Goal: Task Accomplishment & Management: Manage account settings

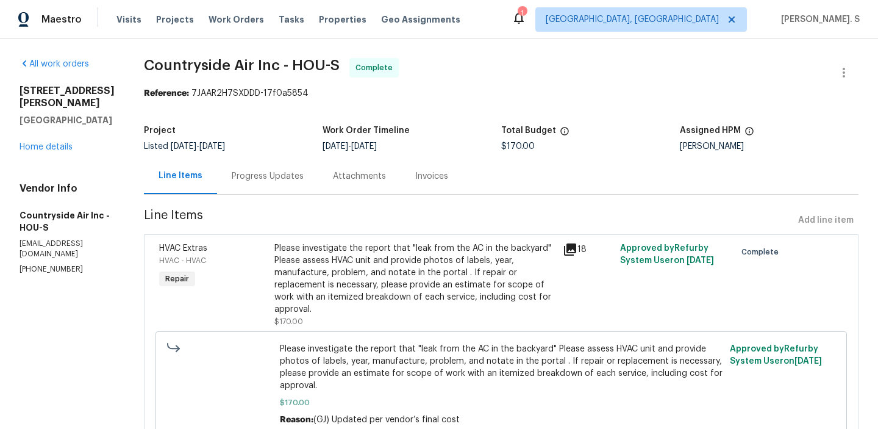
click at [60, 151] on div "[STREET_ADDRESS][PERSON_NAME][PERSON_NAME] Home details" at bounding box center [67, 119] width 95 height 68
click at [62, 146] on link "Home details" at bounding box center [46, 147] width 53 height 9
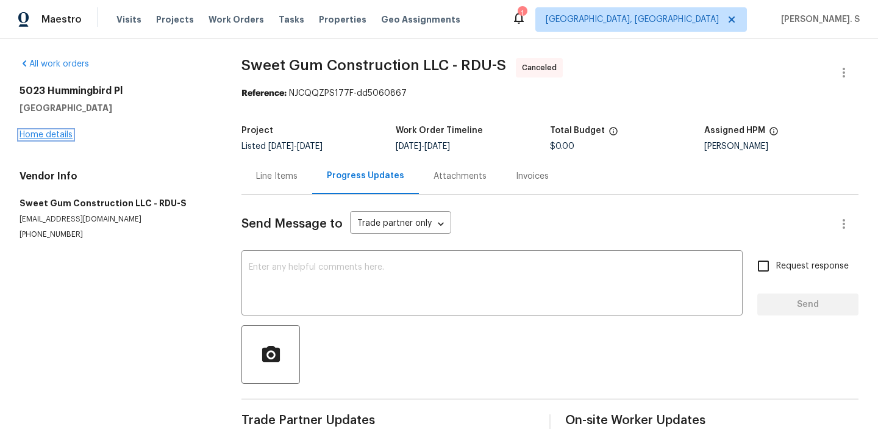
click at [53, 138] on link "Home details" at bounding box center [46, 134] width 53 height 9
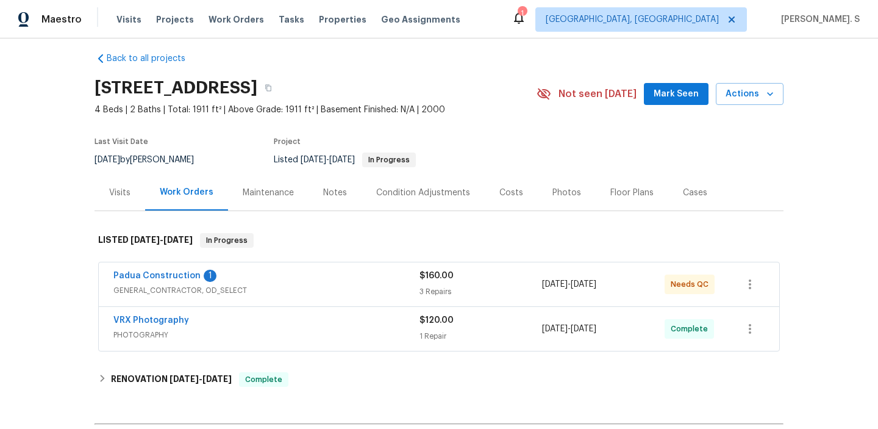
scroll to position [11, 0]
click at [181, 276] on link "Padua Construction" at bounding box center [156, 275] width 87 height 9
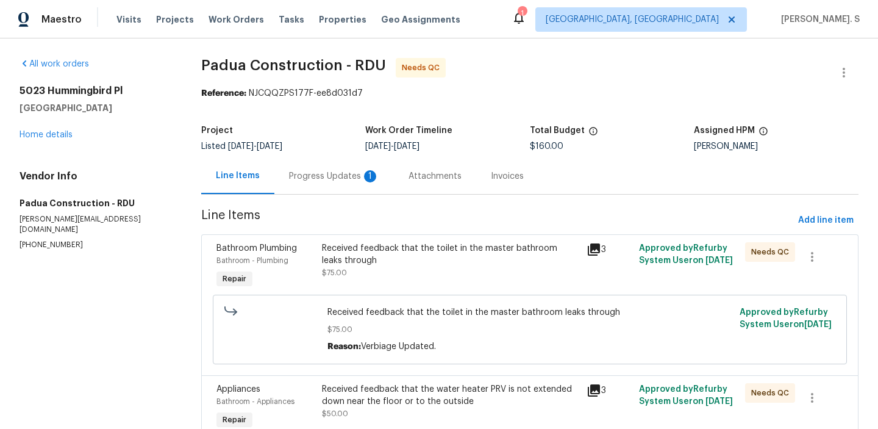
click at [349, 181] on div "Progress Updates 1" at bounding box center [334, 176] width 90 height 12
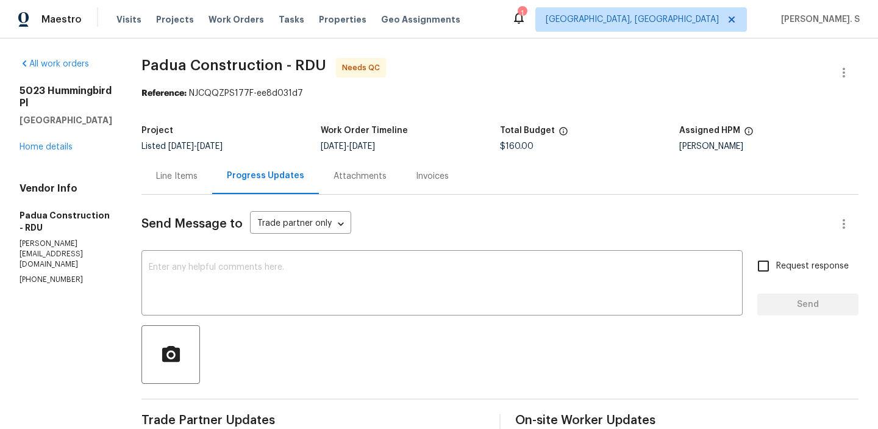
click at [166, 168] on div "Line Items" at bounding box center [176, 176] width 71 height 36
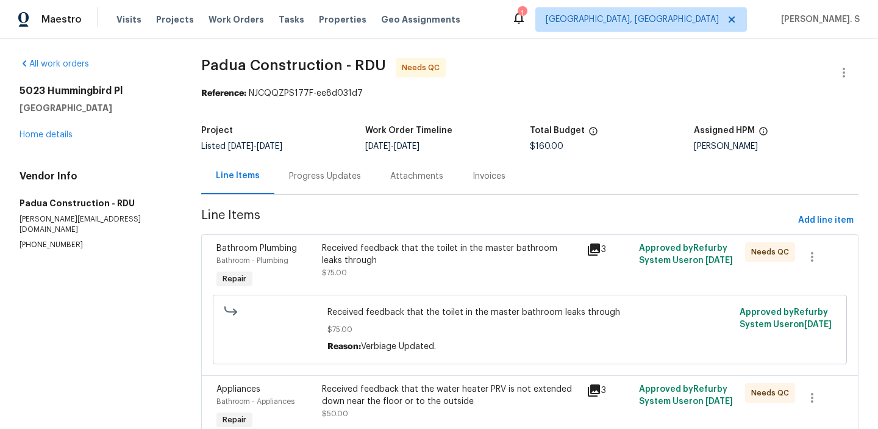
click at [374, 255] on div "Received feedback that the toilet in the master bathroom leaks through" at bounding box center [450, 254] width 257 height 24
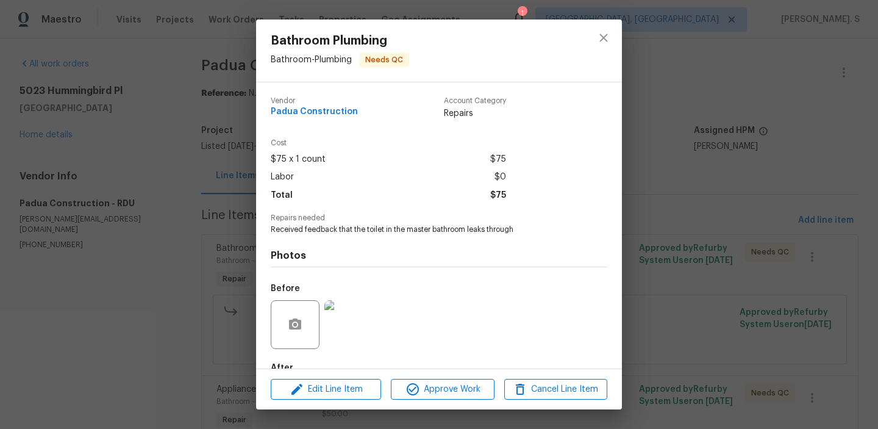
scroll to position [72, 0]
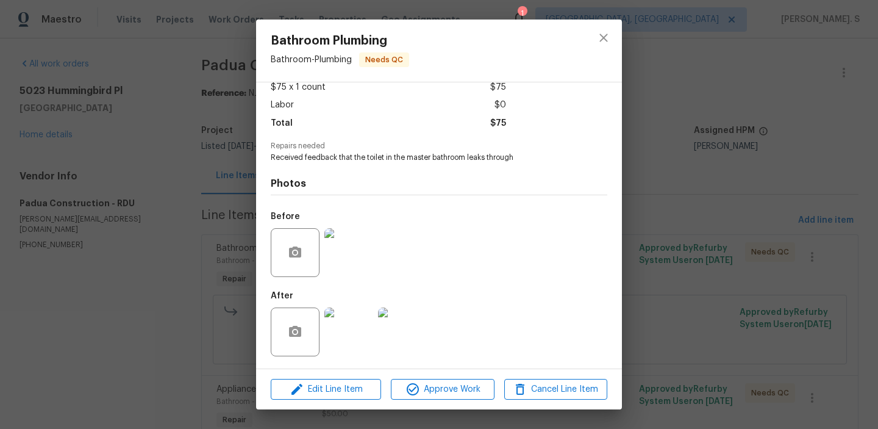
click at [356, 257] on img at bounding box center [348, 252] width 49 height 49
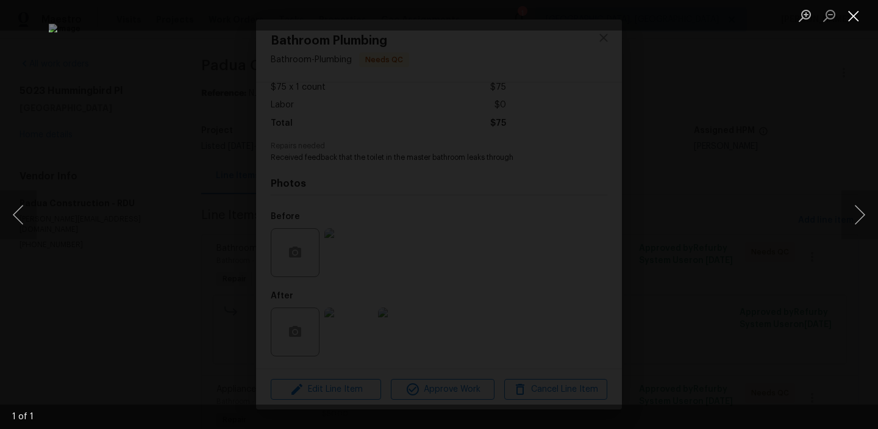
click at [857, 18] on button "Close lightbox" at bounding box center [853, 15] width 24 height 21
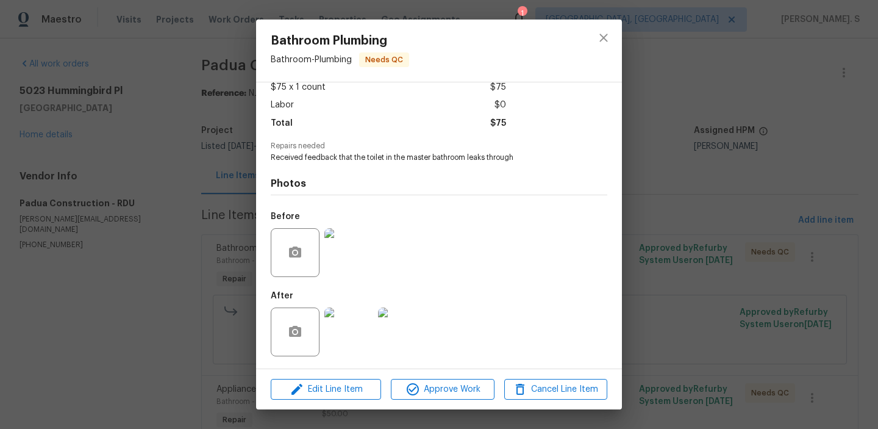
click at [339, 316] on img at bounding box center [348, 331] width 49 height 49
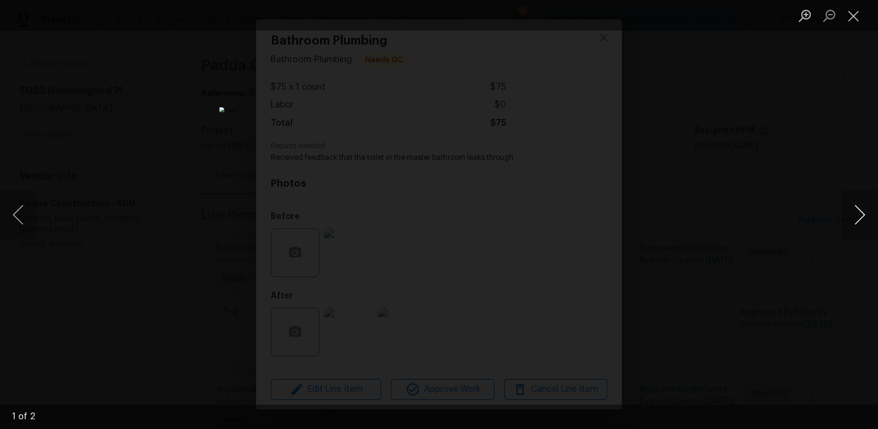
click at [849, 207] on button "Next image" at bounding box center [859, 214] width 37 height 49
click at [846, 18] on button "Close lightbox" at bounding box center [853, 15] width 24 height 21
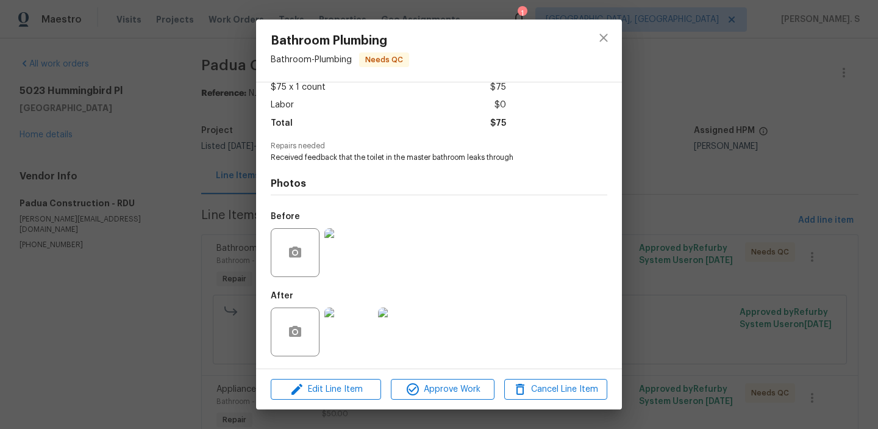
click at [355, 259] on img at bounding box center [348, 252] width 49 height 49
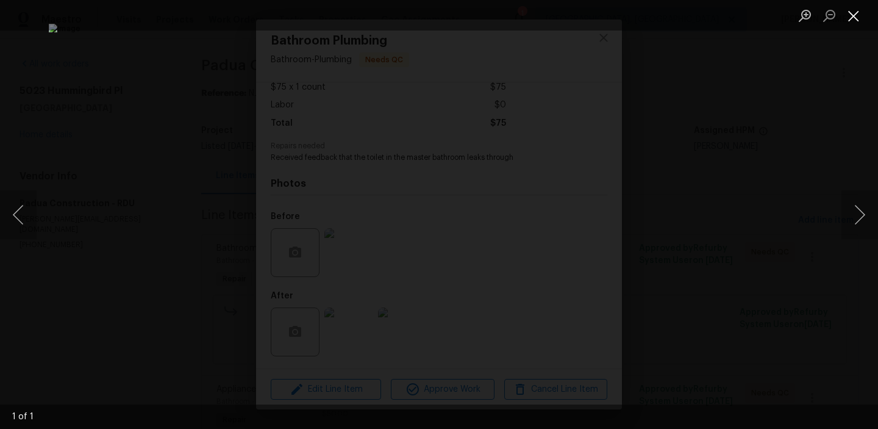
click at [861, 16] on button "Close lightbox" at bounding box center [853, 15] width 24 height 21
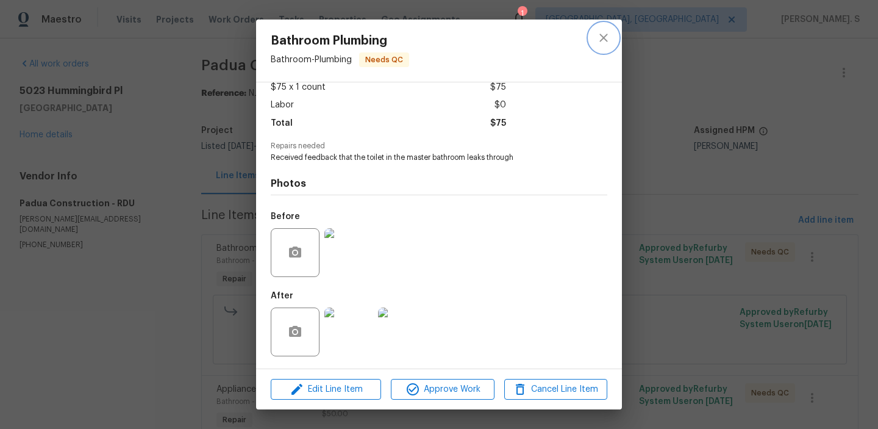
click at [609, 36] on icon "close" at bounding box center [603, 37] width 15 height 15
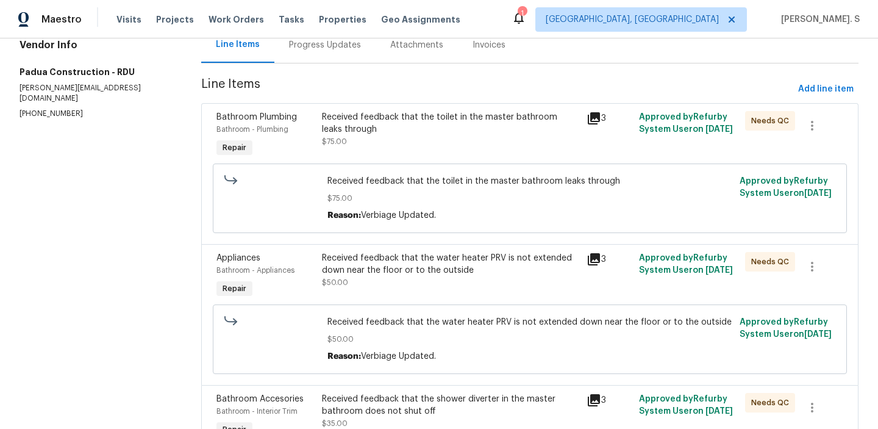
scroll to position [229, 0]
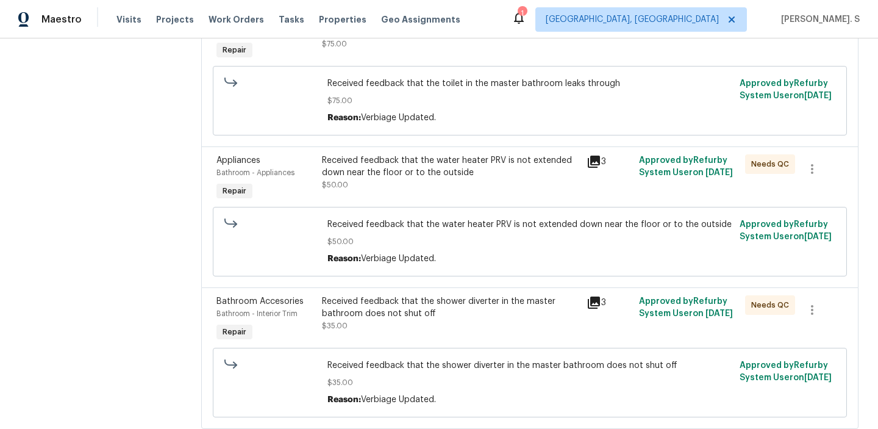
click at [471, 178] on div "Received feedback that the water heater PRV is not extended down near the floor…" at bounding box center [450, 166] width 257 height 24
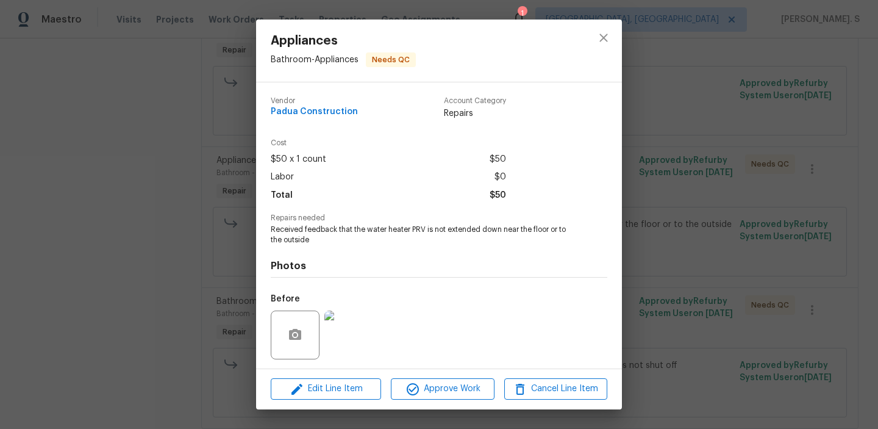
scroll to position [82, 0]
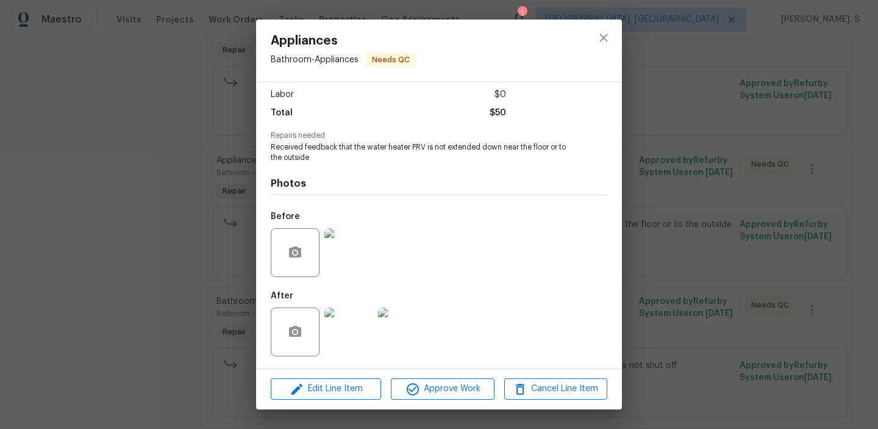
click at [345, 266] on img at bounding box center [348, 252] width 49 height 49
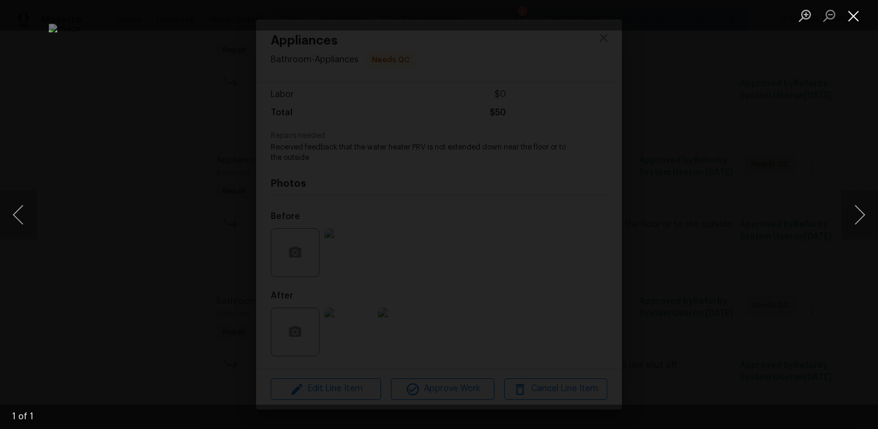
click at [859, 11] on button "Close lightbox" at bounding box center [853, 15] width 24 height 21
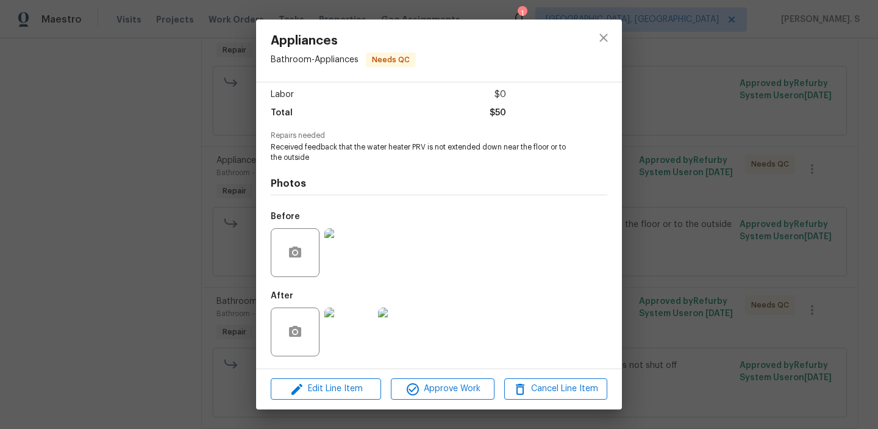
click at [335, 336] on img at bounding box center [348, 331] width 49 height 49
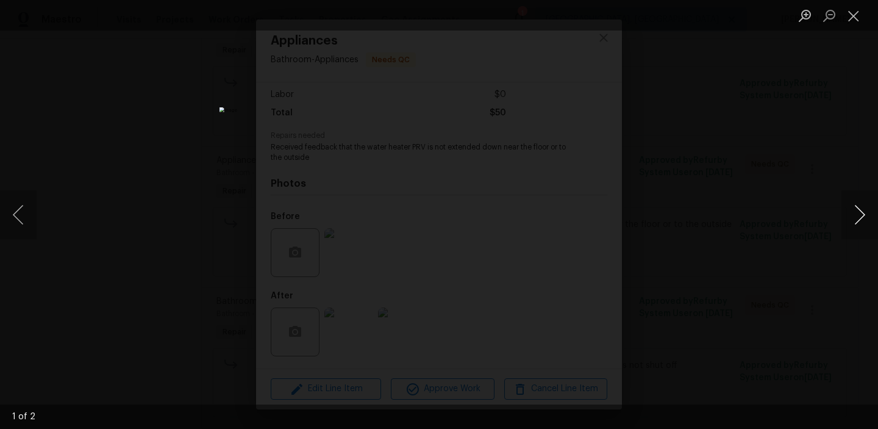
click at [871, 220] on button "Next image" at bounding box center [859, 214] width 37 height 49
click at [859, 13] on button "Close lightbox" at bounding box center [853, 15] width 24 height 21
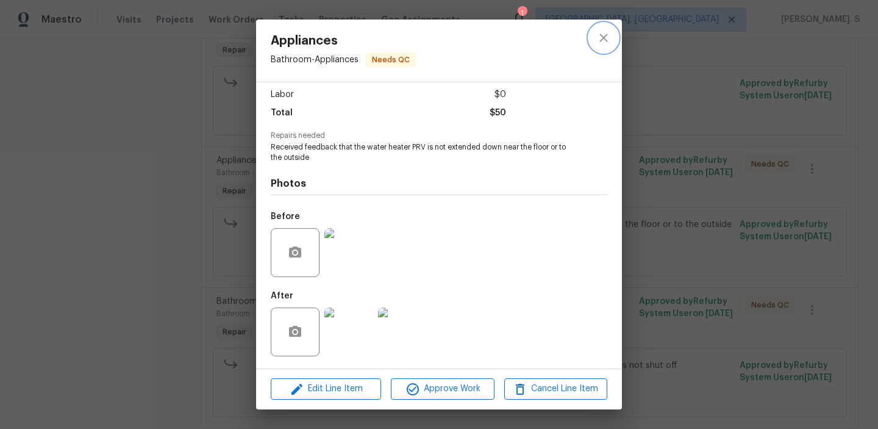
click at [606, 26] on button "close" at bounding box center [603, 37] width 29 height 29
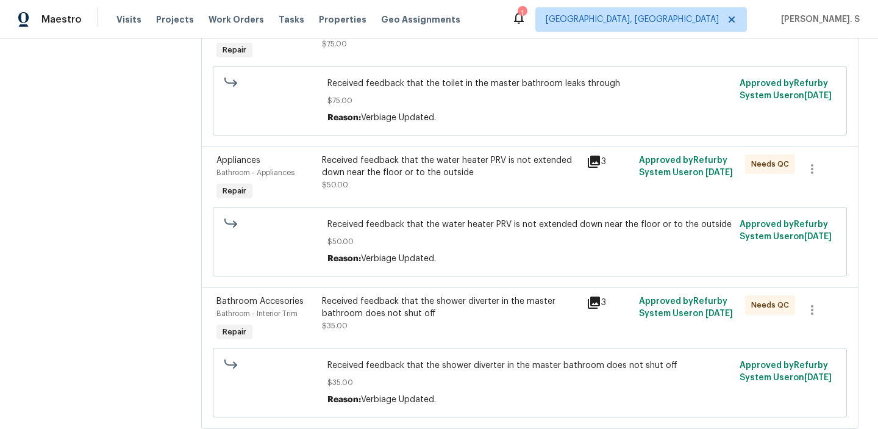
scroll to position [265, 0]
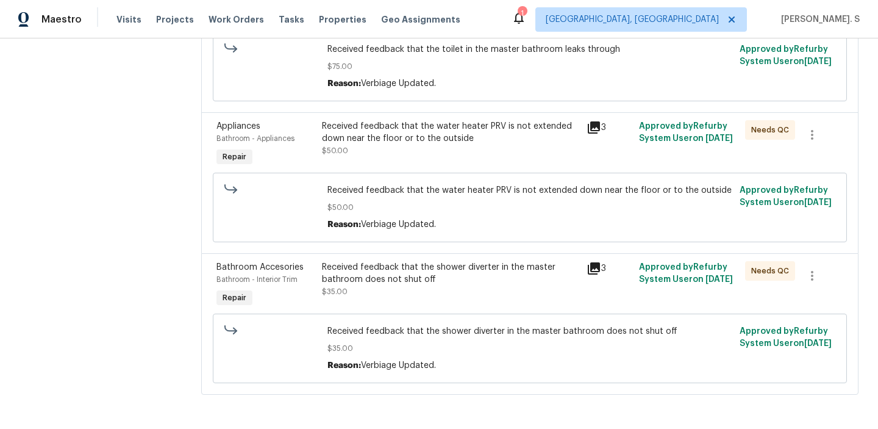
click at [423, 280] on div "Received feedback that the shower diverter in the master bathroom does not shut…" at bounding box center [450, 273] width 257 height 24
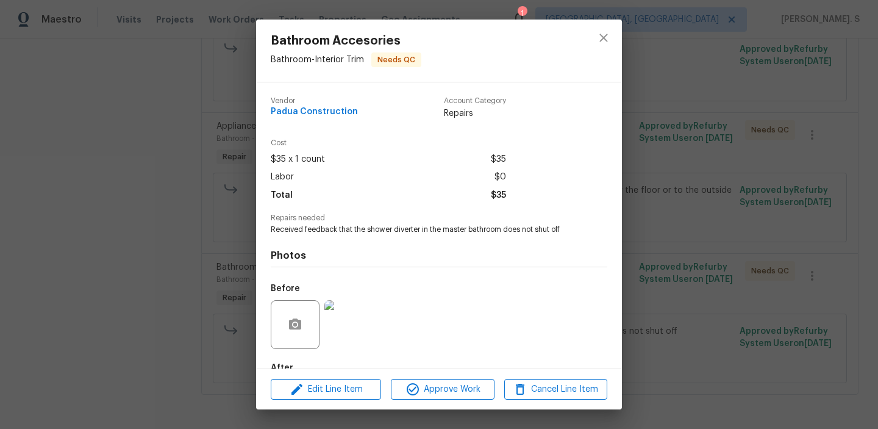
scroll to position [72, 0]
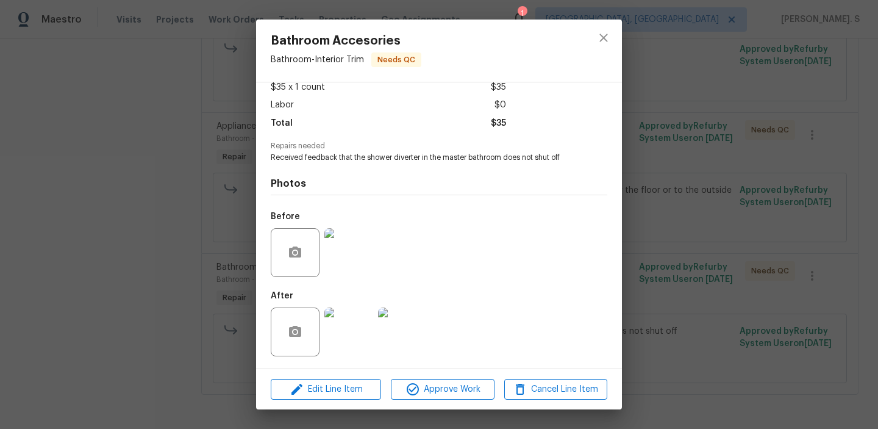
click at [343, 327] on img at bounding box center [348, 331] width 49 height 49
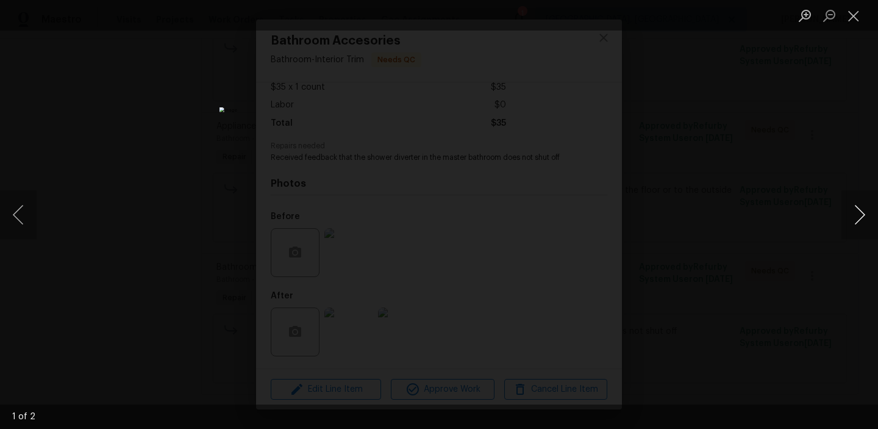
click at [864, 212] on button "Next image" at bounding box center [859, 214] width 37 height 49
click at [858, 7] on button "Close lightbox" at bounding box center [853, 15] width 24 height 21
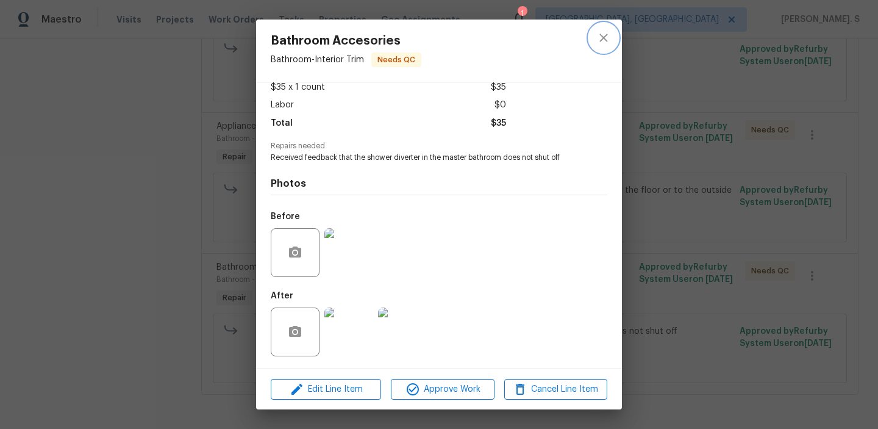
click at [612, 34] on button "close" at bounding box center [603, 37] width 29 height 29
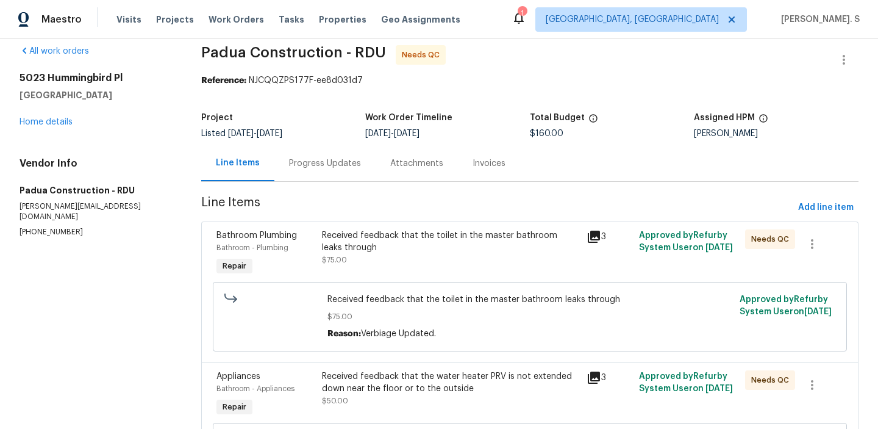
scroll to position [0, 0]
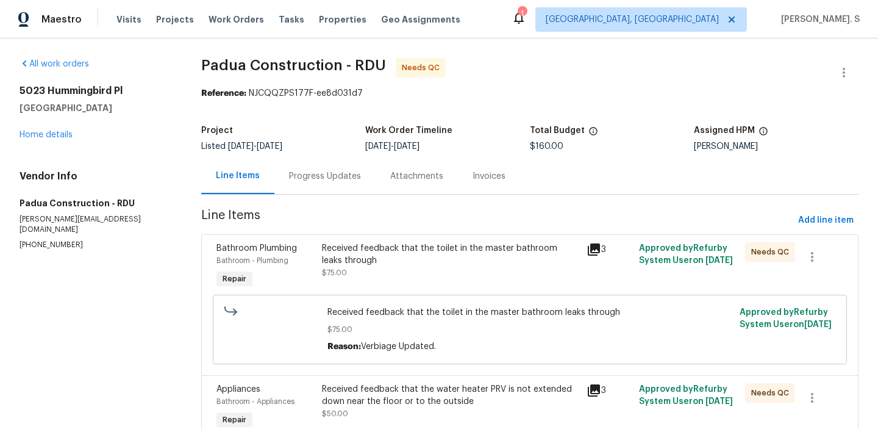
click at [340, 168] on div "Progress Updates" at bounding box center [324, 176] width 101 height 36
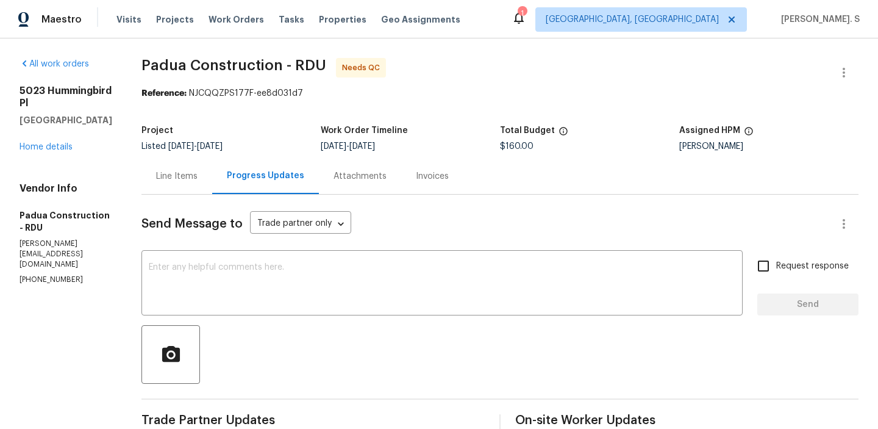
click at [299, 259] on div "x ​" at bounding box center [441, 284] width 601 height 62
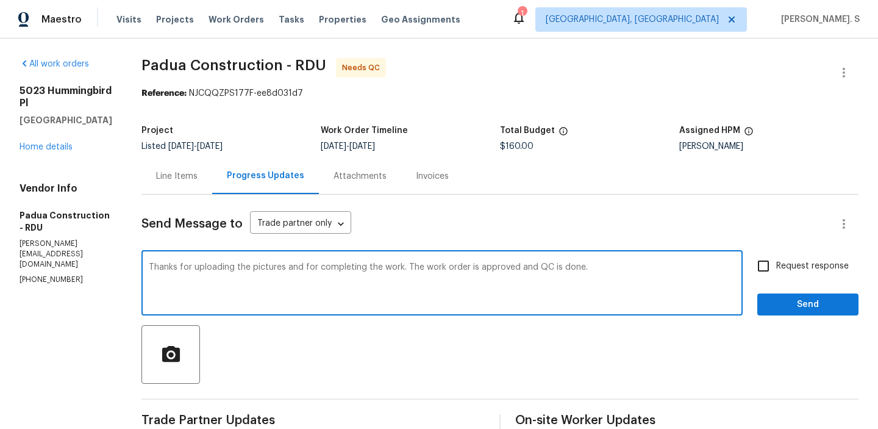
scroll to position [63, 0]
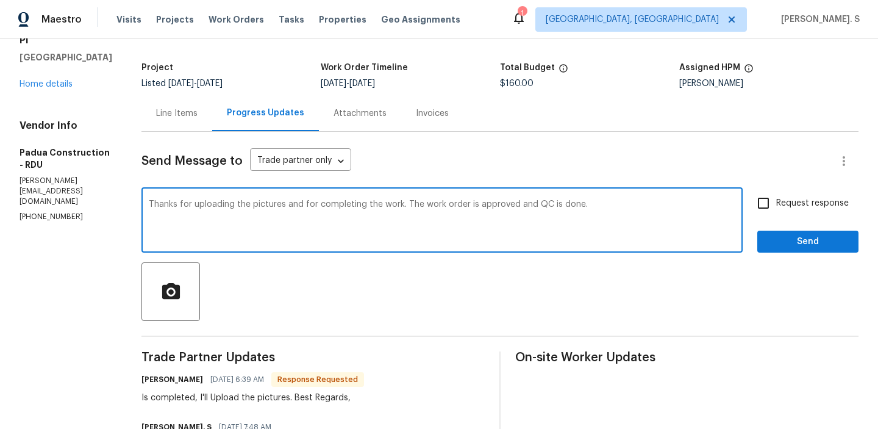
type textarea "Thanks for uploading the pictures and for completing the work. The work order i…"
click at [215, 396] on div "Is completed, I'll Upload the pictures. Best Regards," at bounding box center [252, 397] width 223 height 12
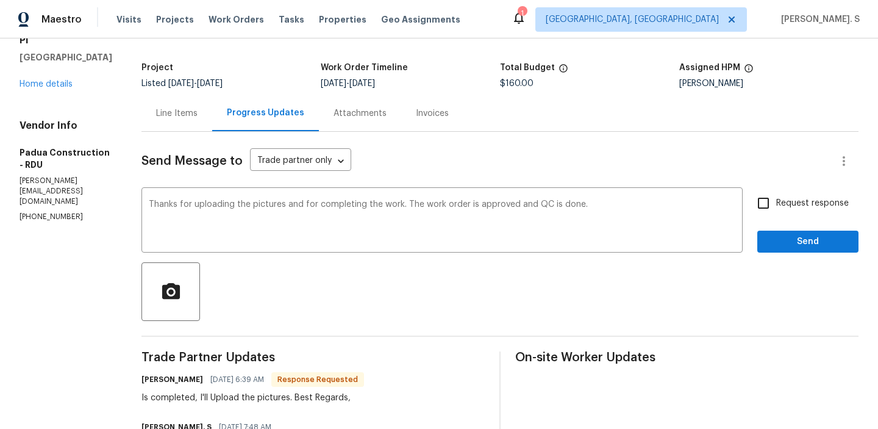
click at [215, 396] on div "Is completed, I'll Upload the pictures. Best Regards," at bounding box center [252, 397] width 223 height 12
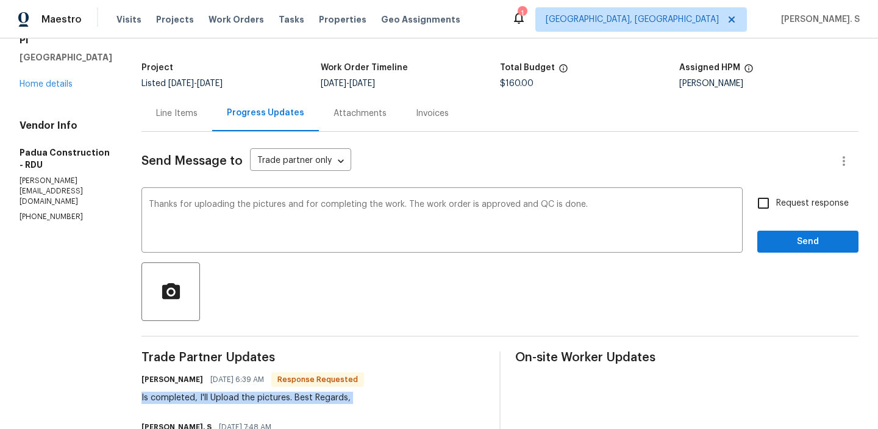
click at [215, 396] on div "Is completed, I'll Upload the pictures. Best Regards," at bounding box center [252, 397] width 223 height 12
copy div "Is completed, I'll Upload the pictures. Best Regards,"
click at [344, 221] on textarea "Thanks for uploading the pictures and for completing the work. The work order i…" at bounding box center [442, 221] width 587 height 43
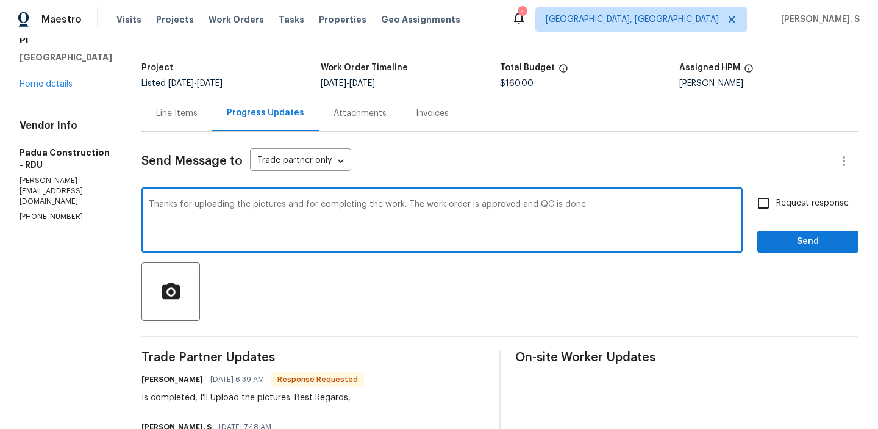
click at [344, 221] on textarea "Thanks for uploading the pictures and for completing the work. The work order i…" at bounding box center [442, 221] width 587 height 43
click at [764, 213] on input "Request response" at bounding box center [764, 203] width 26 height 26
checkbox input "true"
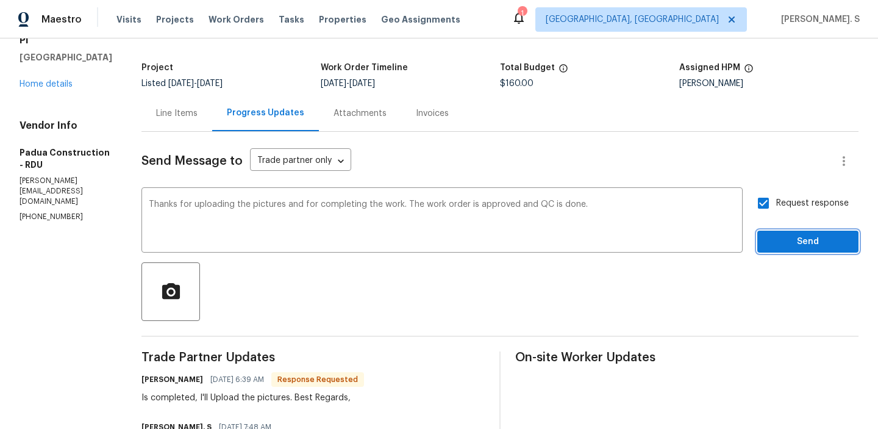
click at [771, 230] on button "Send" at bounding box center [807, 241] width 101 height 23
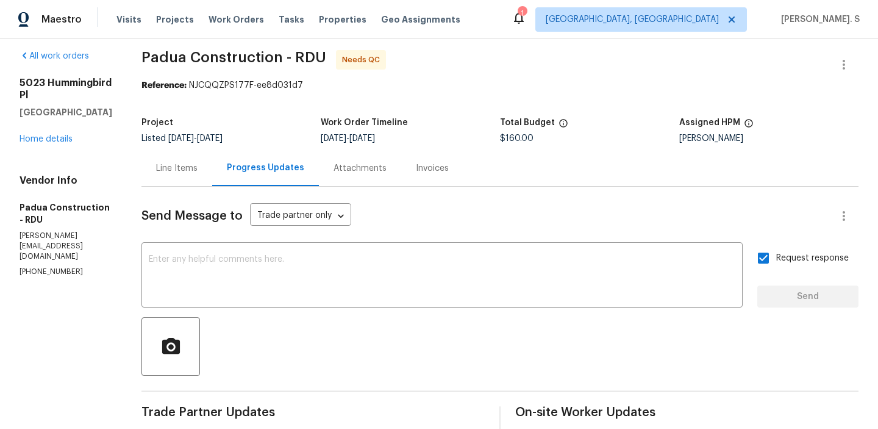
scroll to position [0, 0]
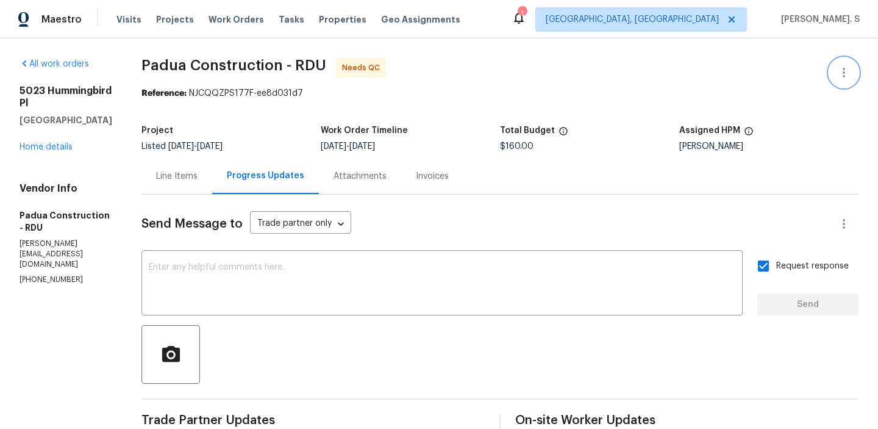
click at [842, 79] on icon "button" at bounding box center [844, 72] width 15 height 15
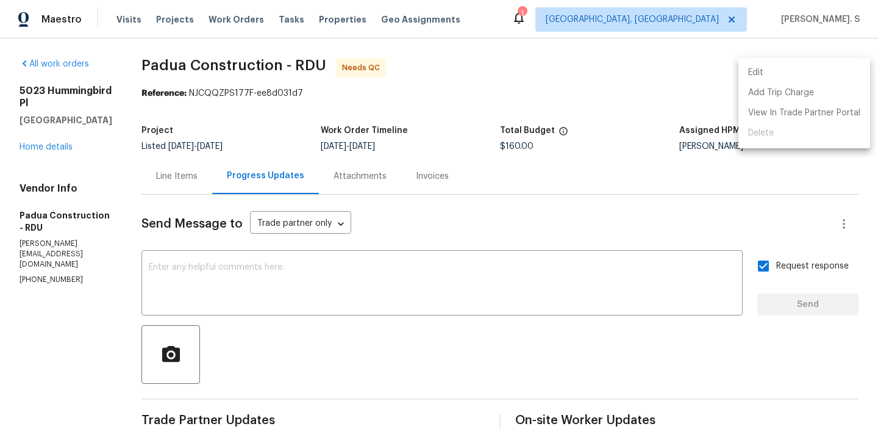
click at [806, 70] on li "Edit" at bounding box center [804, 73] width 132 height 20
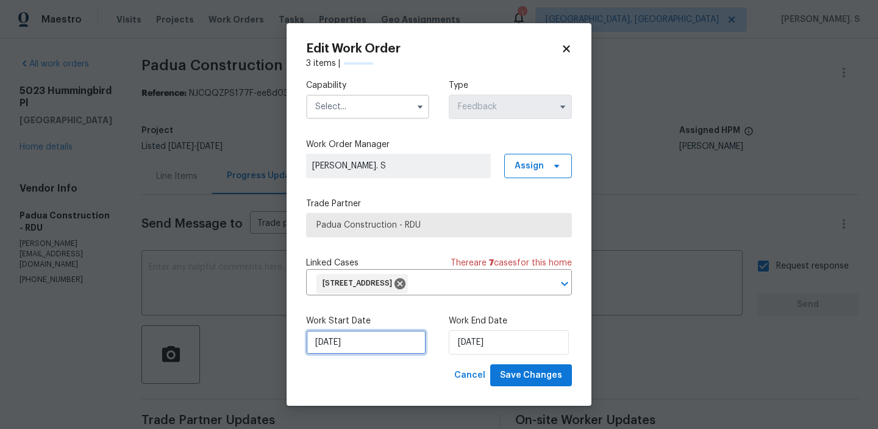
click at [344, 346] on input "8/26/2025" at bounding box center [366, 342] width 120 height 24
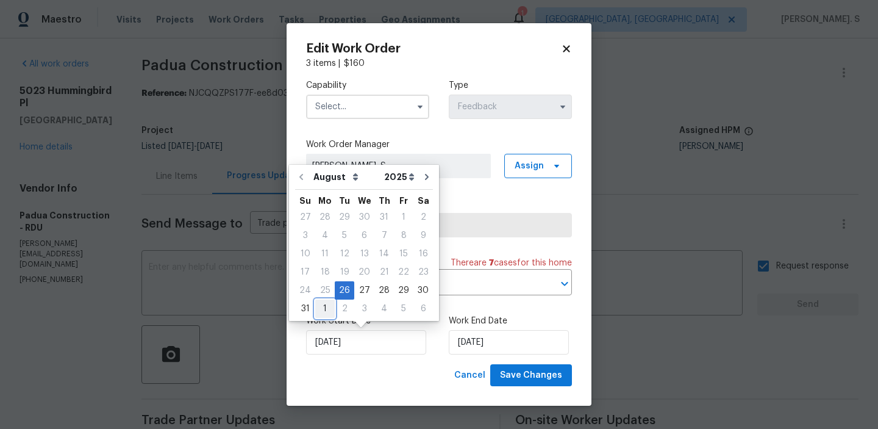
click at [328, 307] on div "1" at bounding box center [325, 308] width 20 height 17
type input "[DATE]"
select select "8"
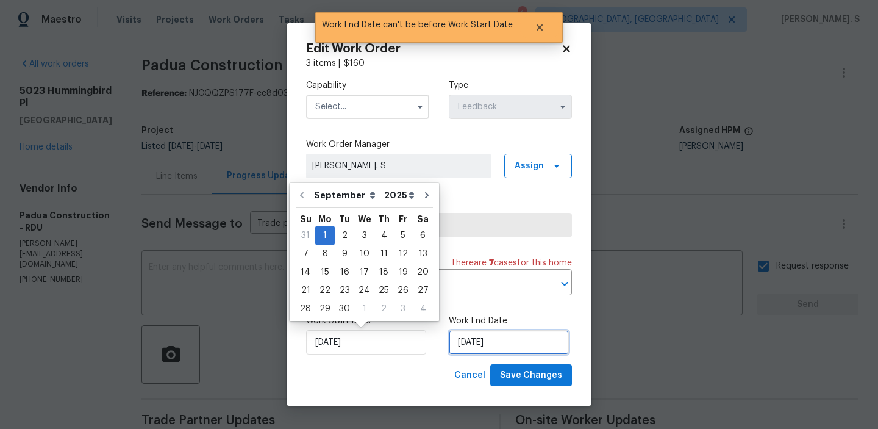
click at [490, 341] on input "[DATE]" at bounding box center [509, 342] width 120 height 24
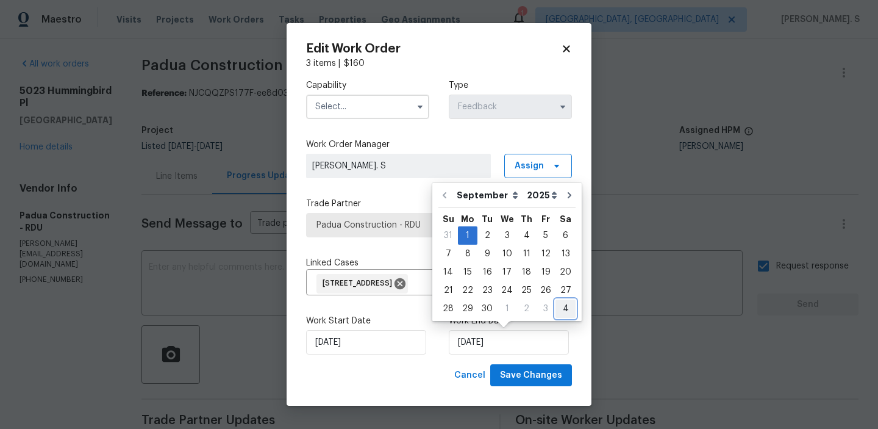
click at [560, 307] on div "4" at bounding box center [566, 308] width 20 height 17
type input "10/4/2025"
select select "9"
click at [447, 196] on icon "Go to previous month" at bounding box center [444, 195] width 10 height 10
type input "9/4/2025"
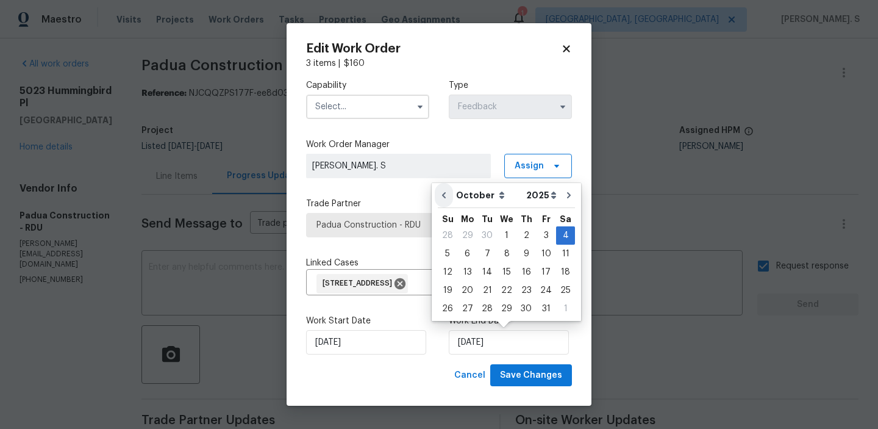
select select "8"
click at [519, 232] on div "4" at bounding box center [526, 235] width 19 height 17
click at [364, 104] on input "text" at bounding box center [367, 107] width 123 height 24
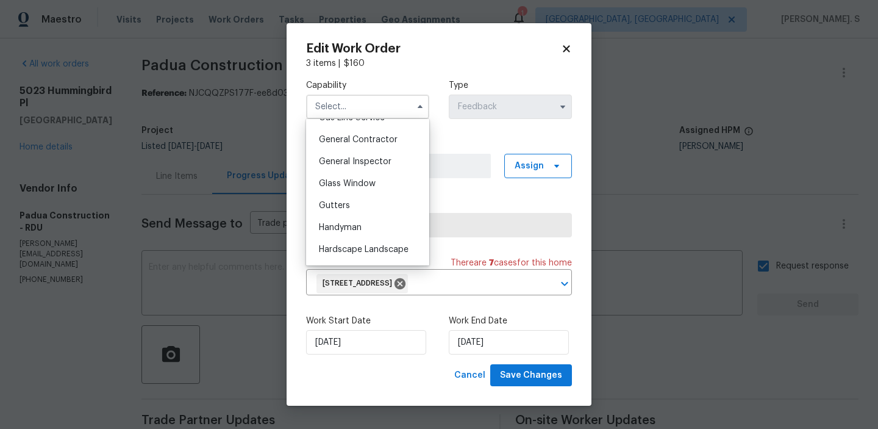
scroll to position [579, 0]
click at [363, 226] on div "Handyman" at bounding box center [367, 225] width 117 height 22
type input "Handyman"
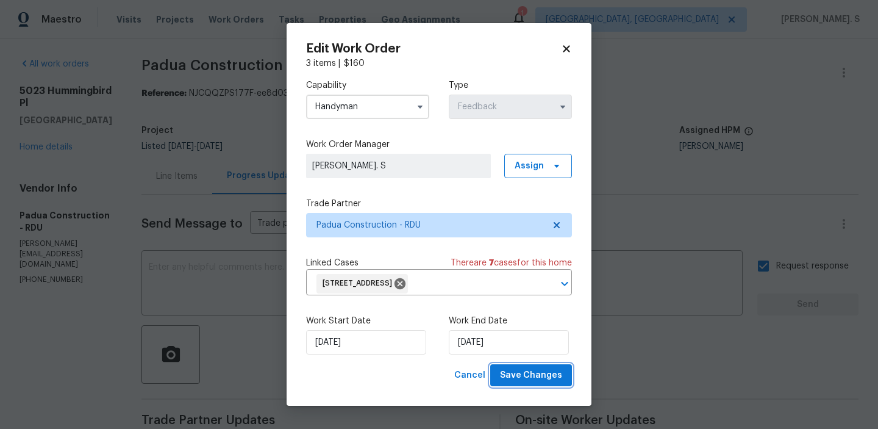
click at [543, 384] on button "Save Changes" at bounding box center [531, 375] width 82 height 23
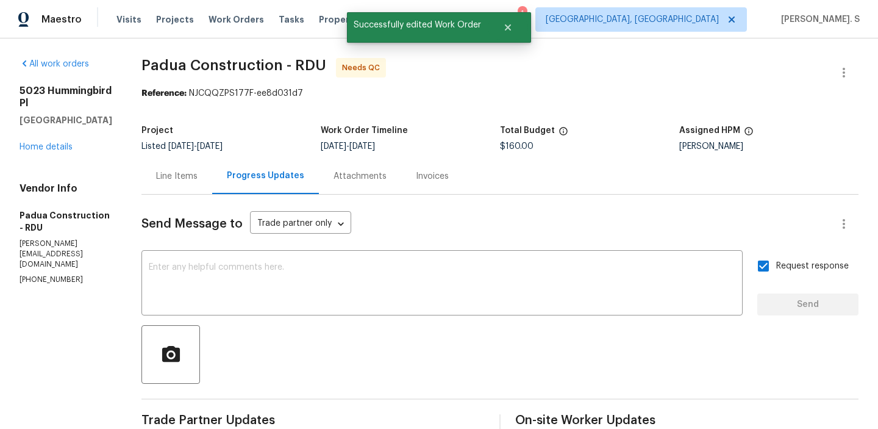
click at [162, 182] on div "Line Items" at bounding box center [176, 176] width 41 height 12
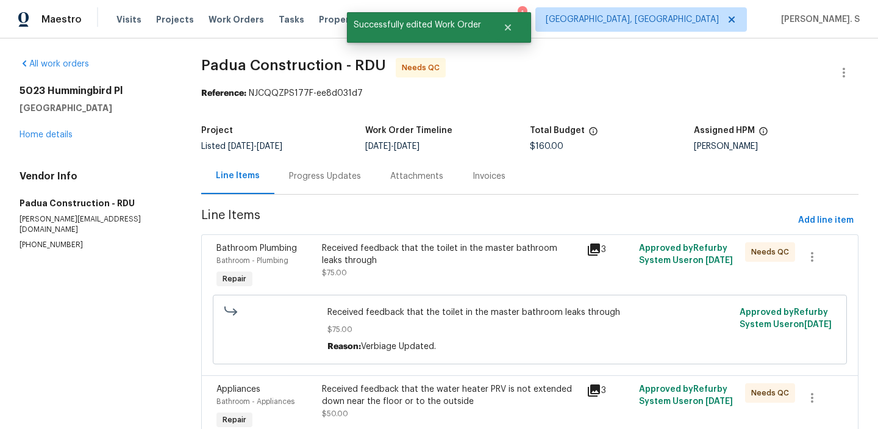
click at [329, 276] on div "Received feedback that the toilet in the master bathroom leaks through $75.00" at bounding box center [450, 260] width 257 height 37
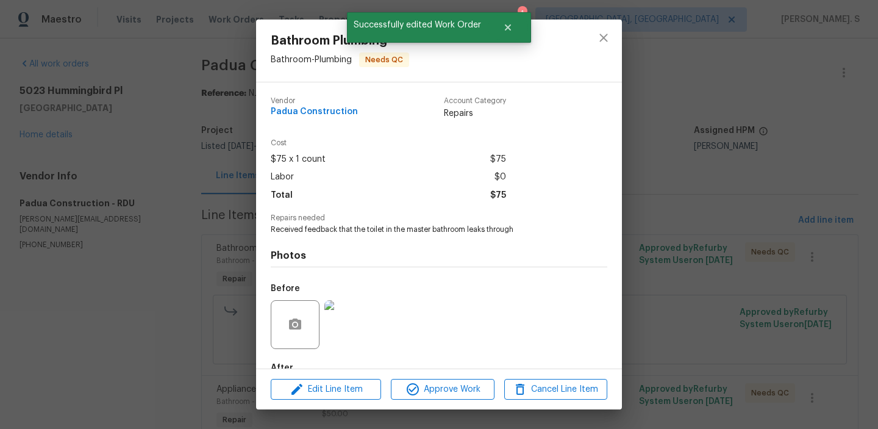
scroll to position [72, 0]
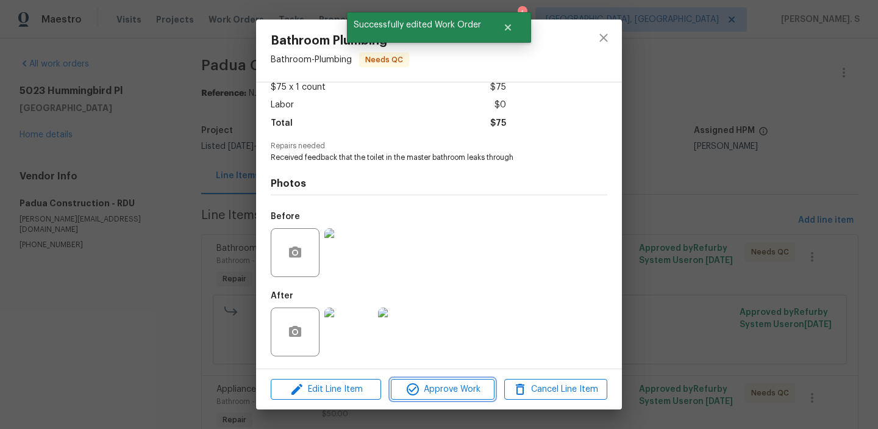
click at [449, 387] on span "Approve Work" at bounding box center [443, 389] width 96 height 15
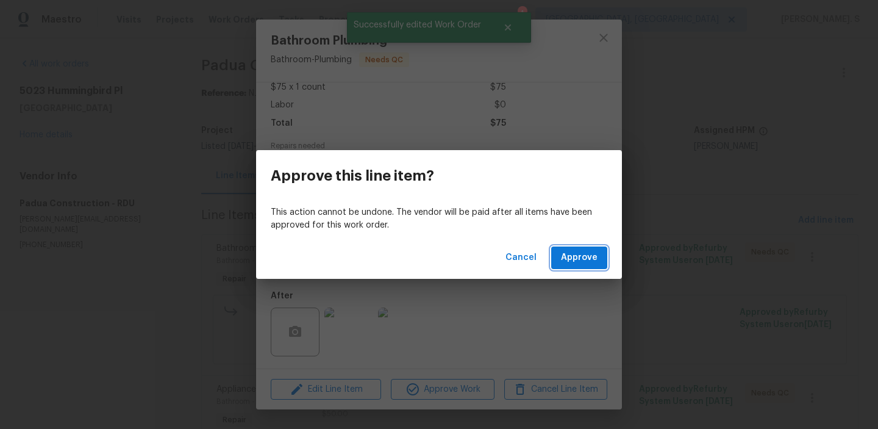
click at [597, 257] on span "Approve" at bounding box center [579, 257] width 37 height 15
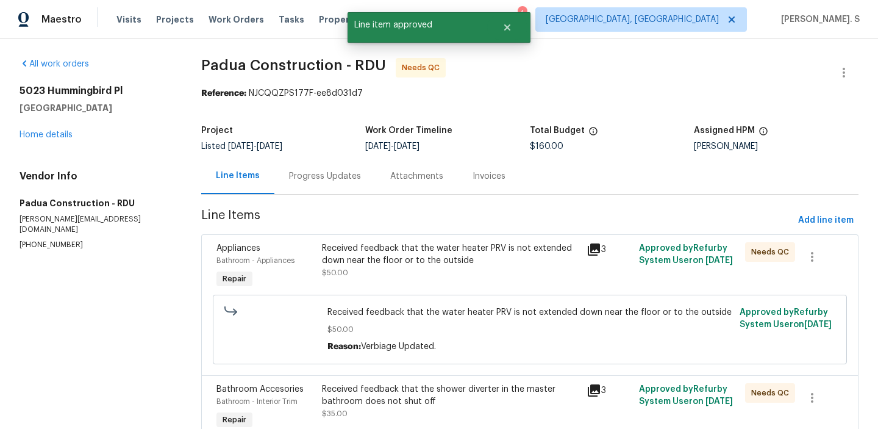
click at [409, 258] on div "Received feedback that the water heater PRV is not extended down near the floor…" at bounding box center [450, 254] width 257 height 24
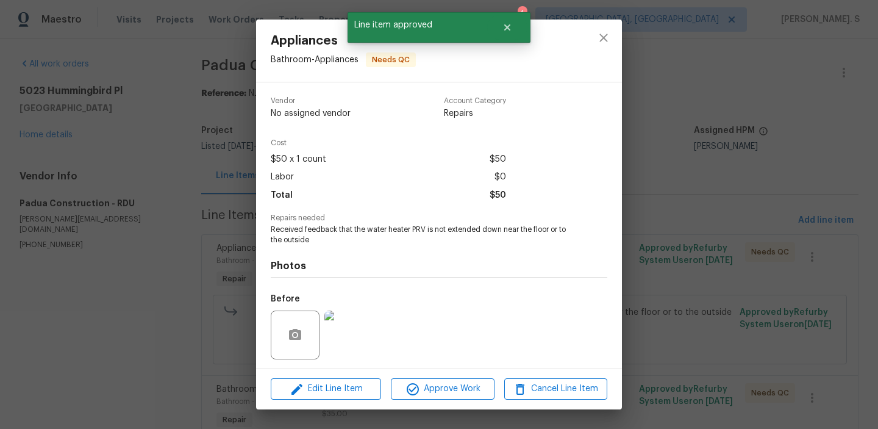
scroll to position [82, 0]
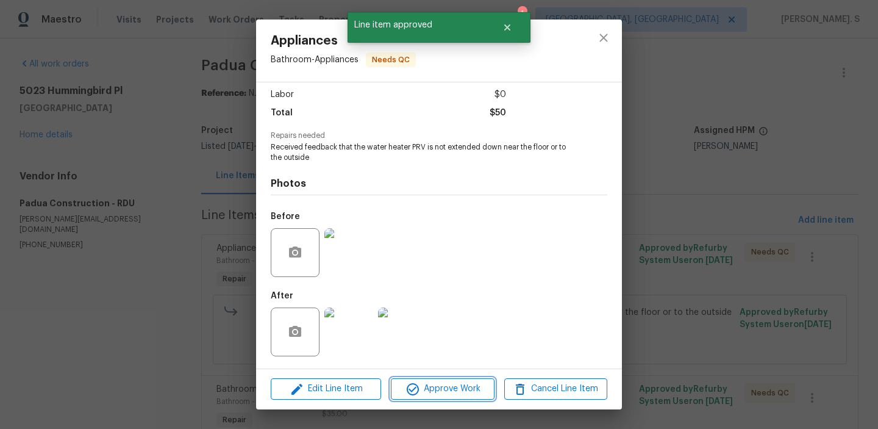
click at [445, 387] on span "Approve Work" at bounding box center [443, 388] width 96 height 15
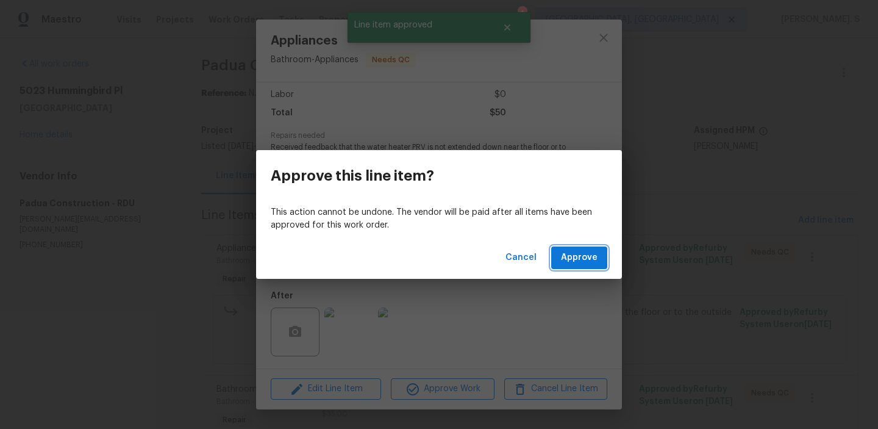
click at [597, 251] on span "Approve" at bounding box center [579, 257] width 37 height 15
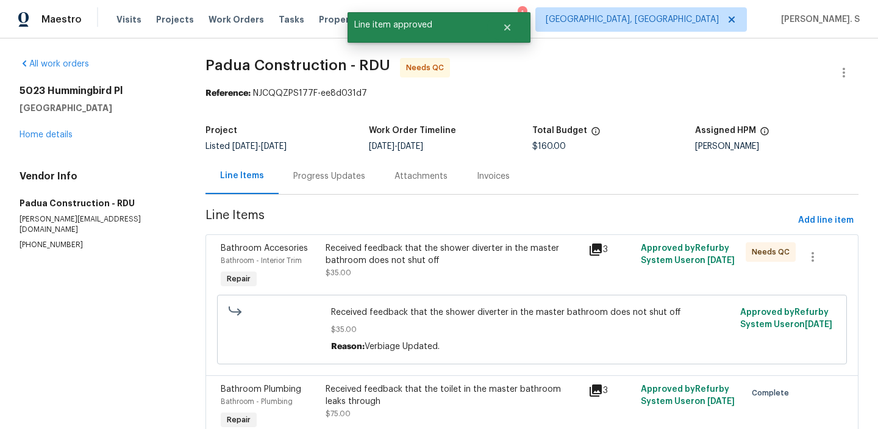
click at [403, 275] on div "Received feedback that the shower diverter in the master bathroom does not shut…" at bounding box center [453, 260] width 255 height 37
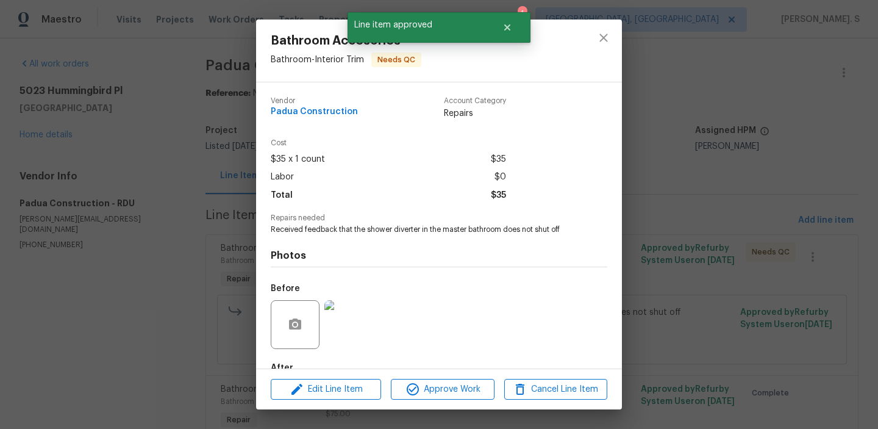
scroll to position [72, 0]
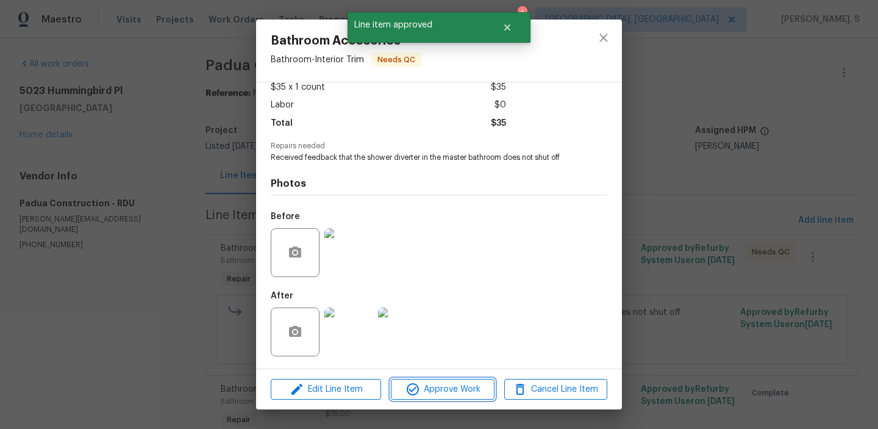
click at [423, 390] on span "Approve Work" at bounding box center [443, 389] width 96 height 15
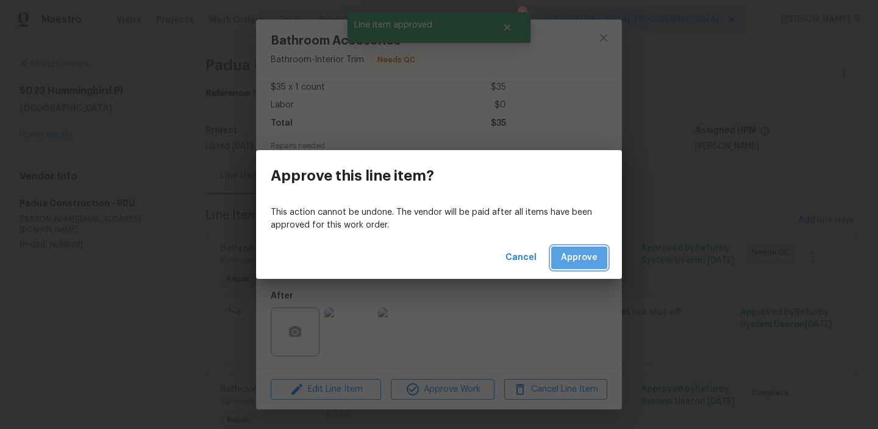
click at [586, 248] on button "Approve" at bounding box center [579, 257] width 56 height 23
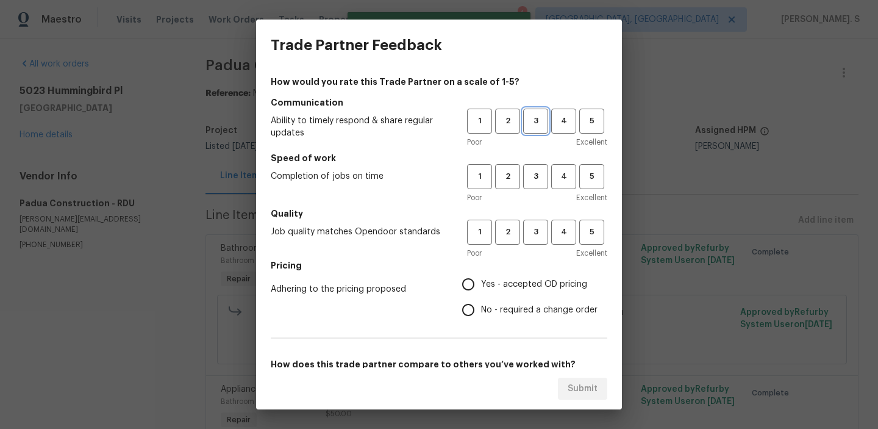
click at [534, 111] on button "3" at bounding box center [535, 121] width 25 height 25
click at [543, 178] on span "3" at bounding box center [535, 177] width 23 height 14
click at [542, 234] on span "3" at bounding box center [535, 232] width 23 height 14
click at [537, 284] on span "Yes - accepted OD pricing" at bounding box center [534, 284] width 106 height 13
click at [481, 284] on input "Yes - accepted OD pricing" at bounding box center [469, 284] width 26 height 26
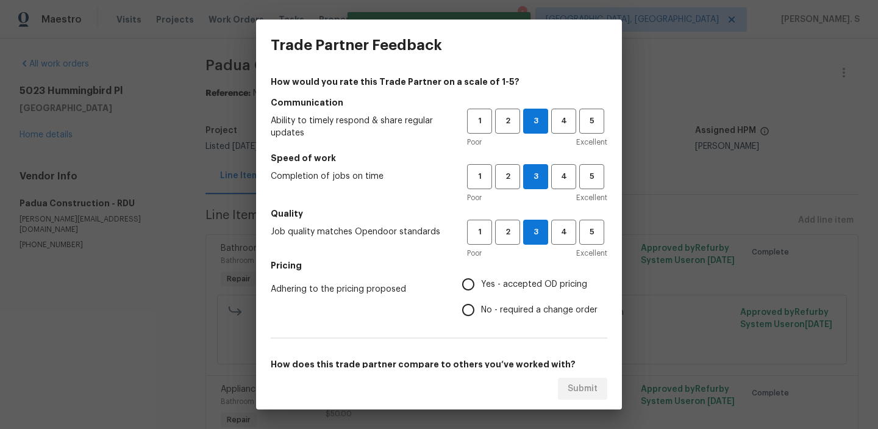
radio input "true"
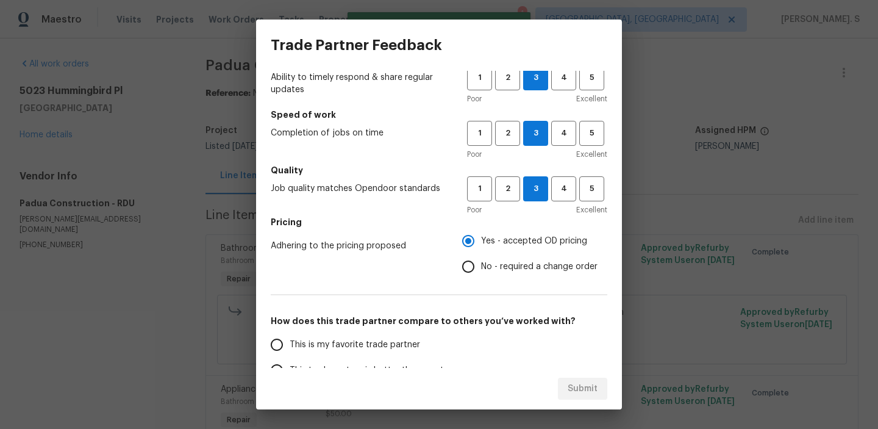
scroll to position [82, 0]
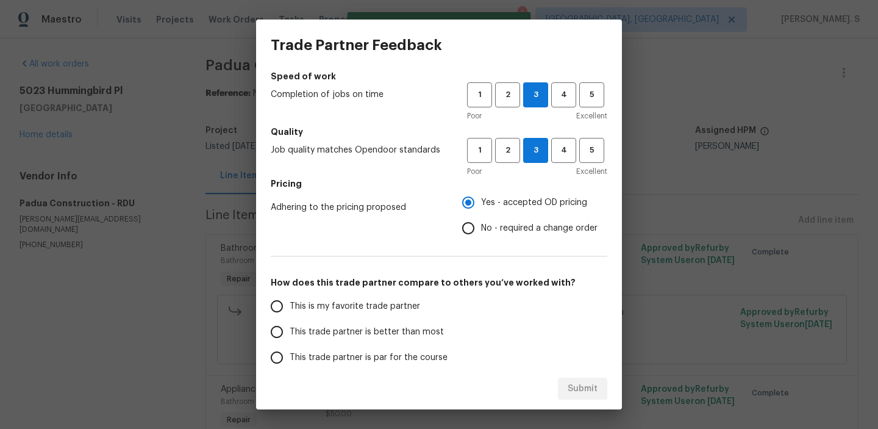
click at [405, 337] on span "This trade partner is better than most" at bounding box center [367, 332] width 154 height 13
click at [290, 337] on input "This trade partner is better than most" at bounding box center [277, 332] width 26 height 26
click at [570, 381] on span "Submit" at bounding box center [583, 388] width 30 height 15
radio input "true"
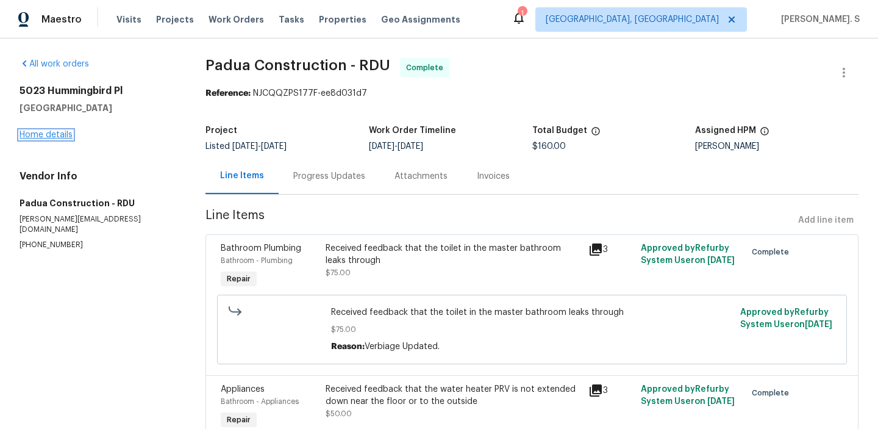
click at [54, 138] on link "Home details" at bounding box center [46, 134] width 53 height 9
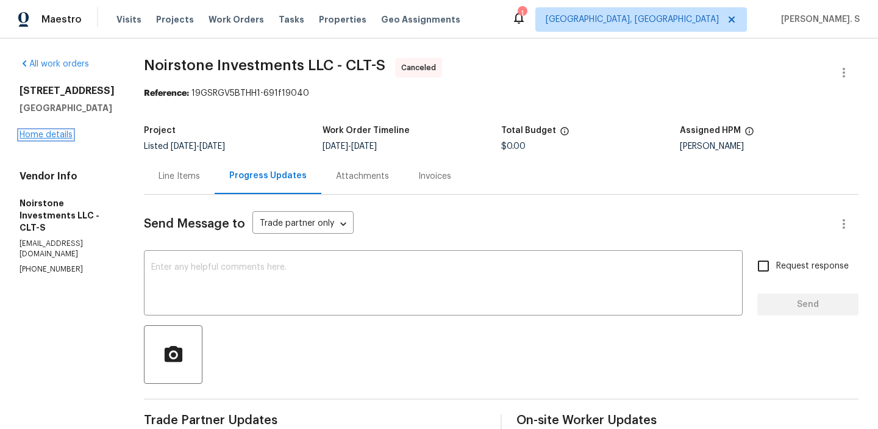
click at [55, 139] on link "Home details" at bounding box center [46, 134] width 53 height 9
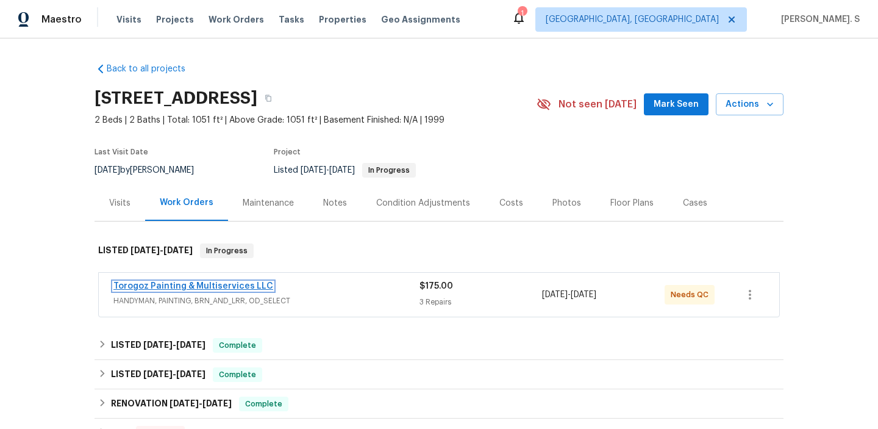
click at [171, 285] on link "Torogoz Painting & Multiservices LLC" at bounding box center [193, 286] width 160 height 9
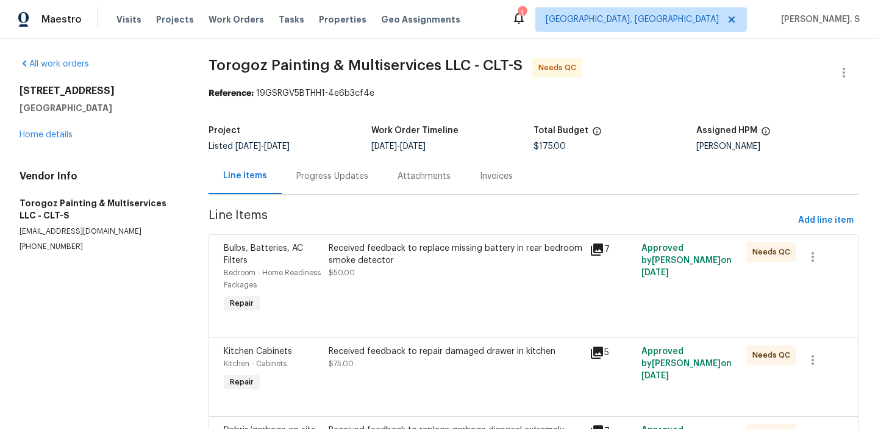
click at [427, 265] on div "Received feedback to replace missing battery in rear bedroom smoke detector" at bounding box center [456, 254] width 254 height 24
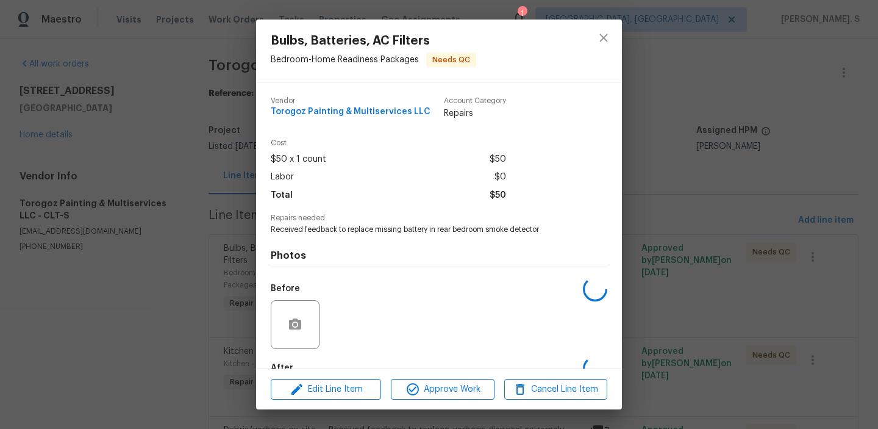
scroll to position [72, 0]
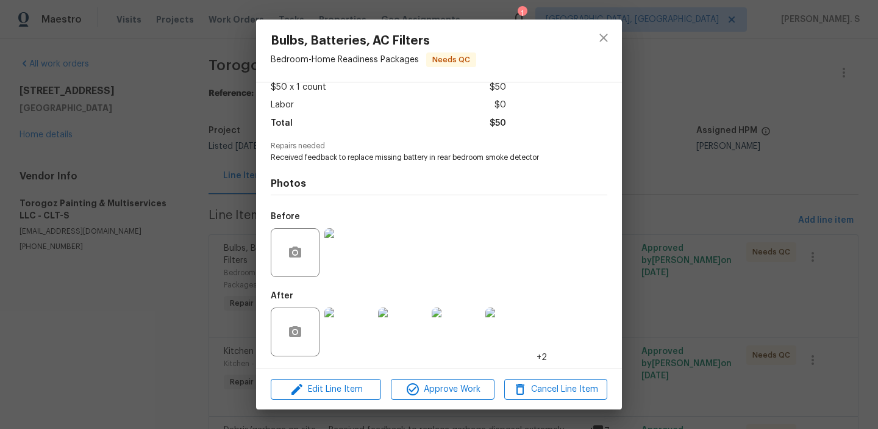
click at [350, 266] on img at bounding box center [348, 252] width 49 height 49
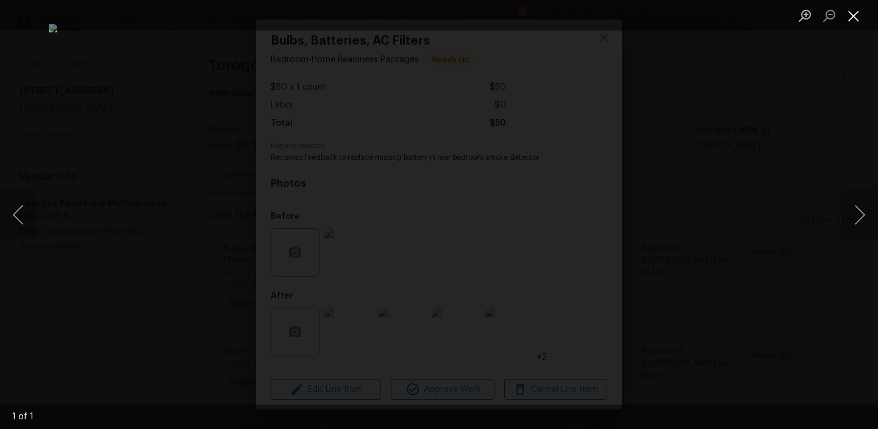
click at [854, 11] on button "Close lightbox" at bounding box center [853, 15] width 24 height 21
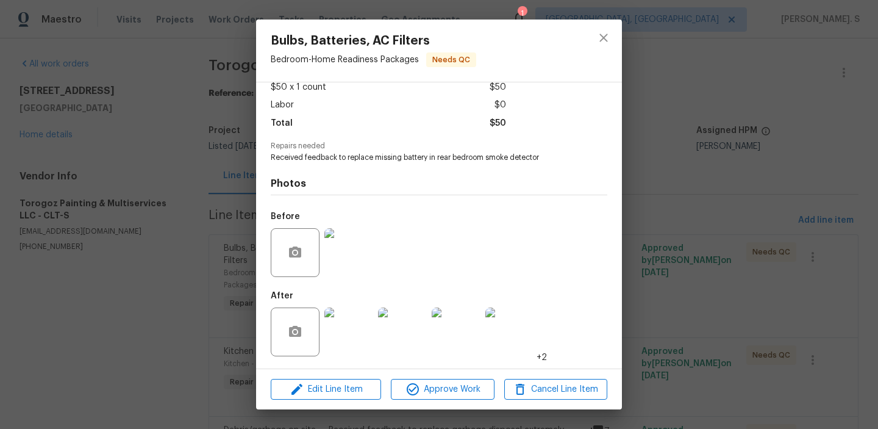
click at [342, 343] on img at bounding box center [348, 331] width 49 height 49
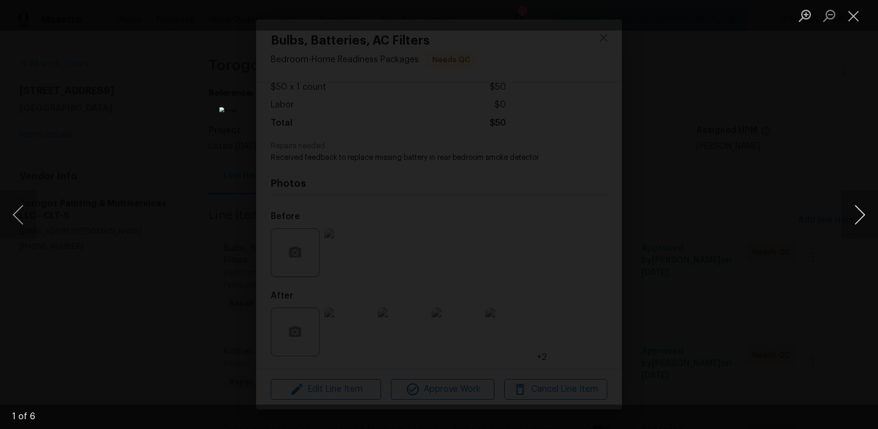
click at [851, 220] on button "Next image" at bounding box center [859, 214] width 37 height 49
click at [851, 27] on li "Lightbox" at bounding box center [853, 15] width 24 height 30
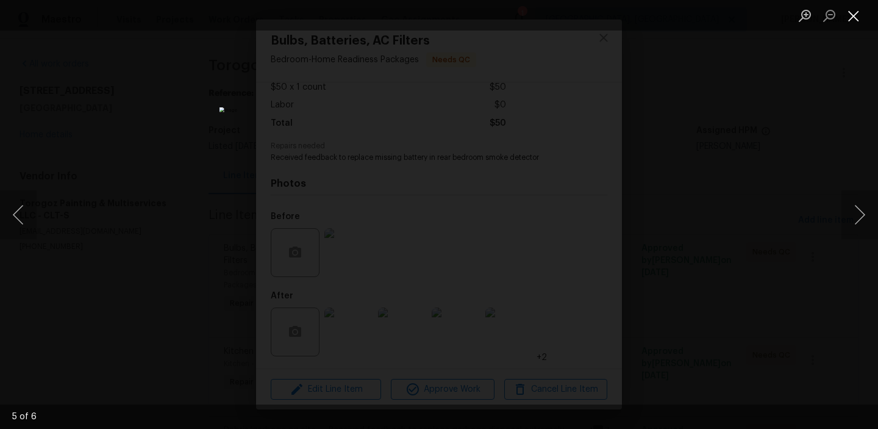
click at [861, 17] on button "Close lightbox" at bounding box center [853, 15] width 24 height 21
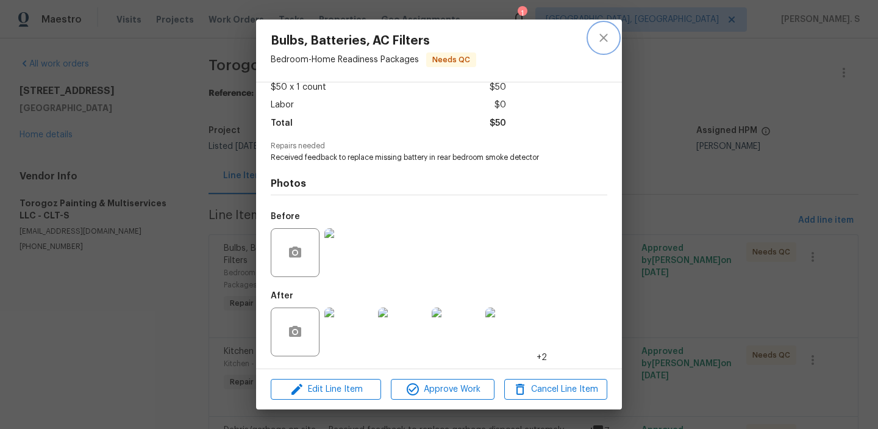
click at [598, 45] on icon "close" at bounding box center [603, 37] width 15 height 15
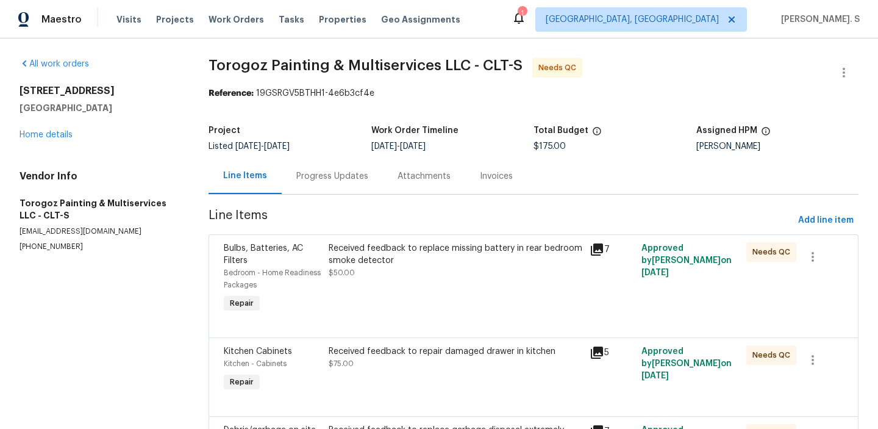
scroll to position [102, 0]
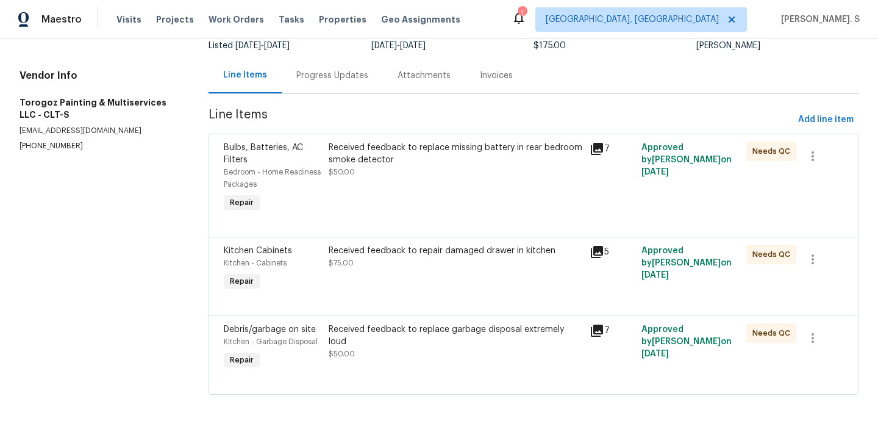
click at [416, 246] on div "Received feedback to repair damaged drawer in kitchen" at bounding box center [456, 251] width 254 height 12
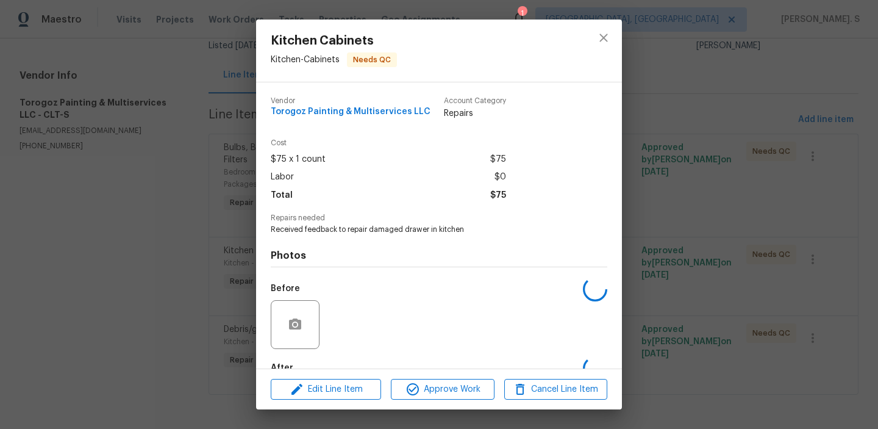
scroll to position [72, 0]
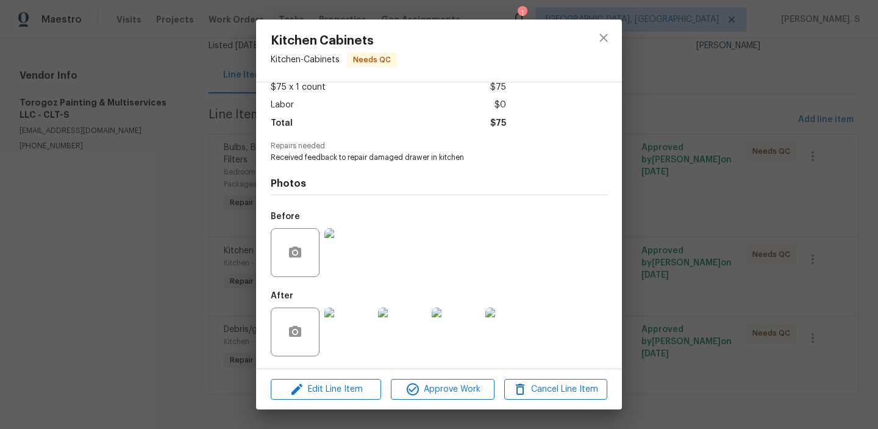
click at [362, 274] on img at bounding box center [348, 252] width 49 height 49
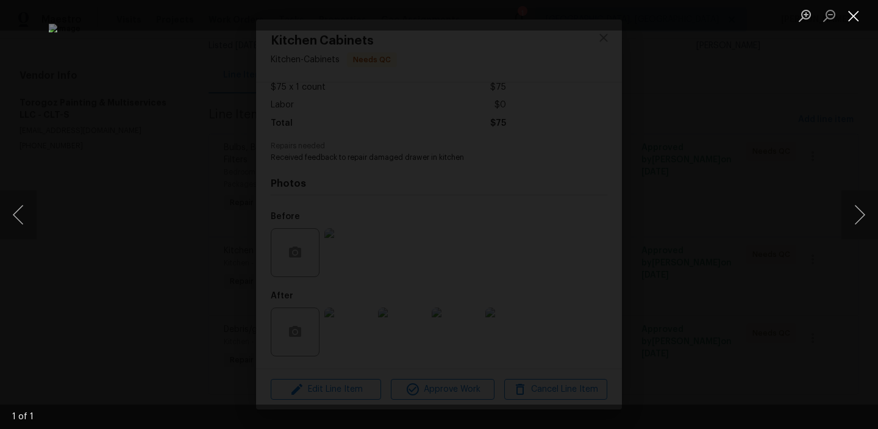
click at [860, 21] on button "Close lightbox" at bounding box center [853, 15] width 24 height 21
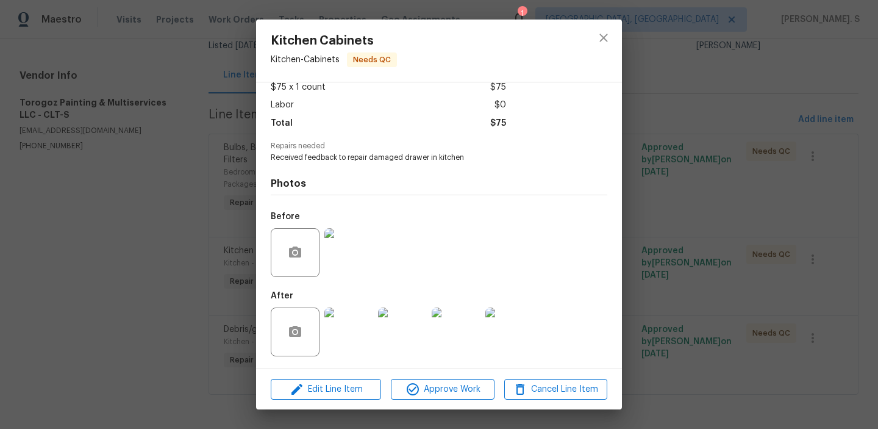
click at [354, 336] on img at bounding box center [348, 331] width 49 height 49
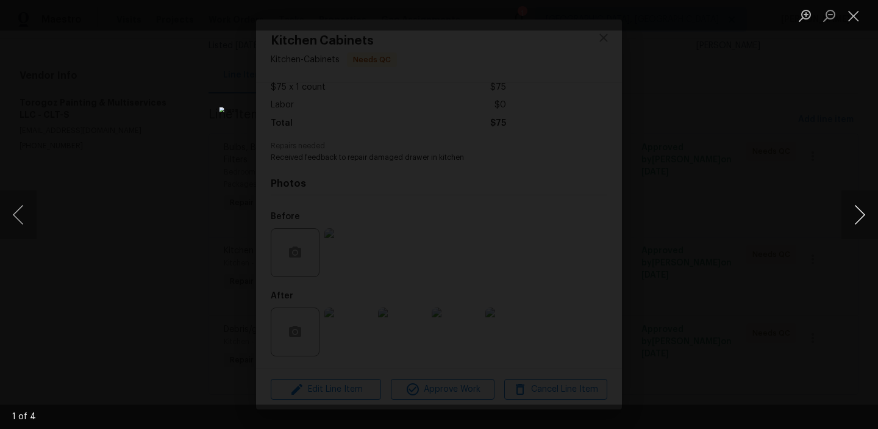
click at [841, 211] on button "Next image" at bounding box center [859, 214] width 37 height 49
click at [851, 18] on button "Close lightbox" at bounding box center [853, 15] width 24 height 21
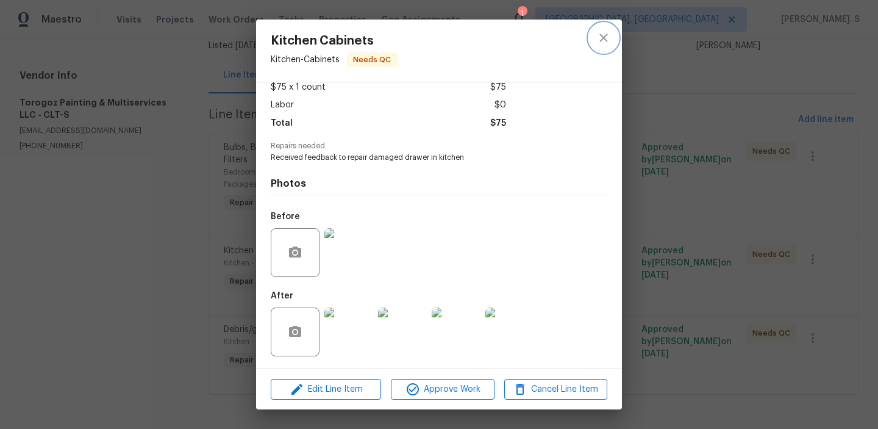
click at [595, 35] on button "close" at bounding box center [603, 37] width 29 height 29
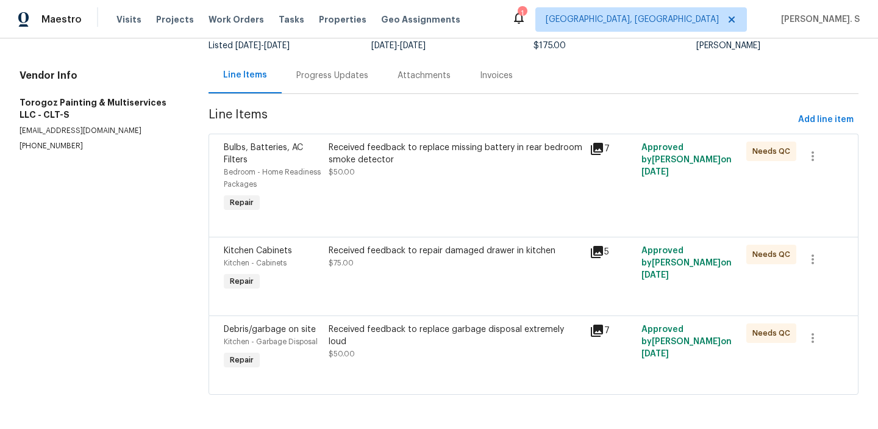
click at [379, 353] on div "Received feedback to replace garbage disposal extremely loud $50.00" at bounding box center [455, 348] width 261 height 56
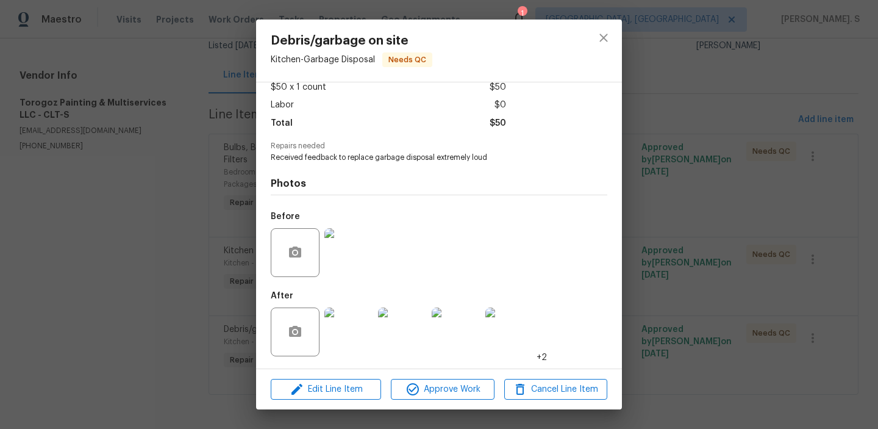
click at [355, 267] on img at bounding box center [348, 252] width 49 height 49
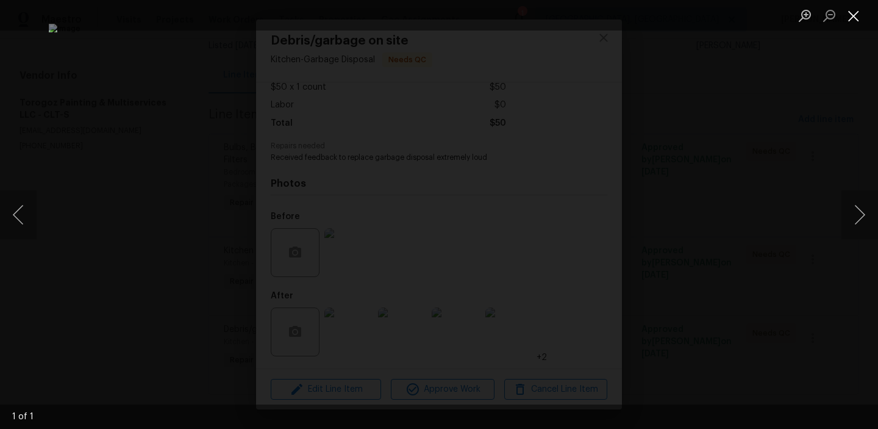
click at [848, 23] on button "Close lightbox" at bounding box center [853, 15] width 24 height 21
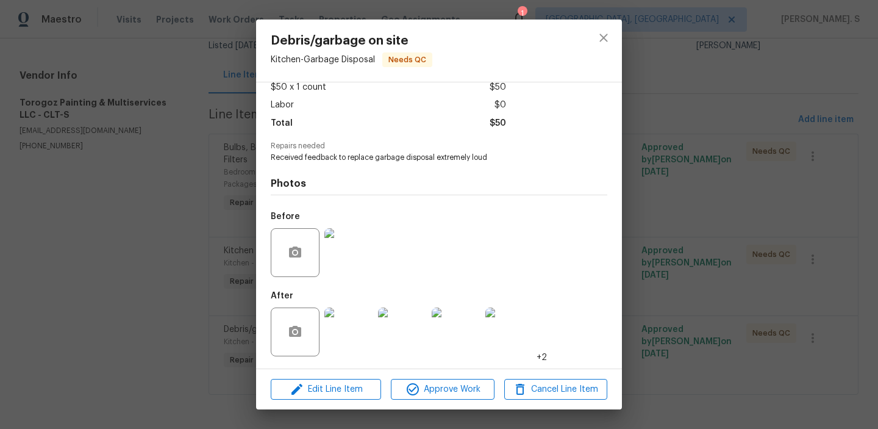
click at [322, 352] on div at bounding box center [349, 331] width 54 height 63
click at [339, 331] on img at bounding box center [348, 331] width 49 height 49
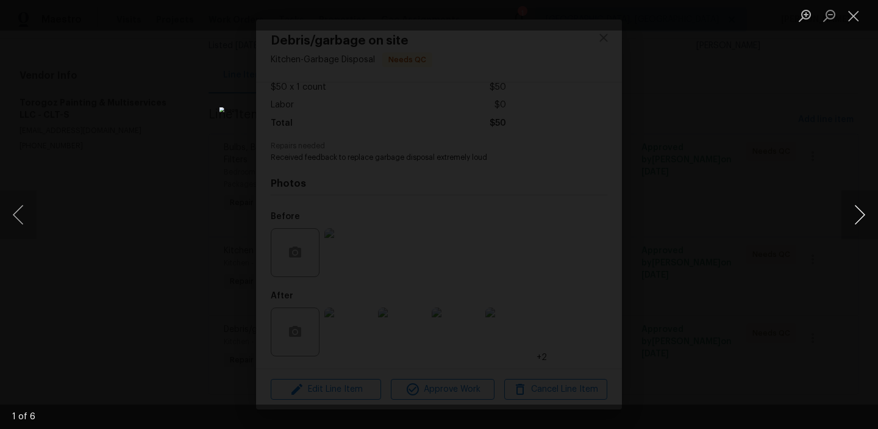
click at [858, 213] on button "Next image" at bounding box center [859, 214] width 37 height 49
click at [851, 13] on button "Close lightbox" at bounding box center [853, 15] width 24 height 21
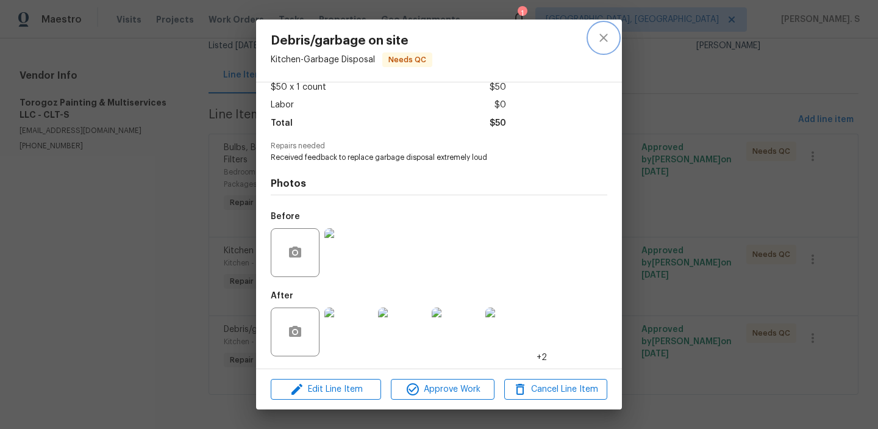
click at [601, 35] on icon "close" at bounding box center [603, 38] width 8 height 8
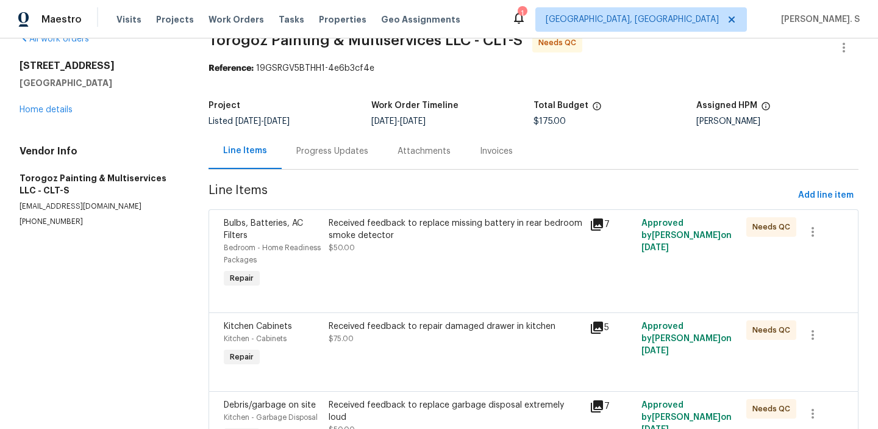
scroll to position [0, 0]
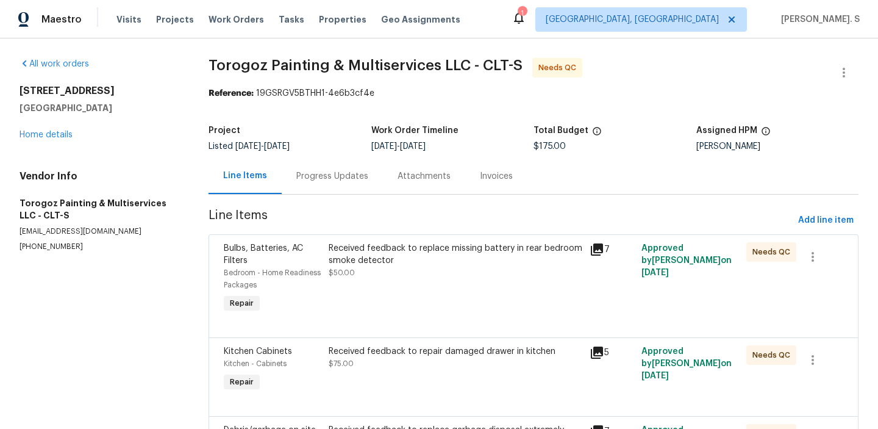
click at [333, 160] on div "Progress Updates" at bounding box center [332, 176] width 101 height 36
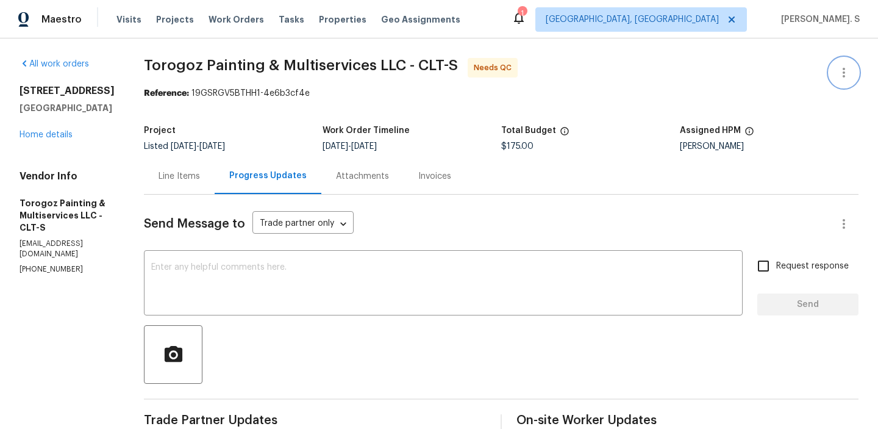
click at [849, 63] on button "button" at bounding box center [843, 72] width 29 height 29
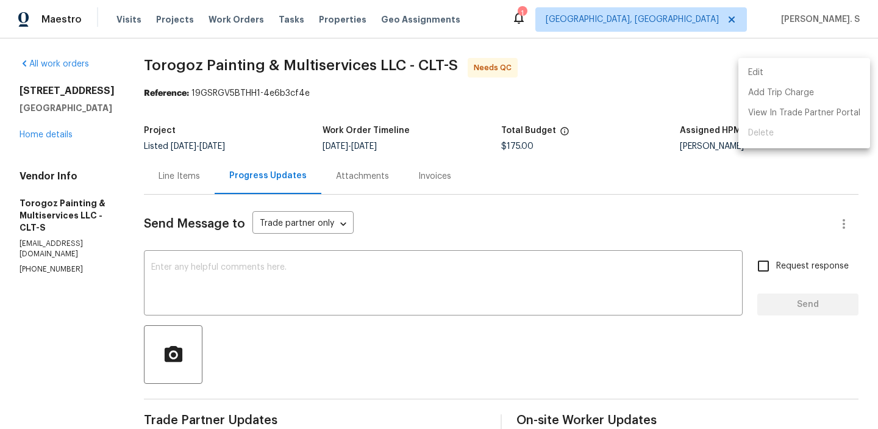
click at [804, 71] on li "Edit" at bounding box center [804, 73] width 132 height 20
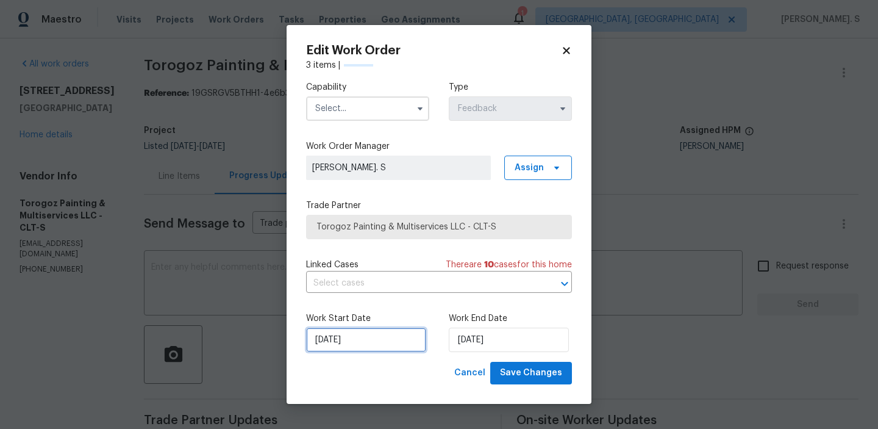
click at [362, 349] on input "9/2/2025" at bounding box center [366, 339] width 120 height 24
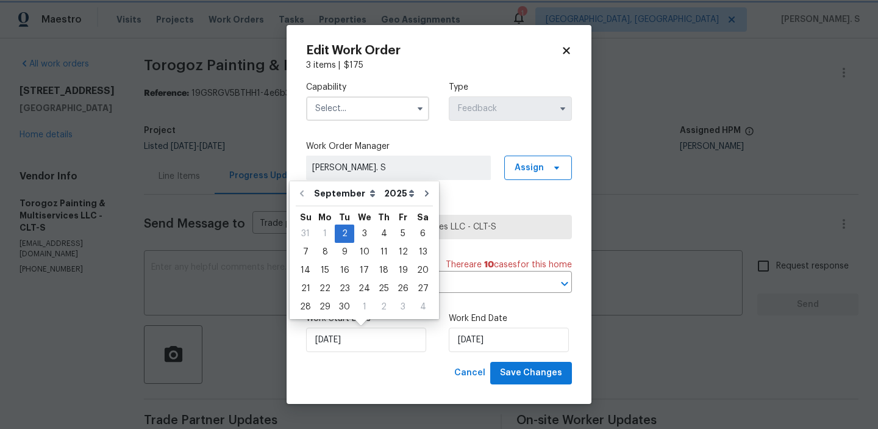
click at [457, 297] on div "Capability Type Feedback Work Order Manager Glory Joyce. S Assign Trade Partner…" at bounding box center [439, 216] width 266 height 290
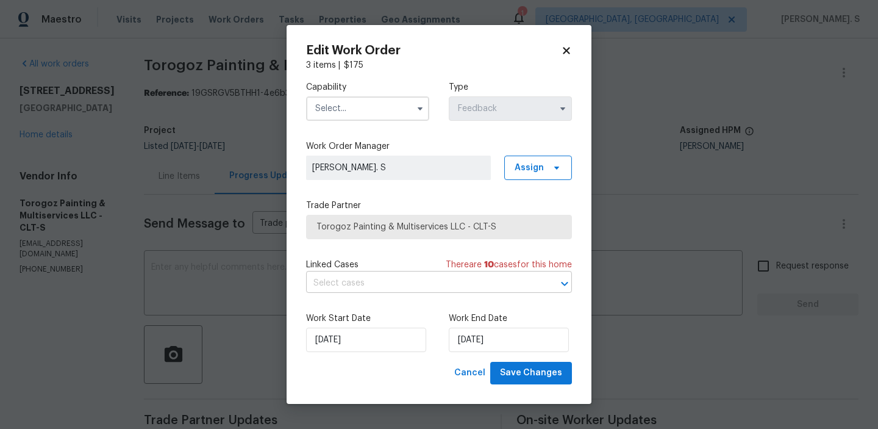
click at [460, 288] on input "text" at bounding box center [422, 283] width 232 height 19
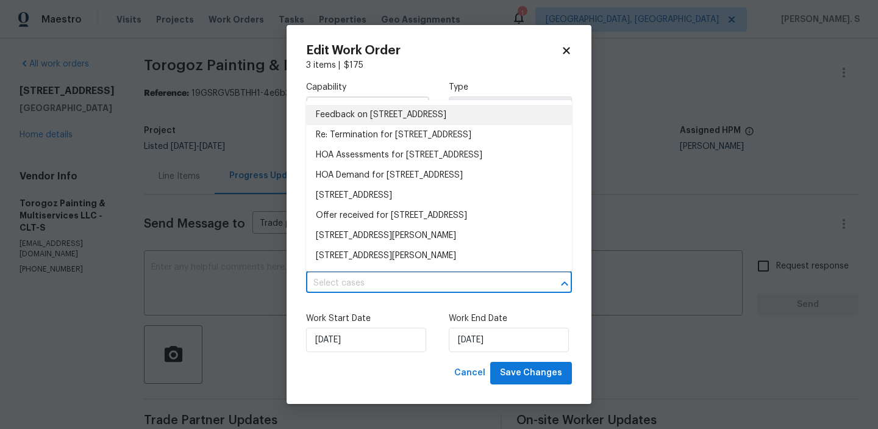
click at [416, 123] on li "Feedback on 8929 Meadow Vista Rd, Charlotte, NC 28213" at bounding box center [439, 115] width 266 height 20
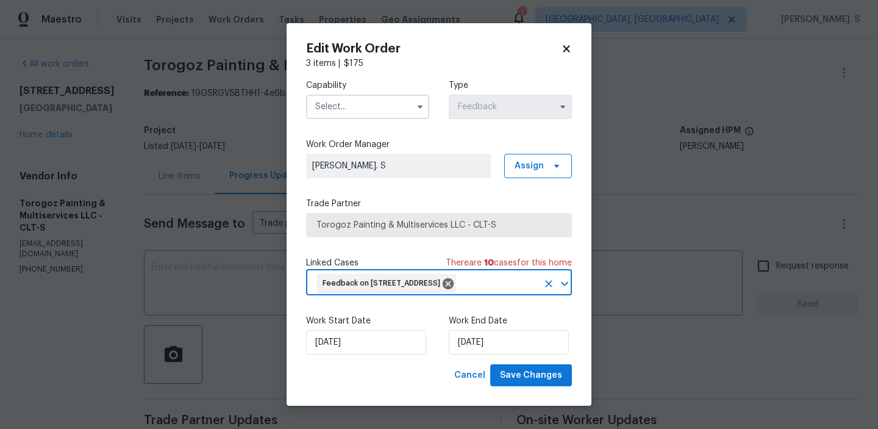
click at [360, 107] on input "text" at bounding box center [367, 107] width 123 height 24
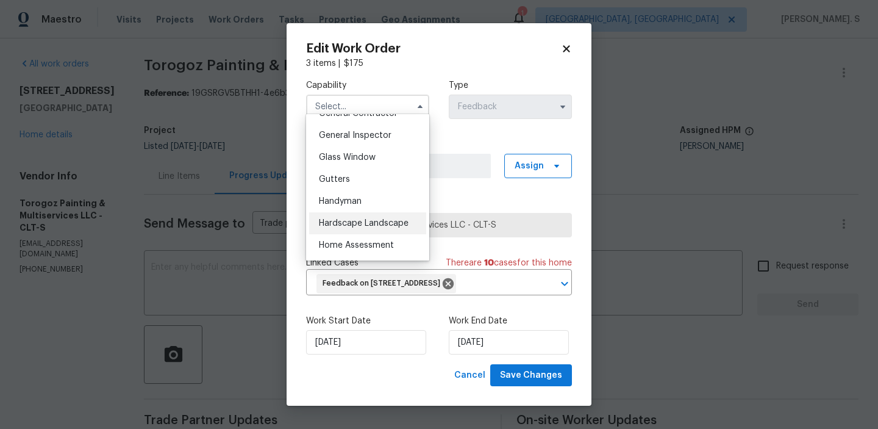
scroll to position [602, 0]
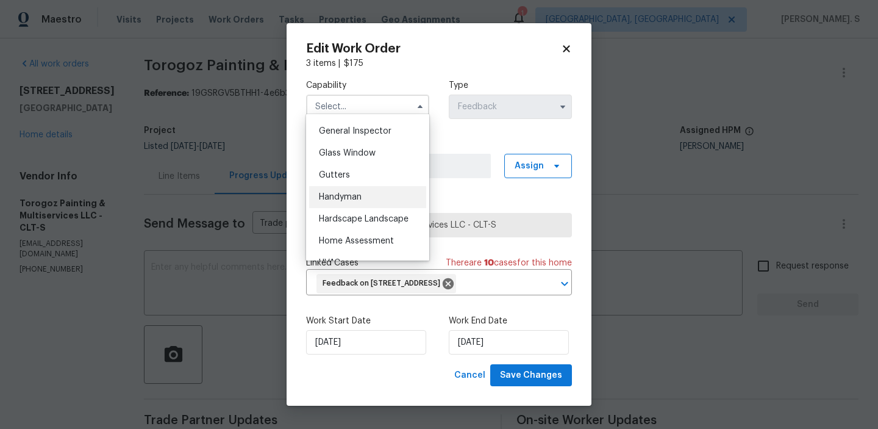
click at [360, 194] on span "Handyman" at bounding box center [340, 197] width 43 height 9
type input "Handyman"
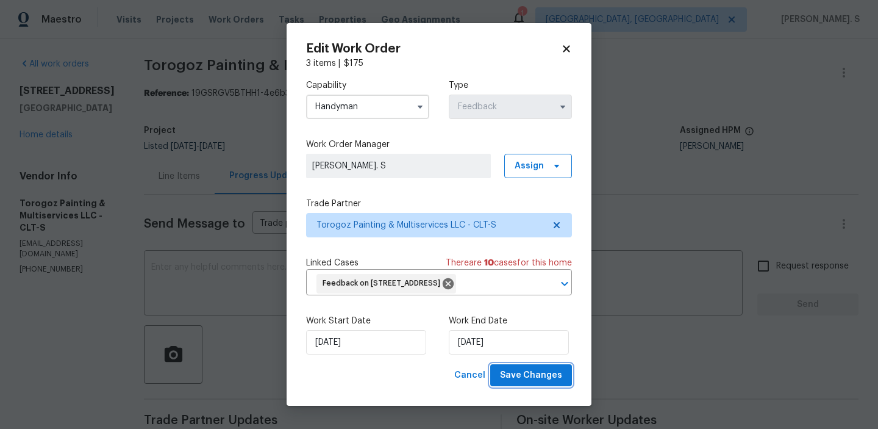
click at [540, 383] on span "Save Changes" at bounding box center [531, 375] width 62 height 15
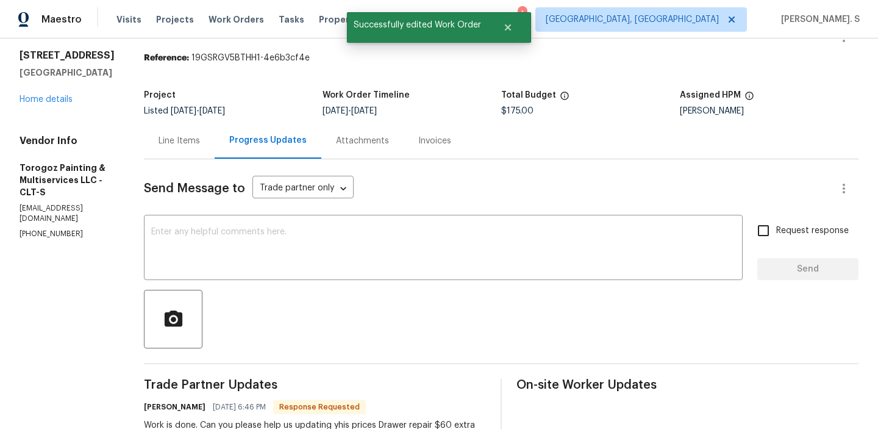
scroll to position [15, 0]
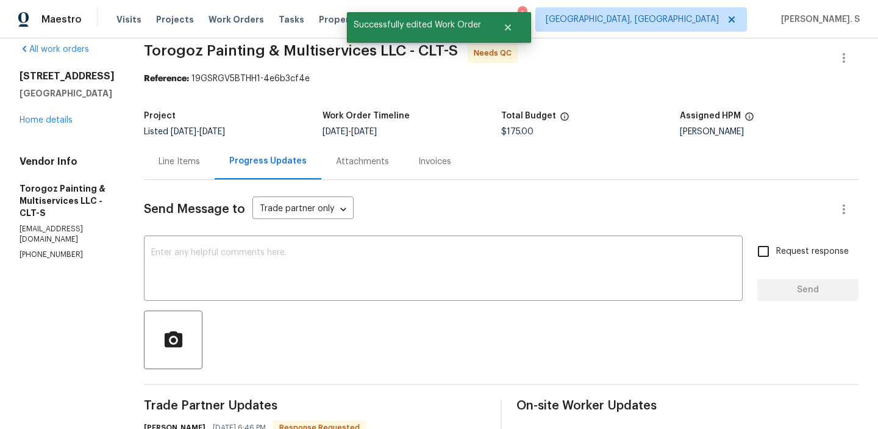
click at [200, 166] on div "Line Items" at bounding box center [179, 161] width 41 height 12
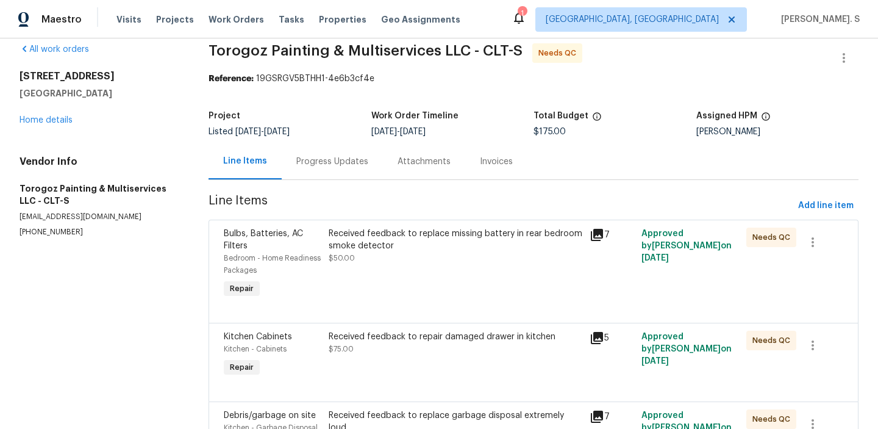
click at [440, 329] on div "Received feedback to repair damaged drawer in kitchen $75.00" at bounding box center [455, 355] width 261 height 56
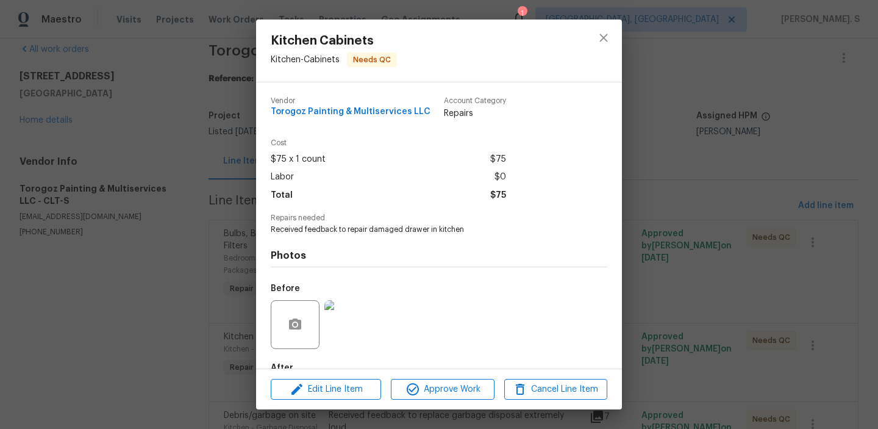
scroll to position [72, 0]
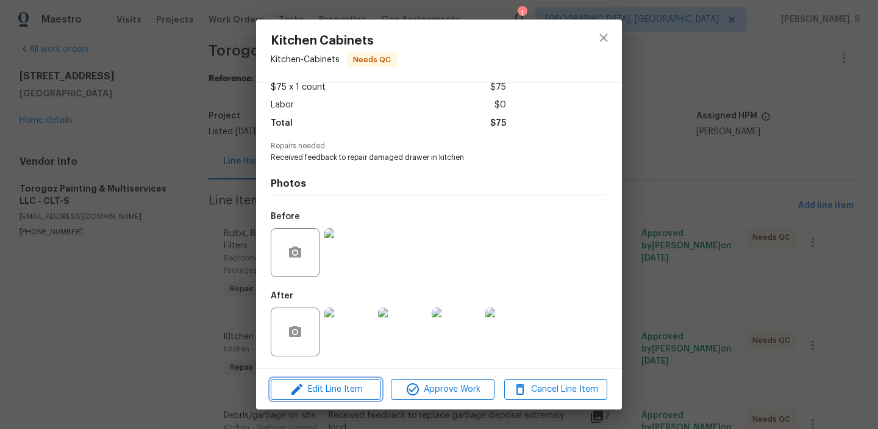
click at [332, 379] on button "Edit Line Item" at bounding box center [326, 389] width 110 height 21
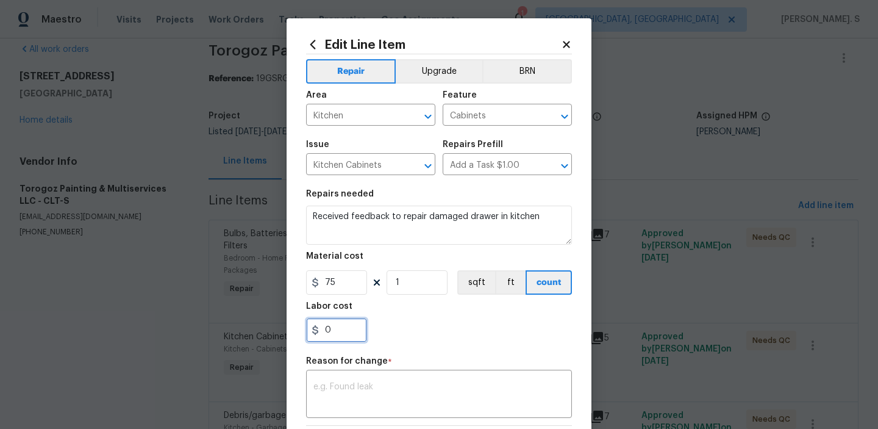
click at [345, 324] on input "0" at bounding box center [336, 330] width 61 height 24
type input "60"
click at [227, 220] on body "Maestro Visits Projects Work Orders Tasks Properties Geo Assignments 1 Albuquer…" at bounding box center [439, 214] width 878 height 429
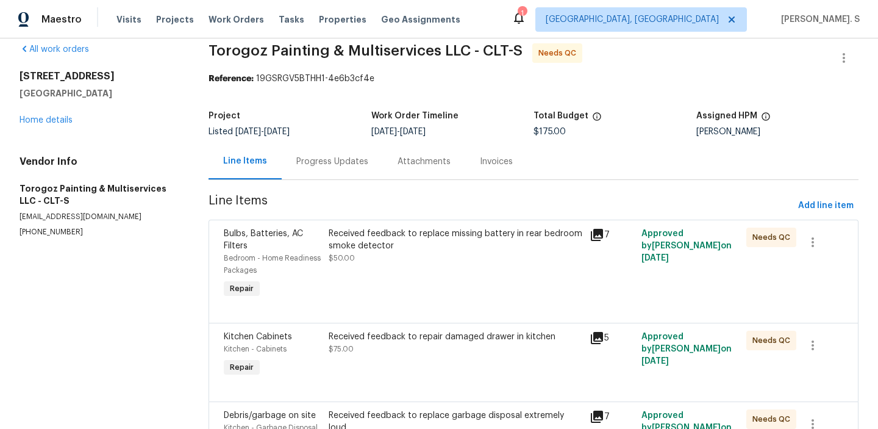
click at [321, 165] on div "Progress Updates" at bounding box center [332, 161] width 72 height 12
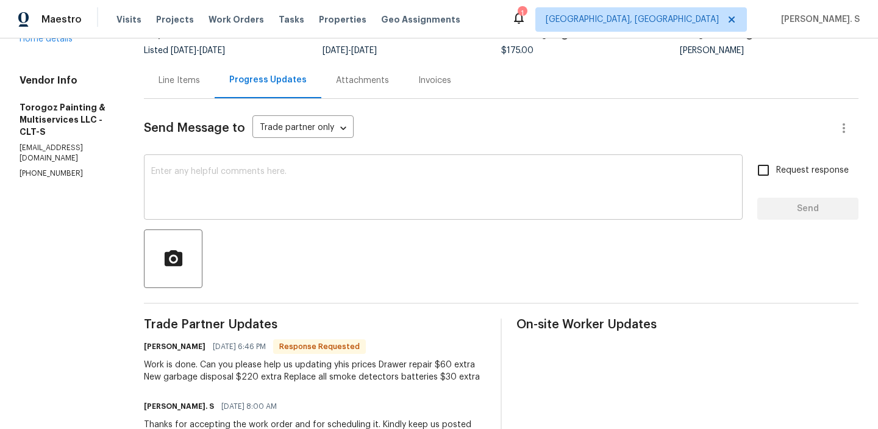
scroll to position [26, 0]
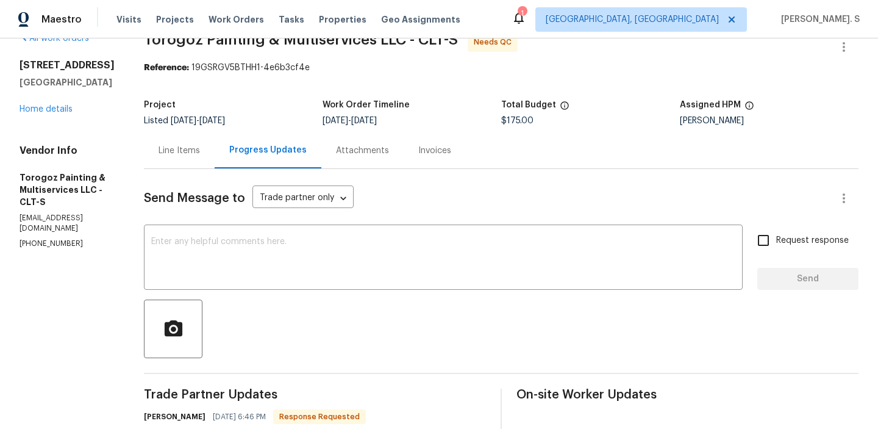
click at [215, 164] on div "Line Items" at bounding box center [179, 150] width 71 height 36
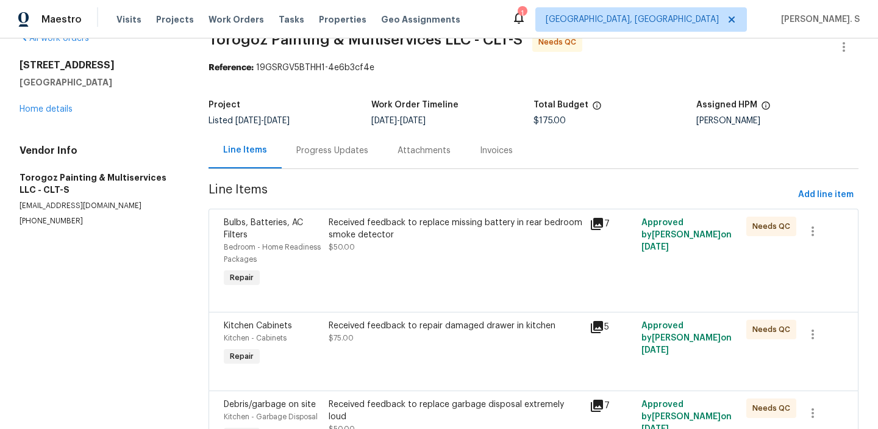
click at [416, 316] on div "Received feedback to repair damaged drawer in kitchen $75.00" at bounding box center [455, 344] width 261 height 56
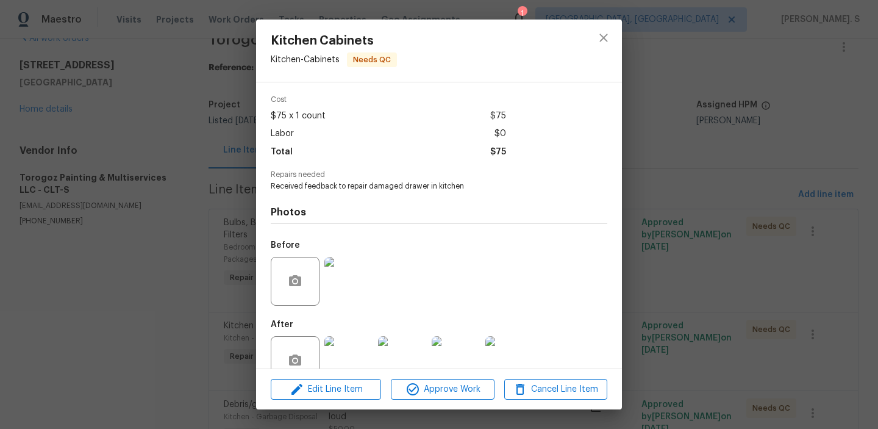
scroll to position [72, 0]
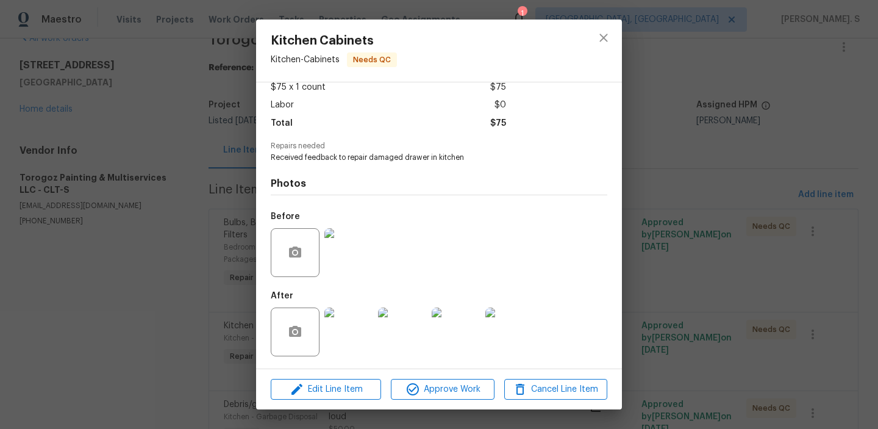
click at [315, 404] on div "Edit Line Item Approve Work Cancel Line Item" at bounding box center [439, 389] width 366 height 41
click at [330, 399] on div "Edit Line Item Approve Work Cancel Line Item" at bounding box center [439, 389] width 366 height 41
click at [337, 394] on span "Edit Line Item" at bounding box center [325, 389] width 103 height 15
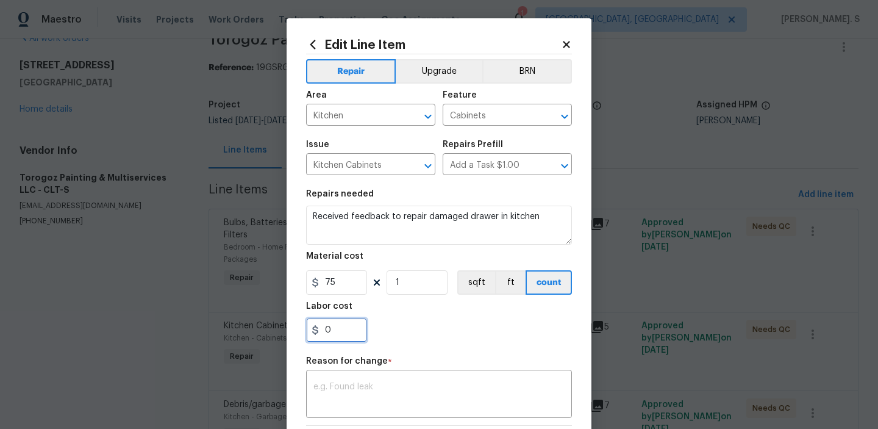
click at [346, 323] on input "0" at bounding box center [336, 330] width 61 height 24
type input "60"
click at [347, 391] on textarea at bounding box center [438, 395] width 251 height 26
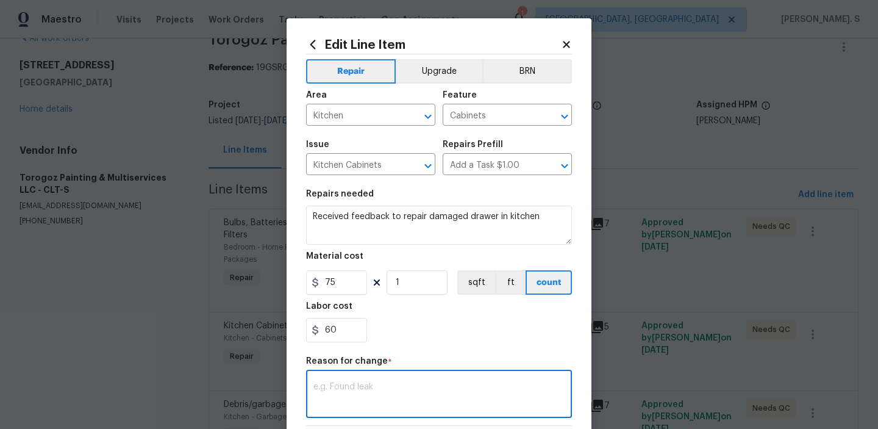
paste textarea "(GJ) Updated per vendor’s final cost"
type textarea "(GJ) Updated per vendor’s final cost"
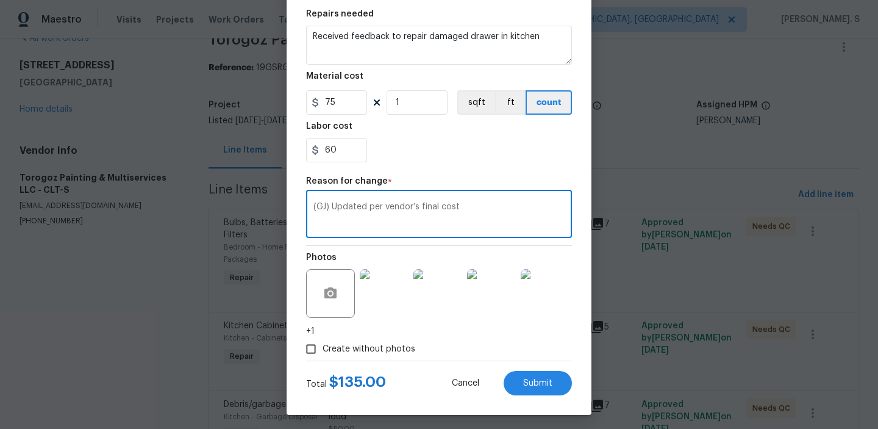
scroll to position [185, 0]
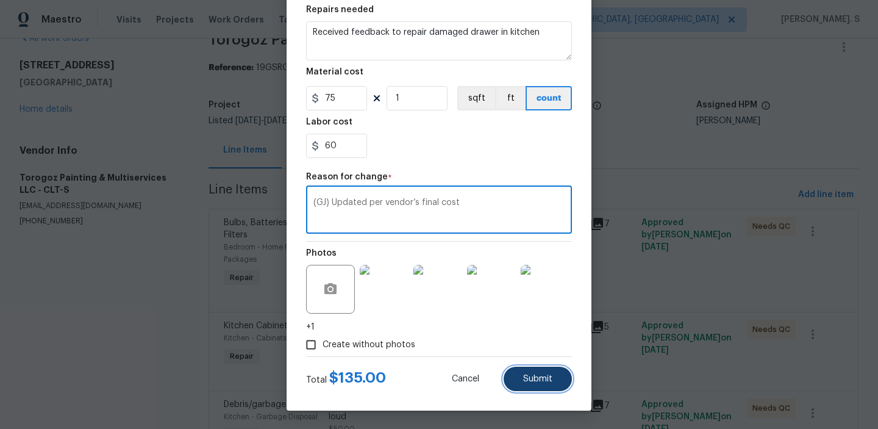
click at [543, 379] on span "Submit" at bounding box center [537, 378] width 29 height 9
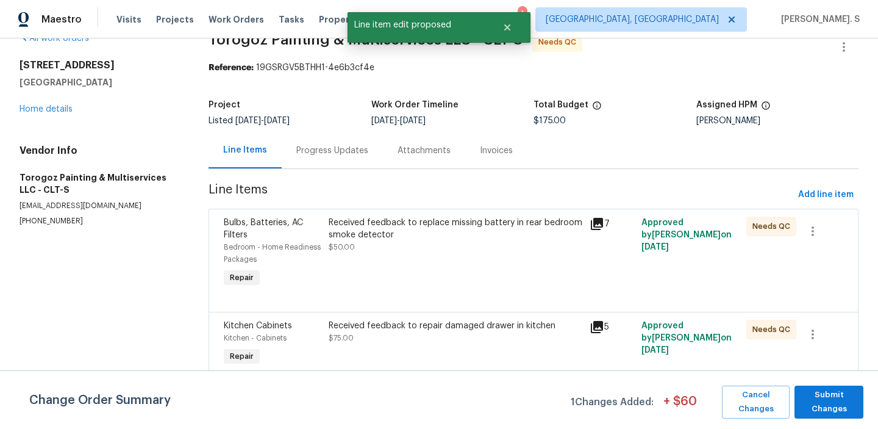
scroll to position [0, 0]
click at [307, 149] on div "Progress Updates" at bounding box center [332, 151] width 72 height 12
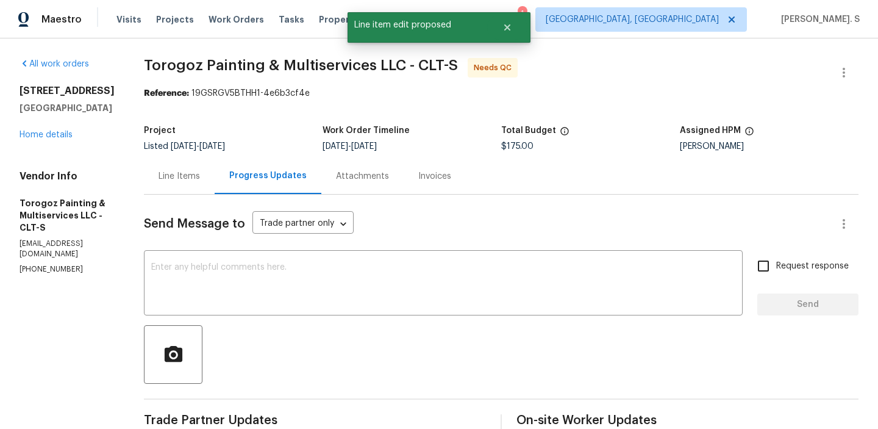
click at [215, 190] on div "Line Items" at bounding box center [179, 176] width 71 height 36
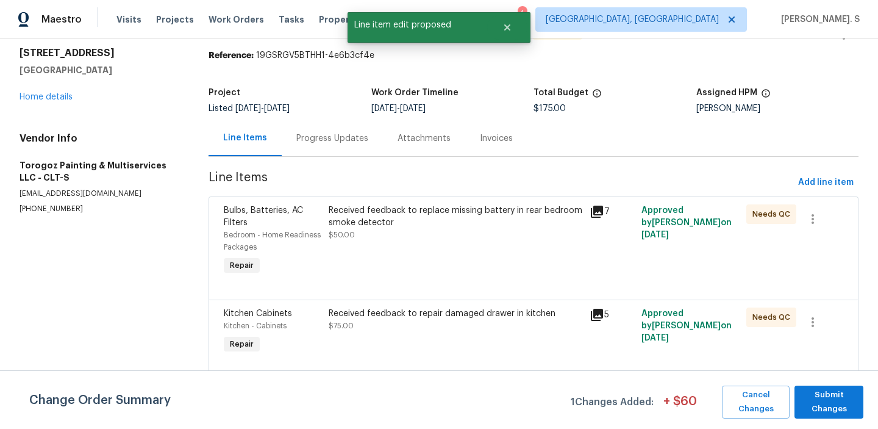
scroll to position [102, 0]
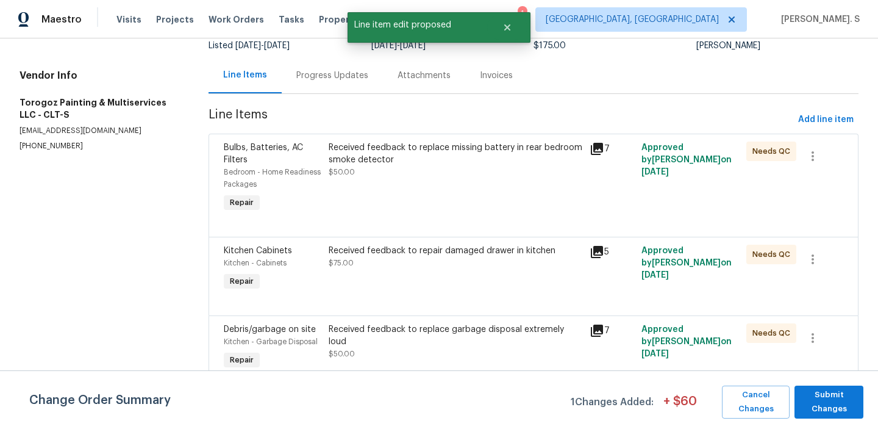
click at [410, 353] on div "Received feedback to replace garbage disposal extremely loud $50.00" at bounding box center [455, 348] width 261 height 56
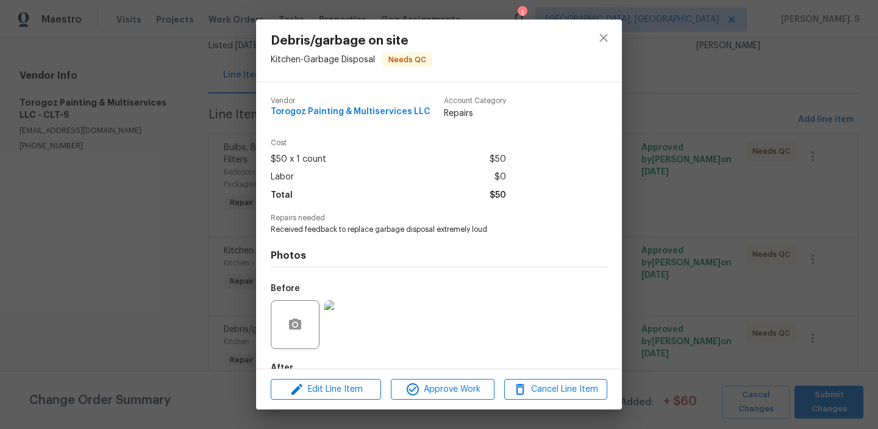
click at [152, 293] on div "Debris/garbage on site Kitchen - Garbage Disposal Needs QC Vendor Torogoz Paint…" at bounding box center [439, 214] width 878 height 429
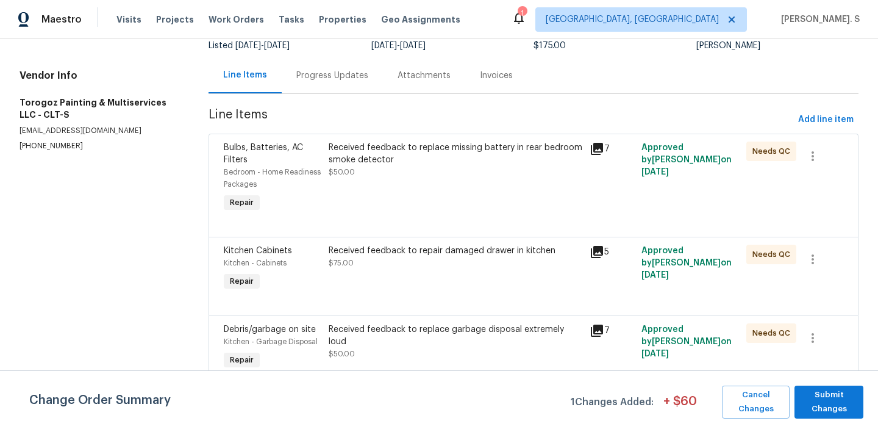
click at [316, 85] on div "Progress Updates" at bounding box center [332, 75] width 101 height 36
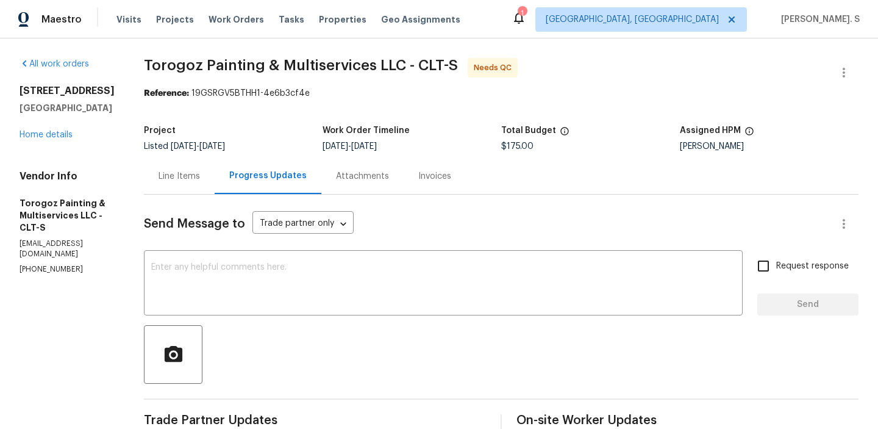
click at [200, 175] on div "Line Items" at bounding box center [179, 176] width 41 height 12
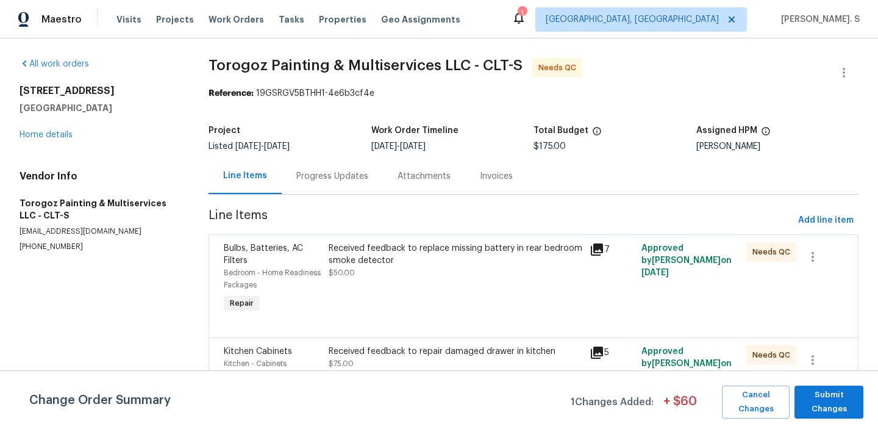
click at [430, 274] on div "Received feedback to replace missing battery in rear bedroom smoke detector $50…" at bounding box center [456, 260] width 254 height 37
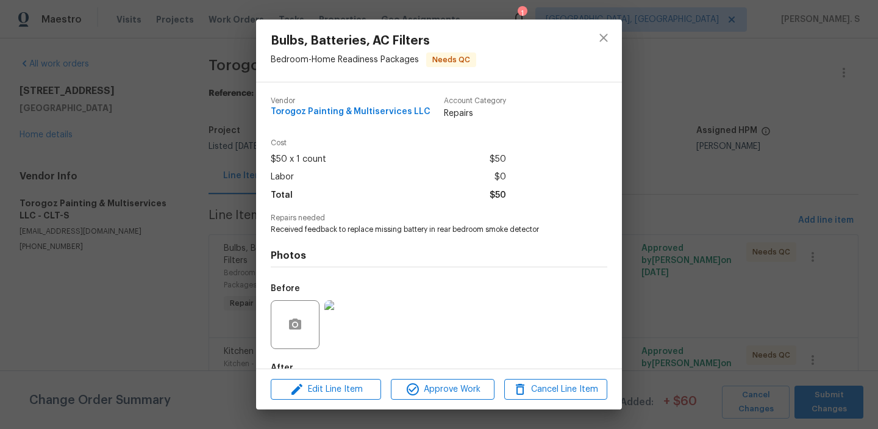
click at [800, 170] on div "Bulbs, Batteries, AC Filters Bedroom - Home Readiness Packages Needs QC Vendor …" at bounding box center [439, 214] width 878 height 429
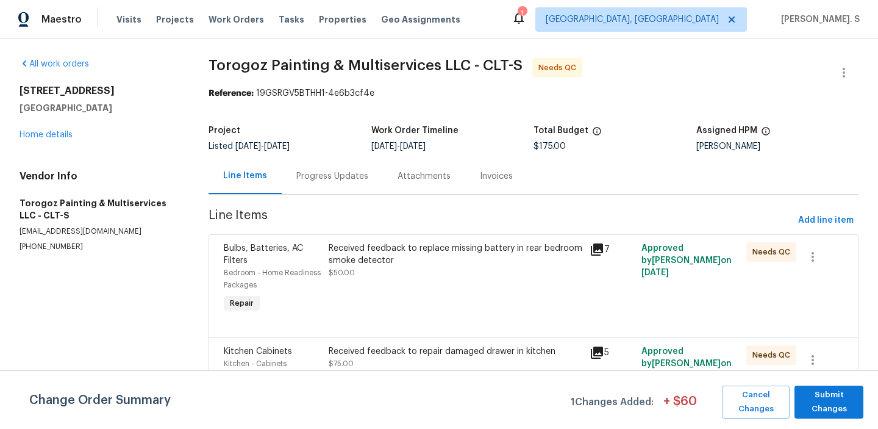
scroll to position [102, 0]
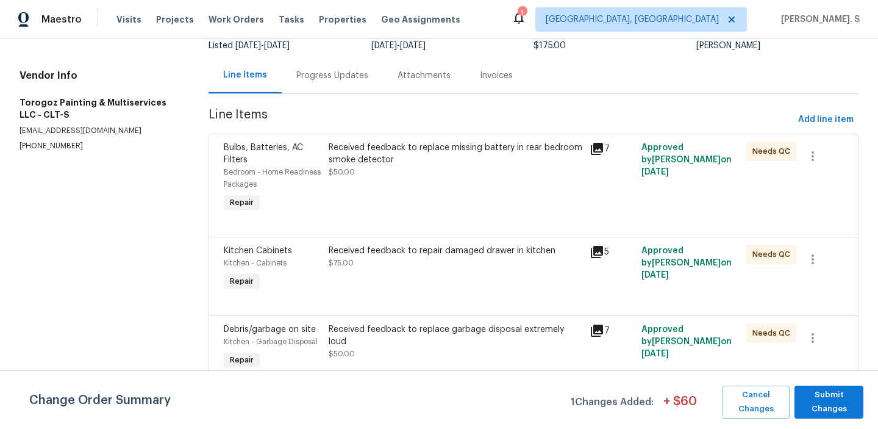
click at [438, 341] on div "Received feedback to replace garbage disposal extremely loud $50.00" at bounding box center [456, 341] width 254 height 37
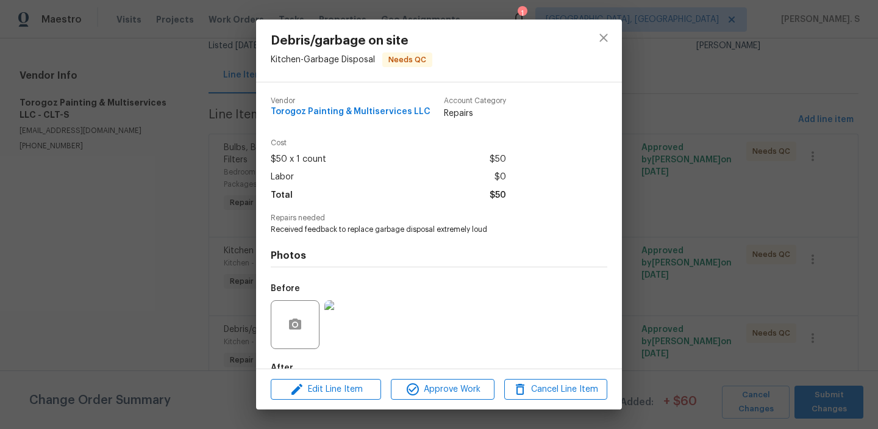
scroll to position [72, 0]
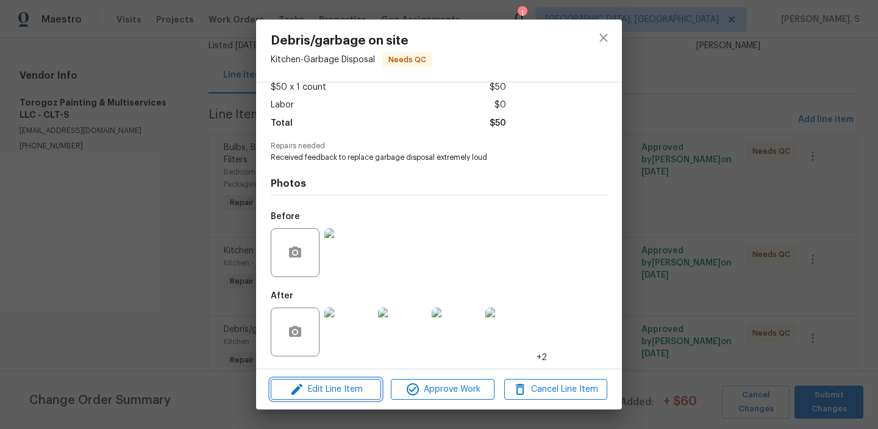
click at [321, 392] on span "Edit Line Item" at bounding box center [325, 389] width 103 height 15
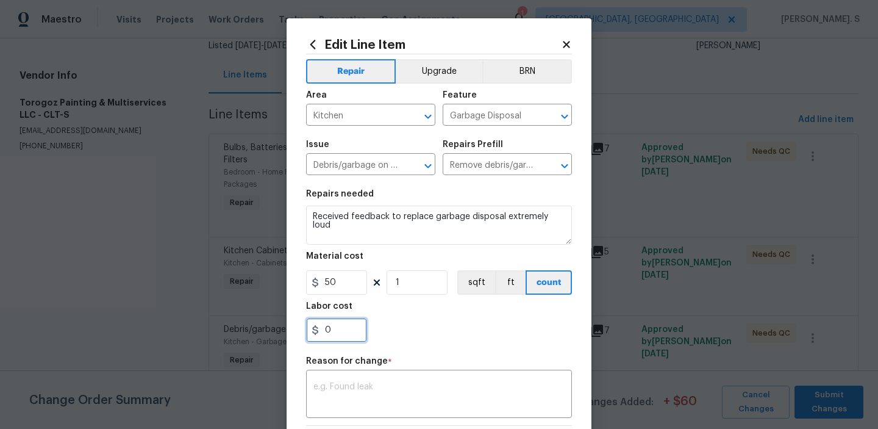
click at [336, 332] on input "0" at bounding box center [336, 330] width 61 height 24
type input "220"
click at [374, 389] on textarea at bounding box center [438, 395] width 251 height 26
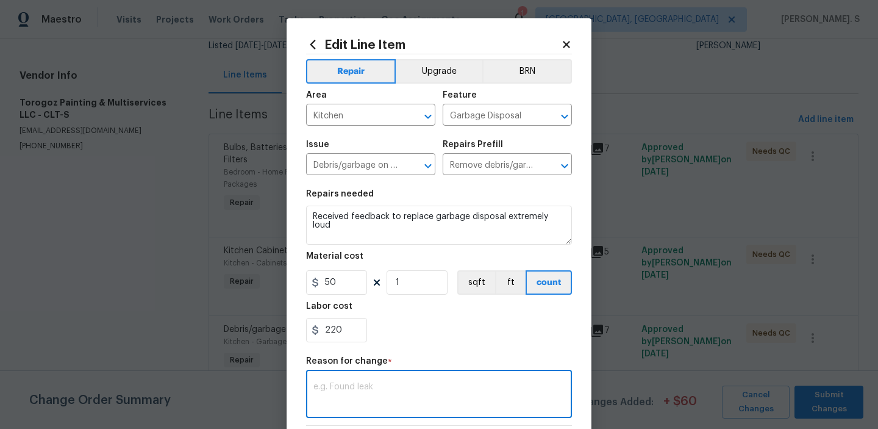
paste textarea "(GJ) Updated per vendor’s final cost"
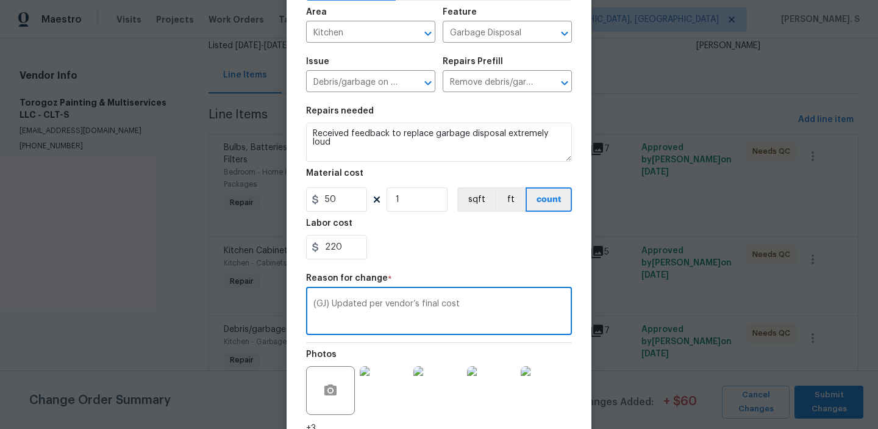
scroll to position [153, 0]
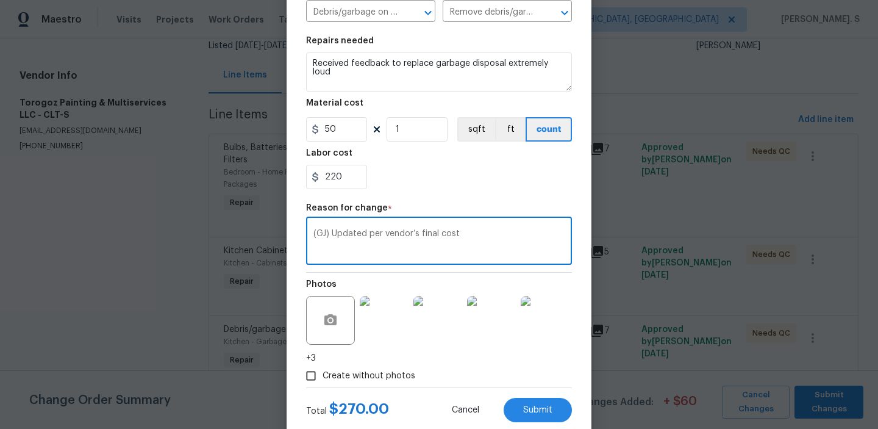
type textarea "(GJ) Updated per vendor’s final cost"
click at [242, 300] on body "Maestro Visits Projects Work Orders Tasks Properties Geo Assignments 1 Albuquer…" at bounding box center [439, 214] width 878 height 429
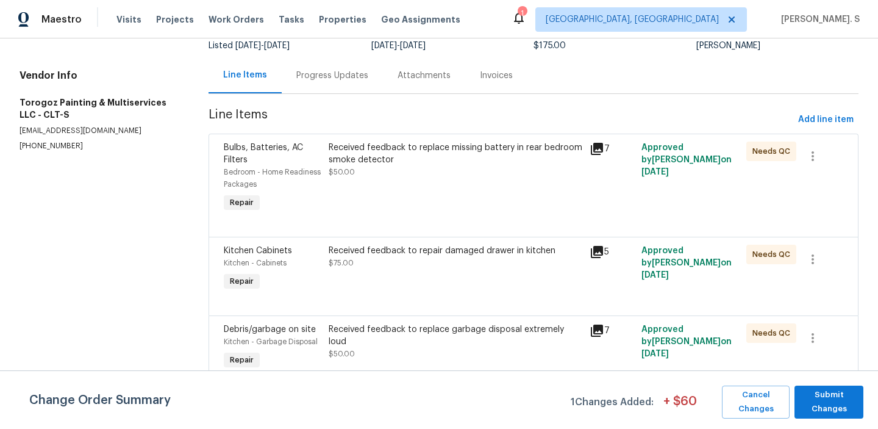
scroll to position [0, 0]
click at [318, 60] on div "Progress Updates" at bounding box center [332, 75] width 101 height 36
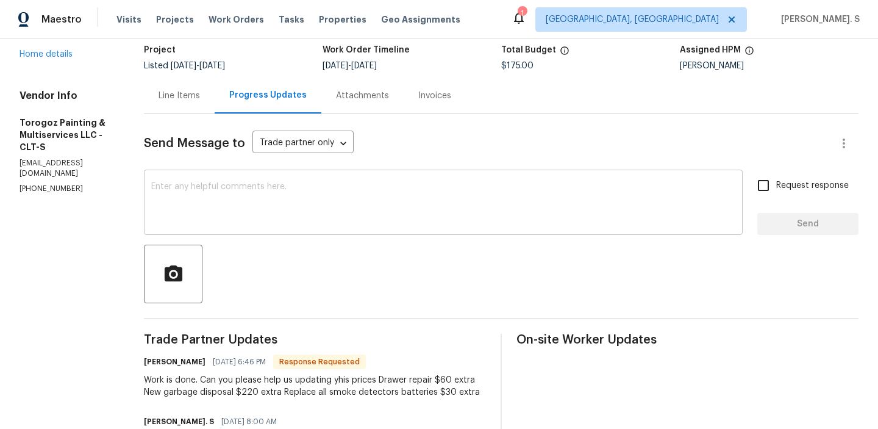
scroll to position [48, 0]
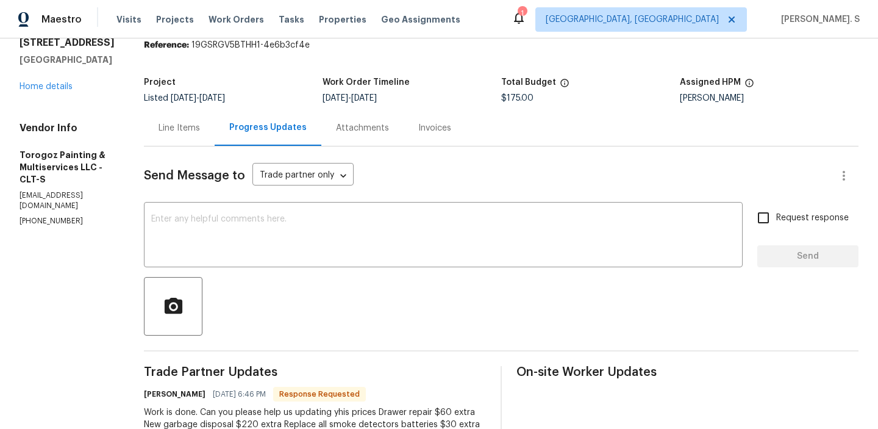
click at [200, 126] on div "Line Items" at bounding box center [179, 128] width 41 height 12
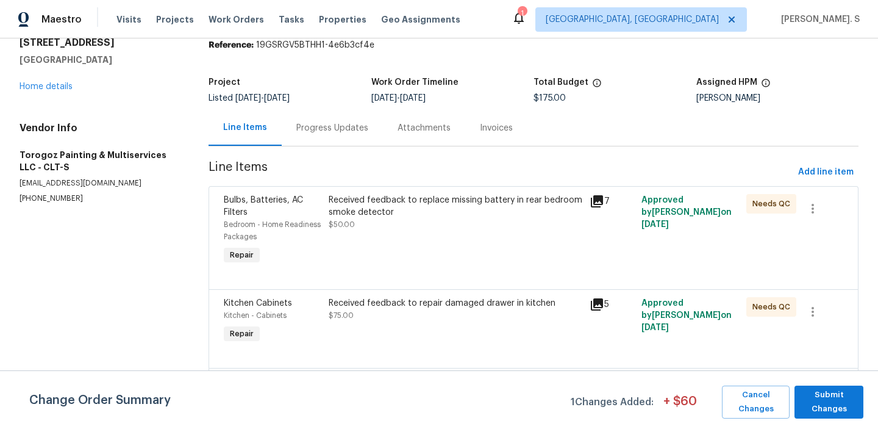
scroll to position [102, 0]
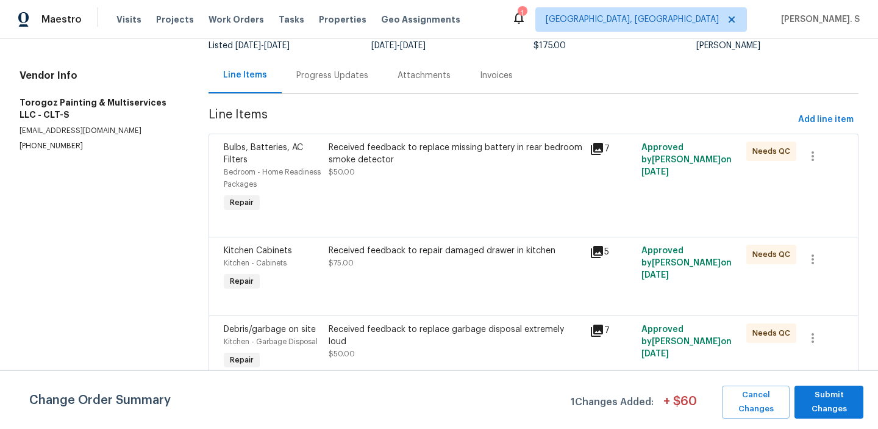
click at [372, 343] on div "Received feedback to replace garbage disposal extremely loud $50.00" at bounding box center [456, 341] width 254 height 37
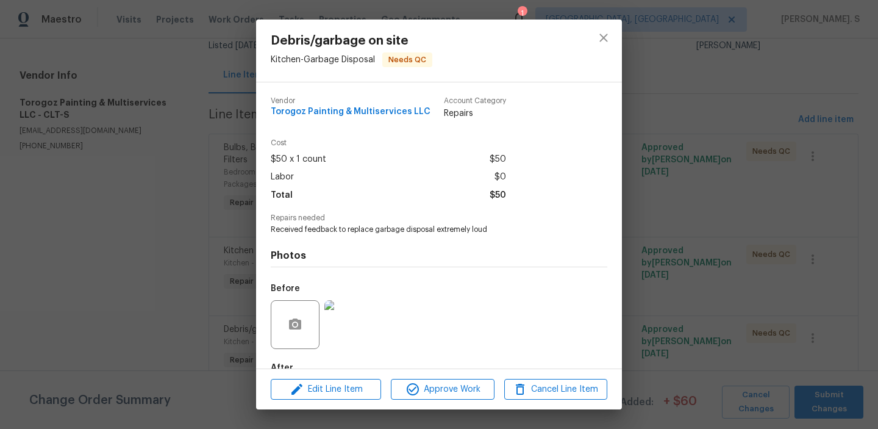
scroll to position [72, 0]
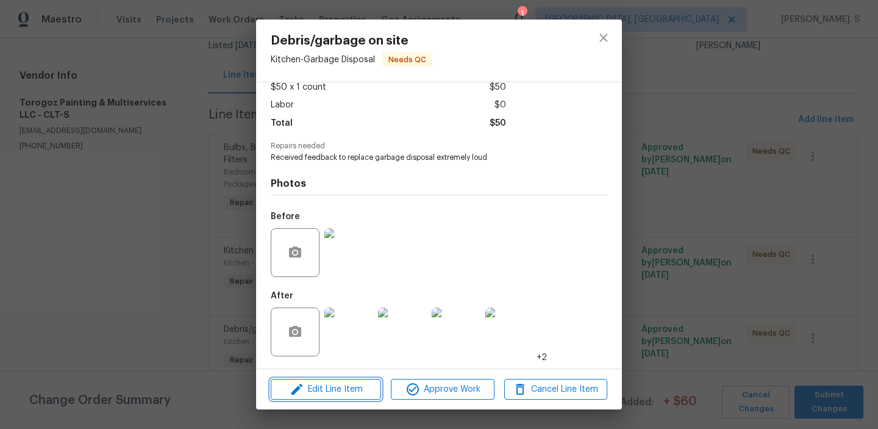
click at [339, 387] on span "Edit Line Item" at bounding box center [325, 389] width 103 height 15
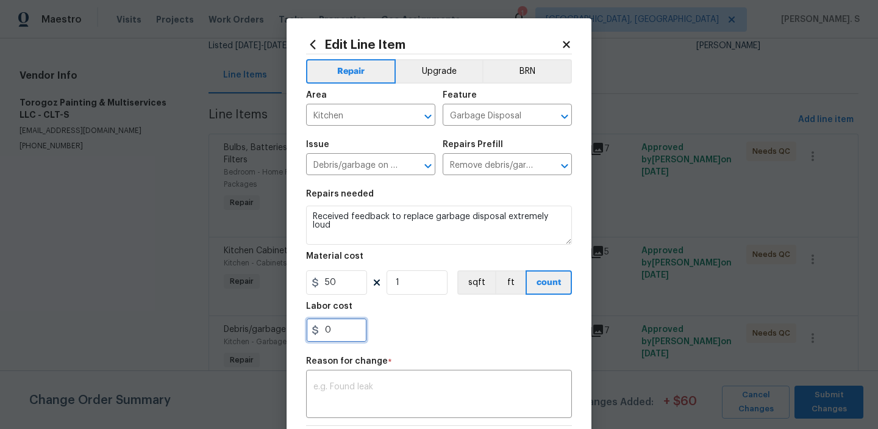
click at [332, 323] on input "0" at bounding box center [336, 330] width 61 height 24
type input "220"
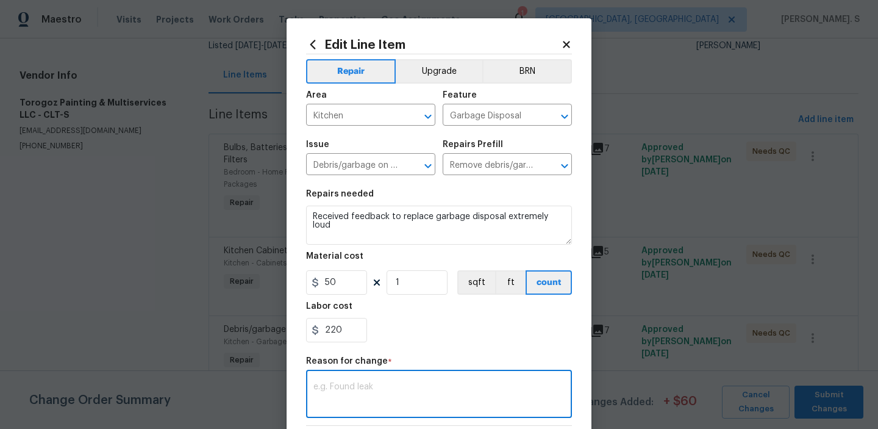
click at [336, 396] on textarea at bounding box center [438, 395] width 251 height 26
paste textarea "(GJ) Updated per vendor’s final cost"
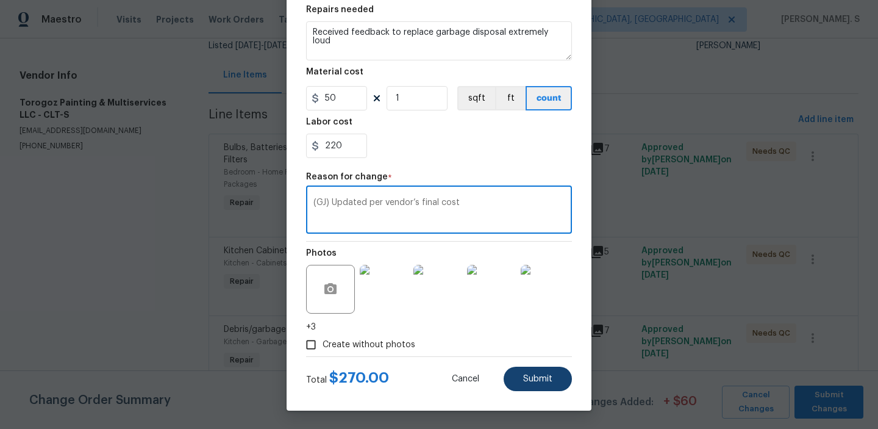
type textarea "(GJ) Updated per vendor’s final cost"
click at [546, 381] on span "Submit" at bounding box center [537, 378] width 29 height 9
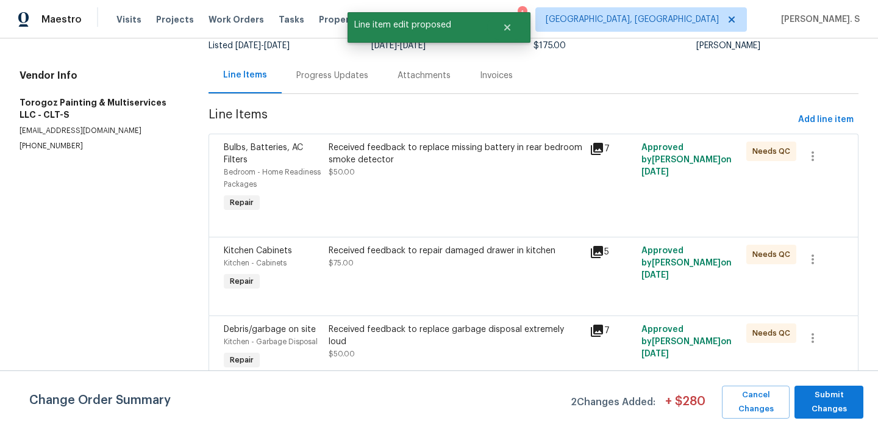
scroll to position [0, 0]
click at [378, 154] on div "Received feedback to replace missing battery in rear bedroom smoke detector" at bounding box center [456, 153] width 254 height 24
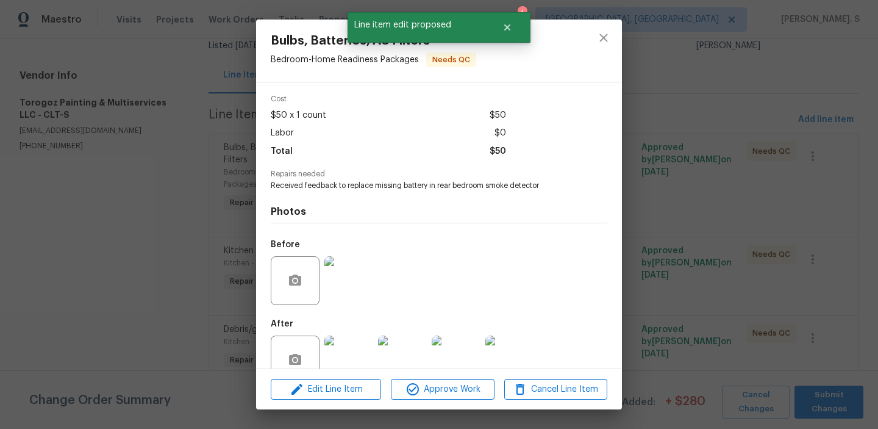
scroll to position [72, 0]
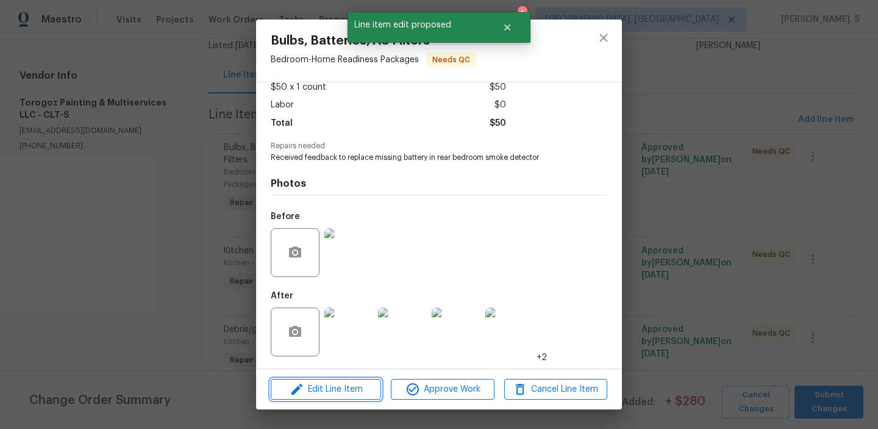
click at [353, 384] on span "Edit Line Item" at bounding box center [325, 389] width 103 height 15
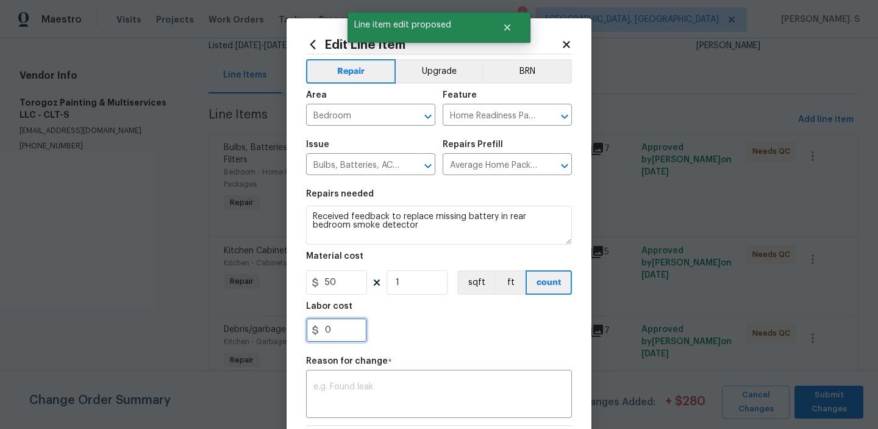
click at [346, 323] on input "0" at bounding box center [336, 330] width 61 height 24
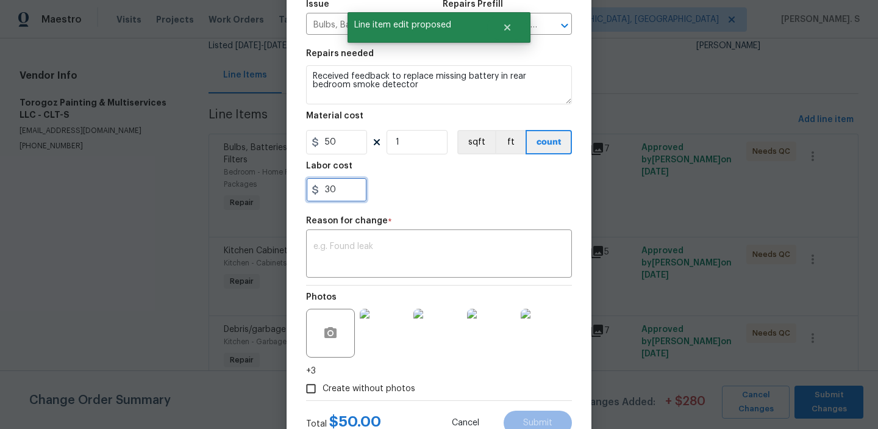
scroll to position [141, 0]
type input "30"
click at [341, 274] on div "x ​" at bounding box center [439, 253] width 266 height 45
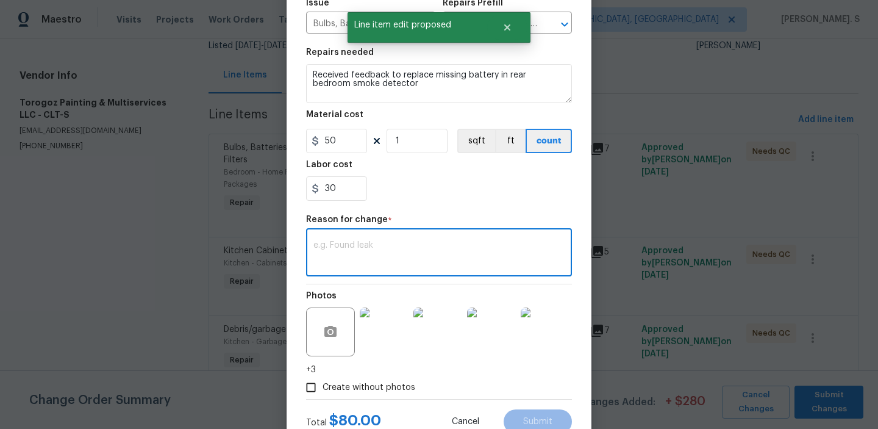
paste textarea "(GJ) Updated per vendor’s final cost"
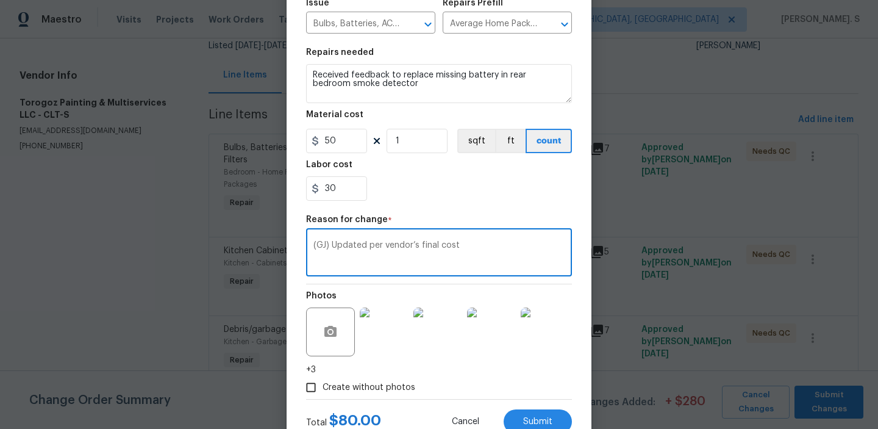
scroll to position [185, 0]
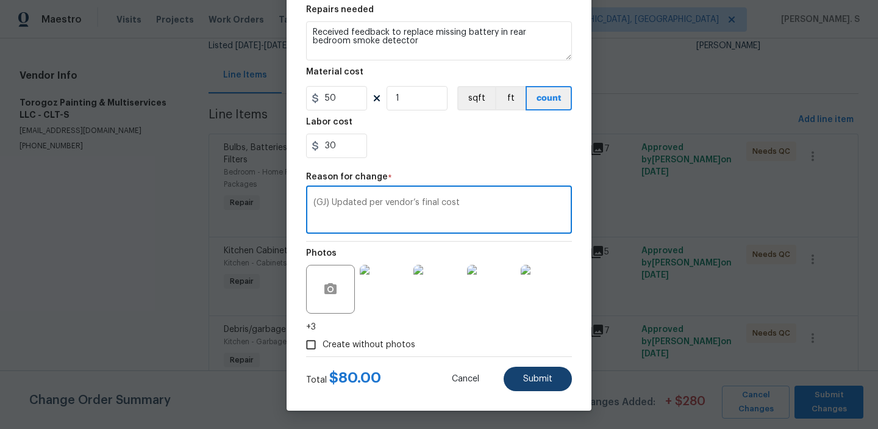
type textarea "(GJ) Updated per vendor’s final cost"
click at [514, 384] on button "Submit" at bounding box center [538, 378] width 68 height 24
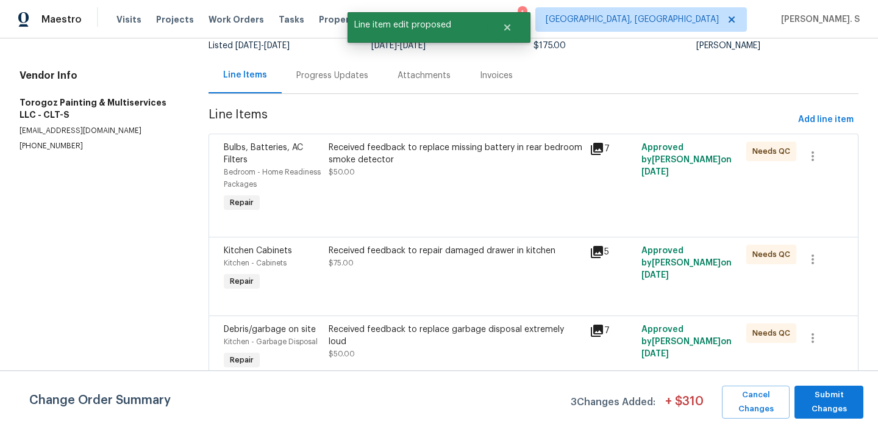
scroll to position [0, 0]
click at [305, 72] on div "Progress Updates" at bounding box center [332, 76] width 72 height 12
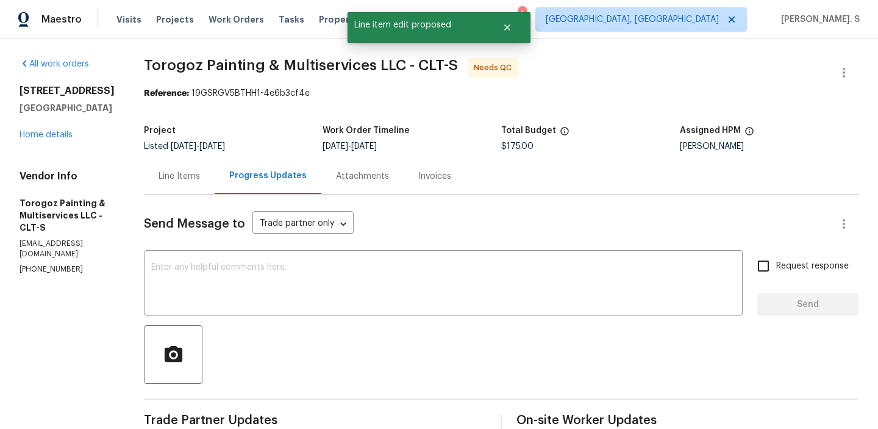
click at [206, 182] on div "Line Items" at bounding box center [179, 176] width 71 height 36
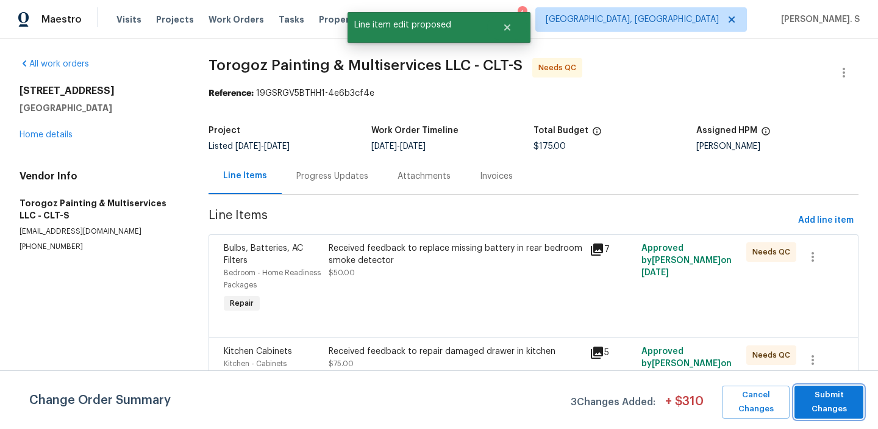
click at [828, 400] on span "Submit Changes" at bounding box center [829, 402] width 57 height 28
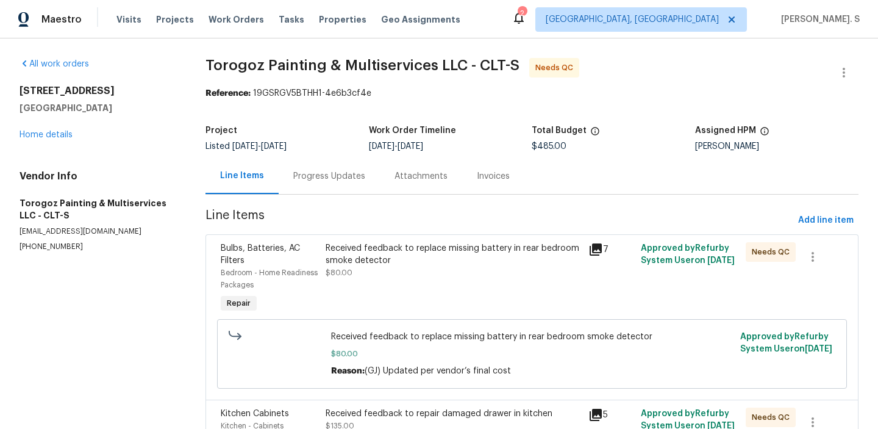
click at [343, 183] on div "Progress Updates" at bounding box center [329, 176] width 101 height 36
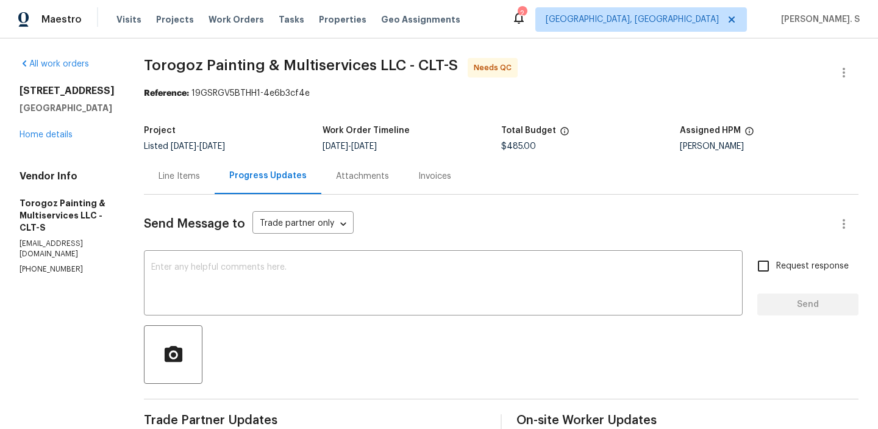
click at [187, 171] on div "Line Items" at bounding box center [179, 176] width 71 height 36
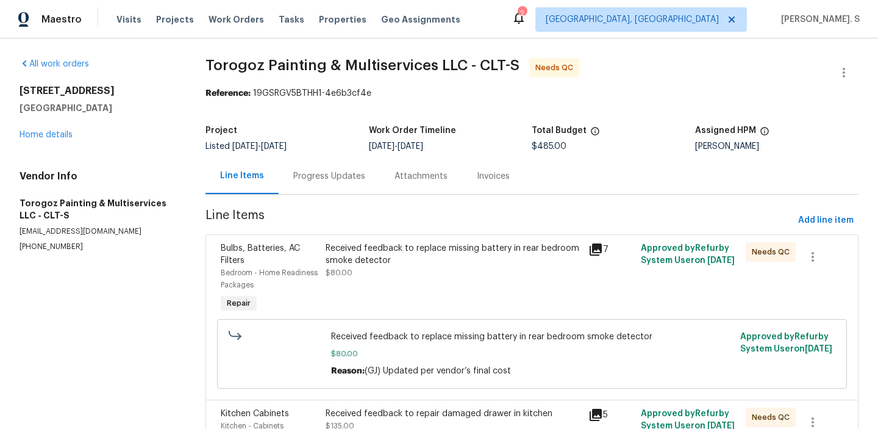
click at [409, 245] on div "Received feedback to replace missing battery in rear bedroom smoke detector" at bounding box center [453, 254] width 255 height 24
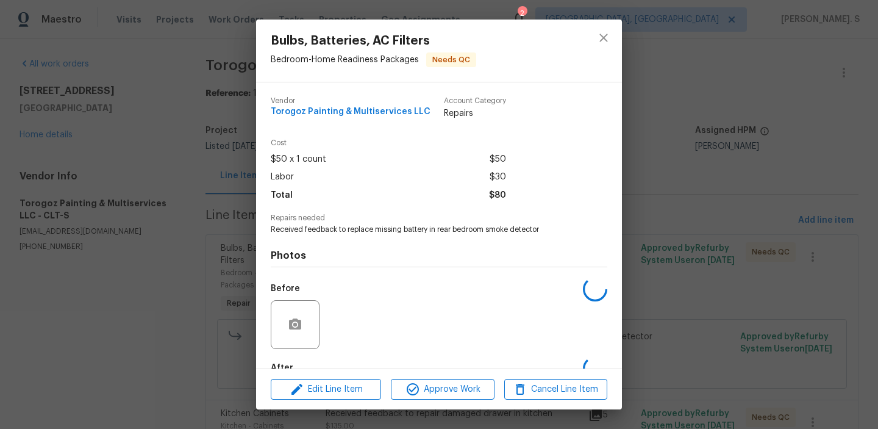
scroll to position [72, 0]
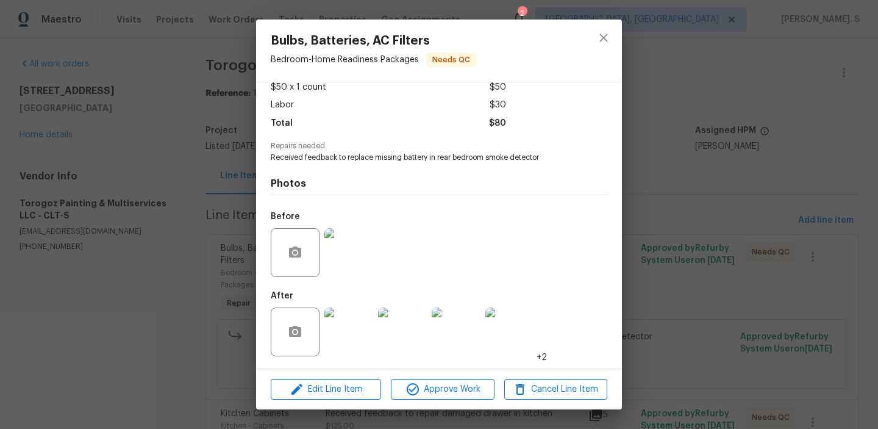
click at [454, 377] on div "Edit Line Item Approve Work Cancel Line Item" at bounding box center [439, 389] width 366 height 41
click at [456, 391] on span "Approve Work" at bounding box center [443, 389] width 96 height 15
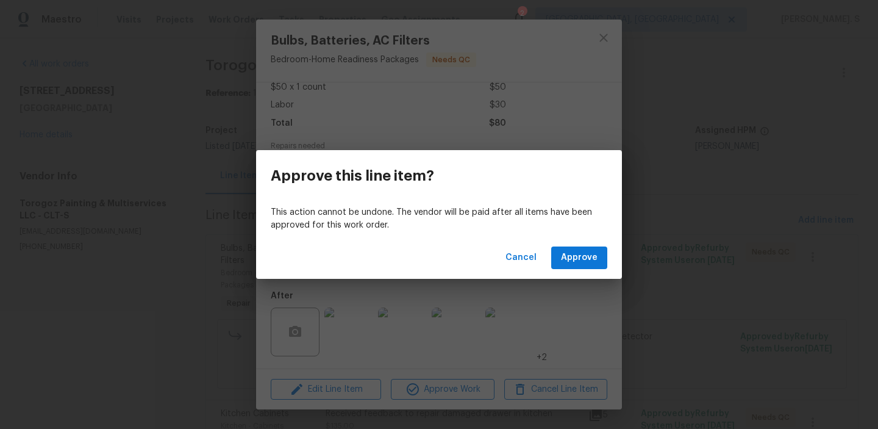
click at [580, 245] on div "Cancel Approve" at bounding box center [439, 258] width 366 height 42
click at [580, 253] on span "Approve" at bounding box center [579, 257] width 37 height 15
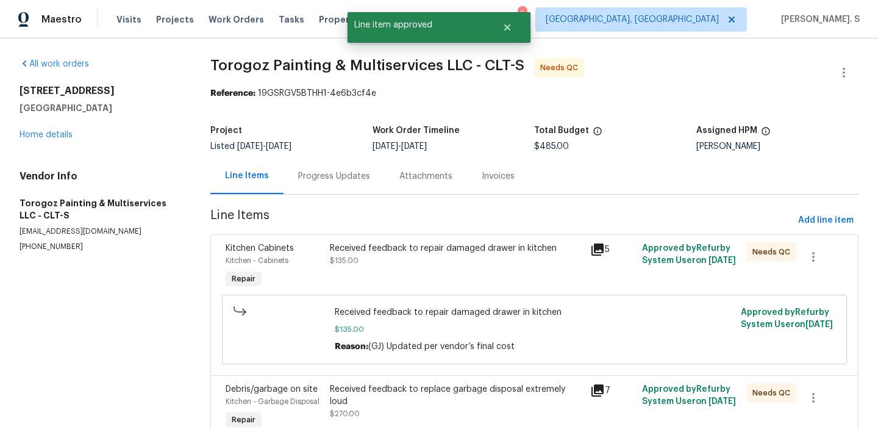
click at [463, 256] on div "Received feedback to repair damaged drawer in kitchen $135.00" at bounding box center [456, 254] width 253 height 24
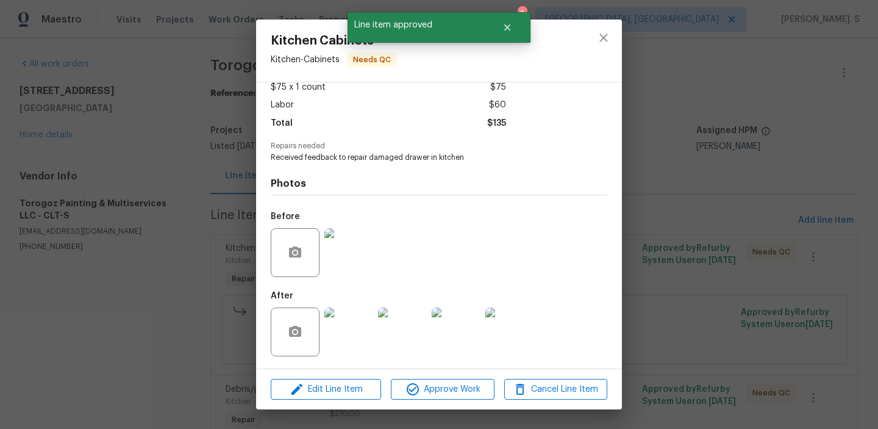
click at [470, 374] on div "Edit Line Item Approve Work Cancel Line Item" at bounding box center [439, 389] width 366 height 41
click at [473, 390] on span "Approve Work" at bounding box center [443, 389] width 96 height 15
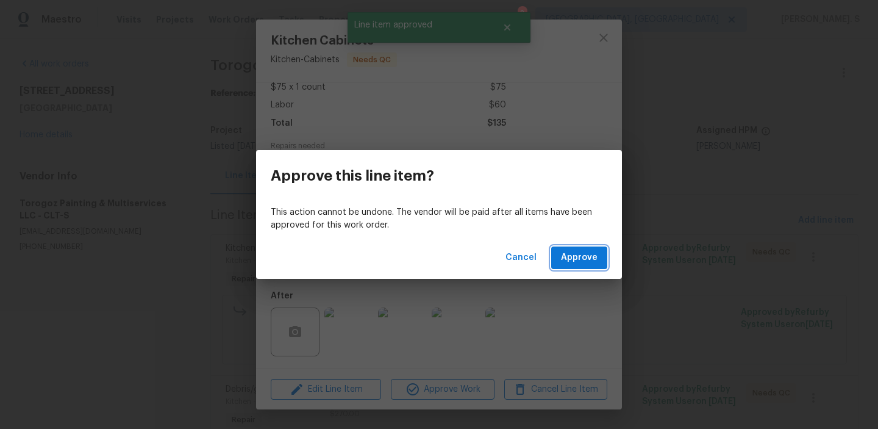
click at [602, 254] on button "Approve" at bounding box center [579, 257] width 56 height 23
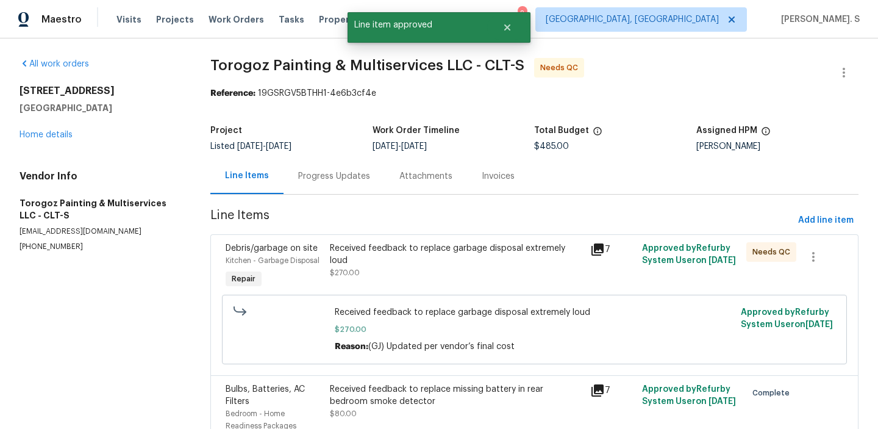
click at [396, 260] on div "Received feedback to replace garbage disposal extremely loud $270.00" at bounding box center [456, 260] width 253 height 37
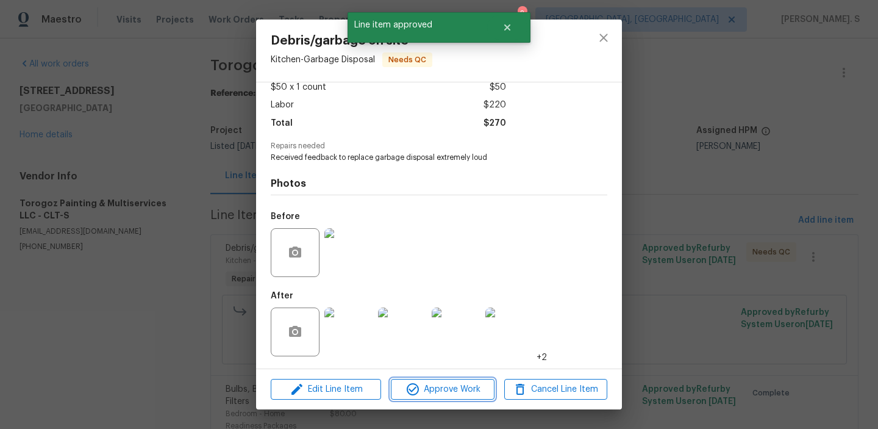
click at [446, 384] on span "Approve Work" at bounding box center [443, 389] width 96 height 15
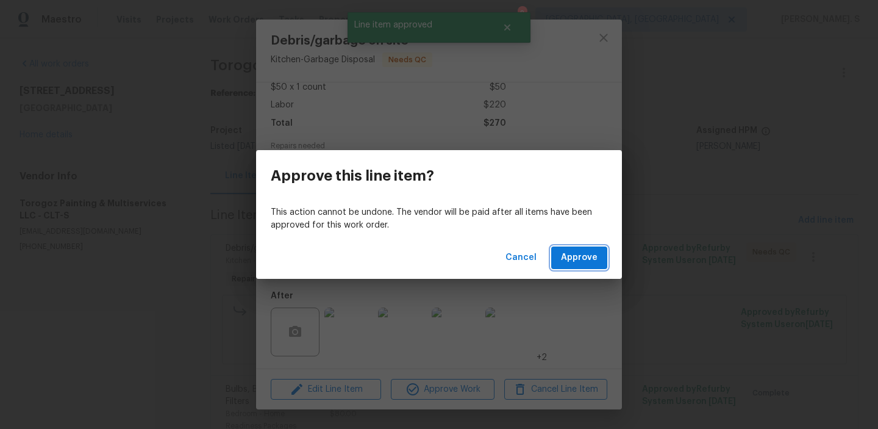
click at [577, 257] on span "Approve" at bounding box center [579, 257] width 37 height 15
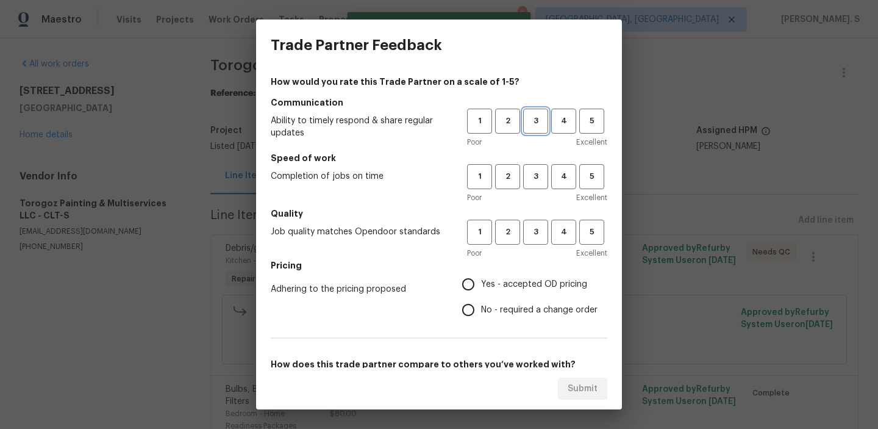
click at [547, 116] on button "3" at bounding box center [535, 121] width 25 height 25
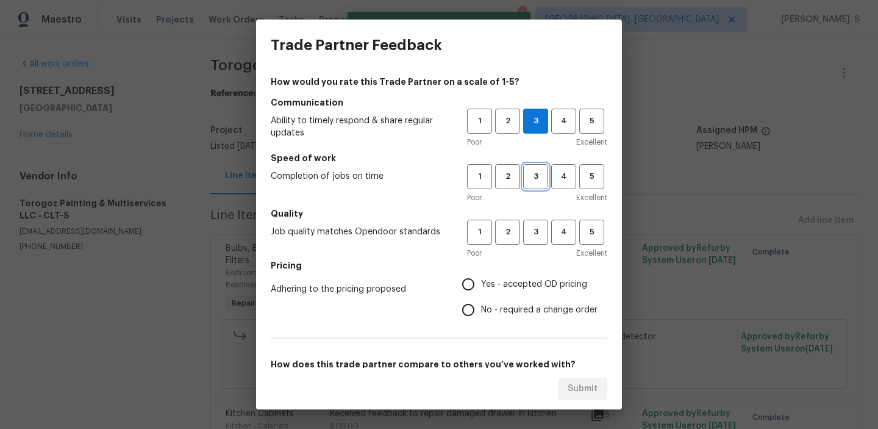
click at [548, 178] on button "3" at bounding box center [535, 176] width 25 height 25
click at [545, 218] on h5 "Quality" at bounding box center [439, 213] width 337 height 12
click at [544, 230] on span "3" at bounding box center [535, 232] width 23 height 14
click at [537, 312] on span "No - required a change order" at bounding box center [539, 310] width 116 height 13
click at [481, 312] on input "No - required a change order" at bounding box center [469, 310] width 26 height 26
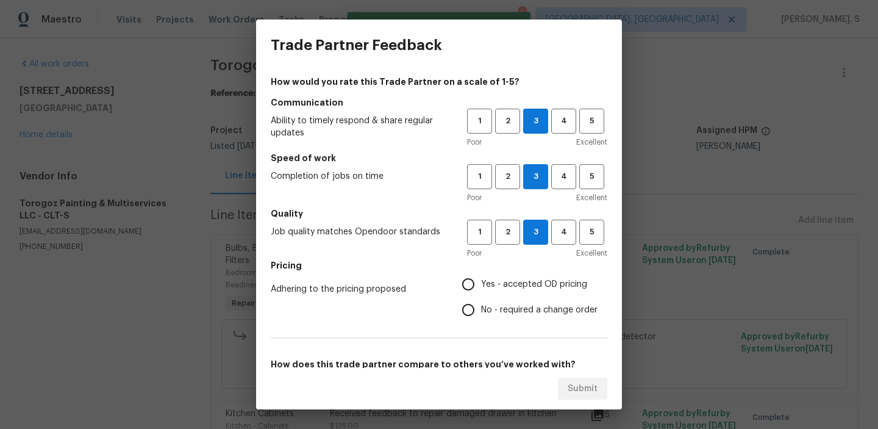
radio input "true"
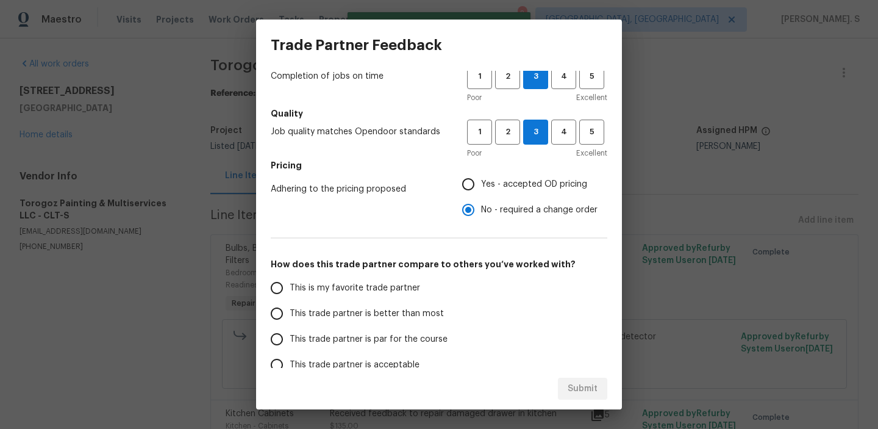
click at [414, 321] on label "This trade partner is better than most" at bounding box center [360, 314] width 193 height 26
click at [290, 321] on input "This trade partner is better than most" at bounding box center [277, 314] width 26 height 26
click at [568, 374] on div "Submit" at bounding box center [439, 389] width 366 height 42
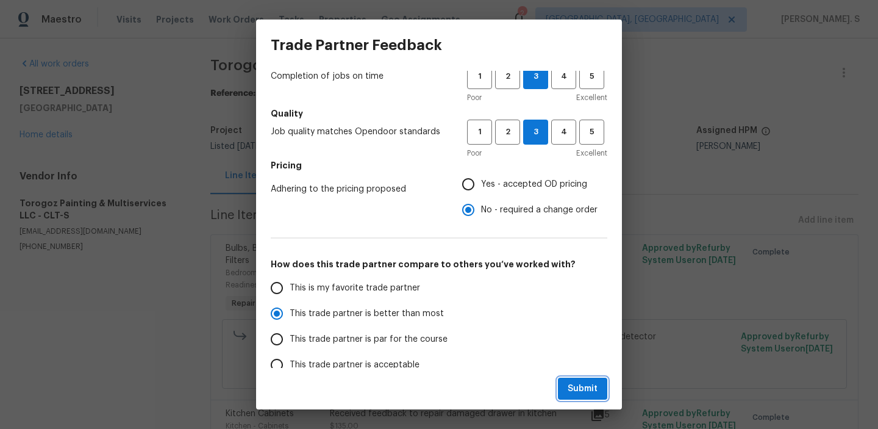
click at [576, 390] on span "Submit" at bounding box center [583, 388] width 30 height 15
radio input "true"
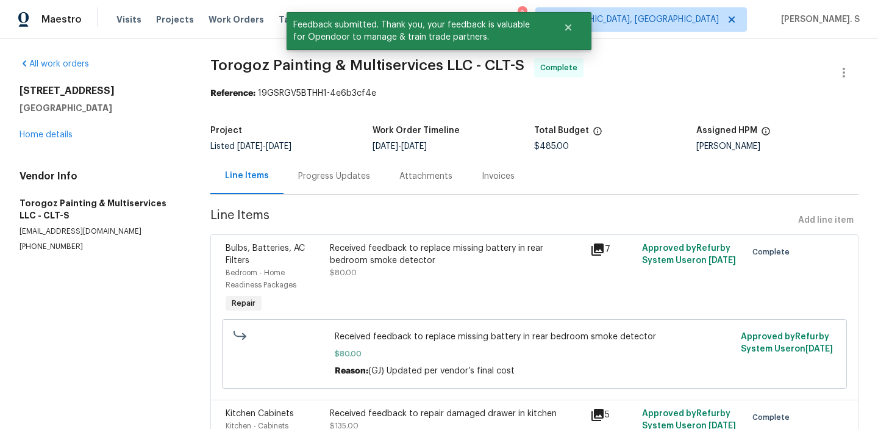
click at [344, 182] on div "Progress Updates" at bounding box center [334, 176] width 101 height 36
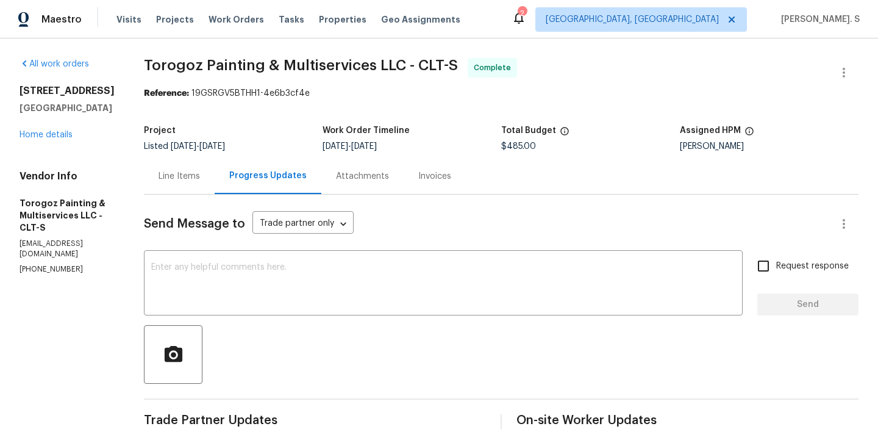
click at [250, 60] on span "Torogoz Painting & Multiservices LLC - CLT-S" at bounding box center [301, 65] width 314 height 15
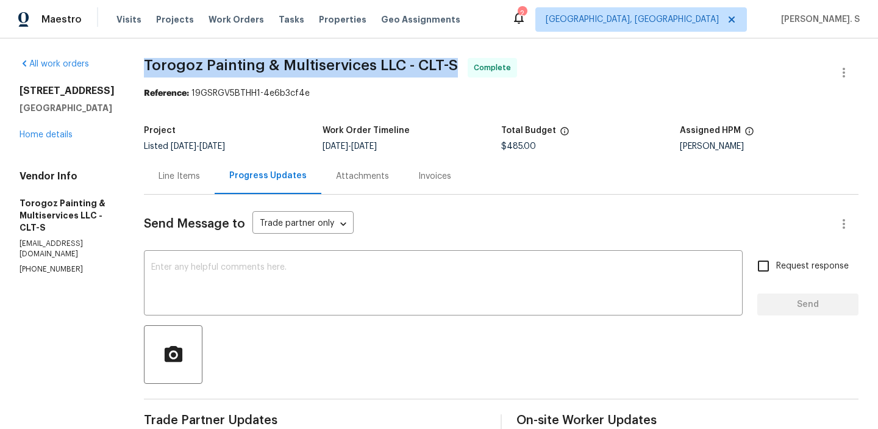
click at [250, 60] on span "Torogoz Painting & Multiservices LLC - CLT-S" at bounding box center [301, 65] width 314 height 15
copy span "Torogoz Painting & Multiservices LLC - CLT-S"
click at [191, 178] on div "Line Items" at bounding box center [179, 176] width 41 height 12
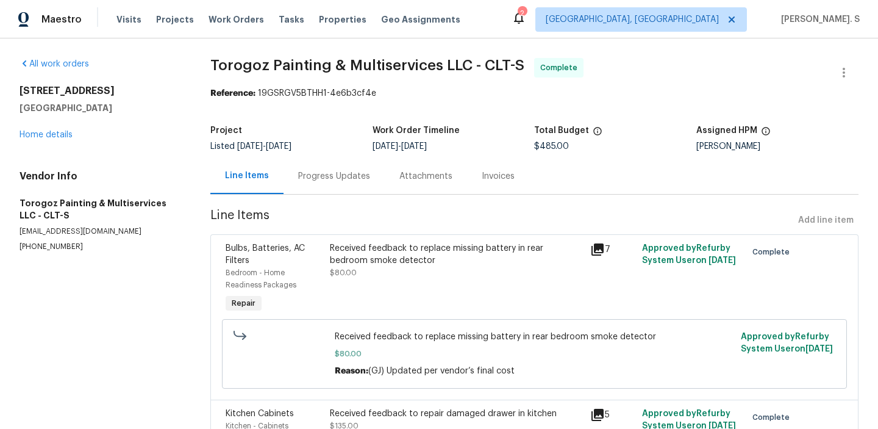
click at [374, 339] on span "Received feedback to replace missing battery in rear bedroom smoke detector" at bounding box center [534, 336] width 399 height 12
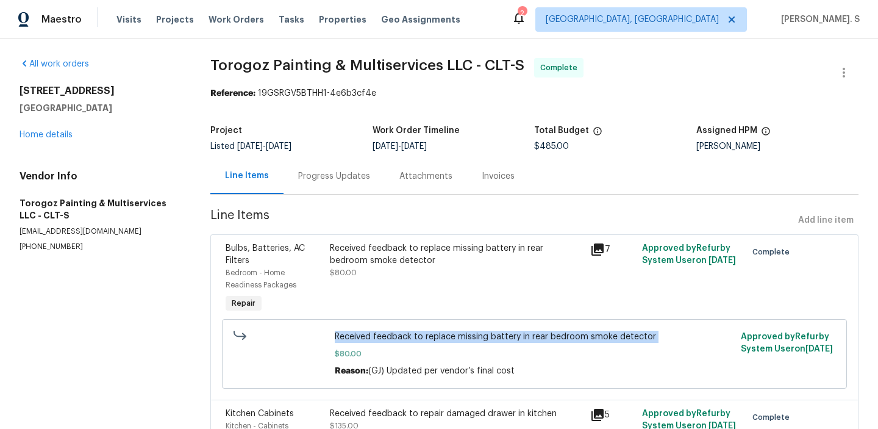
click at [374, 339] on span "Received feedback to replace missing battery in rear bedroom smoke detector" at bounding box center [534, 336] width 399 height 12
copy span "Received feedback to replace missing battery in rear bedroom smoke detector"
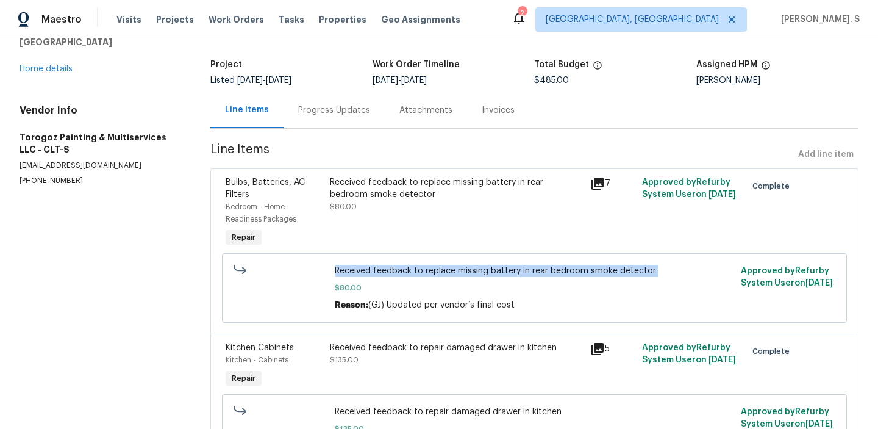
scroll to position [212, 0]
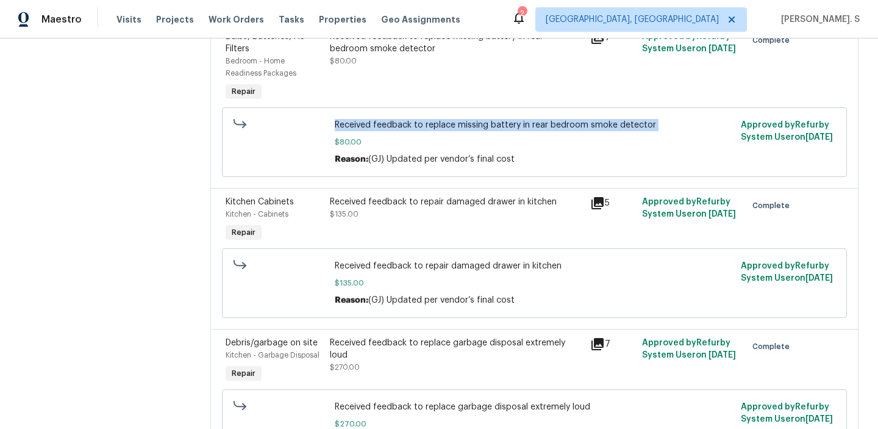
click at [424, 262] on span "Received feedback to repair damaged drawer in kitchen" at bounding box center [534, 266] width 399 height 12
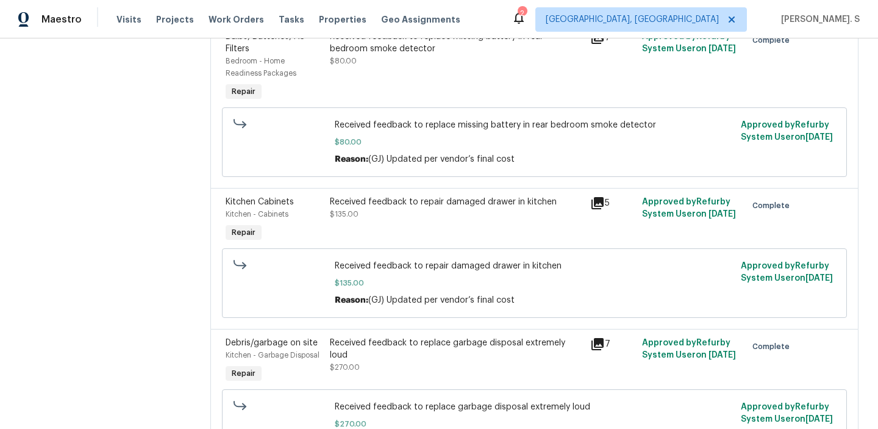
click at [424, 262] on span "Received feedback to repair damaged drawer in kitchen" at bounding box center [534, 266] width 399 height 12
copy span "Received feedback to repair damaged drawer in kitchen"
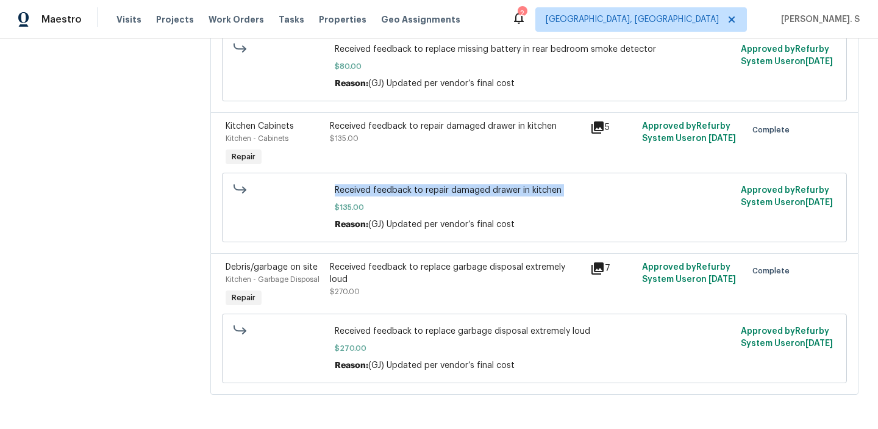
click at [411, 327] on span "Received feedback to replace garbage disposal extremely loud" at bounding box center [534, 331] width 399 height 12
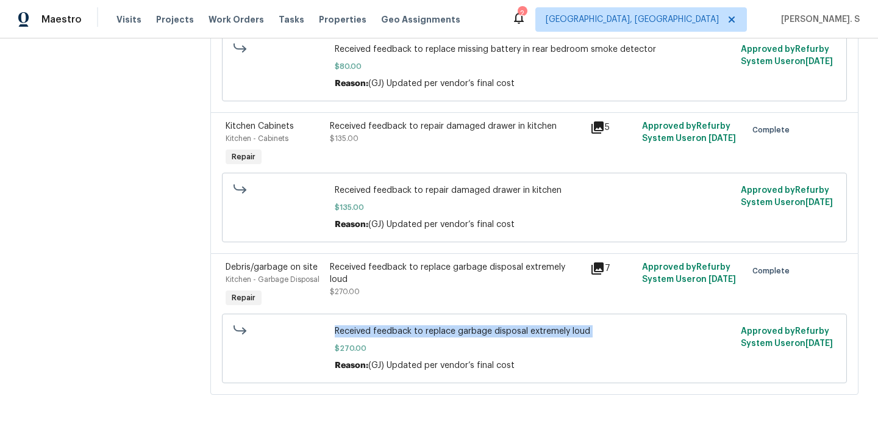
click at [411, 327] on span "Received feedback to replace garbage disposal extremely loud" at bounding box center [534, 331] width 399 height 12
copy span "Received feedback to replace garbage disposal extremely loud"
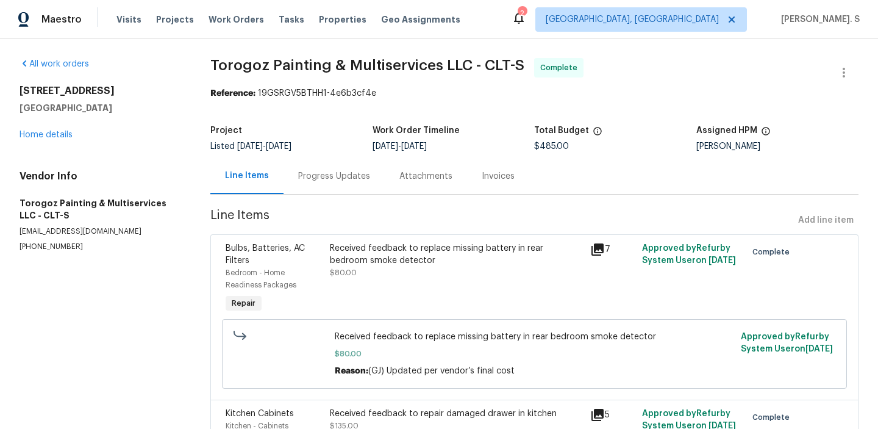
click at [335, 179] on div "Progress Updates" at bounding box center [334, 176] width 72 height 12
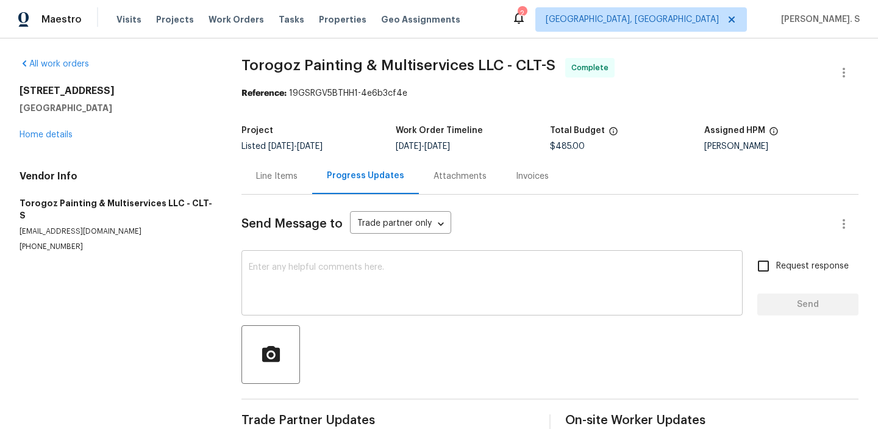
click at [338, 267] on textarea at bounding box center [492, 284] width 487 height 43
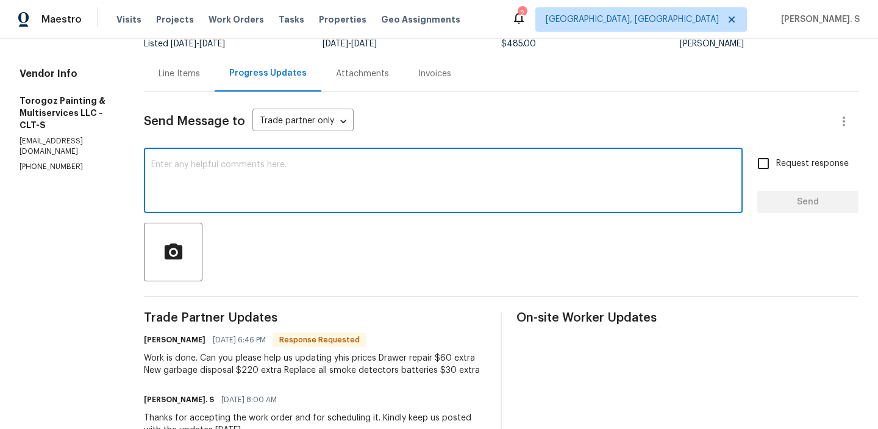
scroll to position [191, 0]
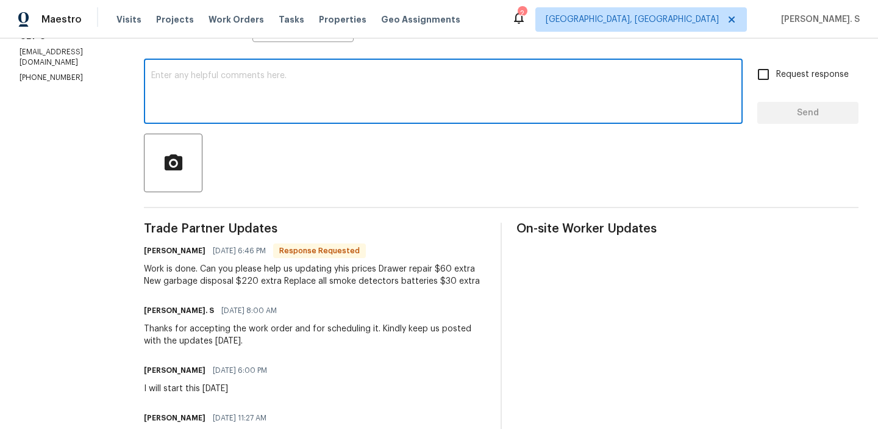
click at [302, 271] on div "Work is done. Can you please help us updating yhis prices Drawer repair $60 ext…" at bounding box center [315, 275] width 342 height 24
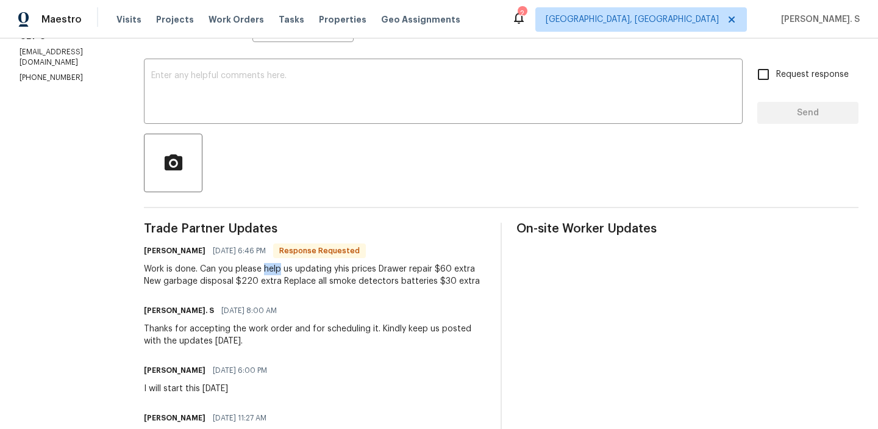
click at [302, 271] on div "Work is done. Can you please help us updating yhis prices Drawer repair $60 ext…" at bounding box center [315, 275] width 342 height 24
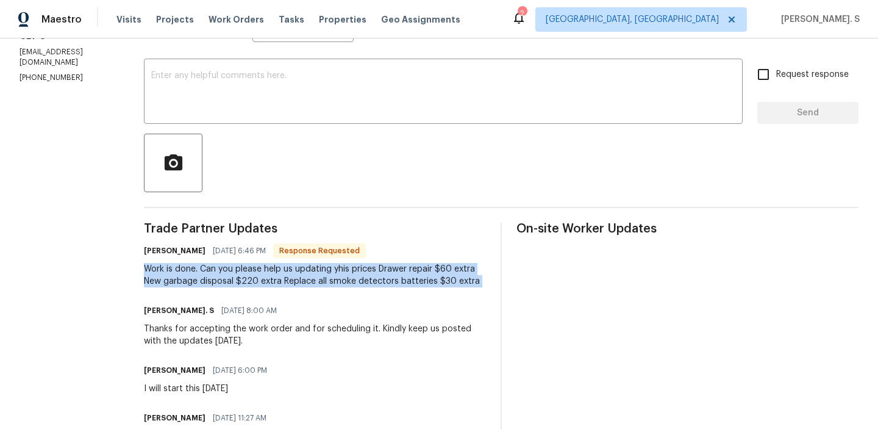
click at [302, 271] on div "Work is done. Can you please help us updating yhis prices Drawer repair $60 ext…" at bounding box center [315, 275] width 342 height 24
copy div "Work is done. Can you please help us updating yhis prices Drawer repair $60 ext…"
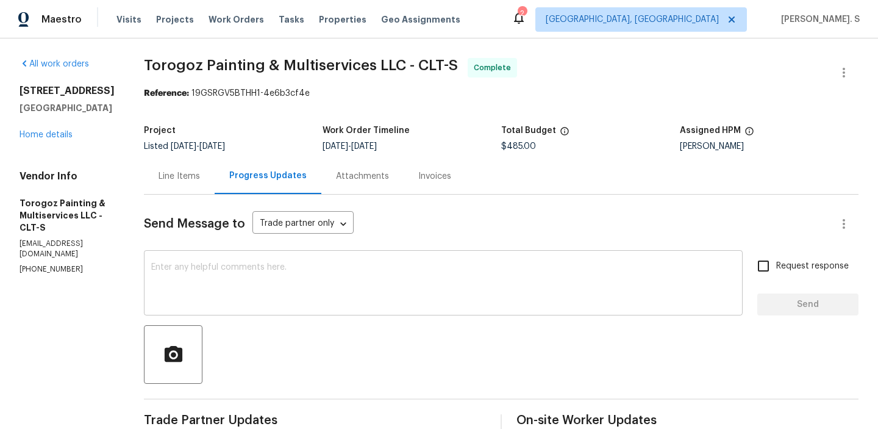
click at [266, 292] on textarea at bounding box center [443, 284] width 584 height 43
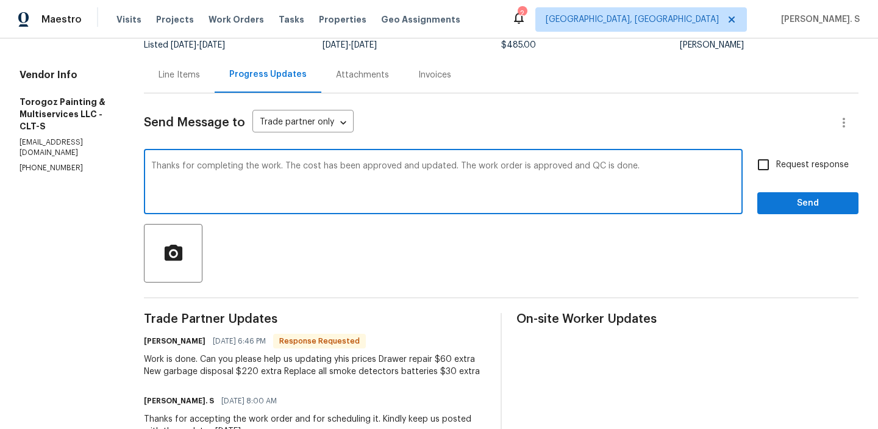
scroll to position [110, 0]
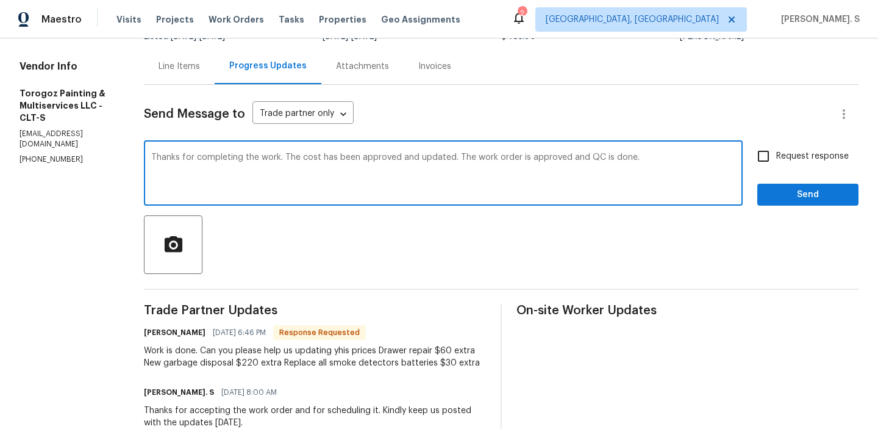
type textarea "Thanks for completing the work. The cost has been approved and updated. The wor…"
click at [198, 365] on div "Work is done. Can you please help us updating yhis prices Drawer repair $60 ext…" at bounding box center [315, 357] width 342 height 24
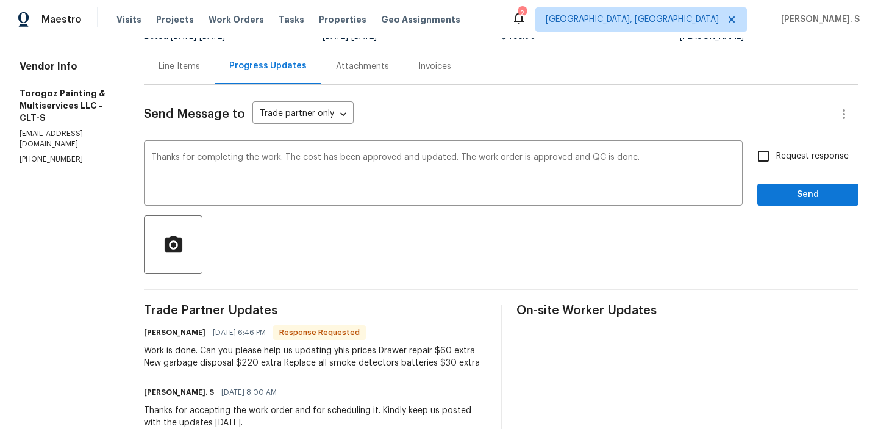
click at [198, 365] on div "Work is done. Can you please help us updating yhis prices Drawer repair $60 ext…" at bounding box center [315, 357] width 342 height 24
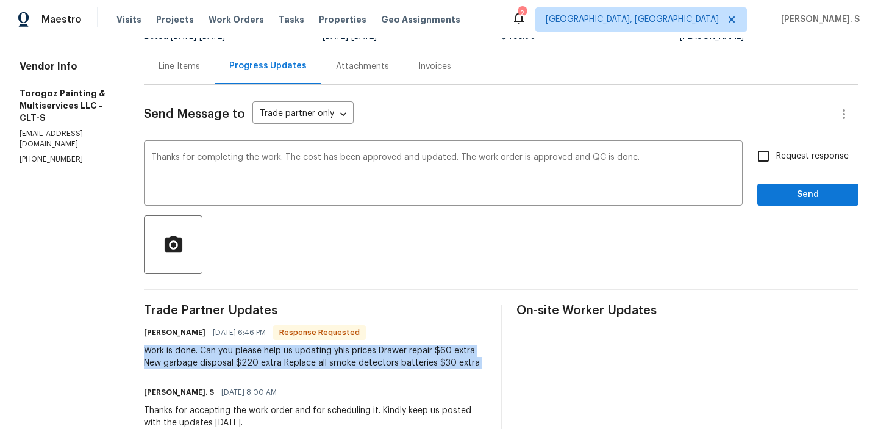
copy div "Work is done. Can you please help us updating yhis prices Drawer repair $60 ext…"
click at [782, 160] on span "Request response" at bounding box center [812, 156] width 73 height 13
click at [776, 160] on input "Request response" at bounding box center [764, 156] width 26 height 26
checkbox input "true"
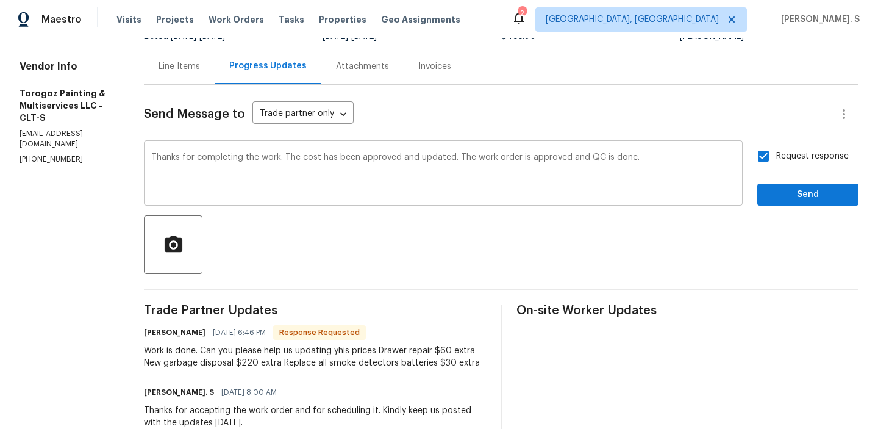
click at [201, 151] on div "Thanks for completing the work. The cost has been approved and updated. The wor…" at bounding box center [443, 174] width 599 height 62
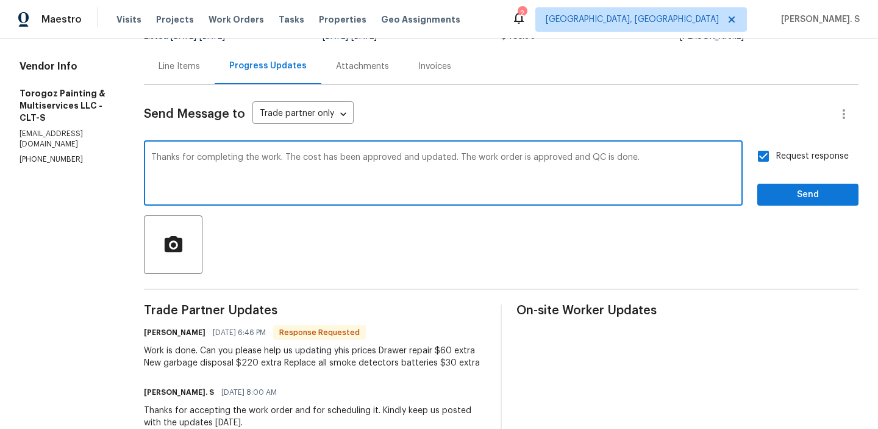
click at [201, 151] on div "Thanks for completing the work. The cost has been approved and updated. The wor…" at bounding box center [443, 174] width 599 height 62
click at [304, 151] on div "Thanks for completing the work. The cost has been approved and updated. The wor…" at bounding box center [443, 174] width 599 height 62
click at [303, 156] on textarea "Thanks for completing the work. The cost has been approved and updated. The wor…" at bounding box center [443, 174] width 584 height 43
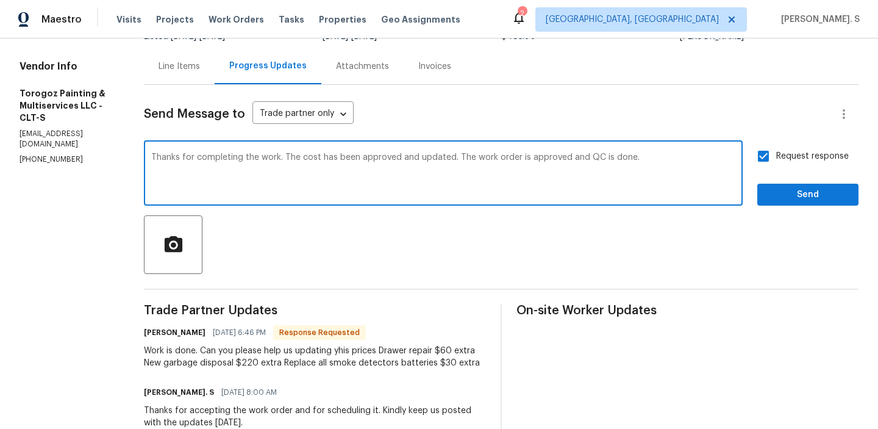
click at [303, 156] on textarea "Thanks for completing the work. The cost has been approved and updated. The wor…" at bounding box center [443, 174] width 584 height 43
click at [792, 182] on div "Request response Send" at bounding box center [807, 174] width 101 height 62
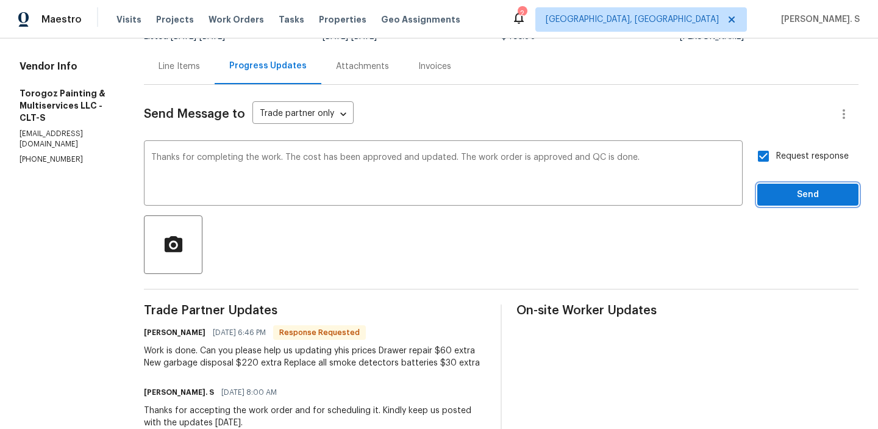
click at [792, 186] on button "Send" at bounding box center [807, 195] width 101 height 23
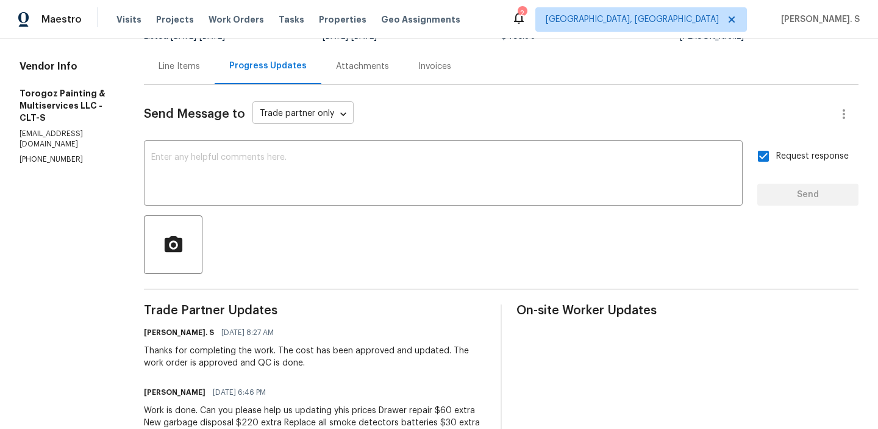
scroll to position [0, 0]
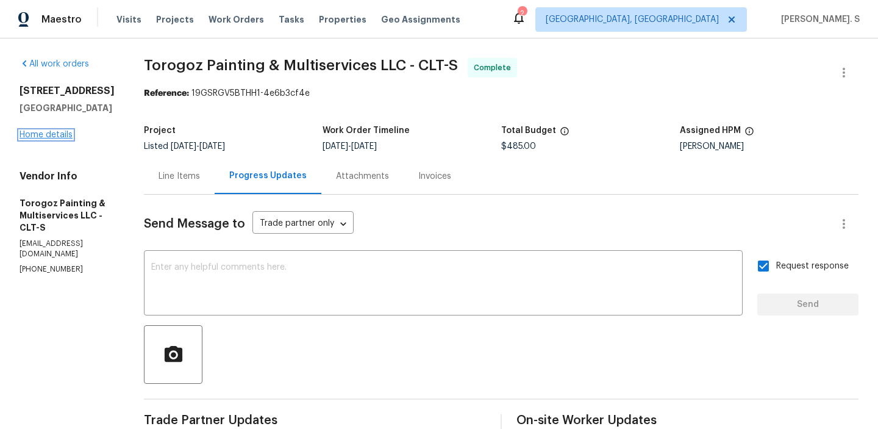
click at [49, 134] on link "Home details" at bounding box center [46, 134] width 53 height 9
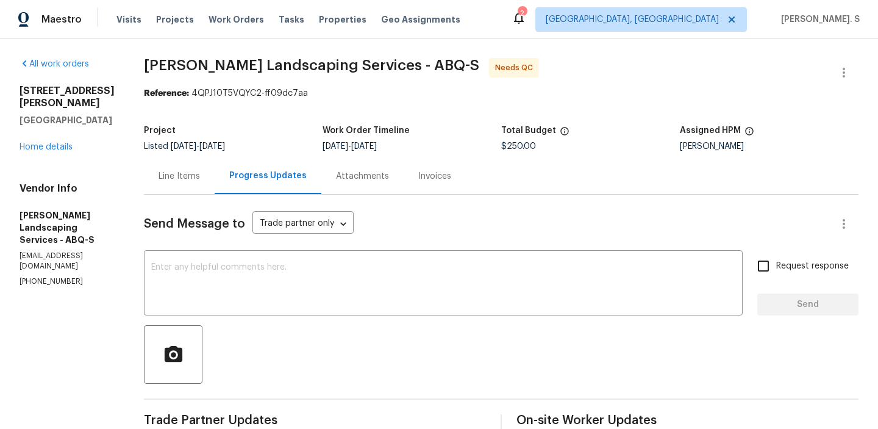
click at [198, 188] on div "Line Items" at bounding box center [179, 176] width 71 height 36
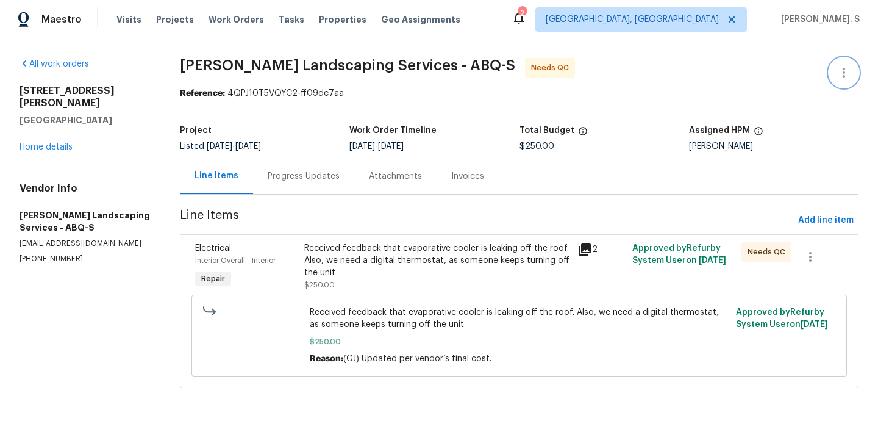
click at [837, 72] on icon "button" at bounding box center [844, 72] width 15 height 15
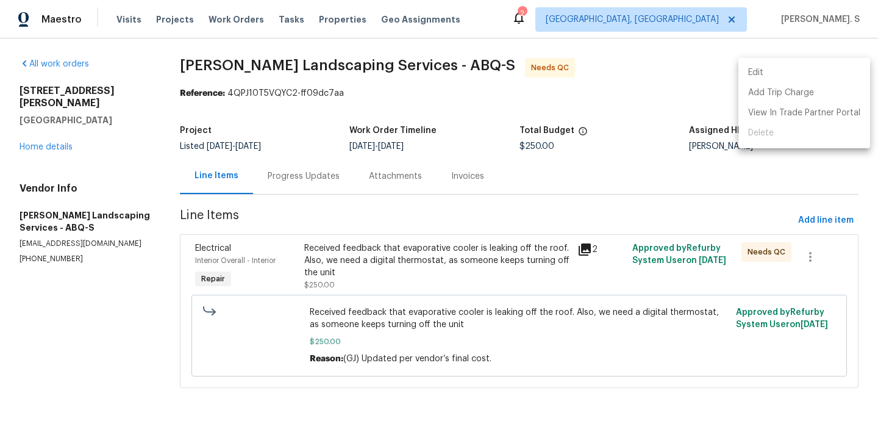
click at [787, 59] on ul "Edit Add Trip Charge View In Trade Partner Portal Delete" at bounding box center [804, 103] width 132 height 90
click at [770, 68] on li "Edit" at bounding box center [804, 73] width 132 height 20
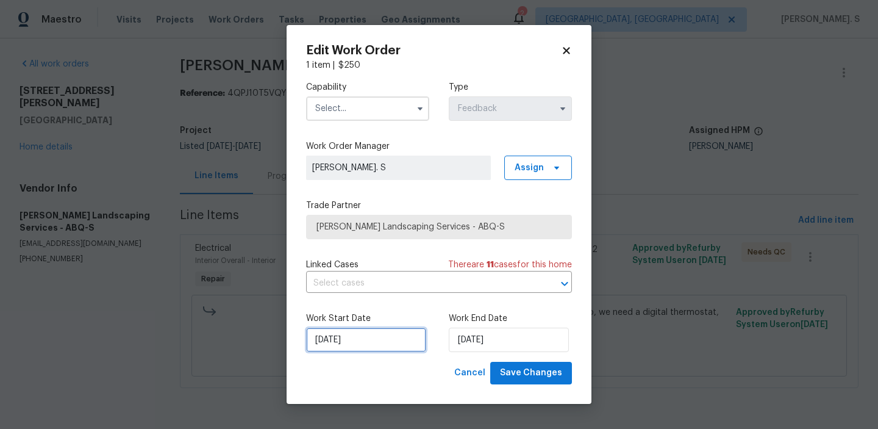
click at [409, 336] on input "[DATE]" at bounding box center [366, 339] width 120 height 24
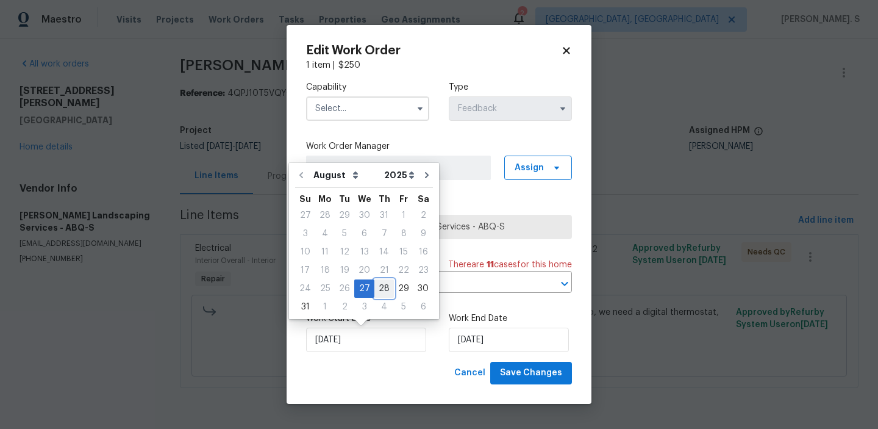
click at [385, 291] on div "28" at bounding box center [384, 288] width 20 height 17
type input "[DATE]"
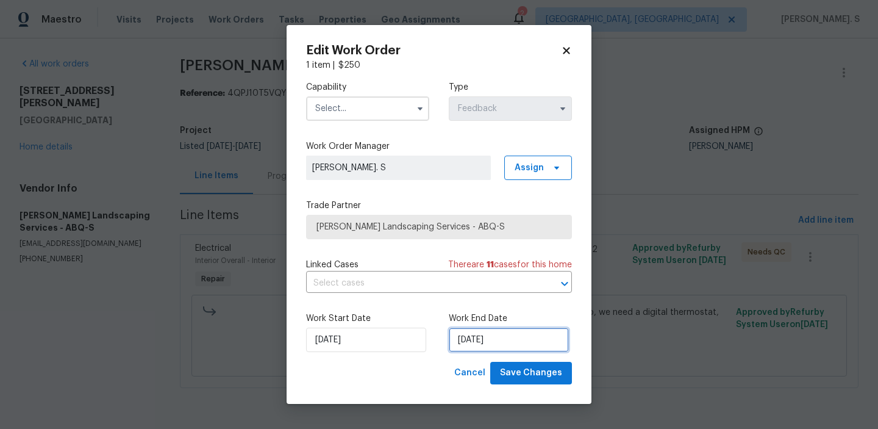
click at [504, 335] on input "[DATE]" at bounding box center [509, 339] width 120 height 24
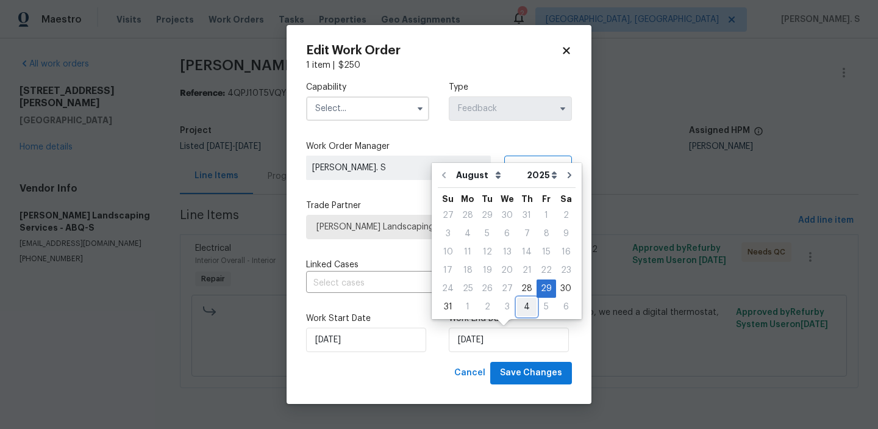
click at [517, 305] on div "4" at bounding box center [527, 306] width 20 height 17
type input "[DATE]"
select select "8"
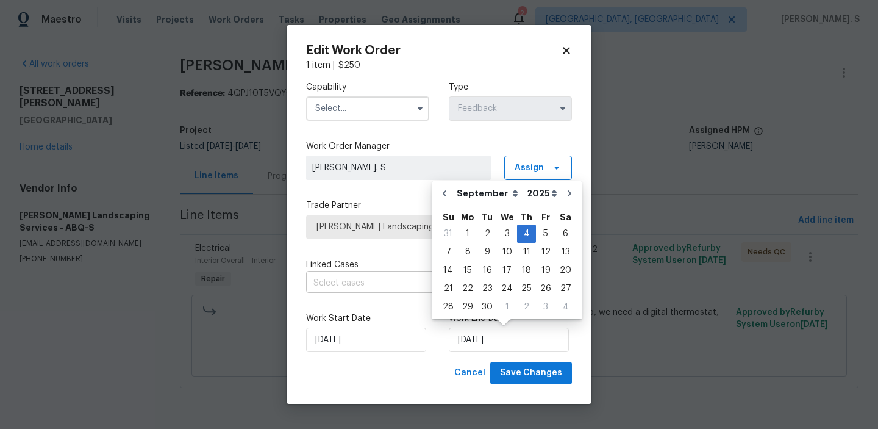
click at [363, 289] on input "text" at bounding box center [422, 283] width 232 height 19
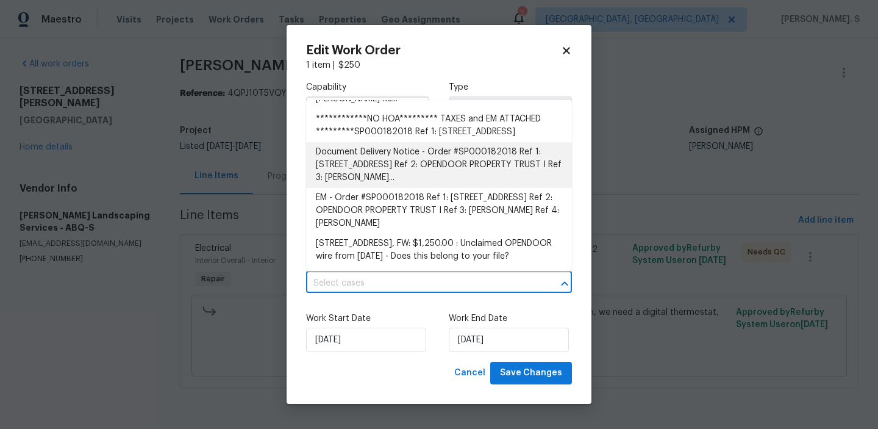
scroll to position [290, 0]
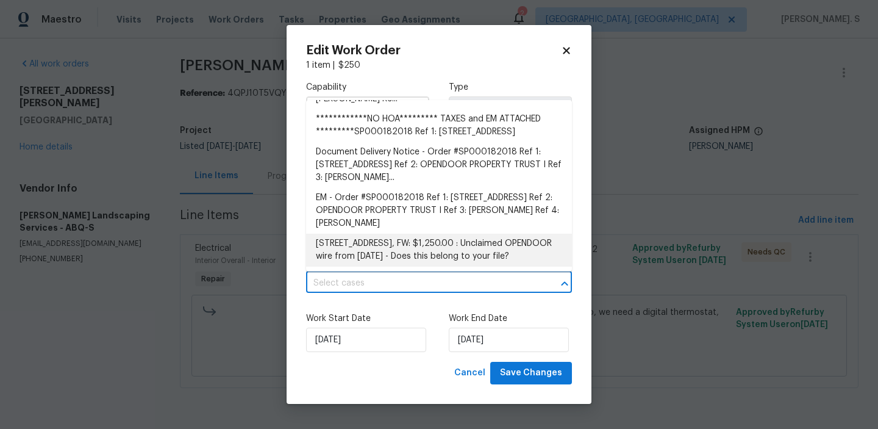
click at [352, 309] on div "Work Start Date [DATE] Work End Date [DATE]" at bounding box center [439, 331] width 266 height 59
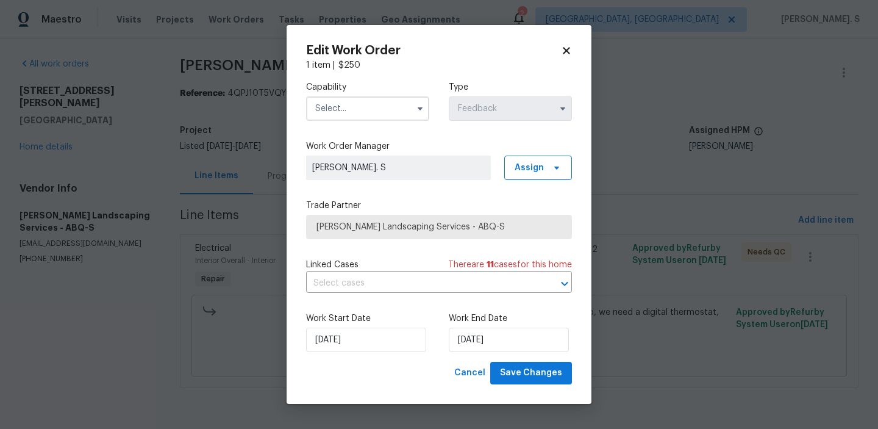
click at [352, 113] on input "text" at bounding box center [367, 108] width 123 height 24
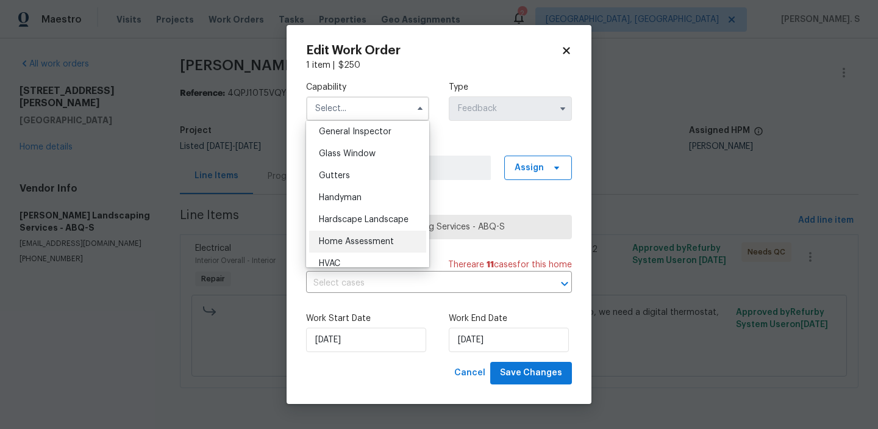
scroll to position [616, 0]
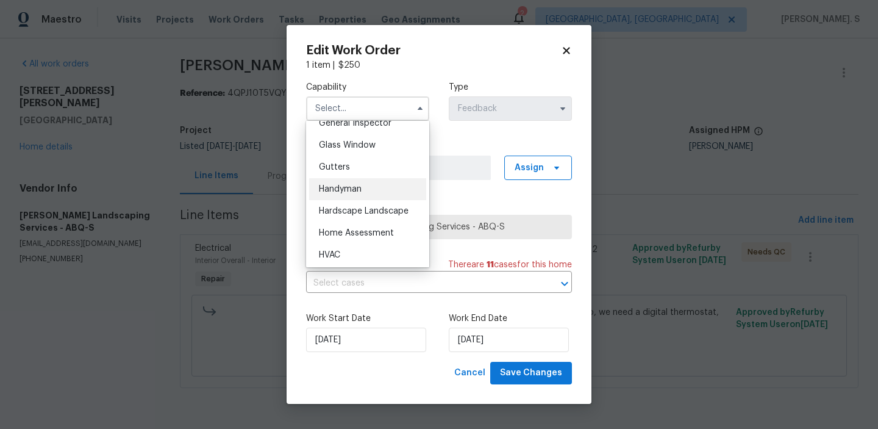
click at [336, 196] on div "Handyman" at bounding box center [367, 189] width 117 height 22
type input "Handyman"
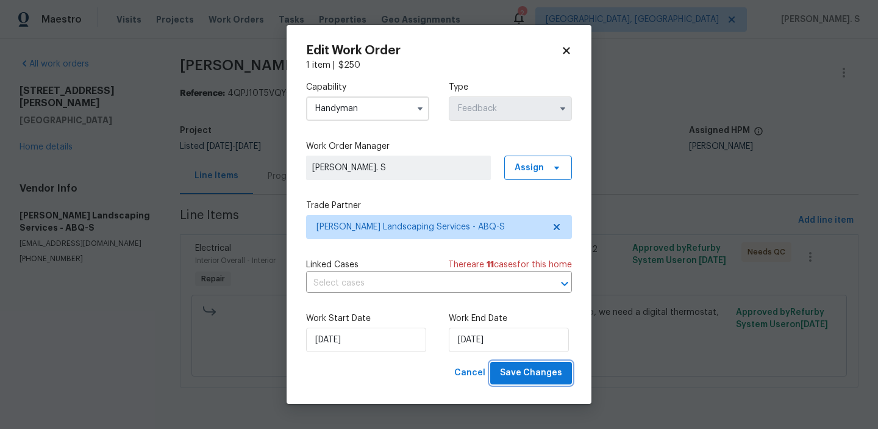
click at [525, 372] on span "Save Changes" at bounding box center [531, 372] width 62 height 15
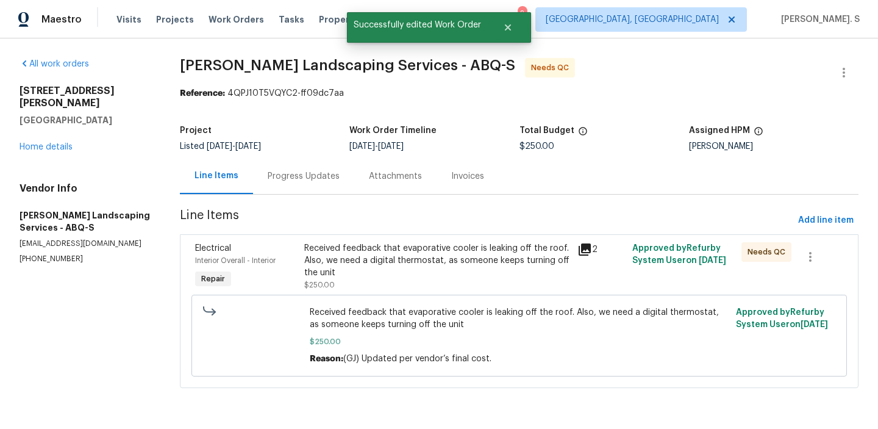
click at [294, 284] on div "Electrical Interior Overall - Interior Repair" at bounding box center [245, 266] width 109 height 56
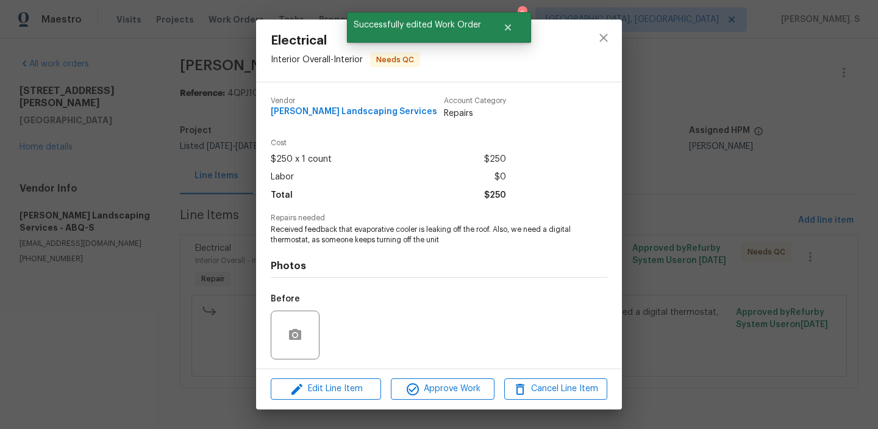
scroll to position [82, 0]
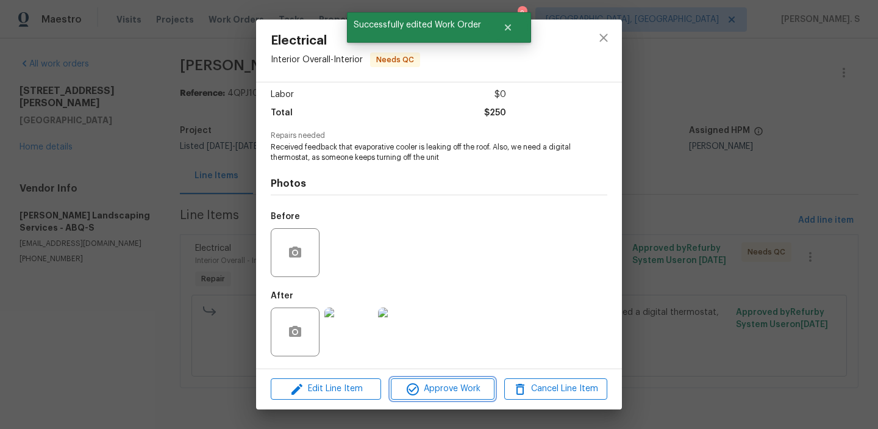
click at [423, 390] on span "Approve Work" at bounding box center [443, 388] width 96 height 15
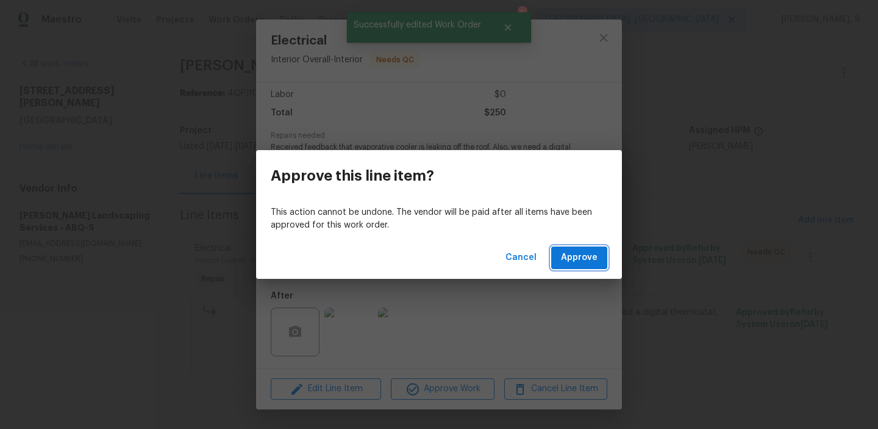
click at [579, 264] on span "Approve" at bounding box center [579, 257] width 37 height 15
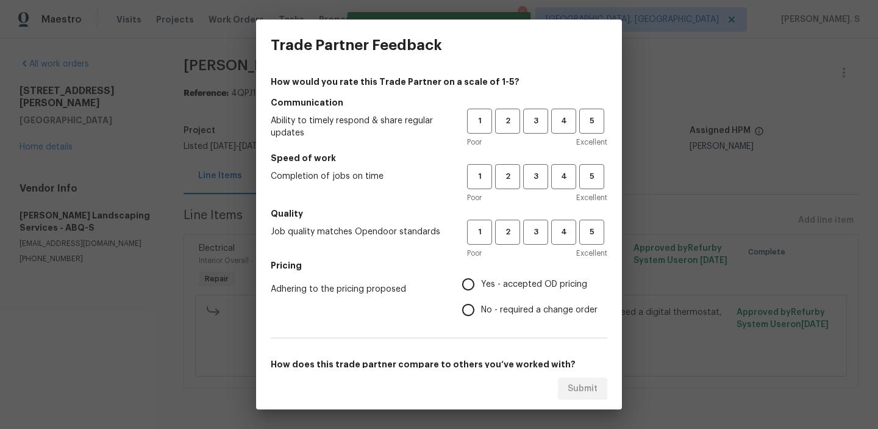
click at [529, 134] on div "1 2 3 4 5 Poor Excellent" at bounding box center [537, 129] width 140 height 40
click at [532, 107] on h5 "Communication" at bounding box center [439, 102] width 337 height 12
click at [534, 129] on button "3" at bounding box center [535, 121] width 25 height 25
click at [541, 173] on span "3" at bounding box center [535, 177] width 23 height 14
click at [540, 220] on button "3" at bounding box center [535, 232] width 25 height 25
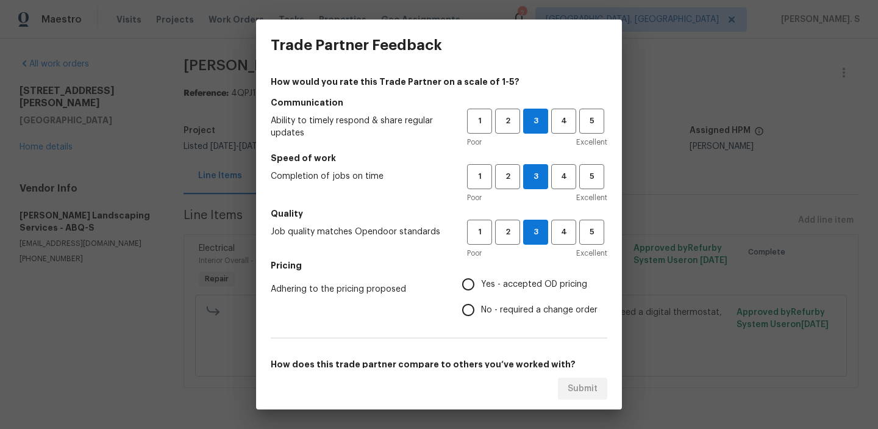
click at [520, 318] on label "No - required a change order" at bounding box center [527, 310] width 142 height 26
click at [481, 318] on input "No - required a change order" at bounding box center [469, 310] width 26 height 26
radio input "true"
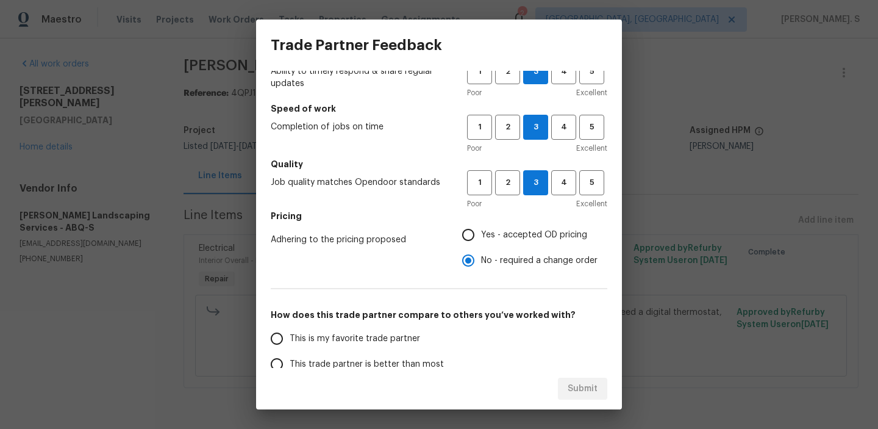
scroll to position [134, 0]
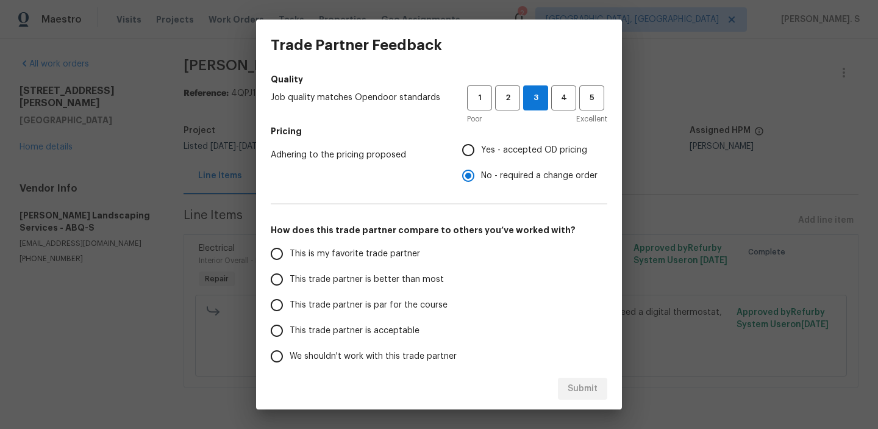
click at [369, 299] on span "This trade partner is par for the course" at bounding box center [369, 305] width 158 height 13
click at [290, 298] on input "This trade partner is par for the course" at bounding box center [277, 305] width 26 height 26
click at [598, 390] on button "Submit" at bounding box center [582, 388] width 49 height 23
radio input "true"
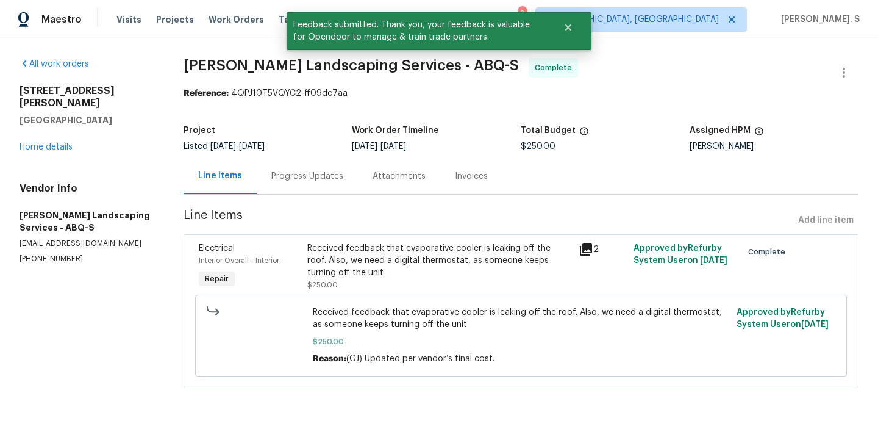
click at [284, 159] on div "Progress Updates" at bounding box center [307, 176] width 101 height 36
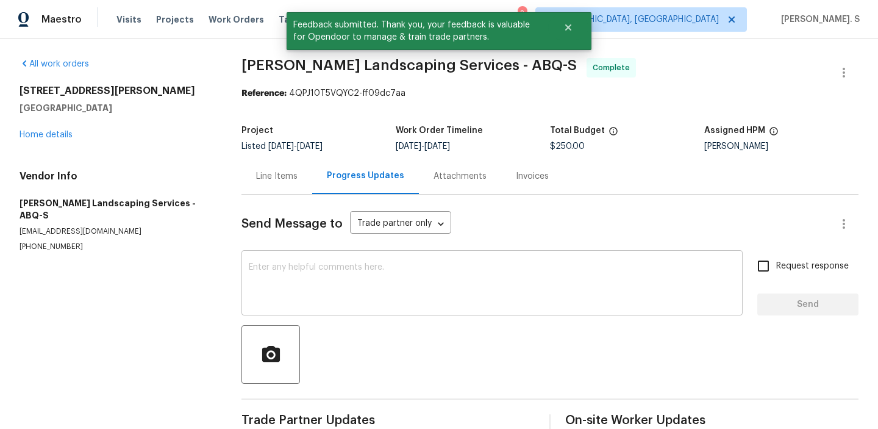
click at [323, 274] on textarea at bounding box center [492, 284] width 487 height 43
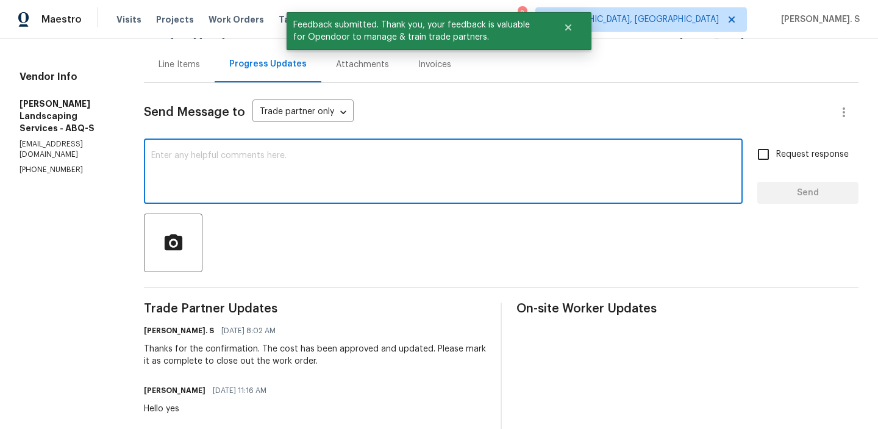
scroll to position [119, 0]
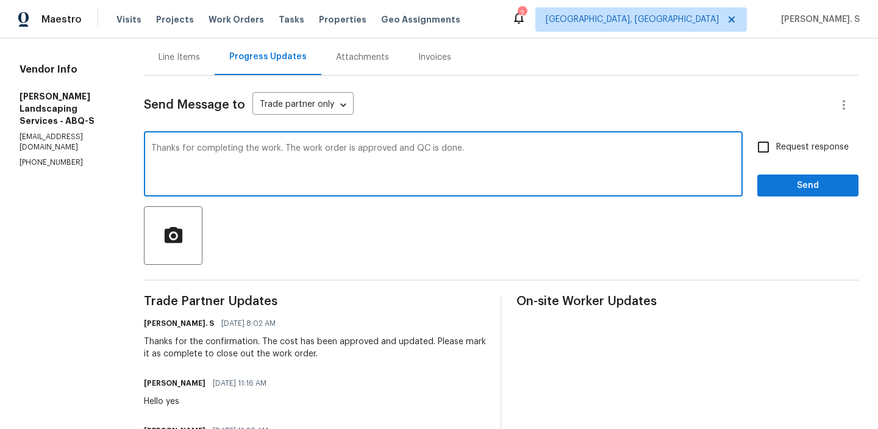
type textarea "Thanks for completing the work. The work order is approved and QC is done."
click at [323, 274] on div "Send Message to Trade partner only Trade partner only ​ Thanks for completing t…" at bounding box center [501, 428] width 715 height 705
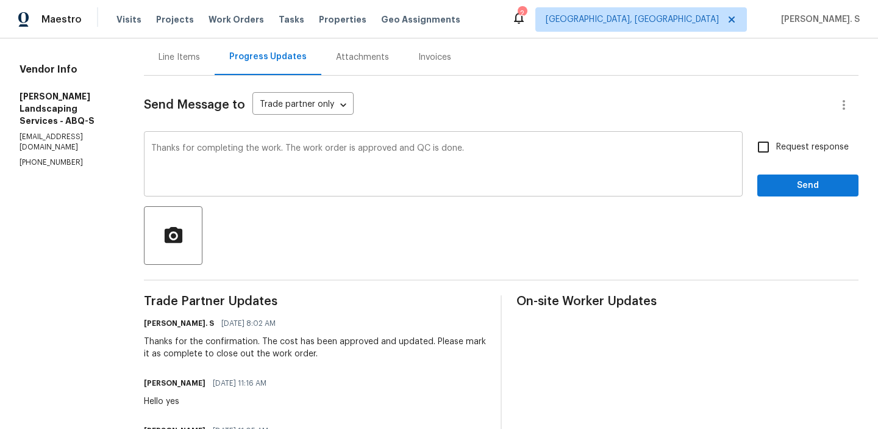
click at [323, 274] on div "Send Message to Trade partner only Trade partner only ​ Thanks for completing t…" at bounding box center [501, 428] width 715 height 705
click at [338, 160] on textarea "Thanks for completing the work. The work order is approved and QC is done." at bounding box center [443, 165] width 584 height 43
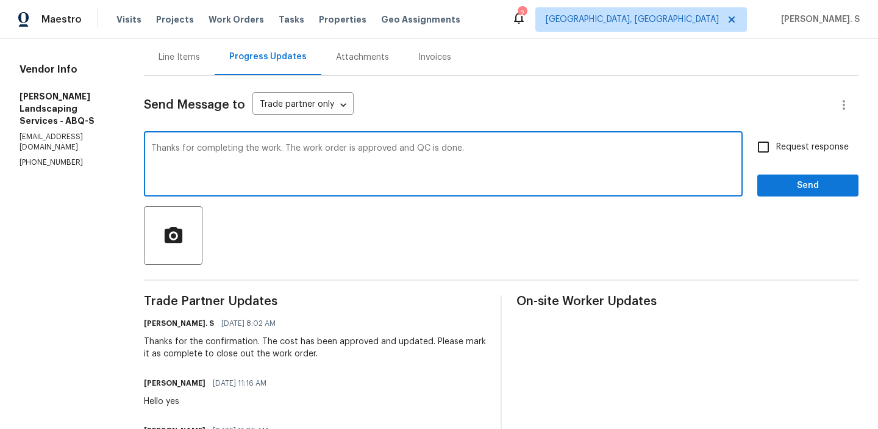
click at [338, 160] on textarea "Thanks for completing the work. The work order is approved and QC is done." at bounding box center [443, 165] width 584 height 43
click at [783, 145] on span "Request response" at bounding box center [812, 147] width 73 height 13
click at [776, 145] on input "Request response" at bounding box center [764, 147] width 26 height 26
checkbox input "true"
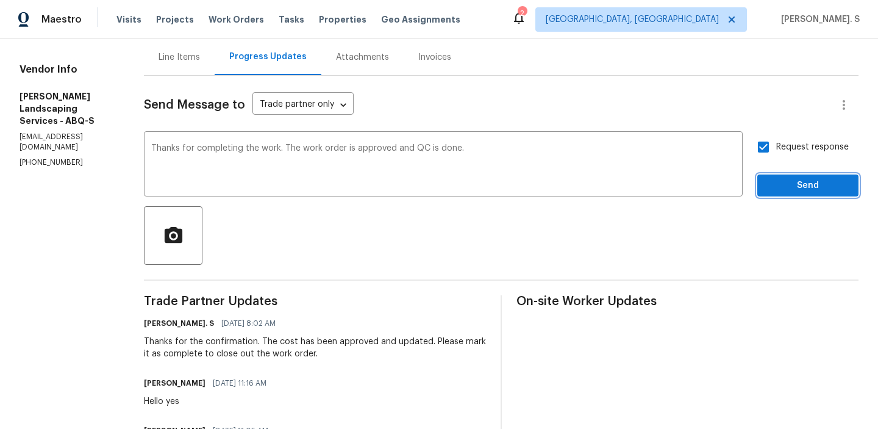
click at [781, 188] on span "Send" at bounding box center [808, 185] width 82 height 15
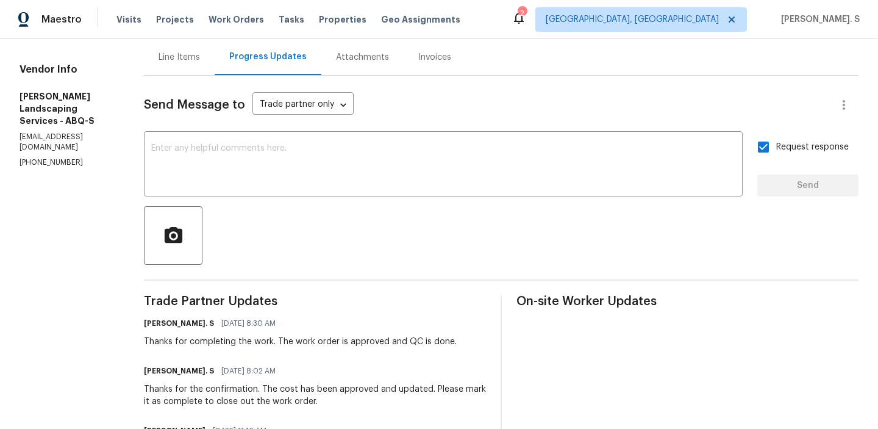
scroll to position [0, 0]
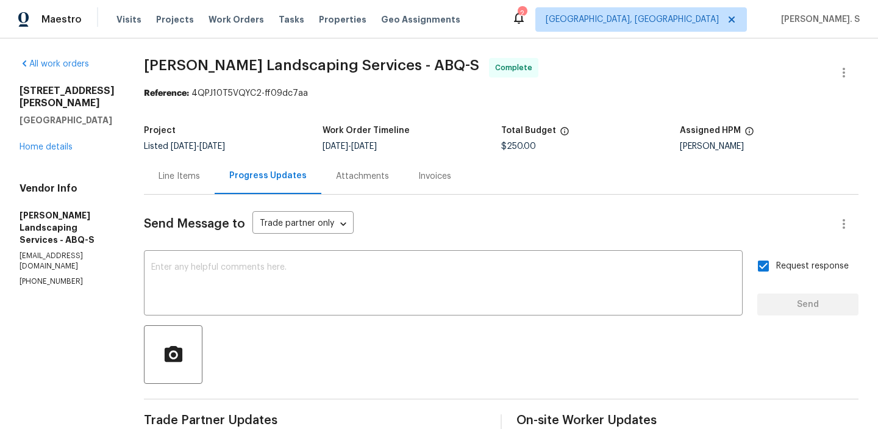
click at [198, 184] on div "Line Items" at bounding box center [179, 176] width 71 height 36
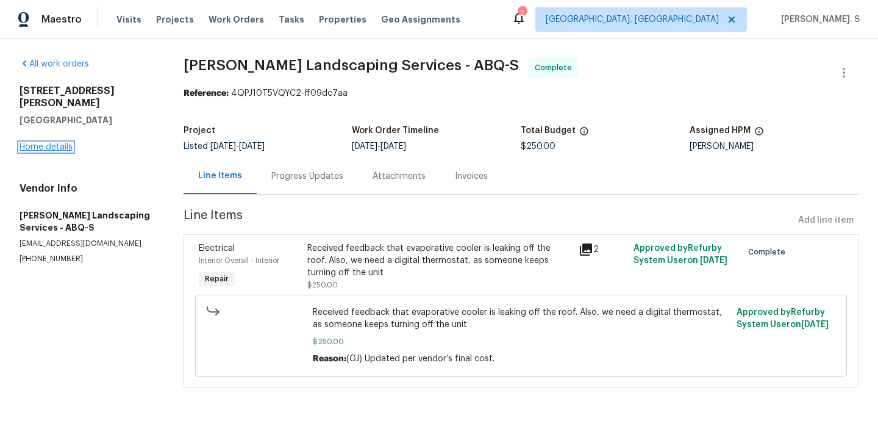
click at [36, 143] on link "Home details" at bounding box center [46, 147] width 53 height 9
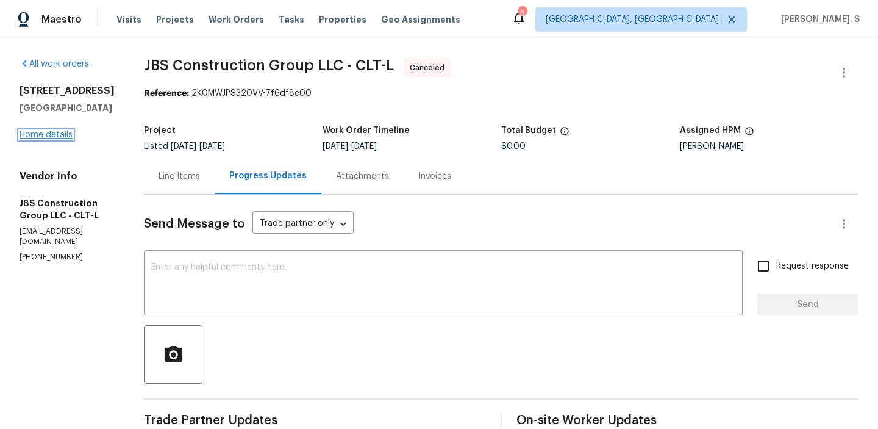
click at [51, 130] on link "Home details" at bounding box center [46, 134] width 53 height 9
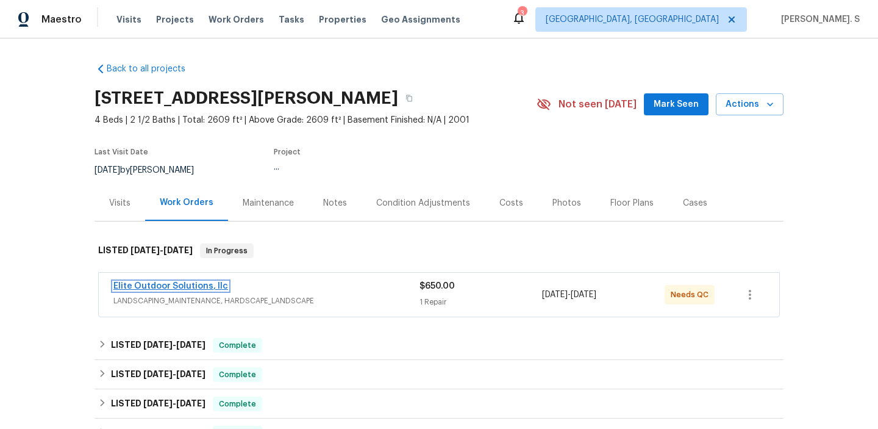
click at [203, 287] on link "Elite Outdoor Solutions, llc" at bounding box center [170, 286] width 115 height 9
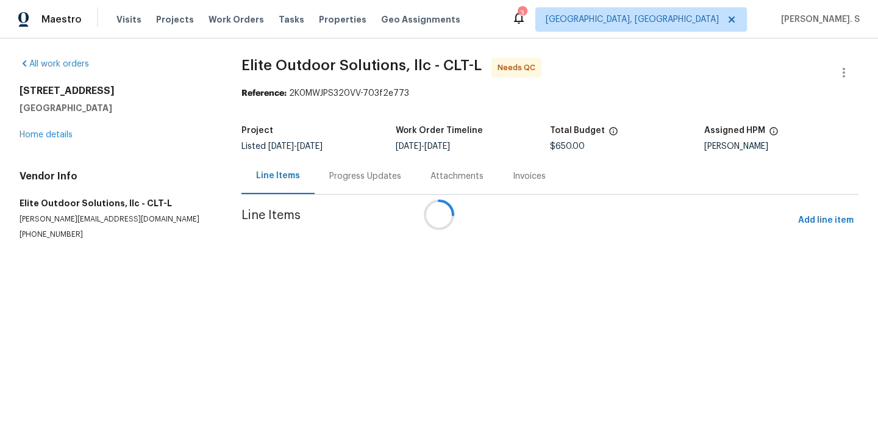
click at [344, 177] on div at bounding box center [439, 214] width 878 height 429
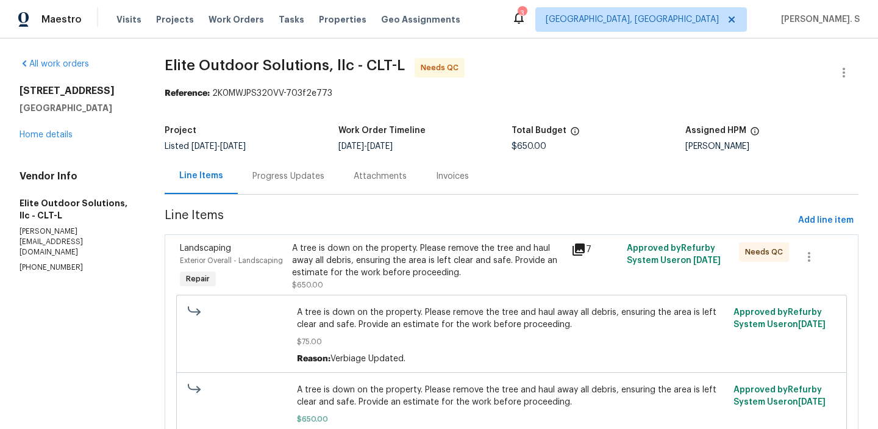
click at [344, 177] on div "Attachments" at bounding box center [380, 176] width 82 height 36
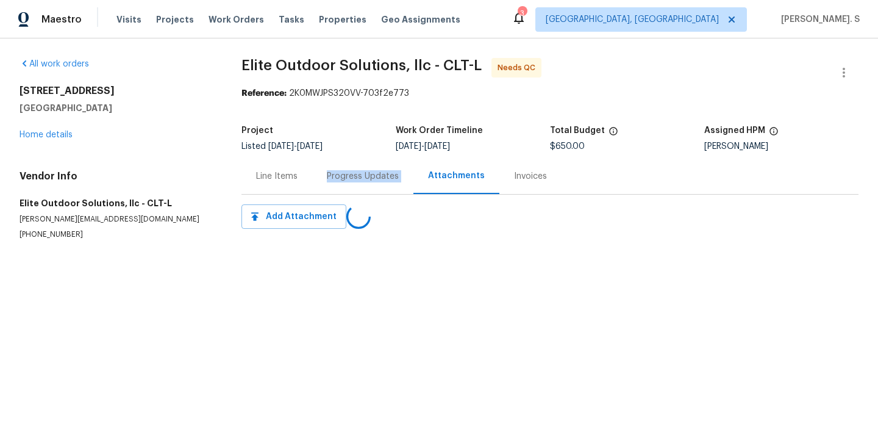
click at [344, 177] on div "Progress Updates" at bounding box center [363, 176] width 72 height 12
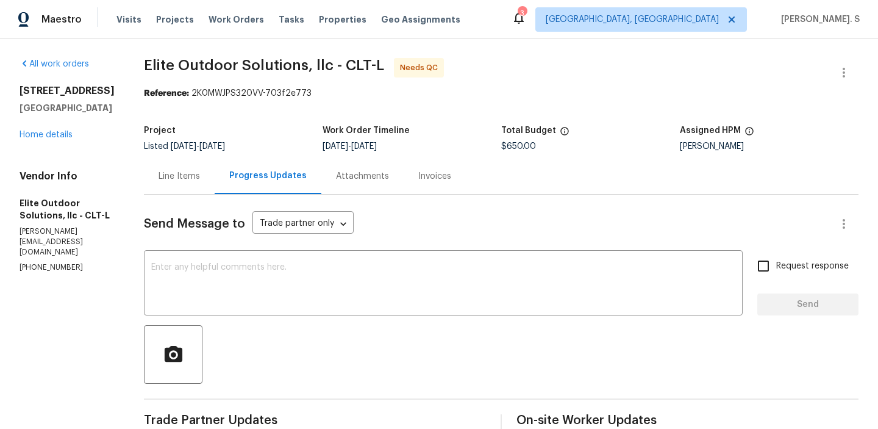
click at [181, 185] on div "Line Items" at bounding box center [179, 176] width 71 height 36
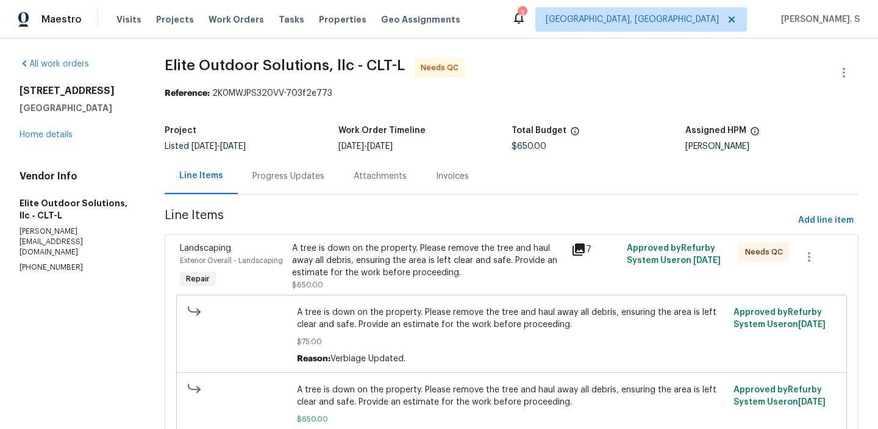
click at [488, 271] on div "A tree is down on the property. Please remove the tree and haul away all debris…" at bounding box center [428, 260] width 272 height 37
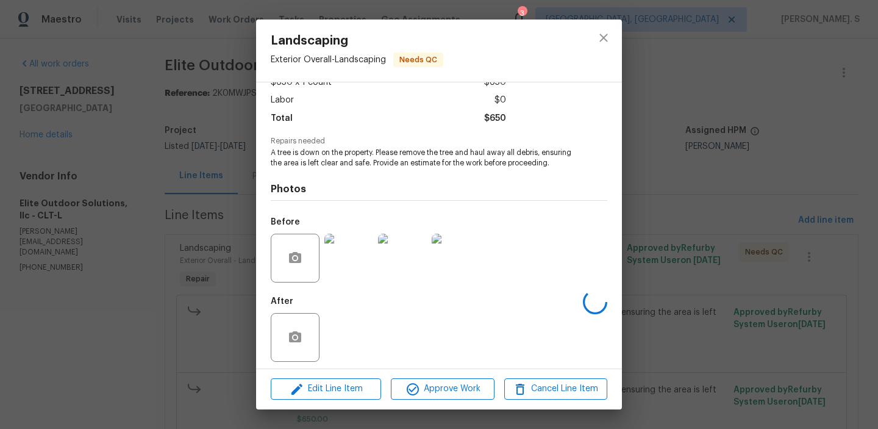
scroll to position [92, 0]
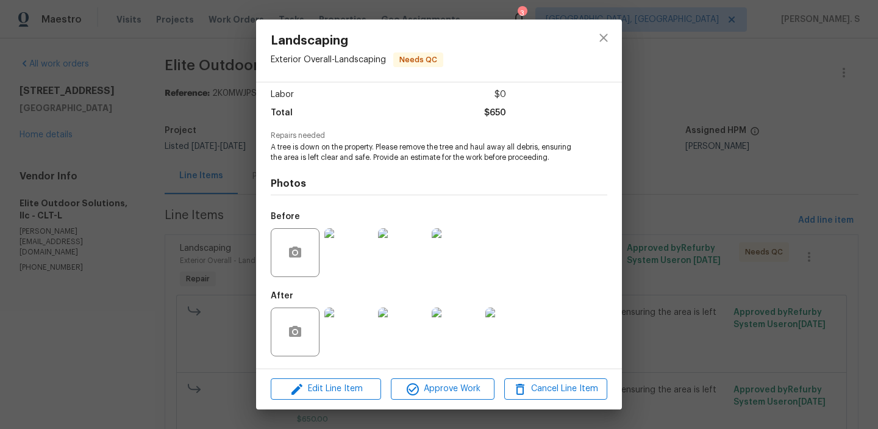
click at [352, 302] on div at bounding box center [349, 331] width 54 height 63
click at [355, 254] on img at bounding box center [348, 252] width 49 height 49
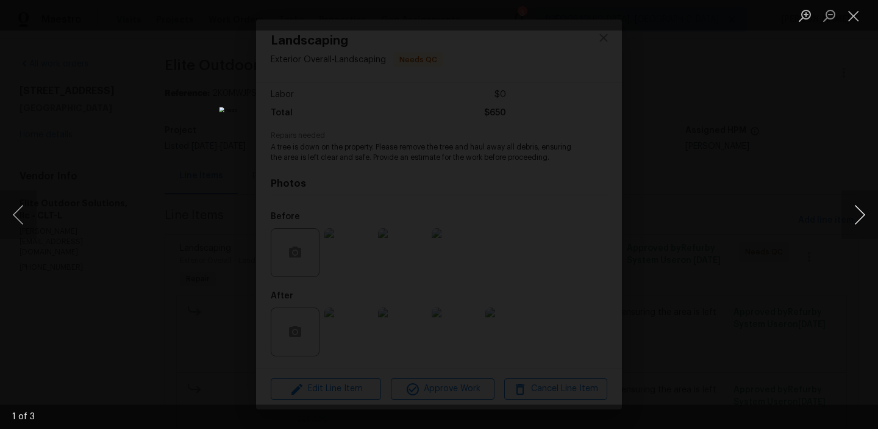
click at [854, 223] on button "Next image" at bounding box center [859, 214] width 37 height 49
click at [841, 216] on button "Next image" at bounding box center [859, 214] width 37 height 49
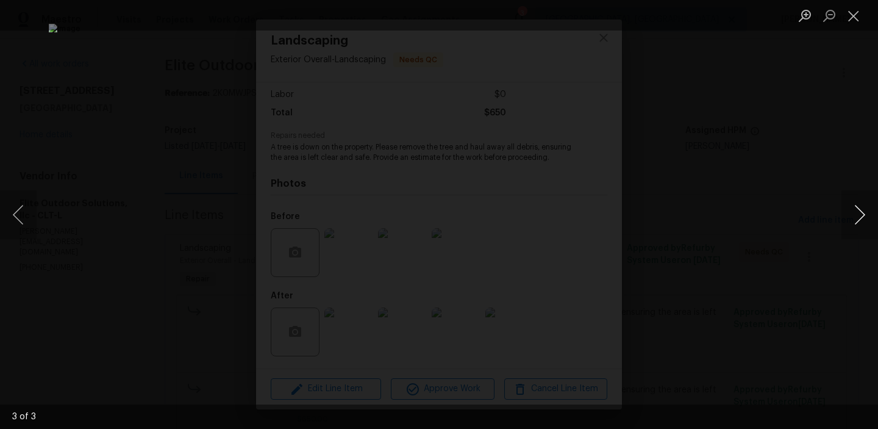
click at [841, 216] on button "Next image" at bounding box center [859, 214] width 37 height 49
click at [849, 16] on button "Close lightbox" at bounding box center [853, 15] width 24 height 21
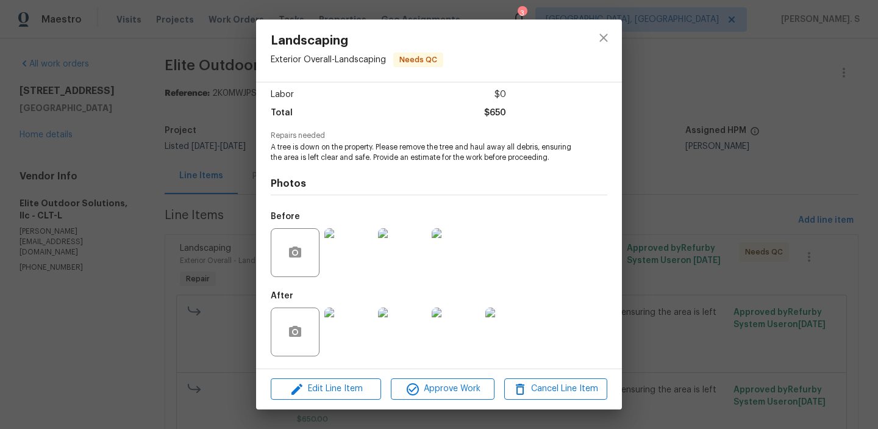
click at [347, 333] on img at bounding box center [348, 331] width 49 height 49
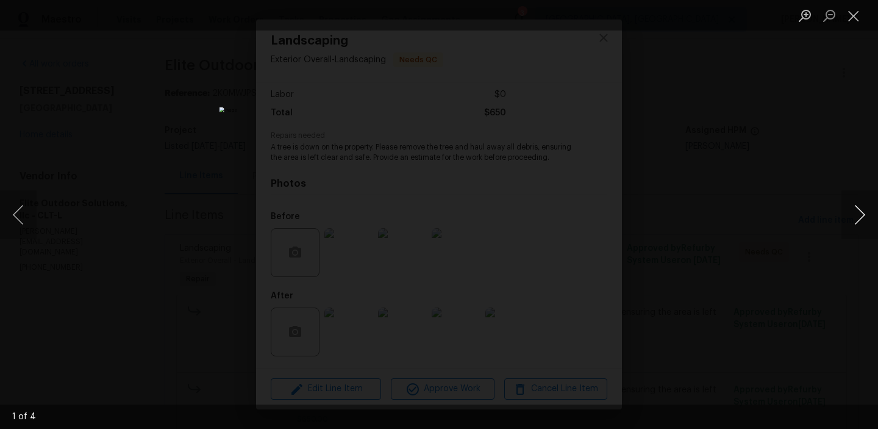
click at [859, 215] on button "Next image" at bounding box center [859, 214] width 37 height 49
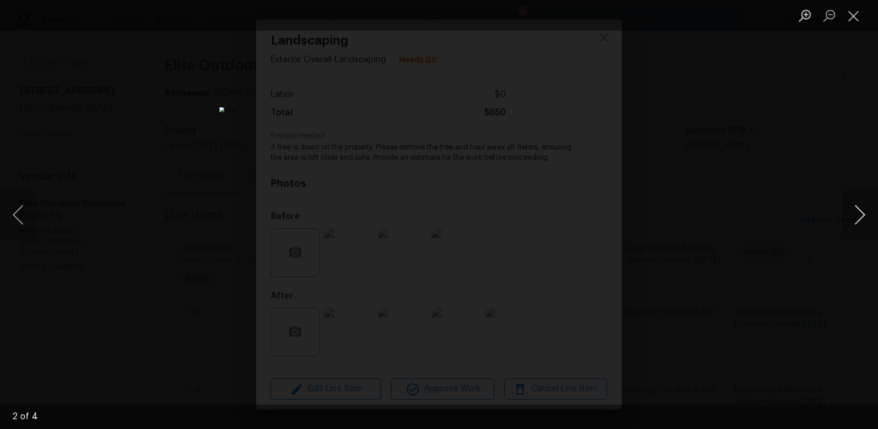
click at [859, 215] on button "Next image" at bounding box center [859, 214] width 37 height 49
click at [854, 13] on button "Close lightbox" at bounding box center [853, 15] width 24 height 21
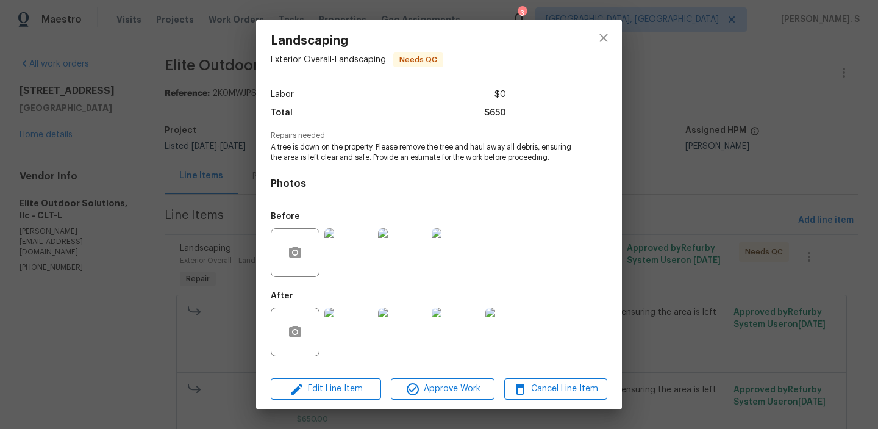
click at [356, 334] on img at bounding box center [348, 331] width 49 height 49
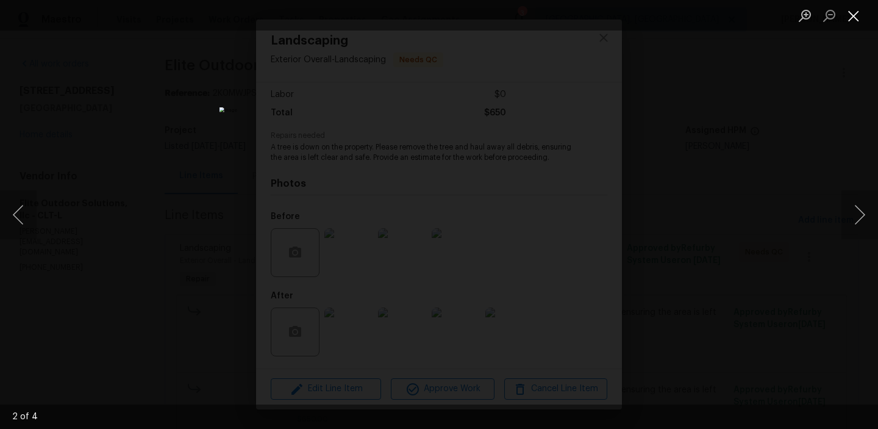
click at [849, 12] on button "Close lightbox" at bounding box center [853, 15] width 24 height 21
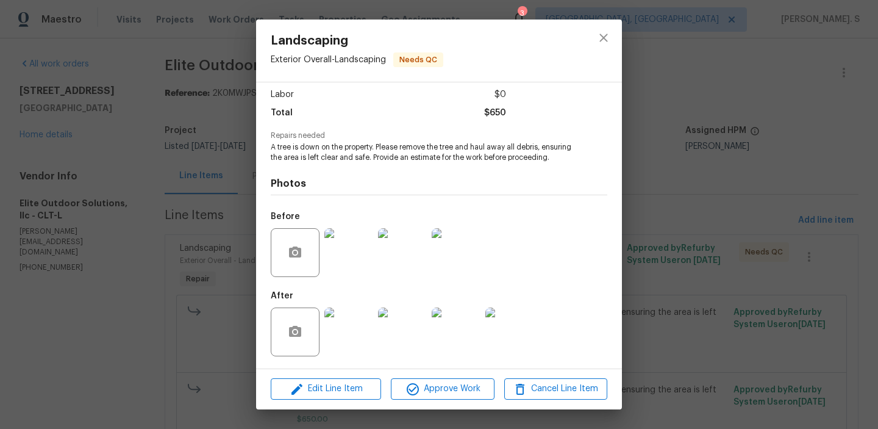
click at [365, 324] on img at bounding box center [348, 331] width 49 height 49
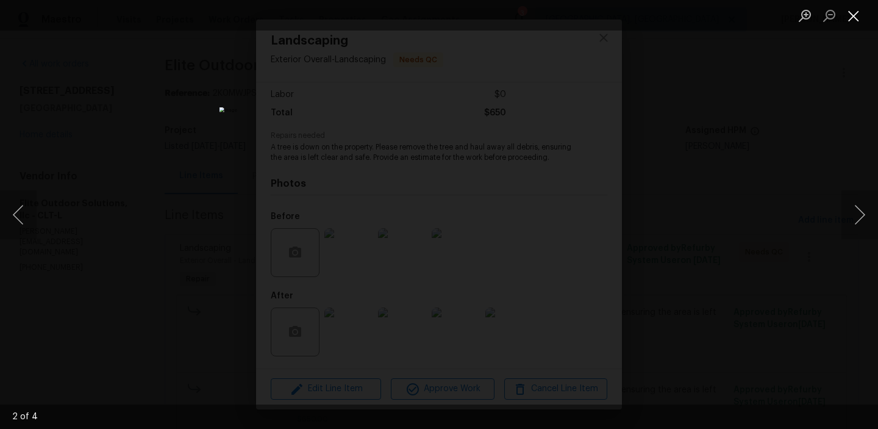
click at [849, 24] on button "Close lightbox" at bounding box center [853, 15] width 24 height 21
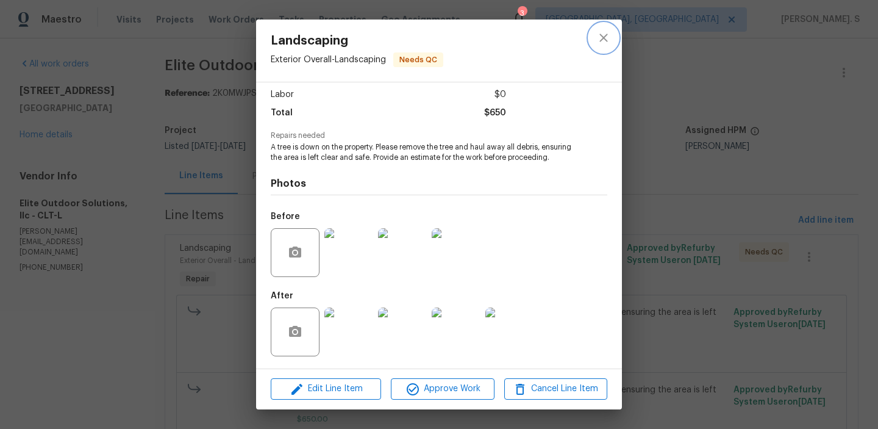
click at [610, 35] on icon "close" at bounding box center [603, 37] width 15 height 15
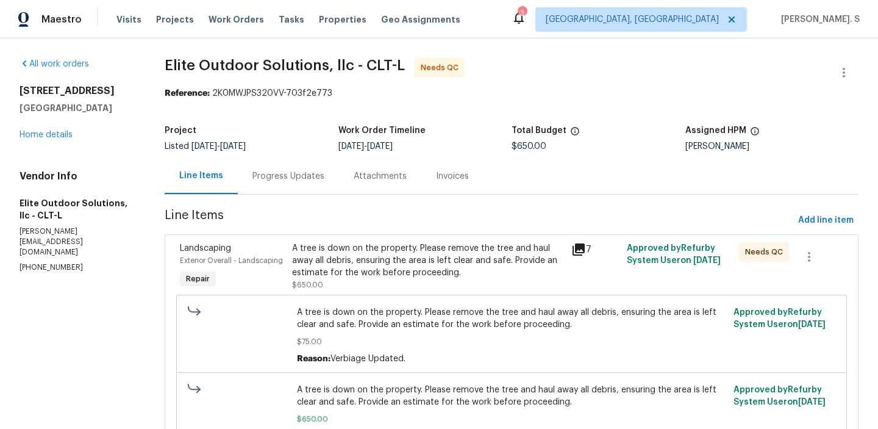
click at [60, 252] on section "All work orders 18414 Victoria Bay Dr Cornelius, NC 28031 Home details Vendor I…" at bounding box center [78, 269] width 116 height 422
copy p "(704) 779-0386"
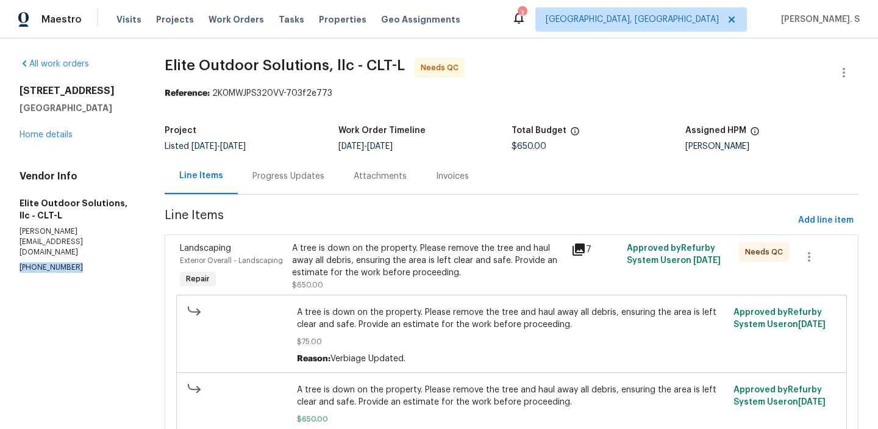
click at [398, 252] on div "A tree is down on the property. Please remove the tree and haul away all debris…" at bounding box center [428, 260] width 272 height 37
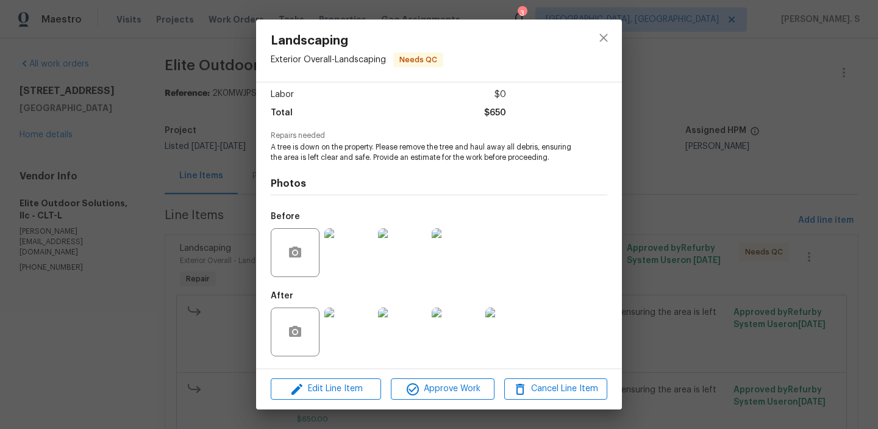
click at [359, 333] on img at bounding box center [348, 331] width 49 height 49
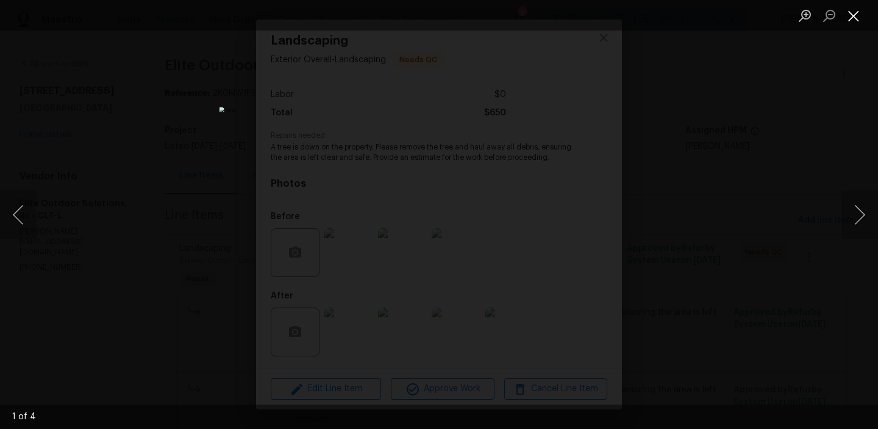
click at [844, 19] on button "Close lightbox" at bounding box center [853, 15] width 24 height 21
click at [853, 12] on button "Close lightbox" at bounding box center [853, 15] width 24 height 21
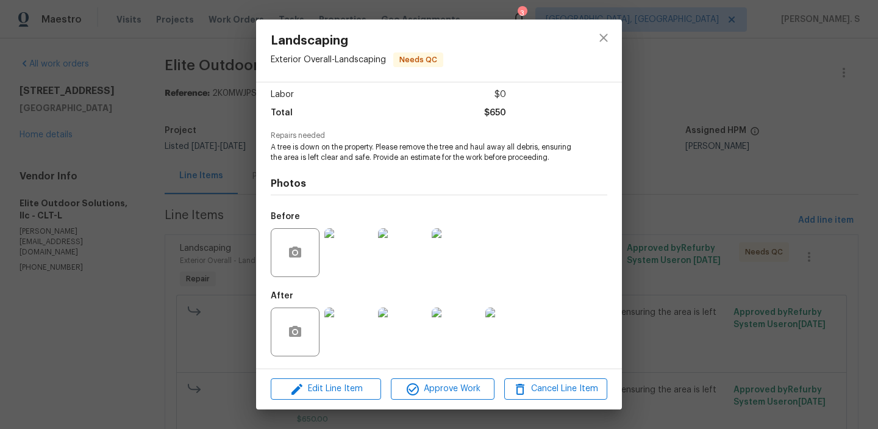
click at [362, 355] on img at bounding box center [348, 331] width 49 height 49
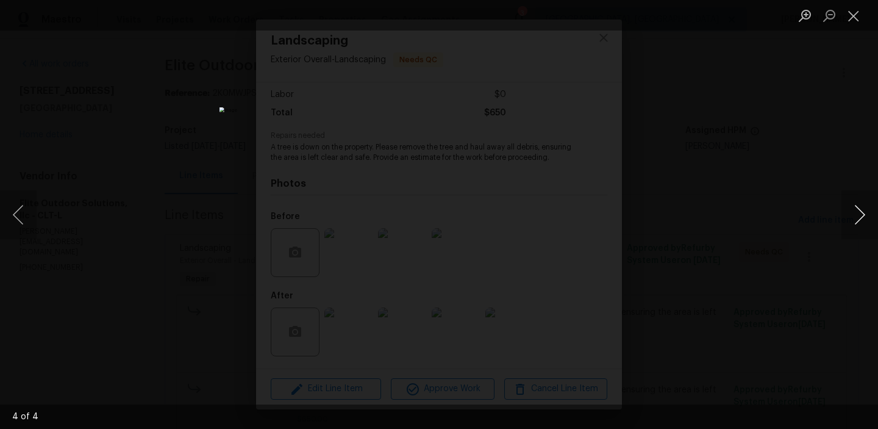
click at [870, 221] on button "Next image" at bounding box center [859, 214] width 37 height 49
click at [849, 17] on button "Close lightbox" at bounding box center [853, 15] width 24 height 21
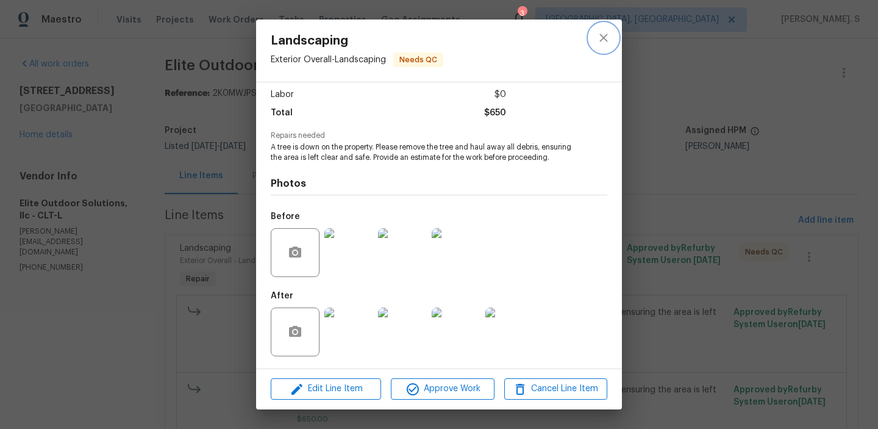
click at [611, 36] on button "close" at bounding box center [603, 37] width 29 height 29
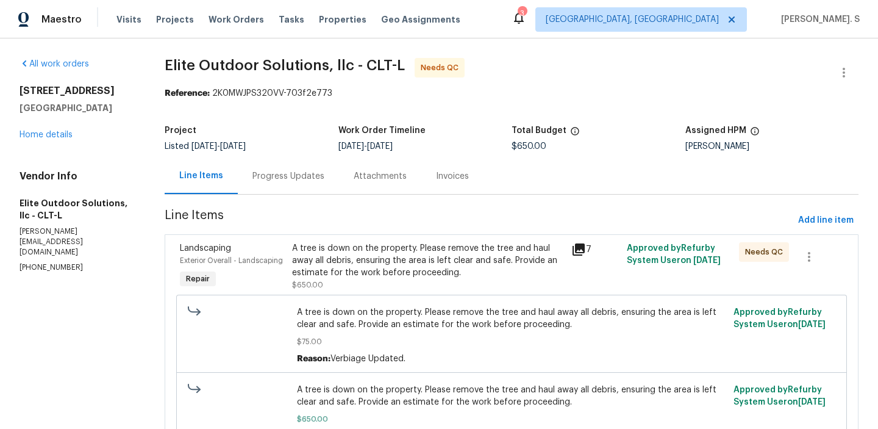
click at [415, 284] on div "A tree is down on the property. Please remove the tree and haul away all debris…" at bounding box center [428, 266] width 272 height 49
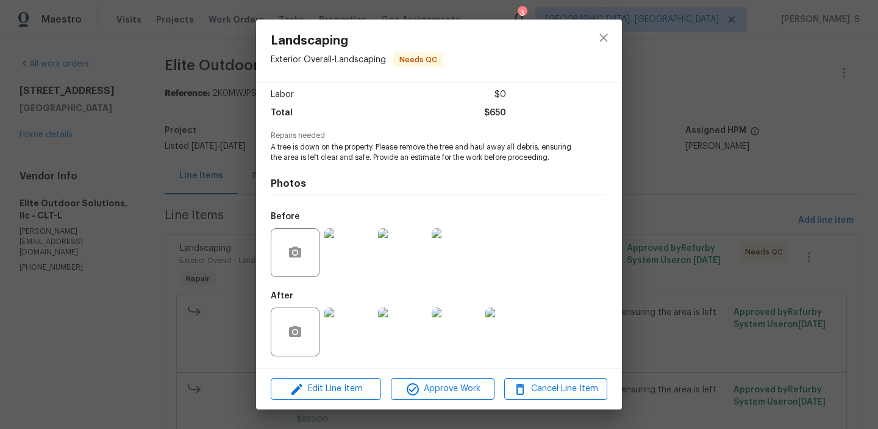
click at [351, 324] on img at bounding box center [348, 331] width 49 height 49
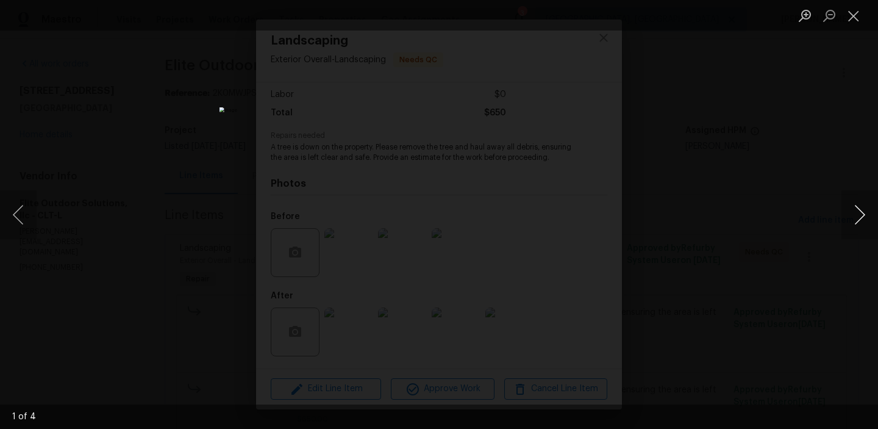
click at [849, 209] on button "Next image" at bounding box center [859, 214] width 37 height 49
click at [851, 18] on button "Close lightbox" at bounding box center [853, 15] width 24 height 21
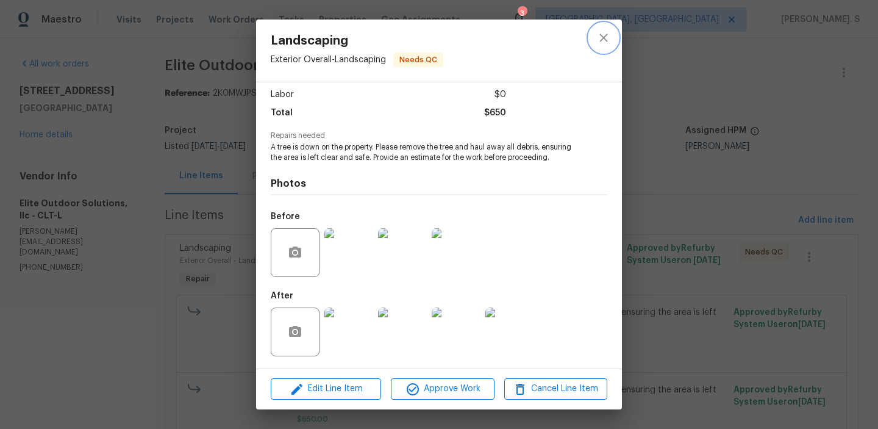
click at [596, 37] on icon "close" at bounding box center [603, 37] width 15 height 15
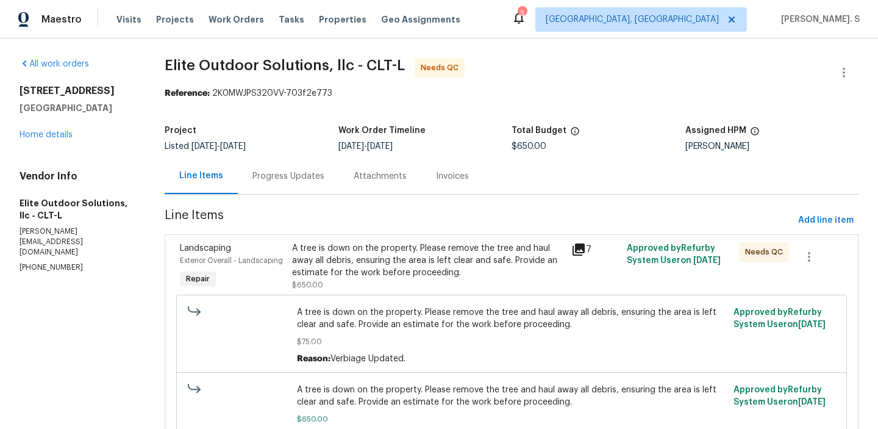
click at [306, 190] on div "Progress Updates" at bounding box center [288, 176] width 101 height 36
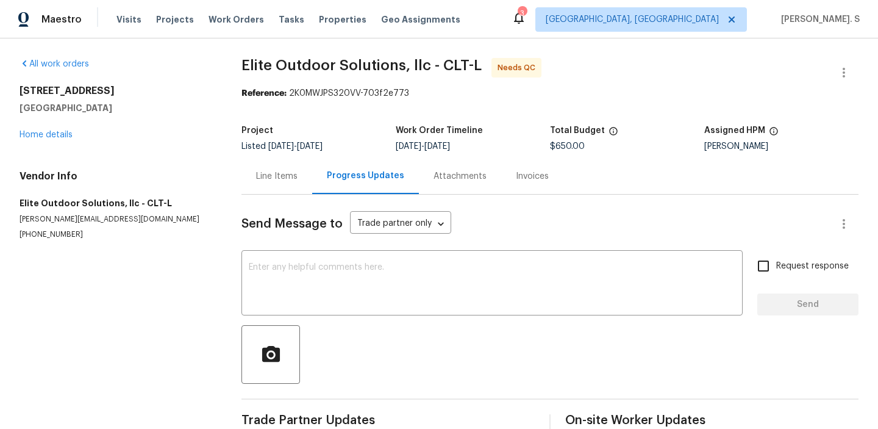
click at [301, 332] on div at bounding box center [549, 354] width 617 height 59
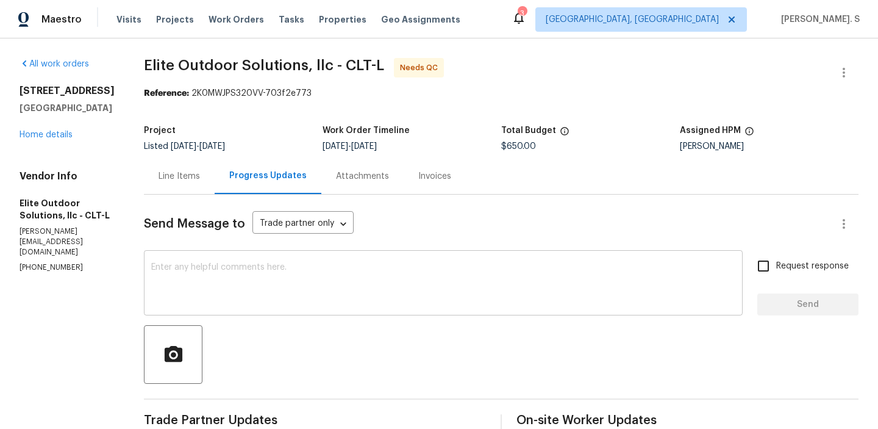
click at [299, 311] on div "x ​" at bounding box center [443, 284] width 599 height 62
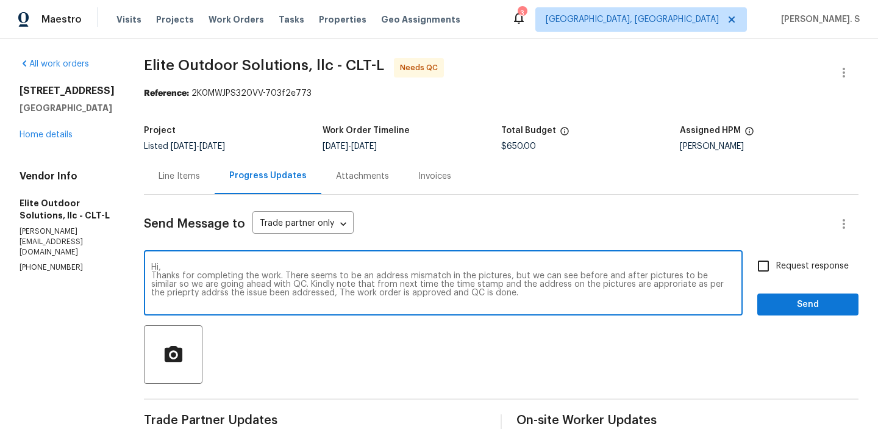
click at [299, 311] on div "Hi, Thanks for completing the work. There seems to be an address mismatch in th…" at bounding box center [443, 284] width 599 height 62
click at [372, 287] on textarea "Hi, Thanks for completing the work. There seems to be an address mismatch in th…" at bounding box center [443, 284] width 584 height 43
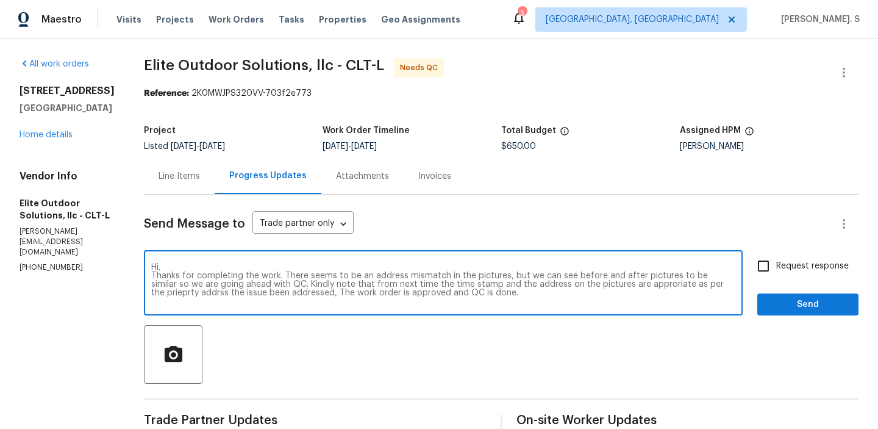
click at [372, 287] on textarea "Hi, Thanks for completing the work. There seems to be an address mismatch in th…" at bounding box center [443, 284] width 584 height 43
paste textarea "you for completing the work. We noticed an address mismatch in the pictures; ho…"
type textarea "Hi, Thank you for completing the work. We noticed an address mismatch in the pi…"
click at [611, 309] on div "Hi, Thank you for completing the work. We noticed an address mismatch in the pi…" at bounding box center [443, 284] width 599 height 62
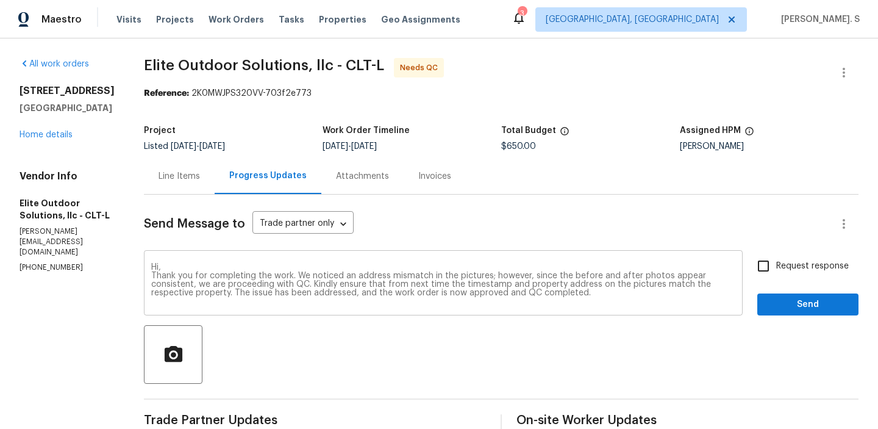
click at [611, 309] on div "Hi, Thank you for completing the work. We noticed an address mismatch in the pi…" at bounding box center [443, 284] width 599 height 62
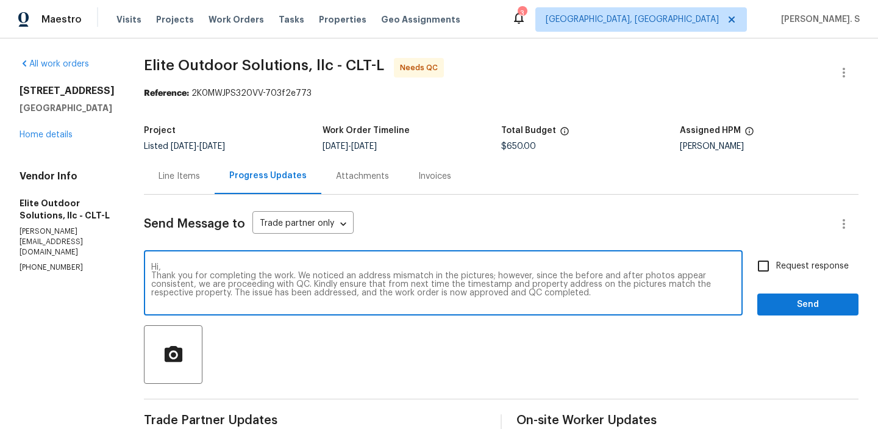
click at [622, 291] on textarea "Hi, Thank you for completing the work. We noticed an address mismatch in the pi…" at bounding box center [443, 284] width 584 height 43
click at [825, 283] on div "Request response Send" at bounding box center [807, 284] width 101 height 62
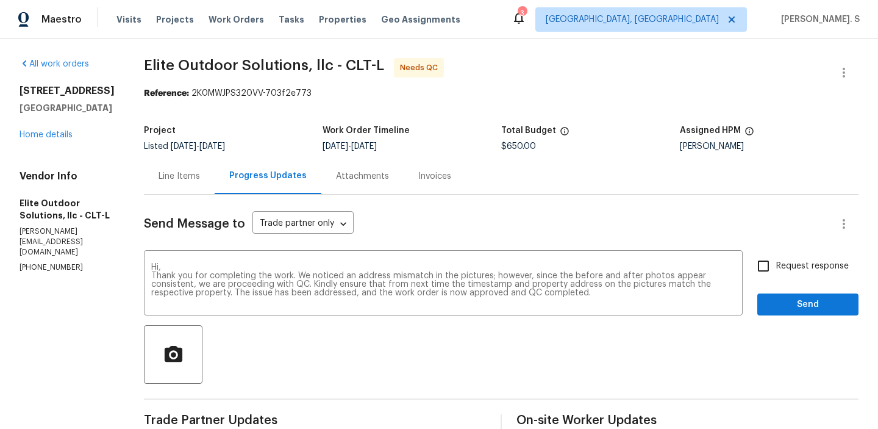
click at [800, 270] on span "Request response" at bounding box center [812, 266] width 73 height 13
click at [776, 270] on input "Request response" at bounding box center [764, 266] width 26 height 26
checkbox input "true"
click at [798, 295] on button "Send" at bounding box center [807, 304] width 101 height 23
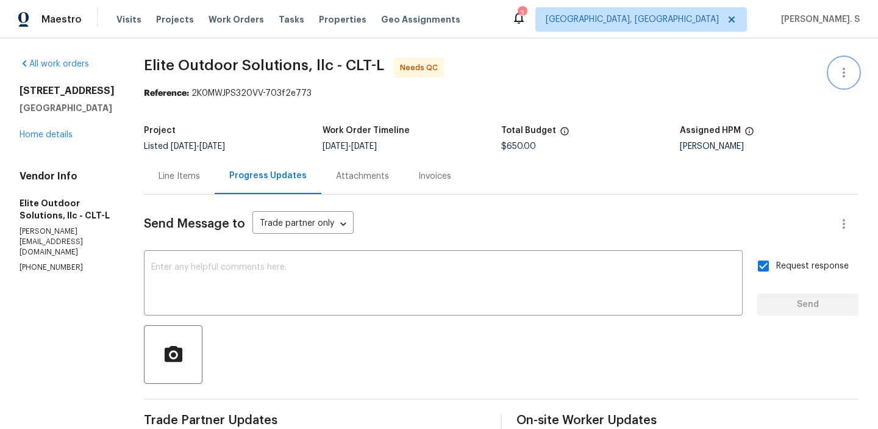
click at [846, 75] on icon "button" at bounding box center [844, 72] width 15 height 15
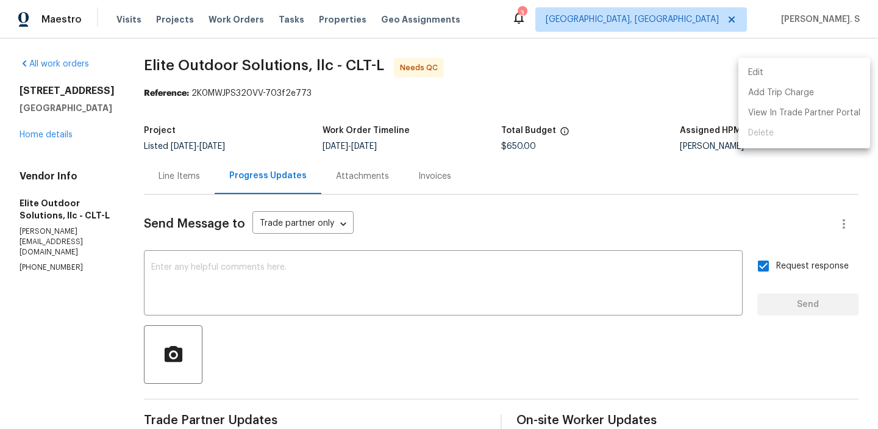
click at [789, 73] on li "Edit" at bounding box center [804, 73] width 132 height 20
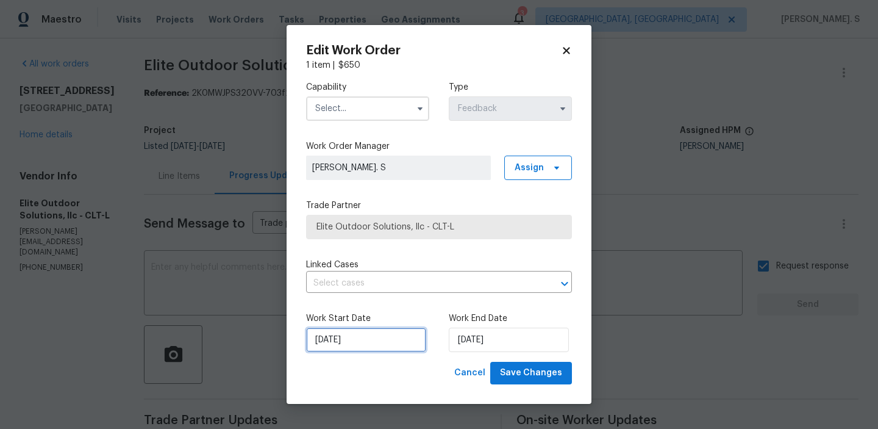
click at [372, 340] on input "8/22/2025" at bounding box center [366, 339] width 120 height 24
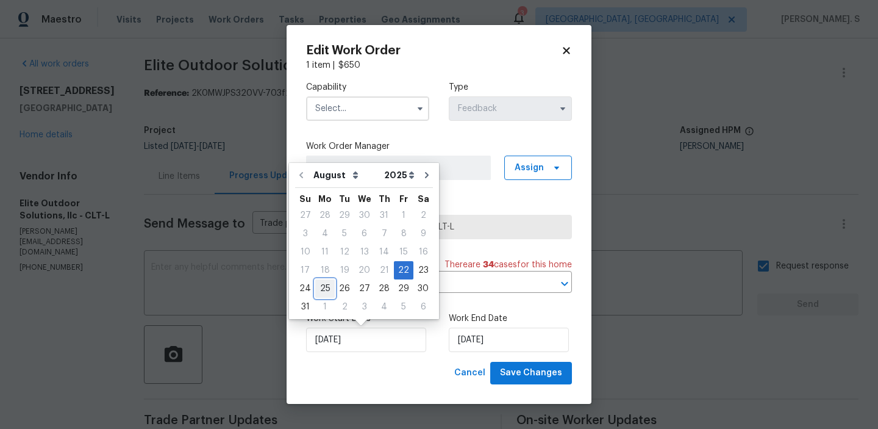
click at [322, 288] on div "25" at bounding box center [325, 288] width 20 height 17
type input "8/25/2025"
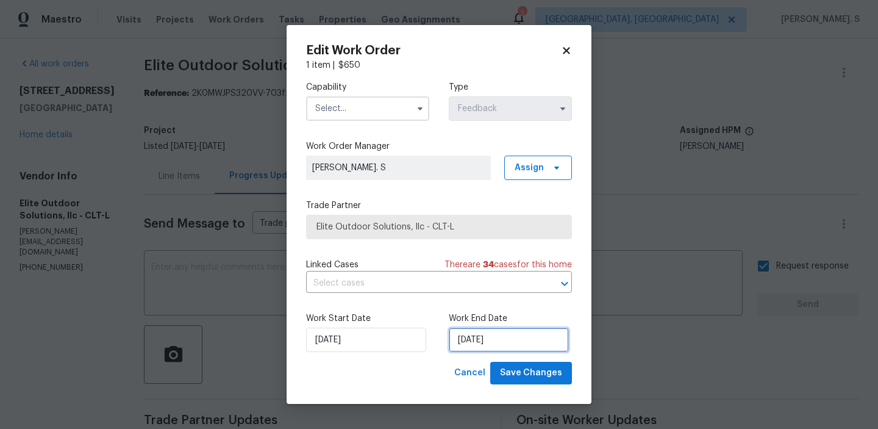
click at [500, 336] on input "8/25/2025" at bounding box center [509, 339] width 120 height 24
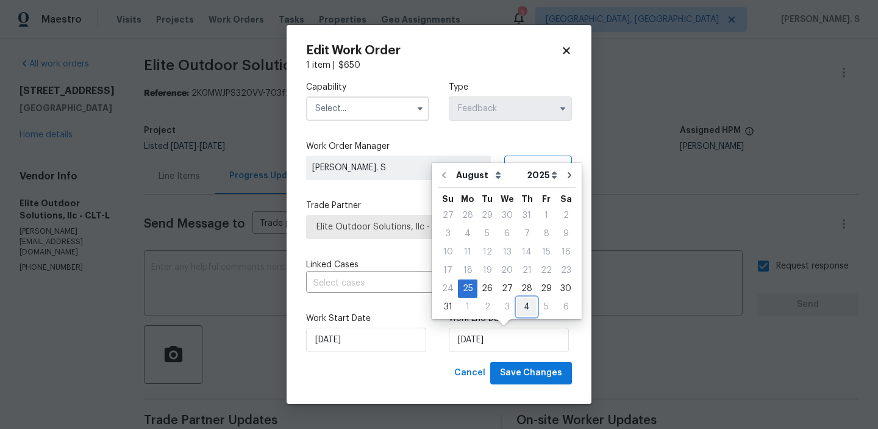
click at [521, 308] on div "4" at bounding box center [527, 306] width 20 height 17
type input "9/4/2025"
select select "8"
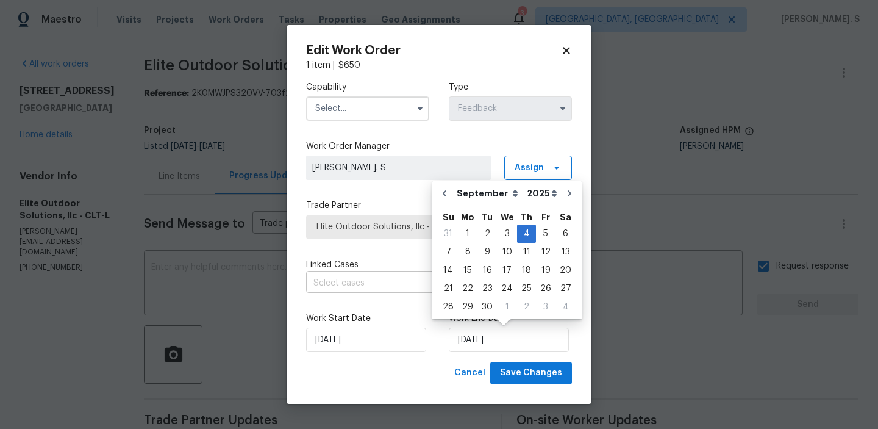
click at [388, 276] on input "text" at bounding box center [422, 283] width 232 height 19
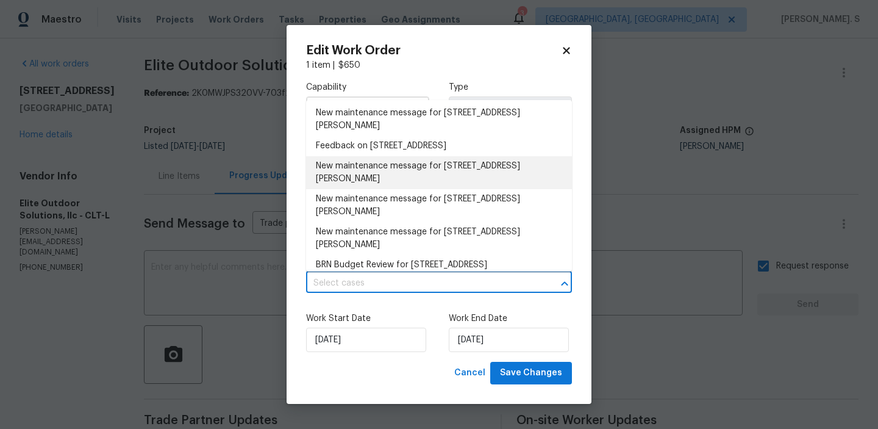
scroll to position [279, 0]
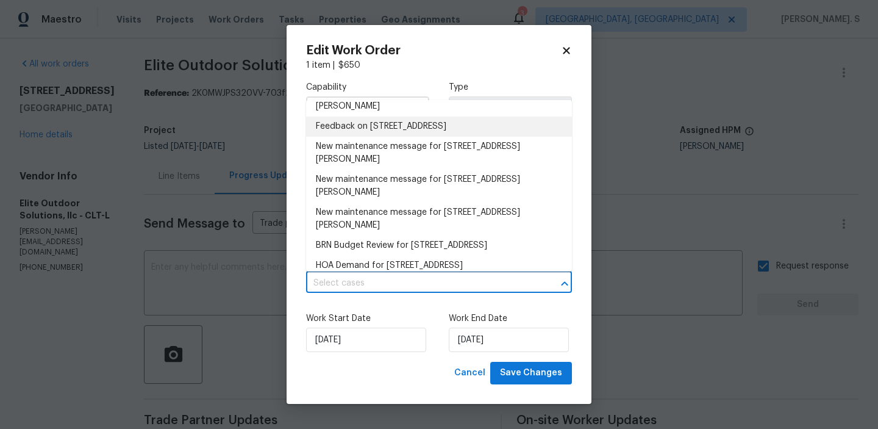
click at [377, 137] on li "Feedback on 18414 Victoria Bay Dr, Cornelius, NC 28031" at bounding box center [439, 126] width 266 height 20
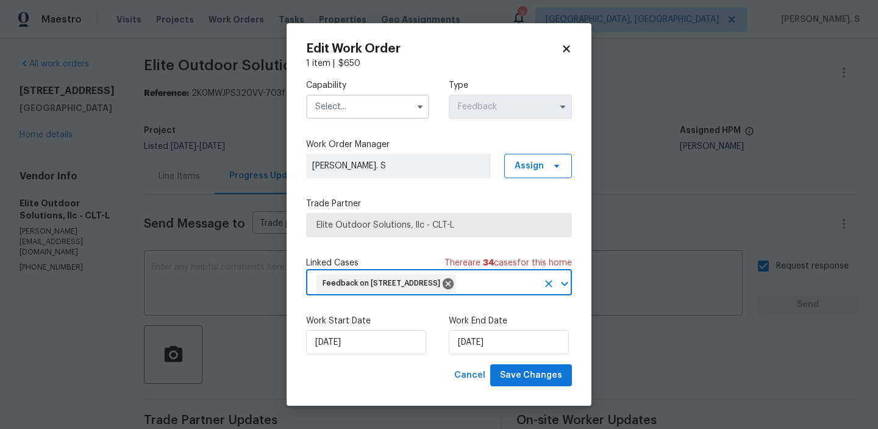
click at [358, 95] on input "text" at bounding box center [367, 107] width 123 height 24
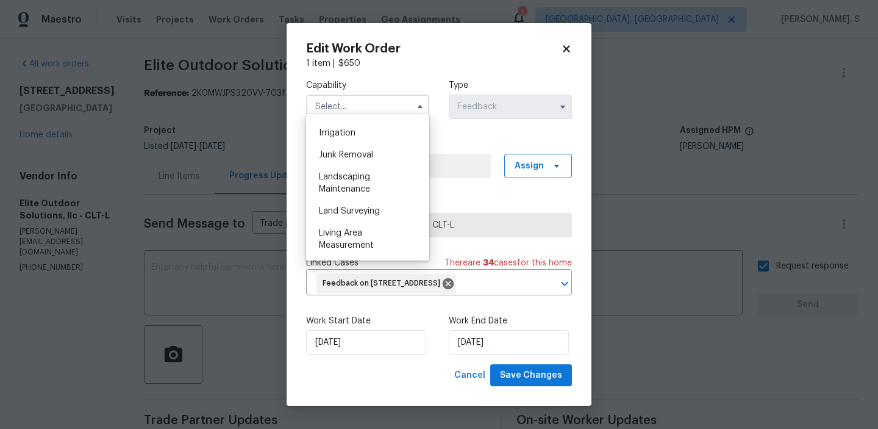
scroll to position [766, 0]
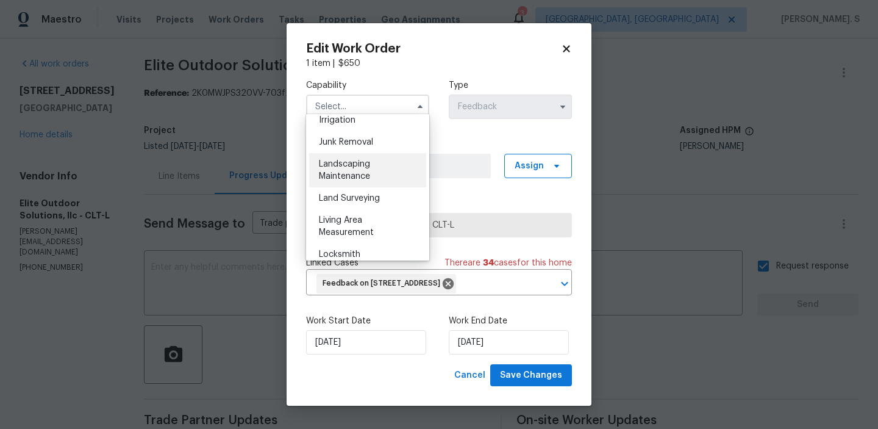
click at [360, 162] on span "Landscaping Maintenance" at bounding box center [344, 170] width 51 height 21
type input "Landscaping Maintenance"
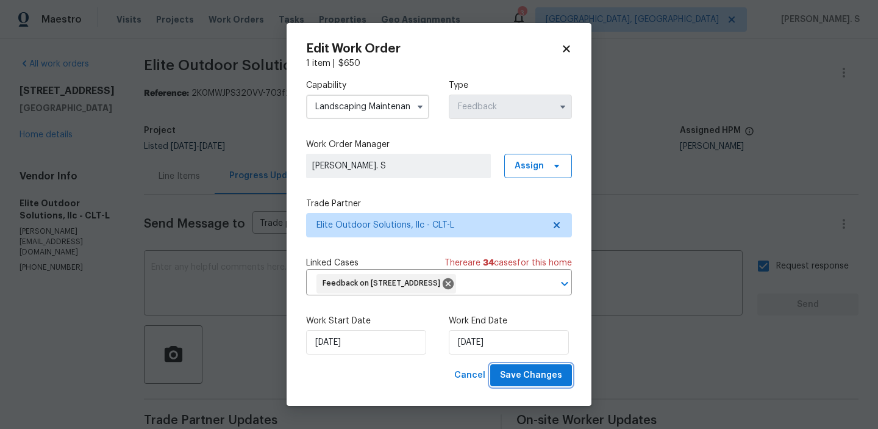
click at [523, 383] on span "Save Changes" at bounding box center [531, 375] width 62 height 15
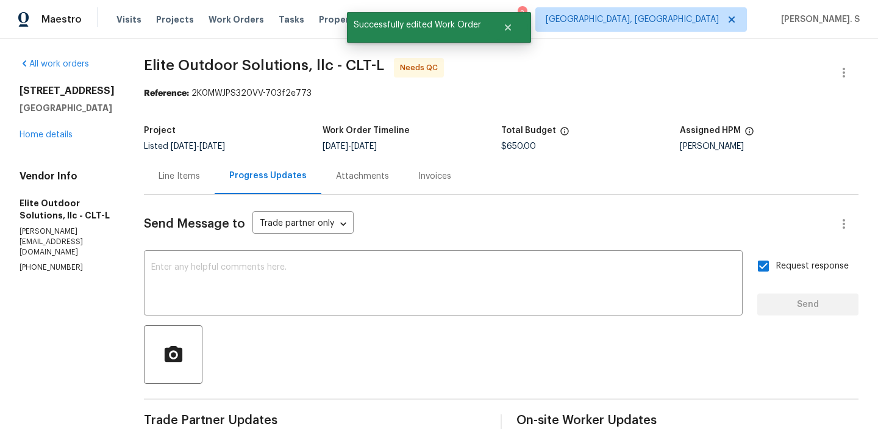
click at [159, 179] on div "Line Items" at bounding box center [179, 176] width 41 height 12
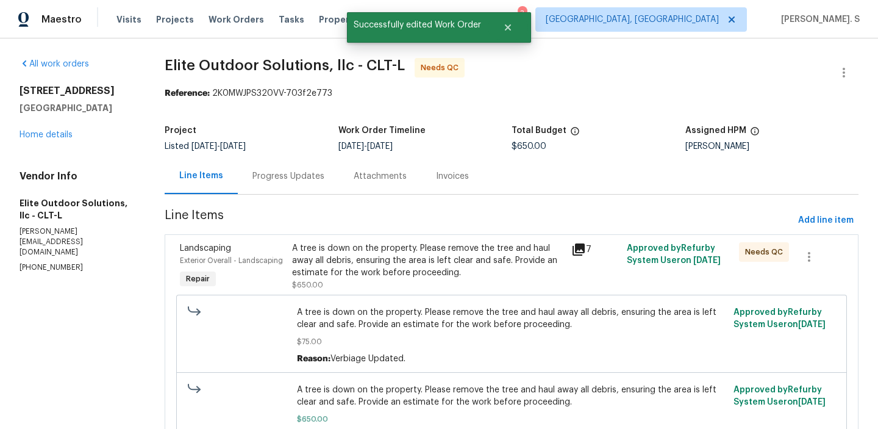
click at [390, 261] on div "A tree is down on the property. Please remove the tree and haul away all debris…" at bounding box center [428, 260] width 272 height 37
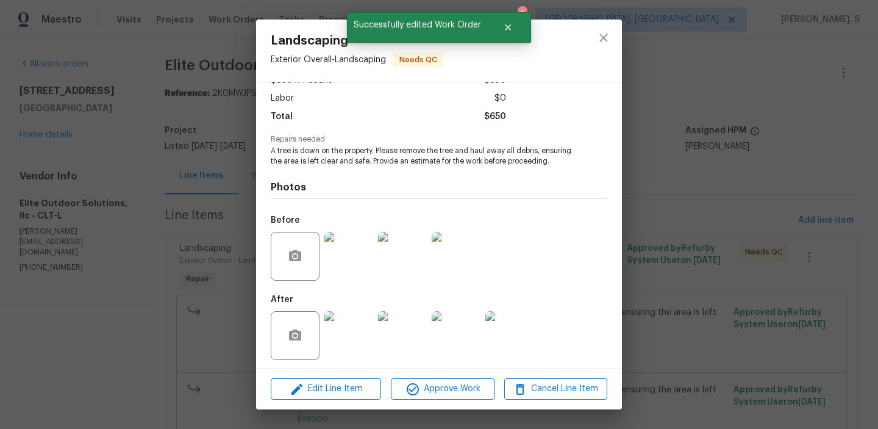
scroll to position [92, 0]
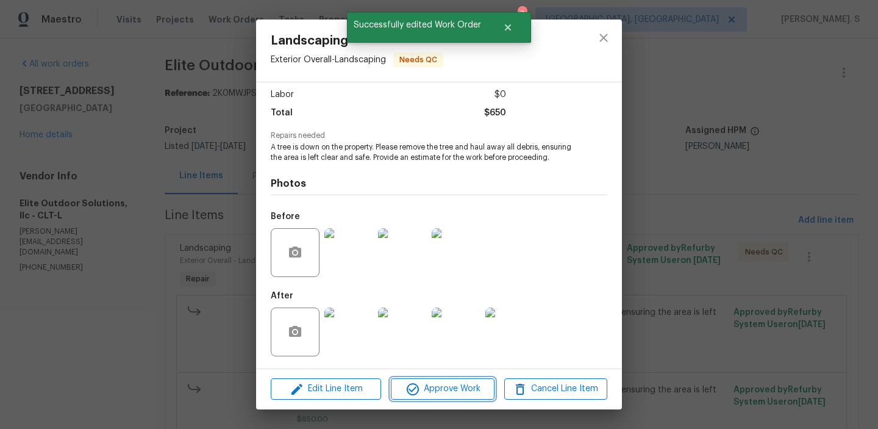
click at [421, 379] on button "Approve Work" at bounding box center [442, 388] width 103 height 21
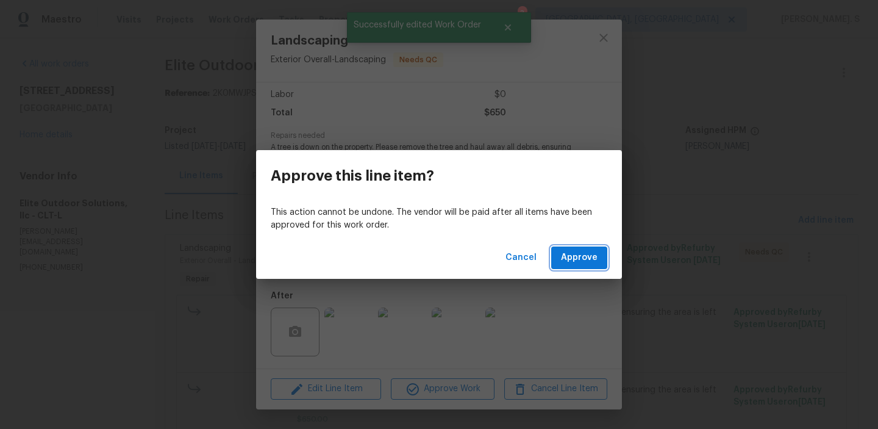
click at [573, 251] on span "Approve" at bounding box center [579, 257] width 37 height 15
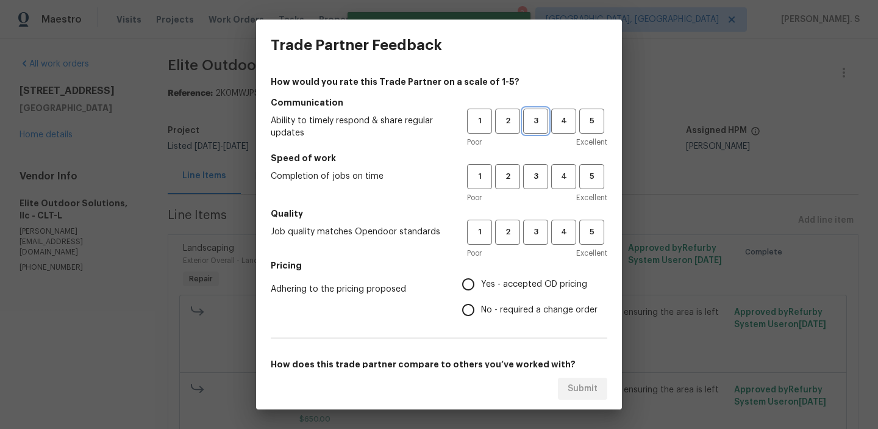
click at [537, 127] on span "3" at bounding box center [535, 121] width 23 height 14
click at [537, 174] on span "3" at bounding box center [535, 177] width 23 height 14
click at [535, 234] on span "3" at bounding box center [535, 232] width 23 height 14
click at [504, 315] on span "No - required a change order" at bounding box center [539, 310] width 116 height 13
click at [481, 315] on input "No - required a change order" at bounding box center [469, 310] width 26 height 26
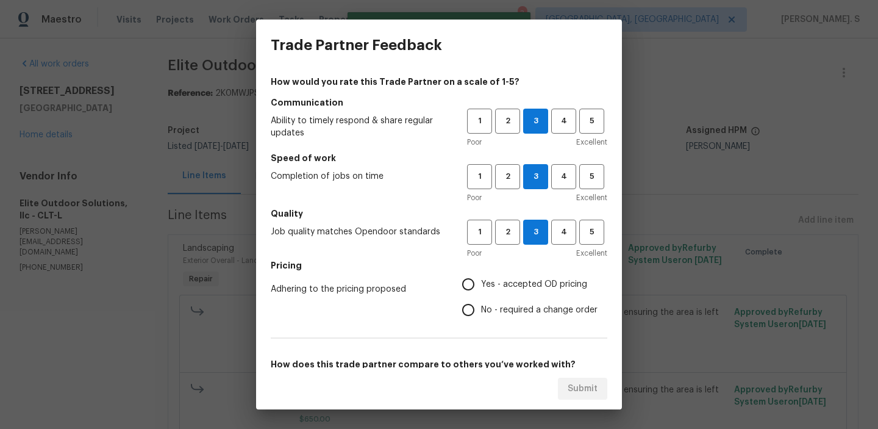
radio input "true"
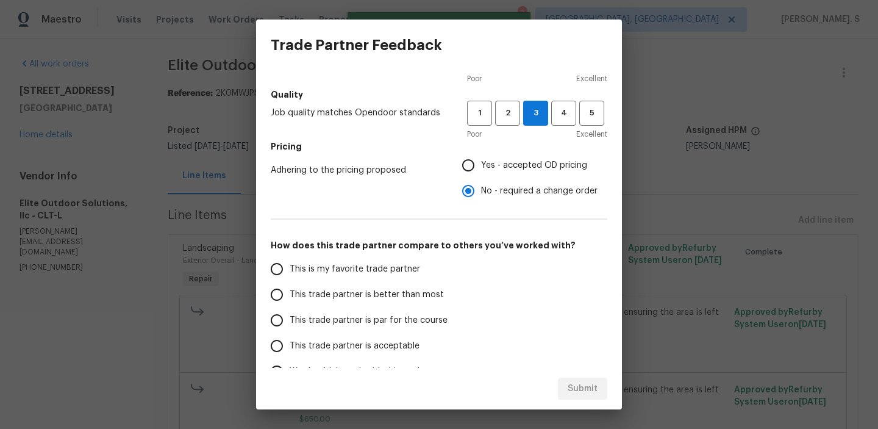
scroll to position [129, 0]
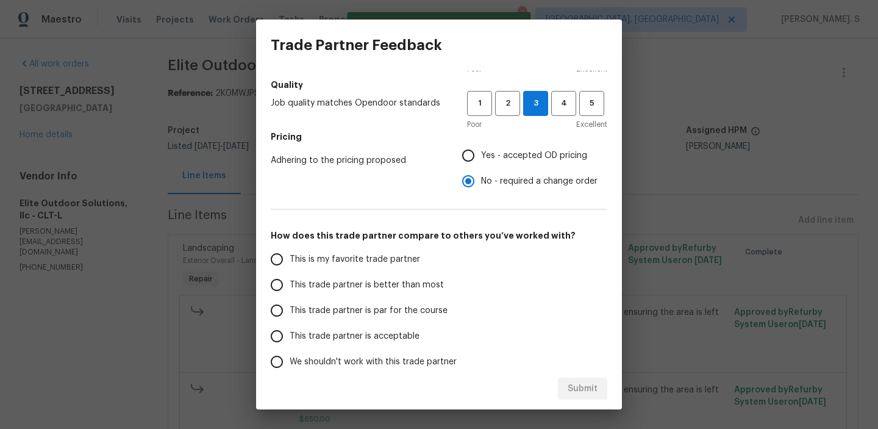
click at [374, 298] on label "This trade partner is par for the course" at bounding box center [360, 311] width 193 height 26
click at [290, 298] on input "This trade partner is par for the course" at bounding box center [277, 311] width 26 height 26
click at [595, 383] on span "Submit" at bounding box center [583, 388] width 30 height 15
radio input "true"
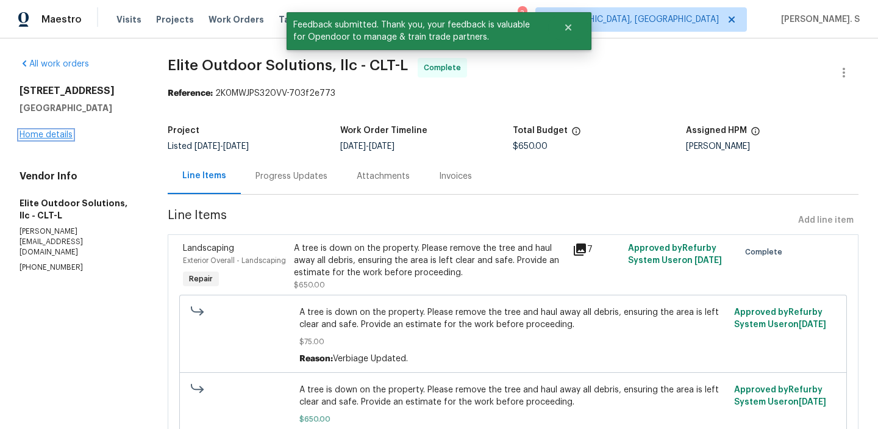
click at [60, 137] on link "Home details" at bounding box center [46, 134] width 53 height 9
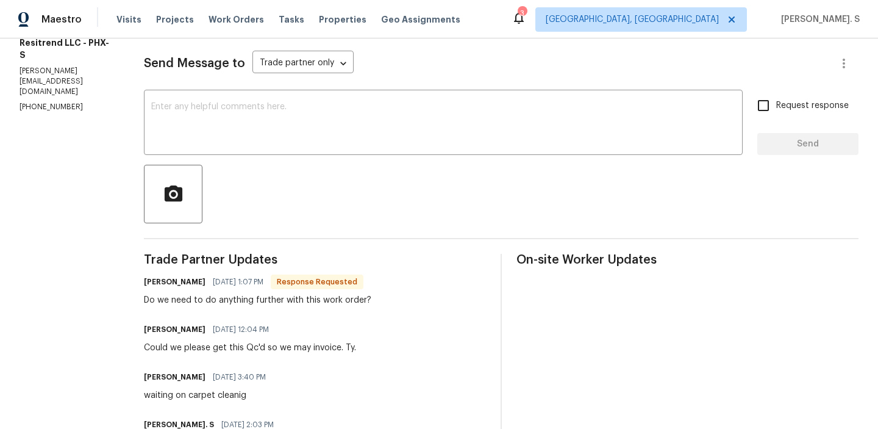
scroll to position [144, 0]
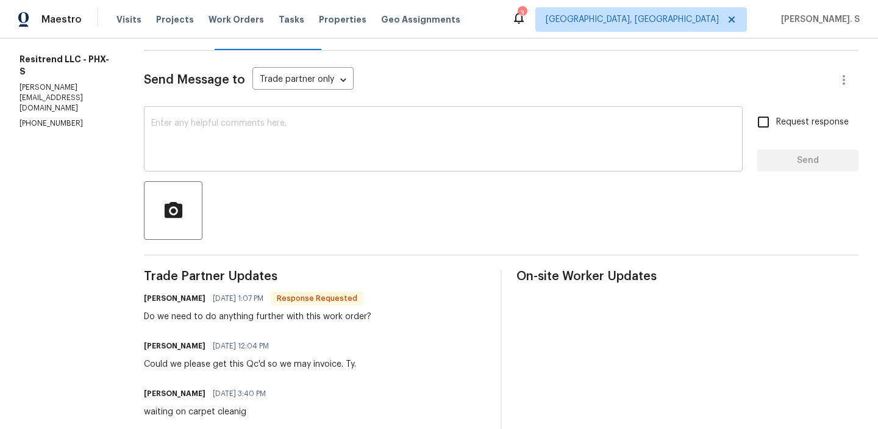
click at [310, 154] on textarea at bounding box center [443, 140] width 584 height 43
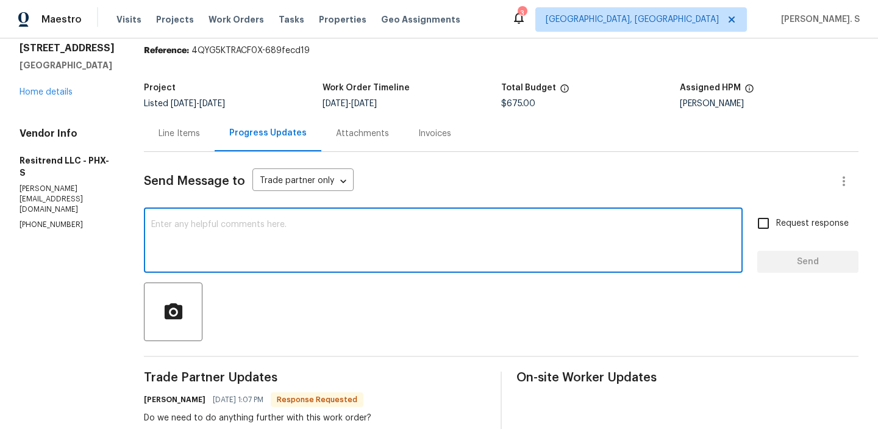
scroll to position [30, 0]
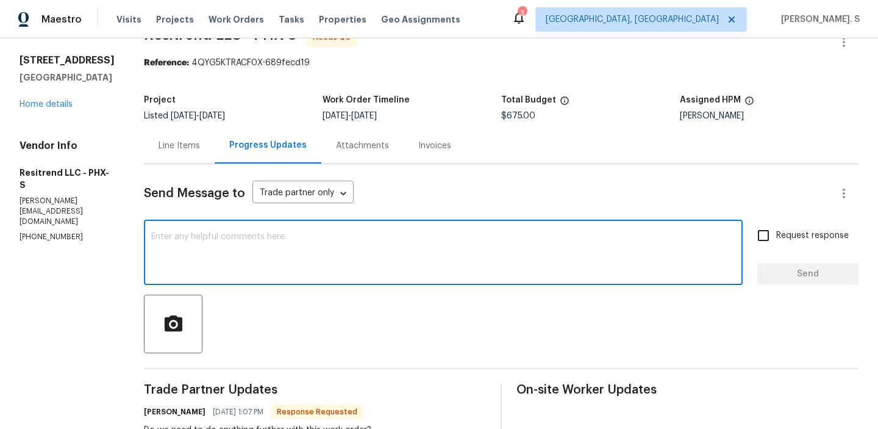
click at [176, 136] on div "Line Items" at bounding box center [179, 145] width 71 height 36
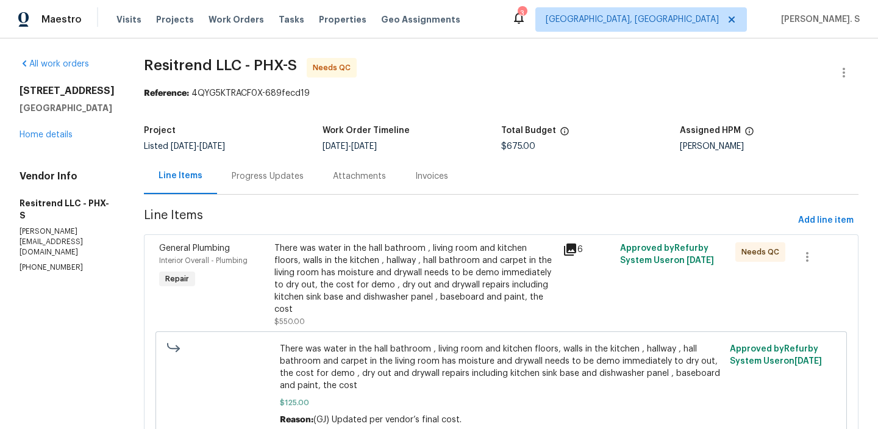
click at [243, 174] on div "Progress Updates" at bounding box center [268, 176] width 72 height 12
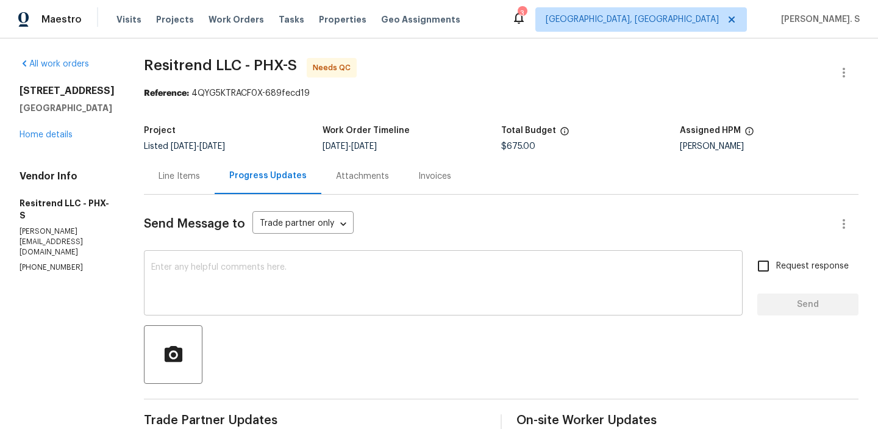
click at [288, 271] on textarea at bounding box center [443, 284] width 584 height 43
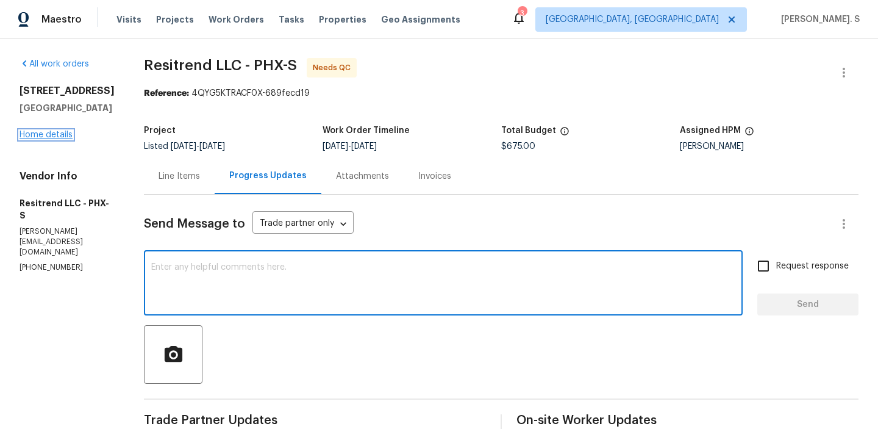
click at [55, 139] on link "Home details" at bounding box center [46, 134] width 53 height 9
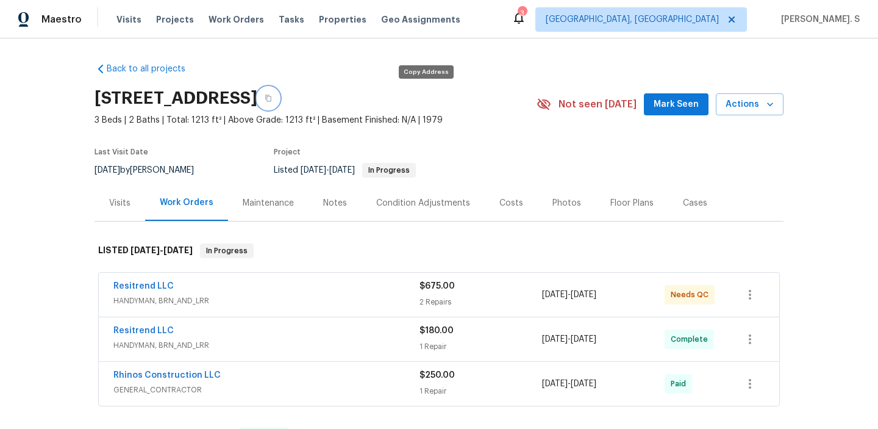
click at [279, 101] on button "button" at bounding box center [268, 98] width 22 height 22
click at [154, 287] on link "Resitrend LLC" at bounding box center [143, 286] width 60 height 9
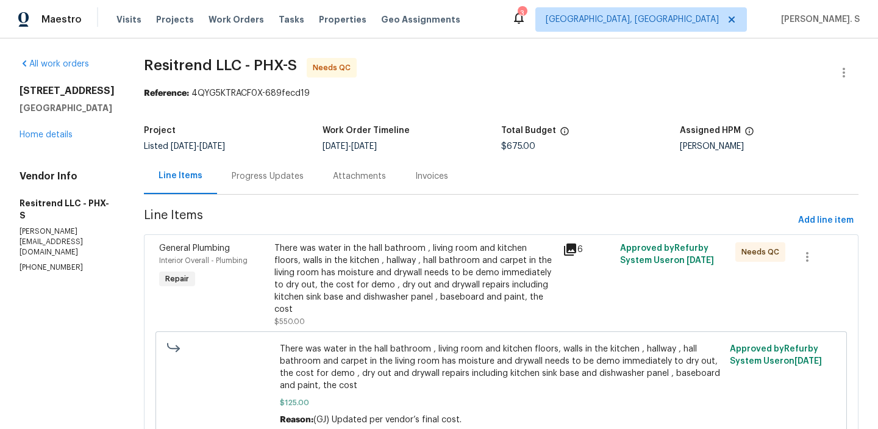
click at [257, 182] on div "Progress Updates" at bounding box center [267, 176] width 101 height 36
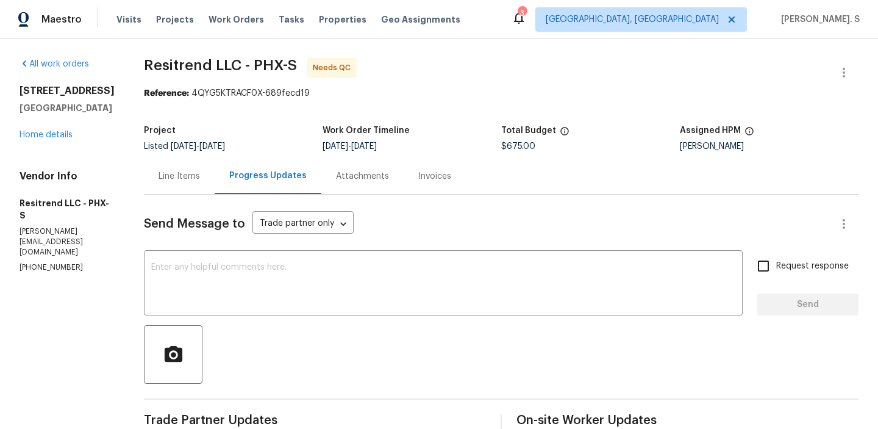
click at [185, 161] on div "Line Items" at bounding box center [179, 176] width 71 height 36
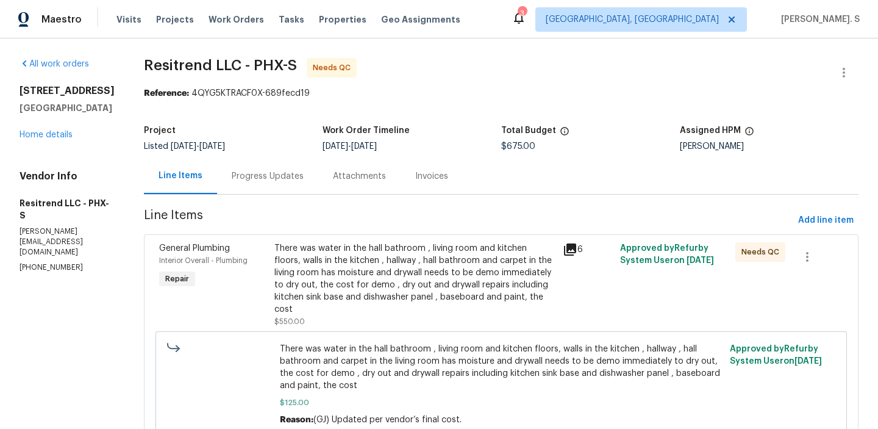
click at [320, 290] on div "There was water in the hall bathroom , living room and kitchen floors, walls in…" at bounding box center [414, 278] width 281 height 73
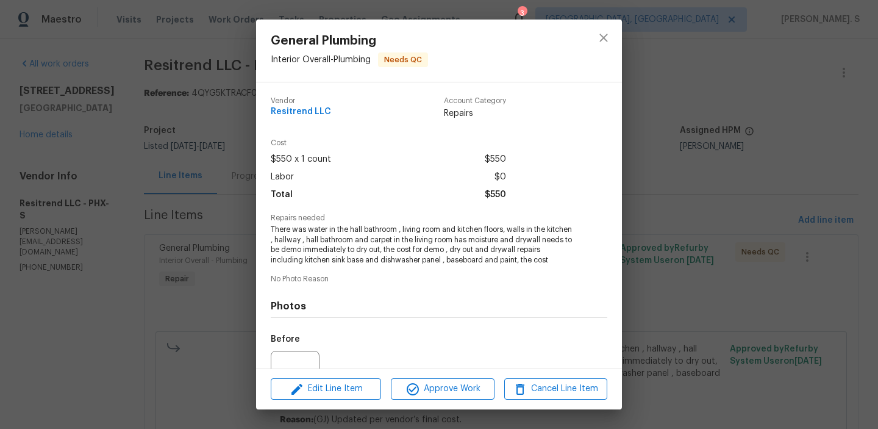
click at [618, 44] on div at bounding box center [603, 51] width 37 height 62
click at [599, 42] on icon "close" at bounding box center [603, 37] width 15 height 15
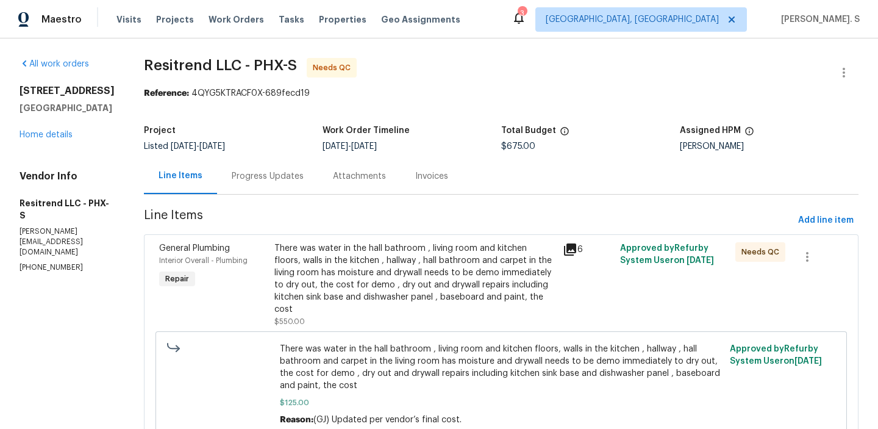
click at [255, 175] on div "Progress Updates" at bounding box center [268, 176] width 72 height 12
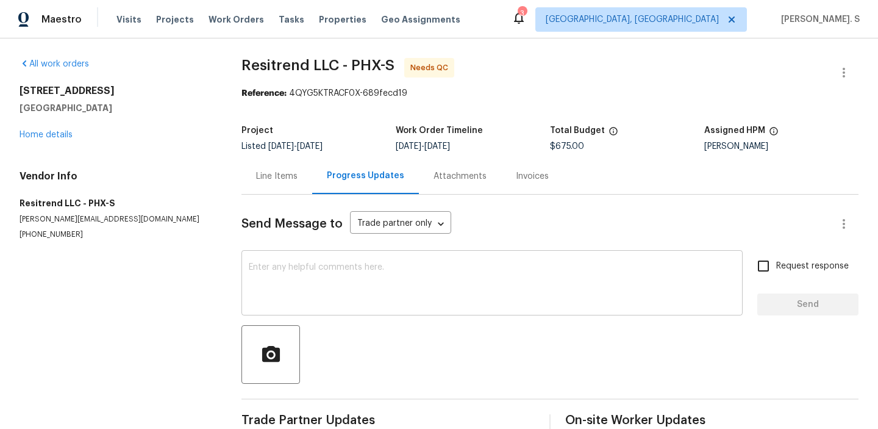
click at [285, 290] on textarea at bounding box center [492, 284] width 487 height 43
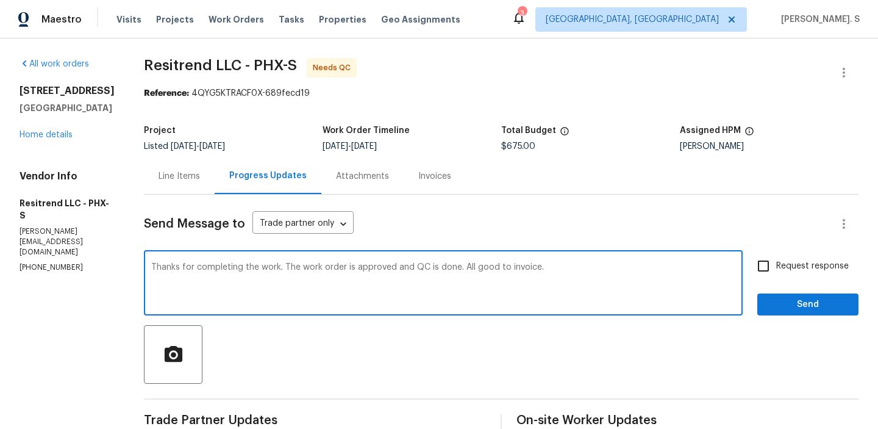
click at [285, 290] on textarea "Thanks for completing the work. The work order is approved and QC is done. All …" at bounding box center [443, 284] width 584 height 43
type textarea "Thanks for completing the work. The work order is approved and QC is done. All …"
click at [810, 264] on span "Request response" at bounding box center [812, 266] width 73 height 13
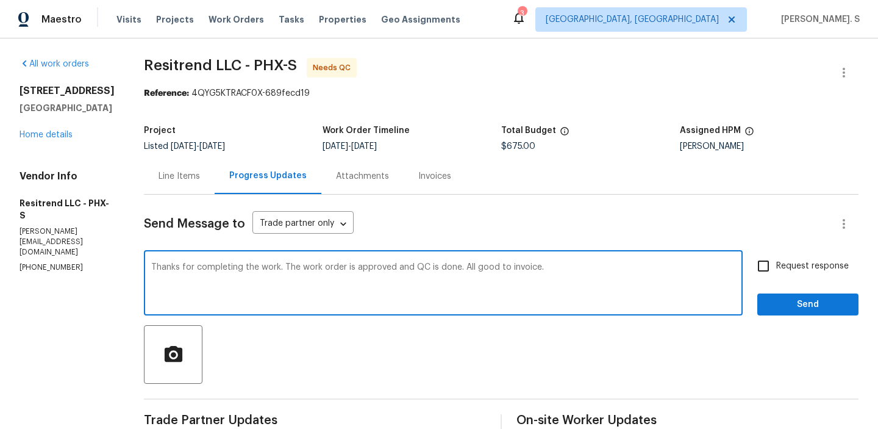
click at [776, 264] on input "Request response" at bounding box center [764, 266] width 26 height 26
checkbox input "true"
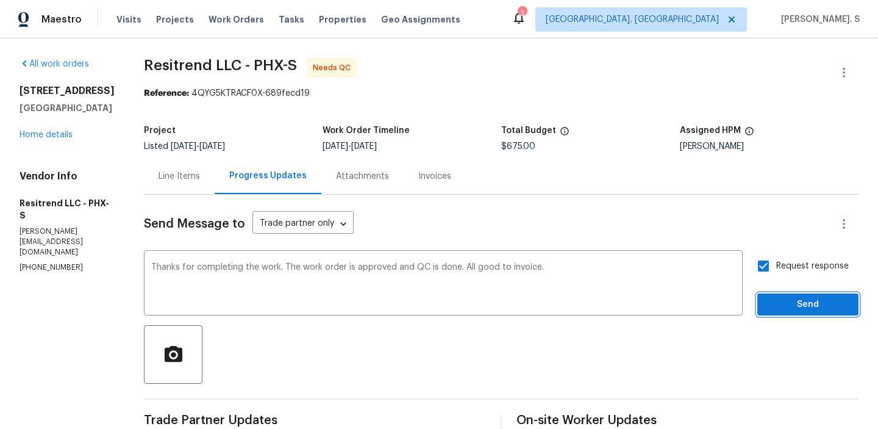
click at [784, 309] on span "Send" at bounding box center [808, 304] width 82 height 15
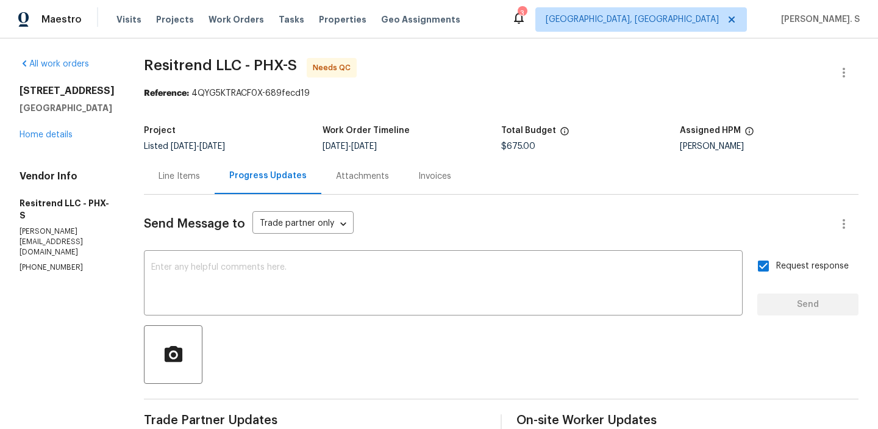
click at [171, 178] on div "Line Items" at bounding box center [179, 176] width 41 height 12
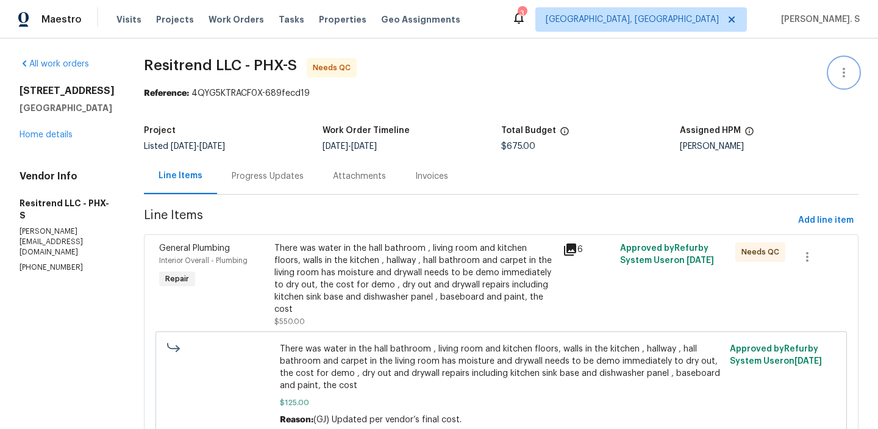
click at [837, 70] on icon "button" at bounding box center [844, 72] width 15 height 15
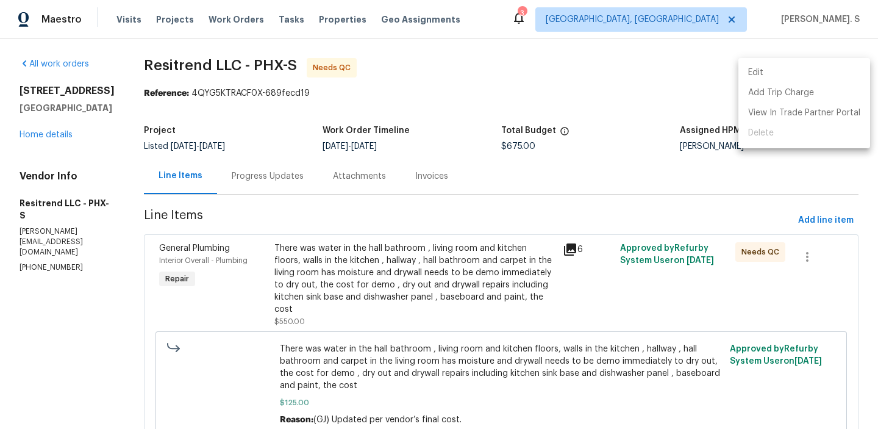
click at [811, 66] on li "Edit" at bounding box center [804, 73] width 132 height 20
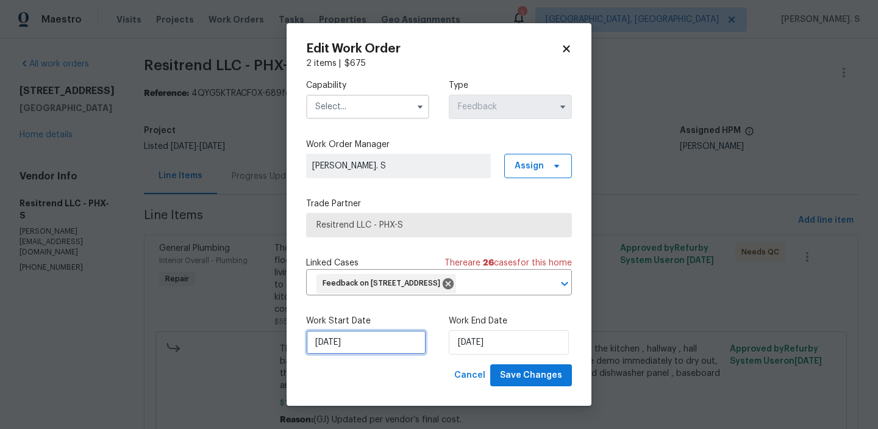
click at [372, 354] on input "8/18/2025" at bounding box center [366, 342] width 120 height 24
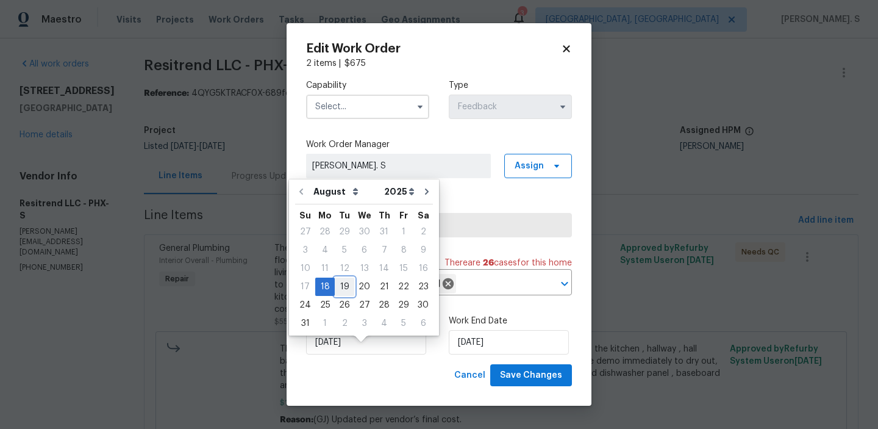
click at [346, 283] on div "19" at bounding box center [345, 286] width 20 height 17
type input "8/19/2025"
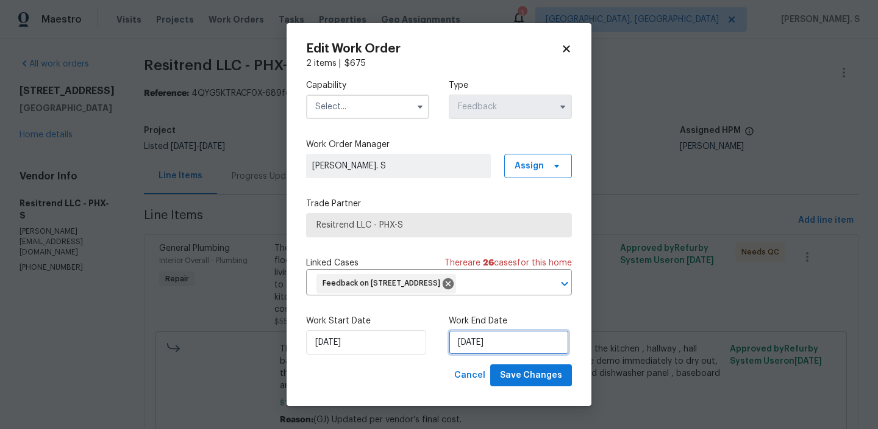
click at [490, 348] on input "8/20/2025" at bounding box center [509, 342] width 120 height 24
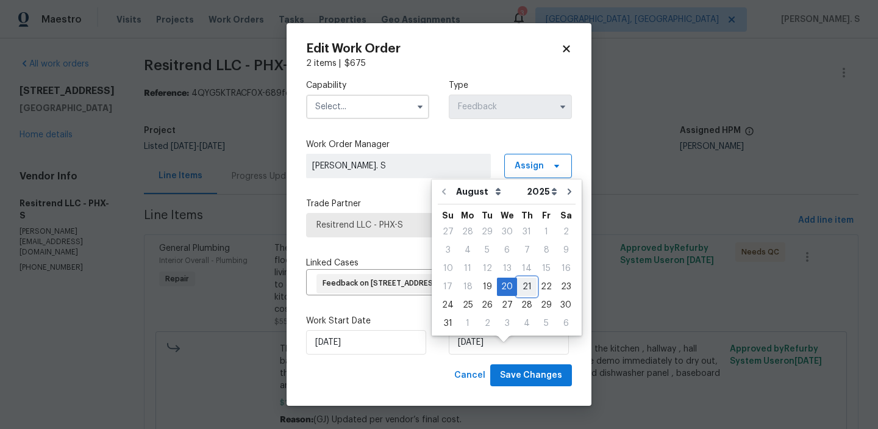
click at [521, 280] on div "21" at bounding box center [527, 286] width 20 height 17
type input "8/21/2025"
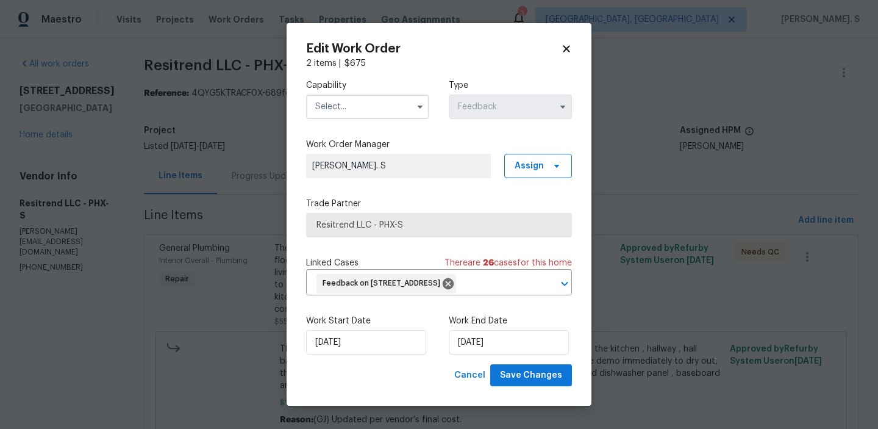
click at [391, 107] on input "text" at bounding box center [367, 107] width 123 height 24
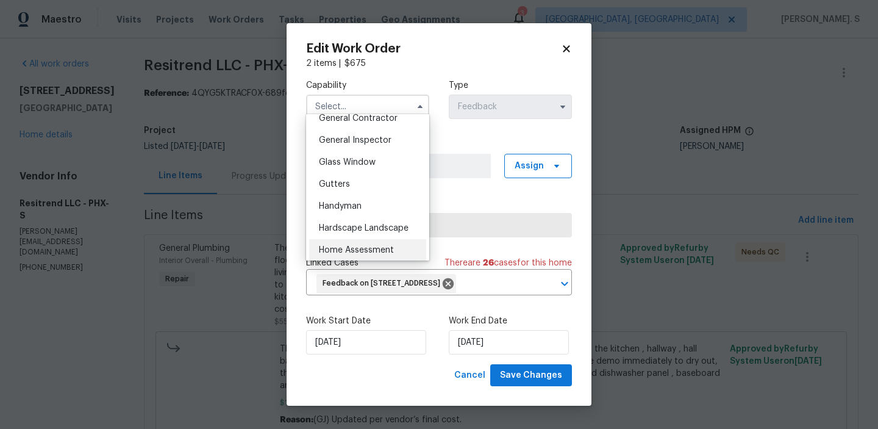
scroll to position [586, 0]
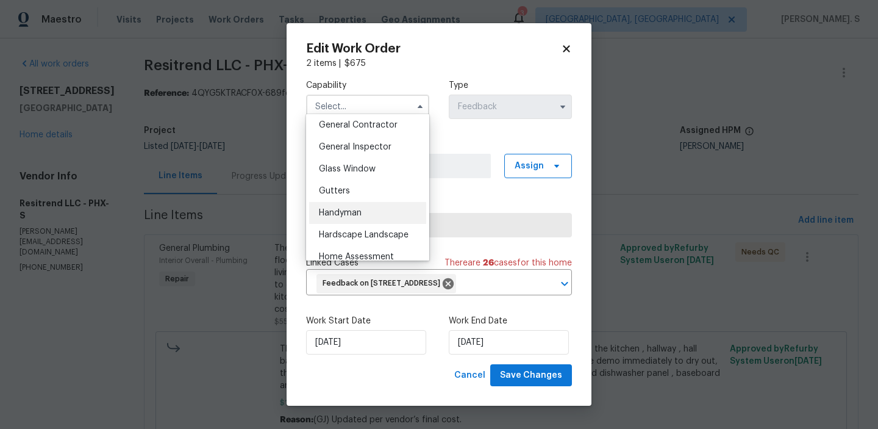
click at [355, 207] on div "Handyman" at bounding box center [367, 213] width 117 height 22
type input "Handyman"
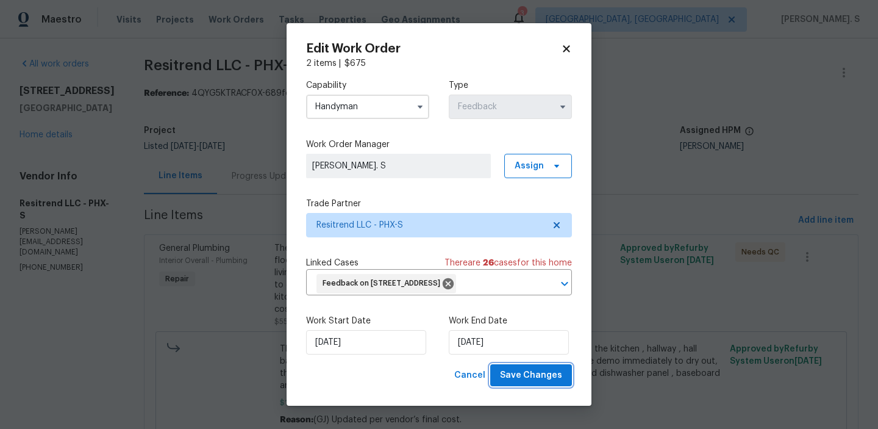
click at [511, 380] on button "Save Changes" at bounding box center [531, 375] width 82 height 23
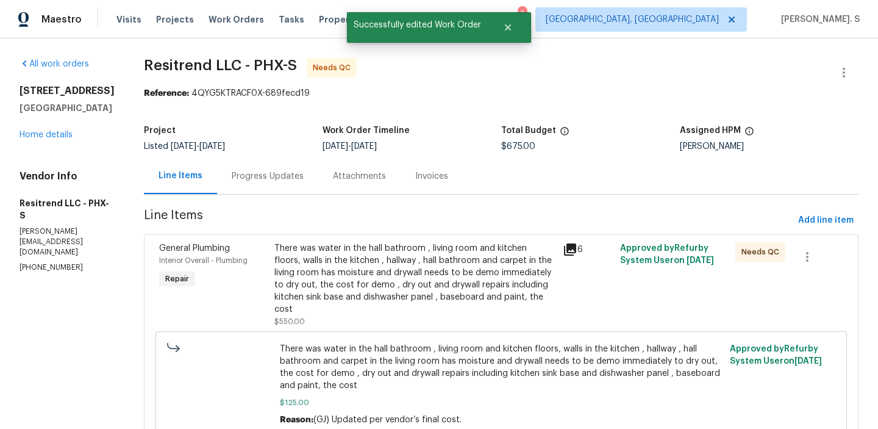
click at [359, 282] on div "There was water in the hall bathroom , living room and kitchen floors, walls in…" at bounding box center [414, 278] width 281 height 73
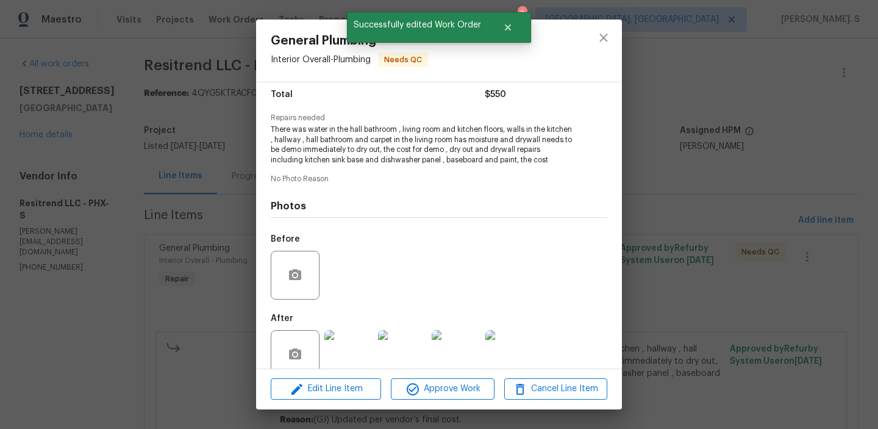
scroll to position [133, 0]
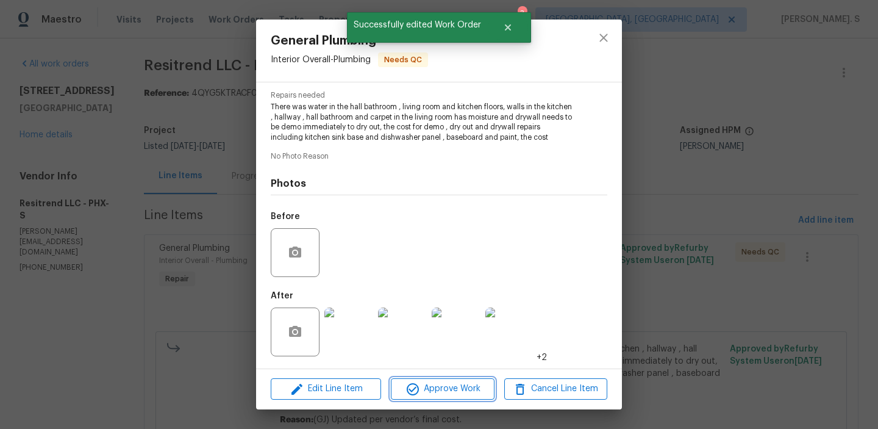
click at [430, 391] on span "Approve Work" at bounding box center [443, 388] width 96 height 15
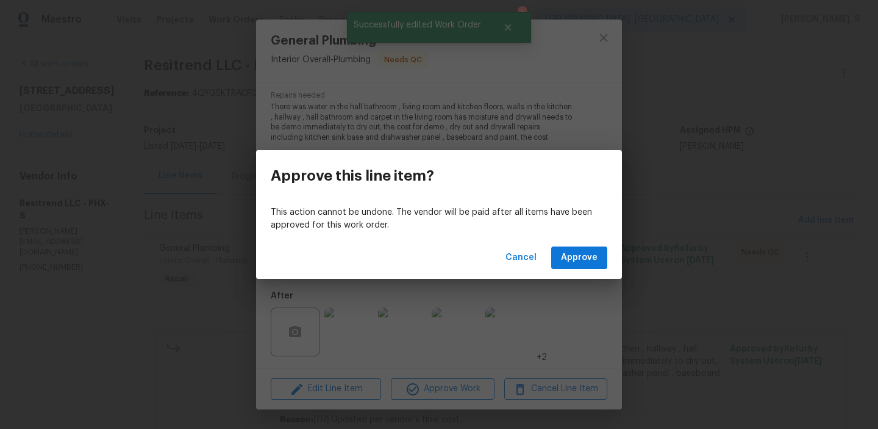
click at [576, 245] on div "Cancel Approve" at bounding box center [439, 258] width 366 height 42
click at [573, 255] on span "Approve" at bounding box center [579, 257] width 37 height 15
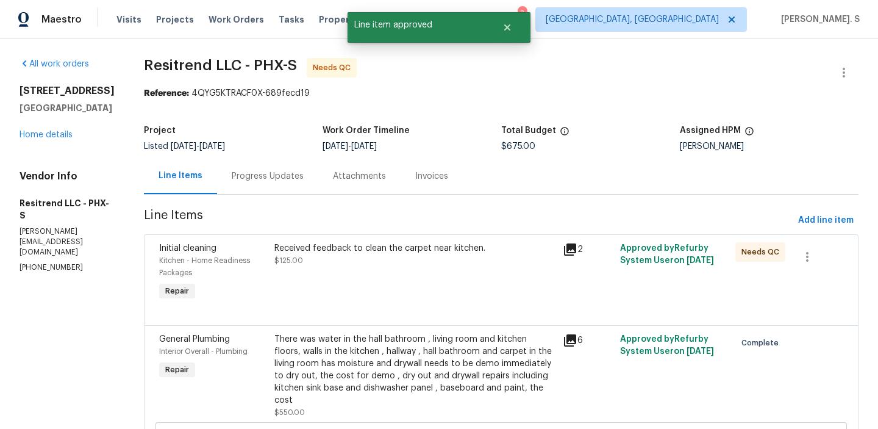
click at [353, 263] on div "Received feedback to clean the carpet near kitchen. $125.00" at bounding box center [414, 254] width 281 height 24
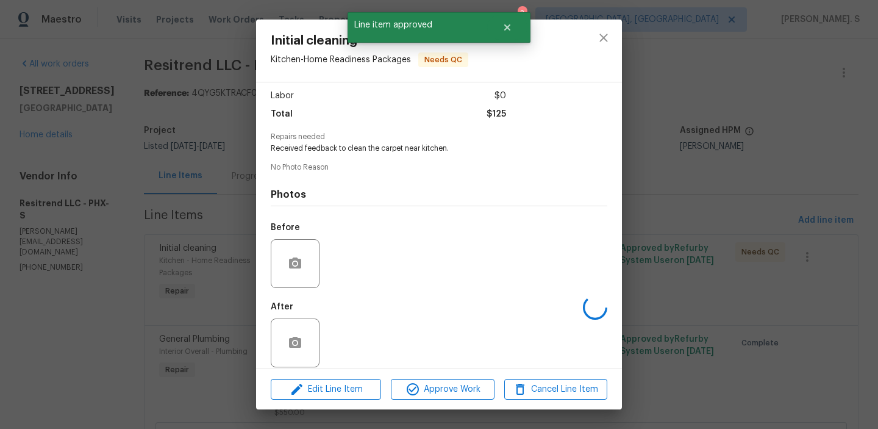
scroll to position [91, 0]
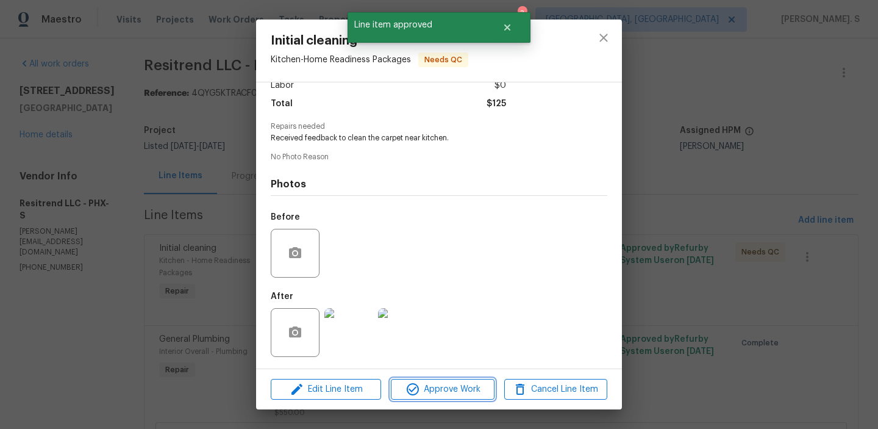
click at [423, 393] on span "Approve Work" at bounding box center [443, 389] width 96 height 15
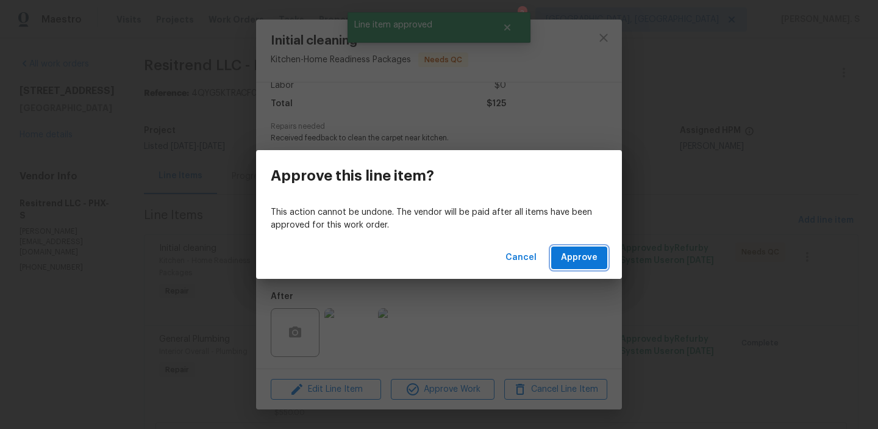
click at [577, 263] on span "Approve" at bounding box center [579, 257] width 37 height 15
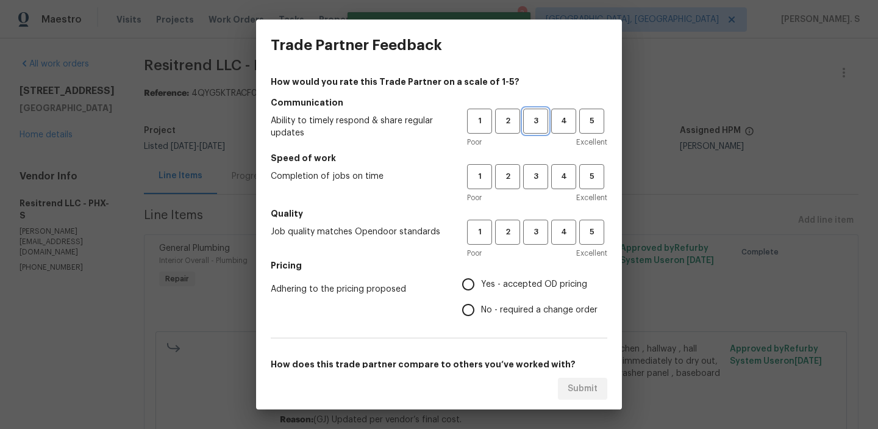
click at [539, 126] on span "3" at bounding box center [535, 121] width 23 height 14
click at [536, 171] on span "3" at bounding box center [535, 177] width 23 height 14
click at [533, 242] on button "3" at bounding box center [535, 232] width 25 height 25
click at [510, 320] on label "No - required a change order" at bounding box center [527, 310] width 142 height 26
click at [481, 320] on input "No - required a change order" at bounding box center [469, 310] width 26 height 26
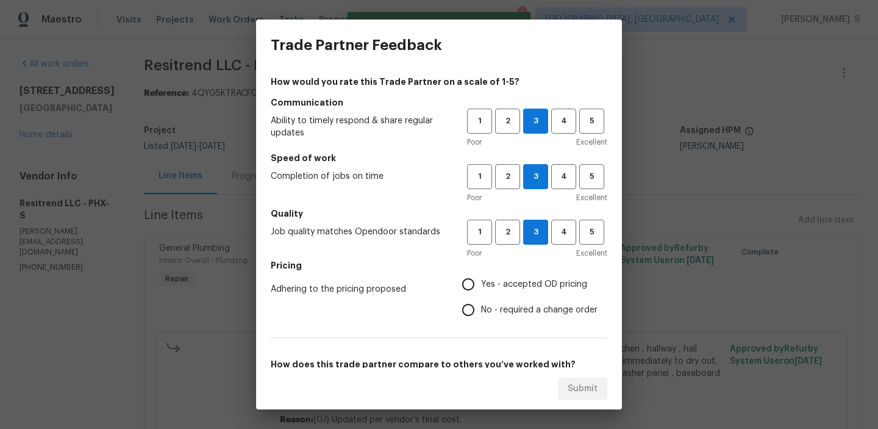
radio input "true"
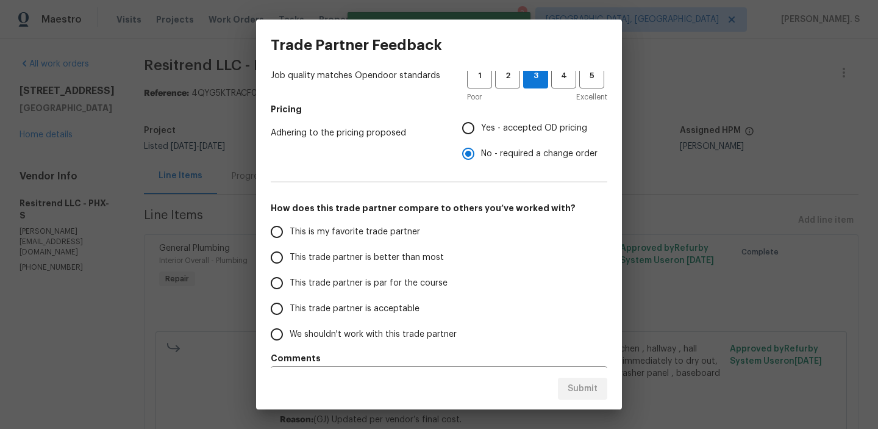
scroll to position [171, 0]
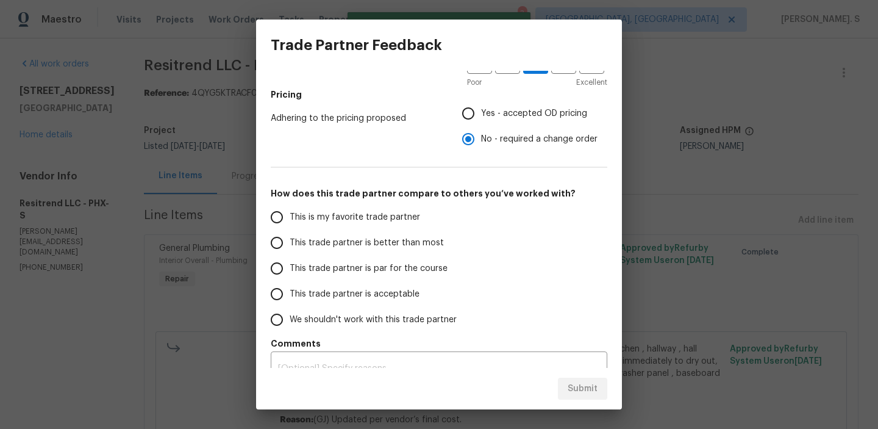
click at [430, 270] on span "This trade partner is par for the course" at bounding box center [369, 268] width 158 height 13
click at [290, 270] on input "This trade partner is par for the course" at bounding box center [277, 268] width 26 height 26
click at [573, 387] on span "Submit" at bounding box center [583, 388] width 30 height 15
radio input "true"
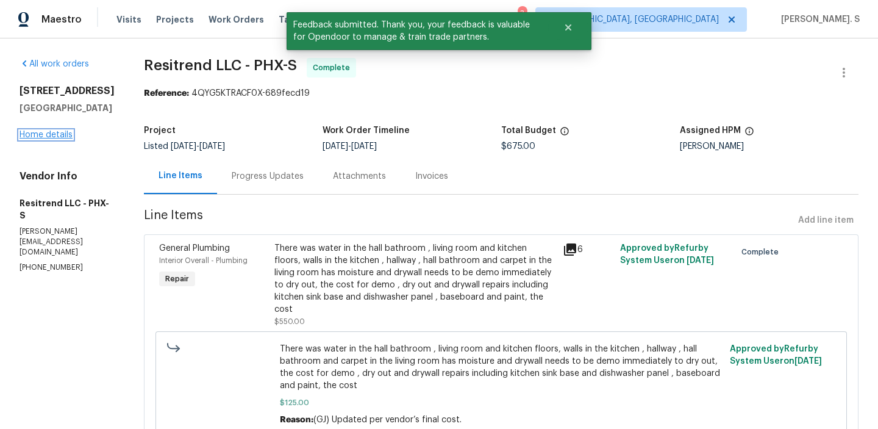
click at [55, 139] on link "Home details" at bounding box center [46, 134] width 53 height 9
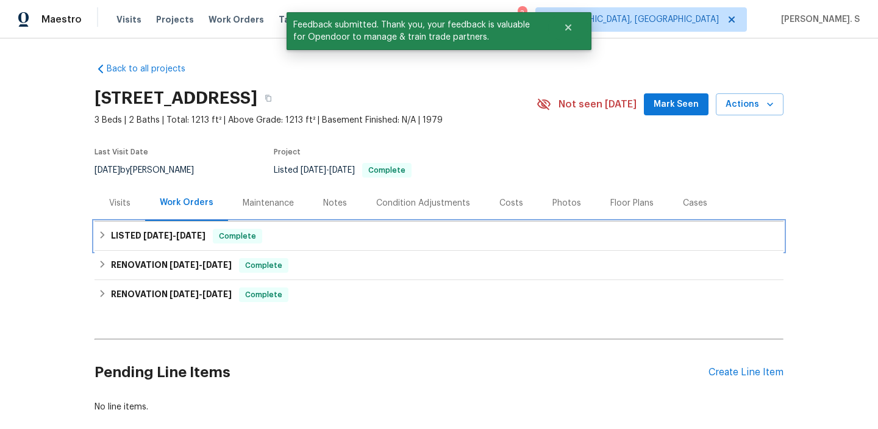
click at [285, 237] on div "LISTED 8/16/25 - 9/4/25 Complete" at bounding box center [439, 236] width 682 height 15
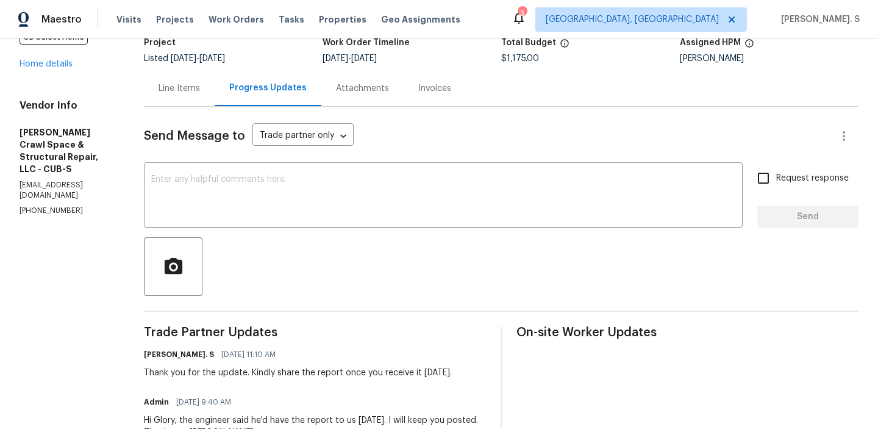
scroll to position [174, 0]
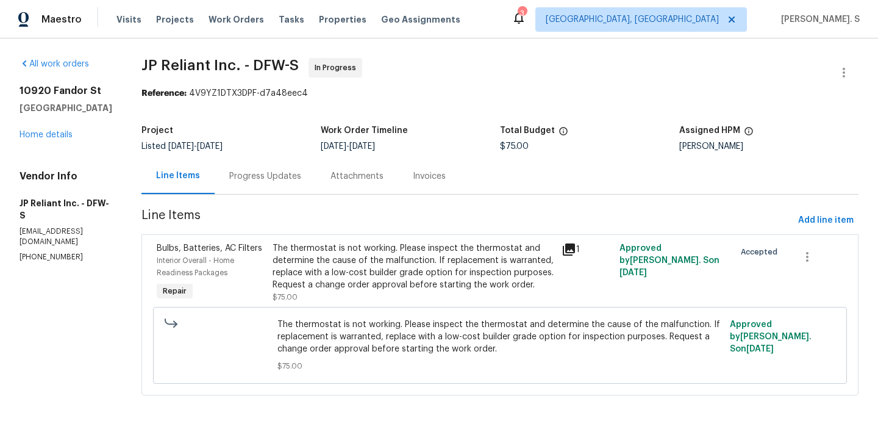
click at [301, 177] on div "Progress Updates" at bounding box center [265, 176] width 72 height 12
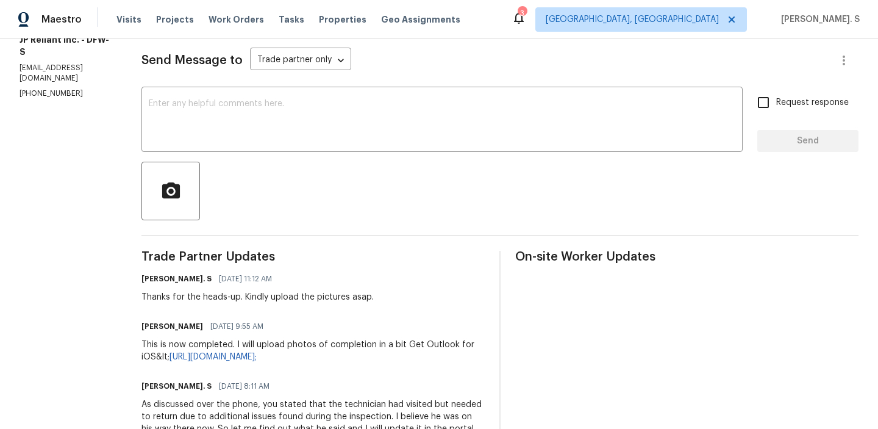
scroll to position [165, 0]
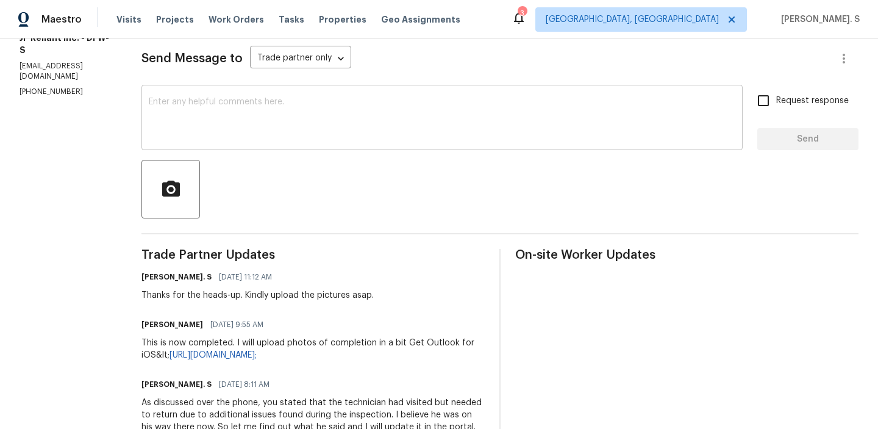
click at [296, 148] on div "x ​" at bounding box center [441, 119] width 601 height 62
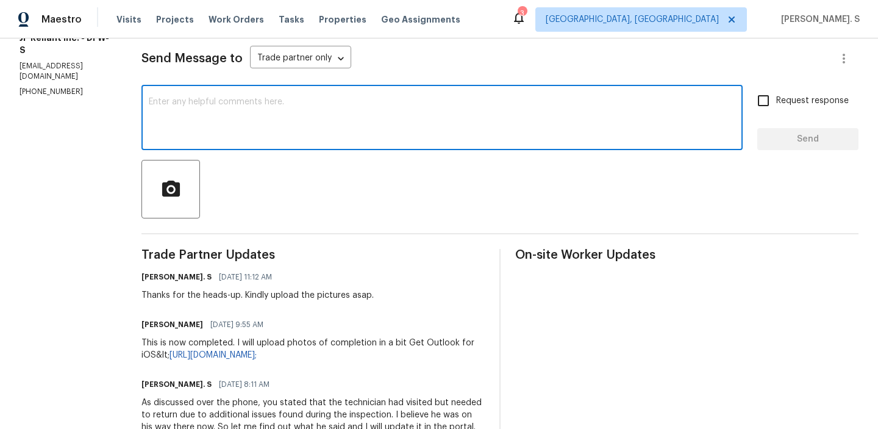
scroll to position [0, 0]
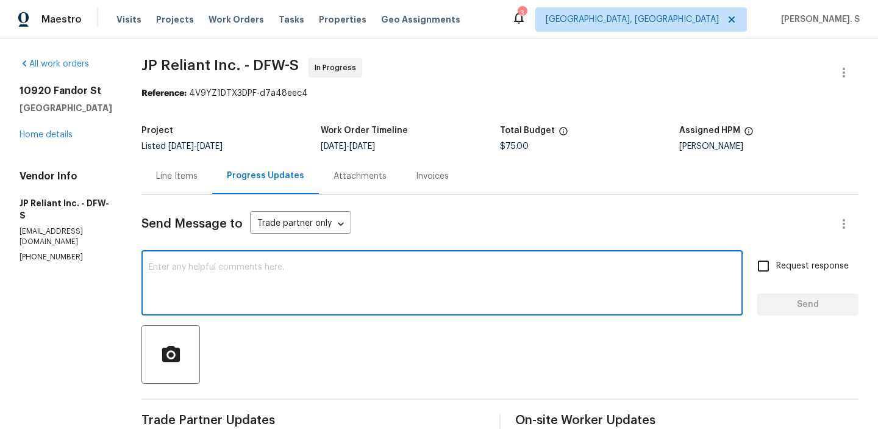
click at [71, 227] on div "Vendor Info JP Reliant Inc. - DFW-S [EMAIL_ADDRESS][DOMAIN_NAME] [PHONE_NUMBER]" at bounding box center [66, 216] width 93 height 92
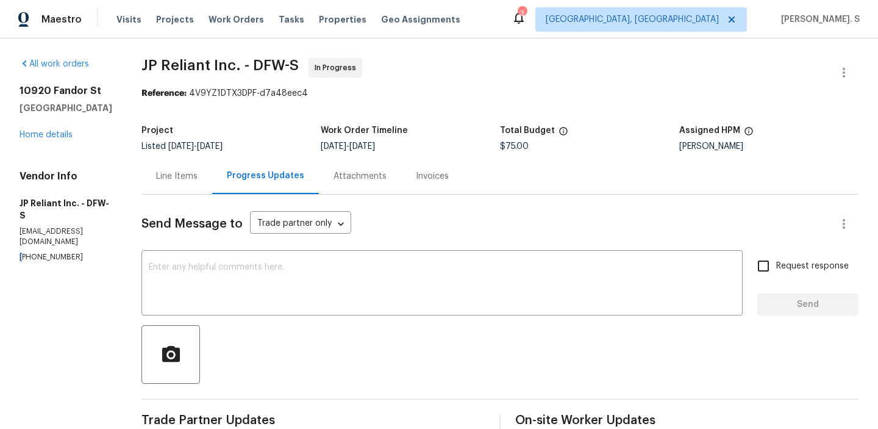
click at [71, 227] on div "Vendor Info JP Reliant Inc. - DFW-S [EMAIL_ADDRESS][DOMAIN_NAME] [PHONE_NUMBER]" at bounding box center [66, 216] width 93 height 92
copy p "[PHONE_NUMBER]"
click at [199, 168] on div "Line Items" at bounding box center [176, 176] width 71 height 36
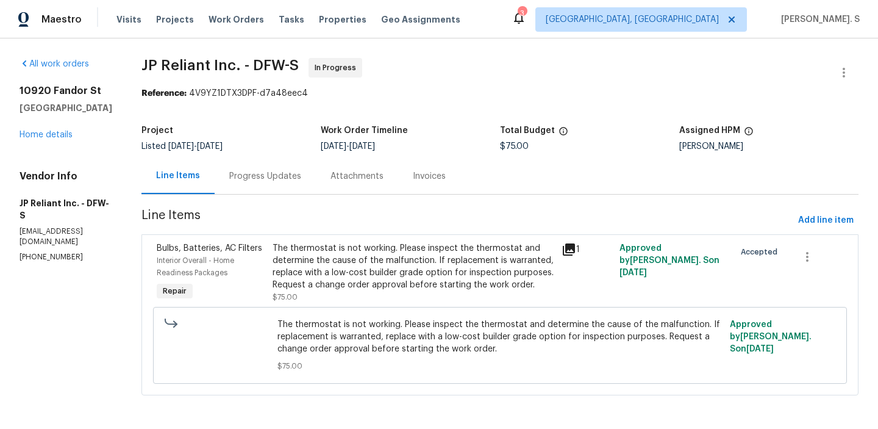
click at [365, 297] on div "The thermostat is not working. Please inspect the thermostat and determine the …" at bounding box center [414, 272] width 282 height 61
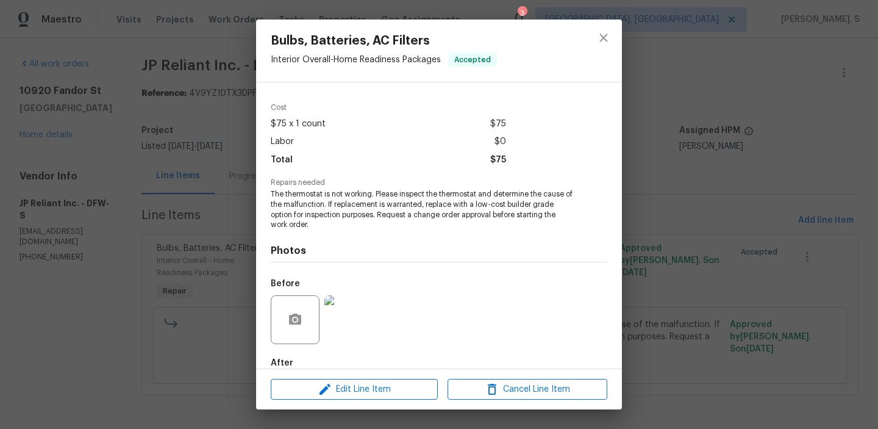
scroll to position [102, 0]
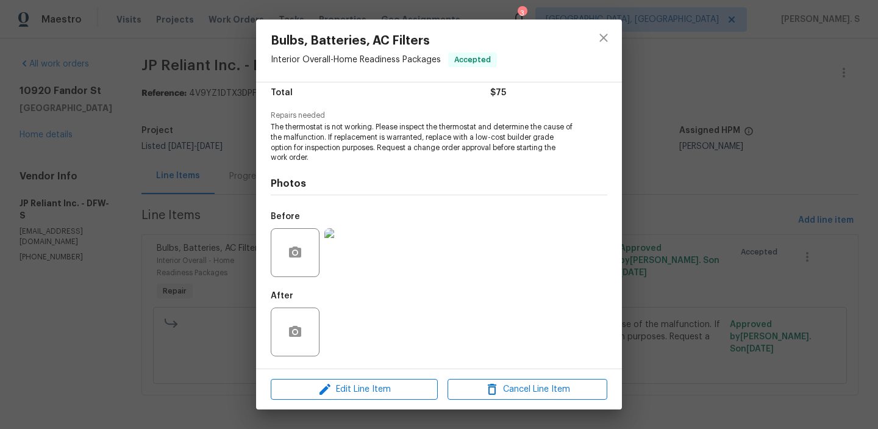
click at [234, 176] on div "Bulbs, Batteries, AC Filters Interior Overall - Home Readiness Packages Accepte…" at bounding box center [439, 214] width 878 height 429
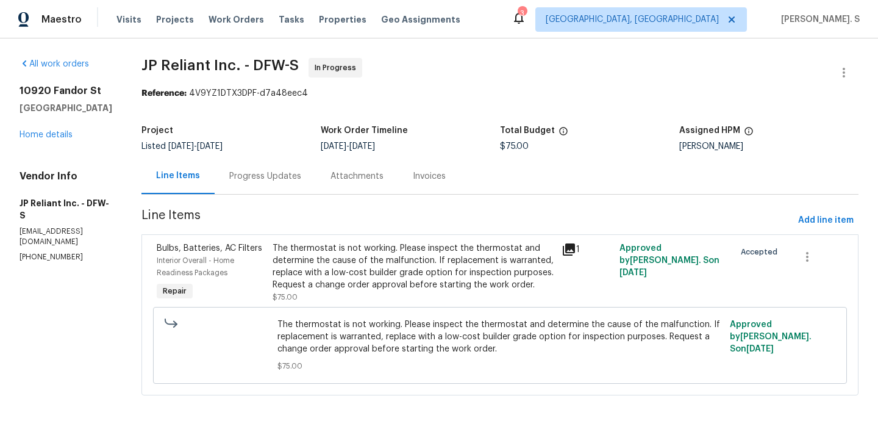
click at [234, 176] on div "Progress Updates" at bounding box center [265, 176] width 101 height 36
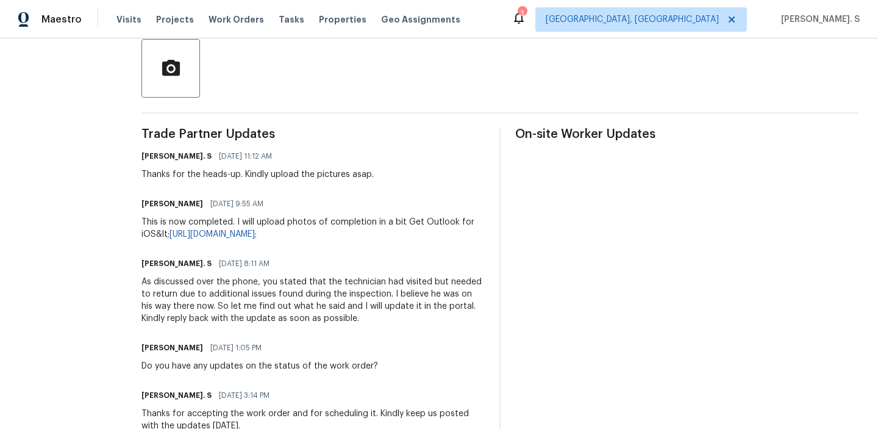
scroll to position [289, 0]
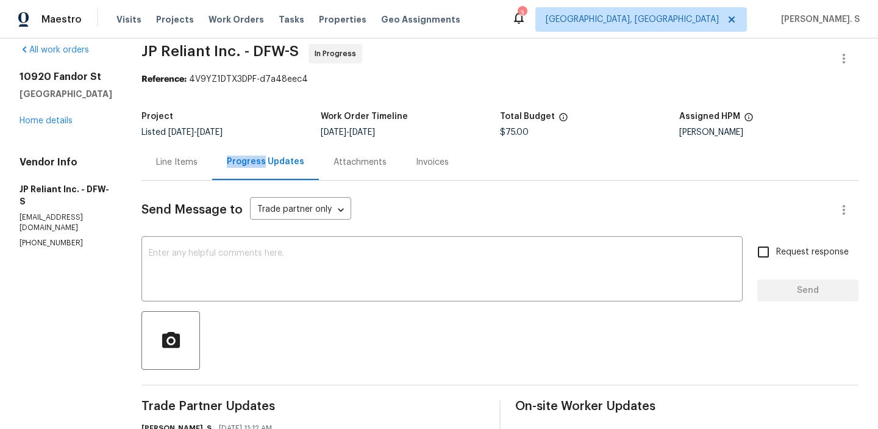
click at [160, 176] on div "Line Items" at bounding box center [176, 162] width 71 height 36
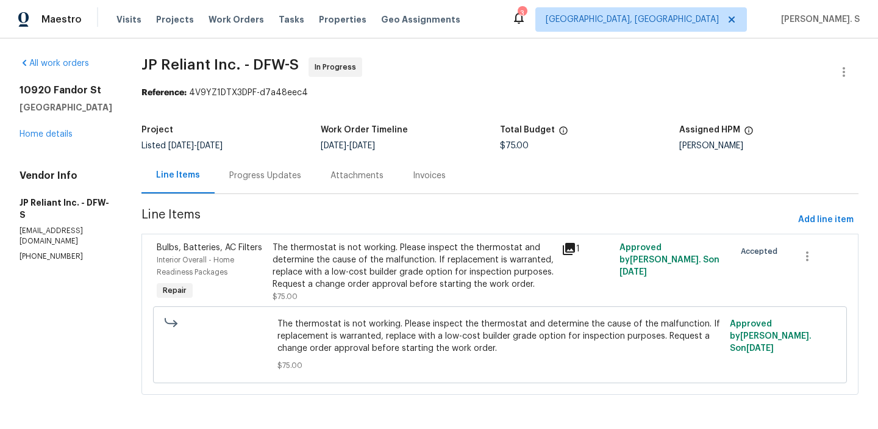
scroll to position [1, 0]
click at [336, 254] on div "The thermostat is not working. Please inspect the thermostat and determine the …" at bounding box center [414, 265] width 282 height 49
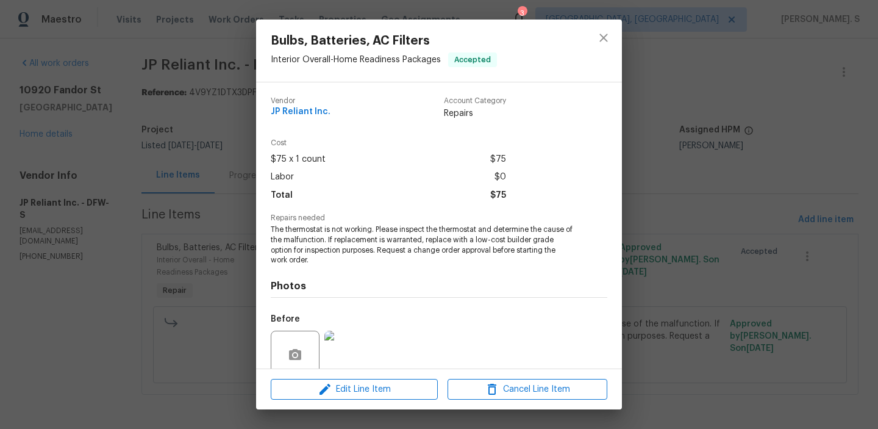
scroll to position [102, 0]
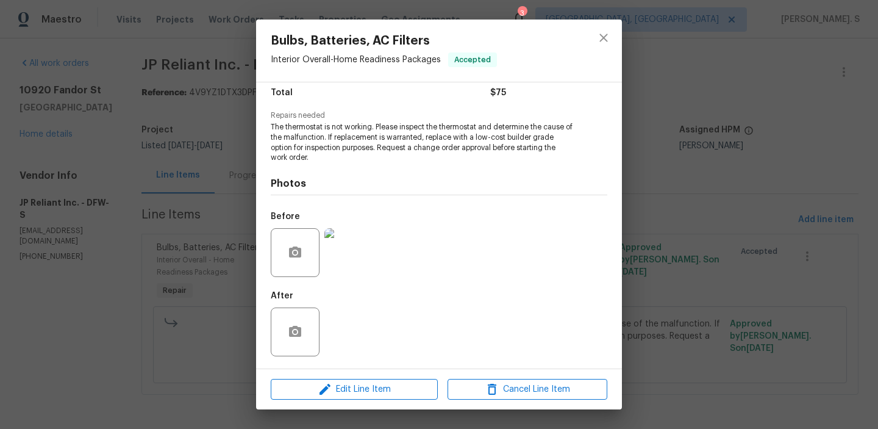
click at [256, 264] on div "Vendor JP Reliant Inc. Account Category Repairs Cost $75 x 1 count $75 Labor $0…" at bounding box center [439, 225] width 366 height 286
click at [249, 268] on div "Bulbs, Batteries, AC Filters Interior Overall - Home Readiness Packages Accepte…" at bounding box center [439, 214] width 878 height 429
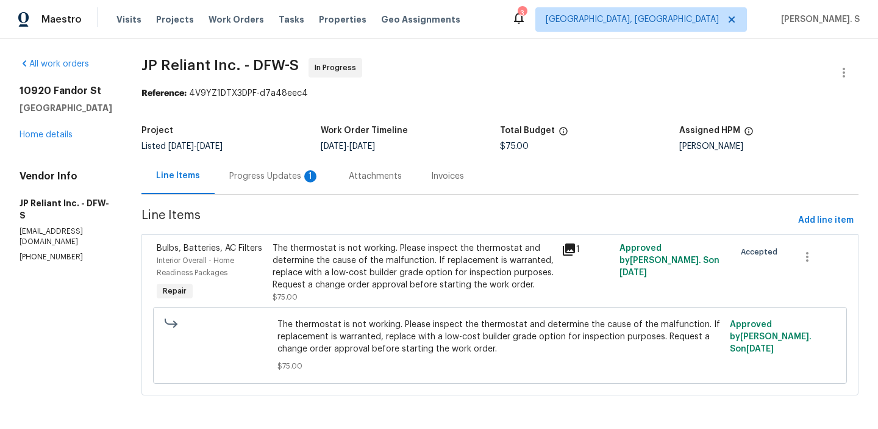
click at [323, 183] on div "Progress Updates 1" at bounding box center [275, 176] width 120 height 36
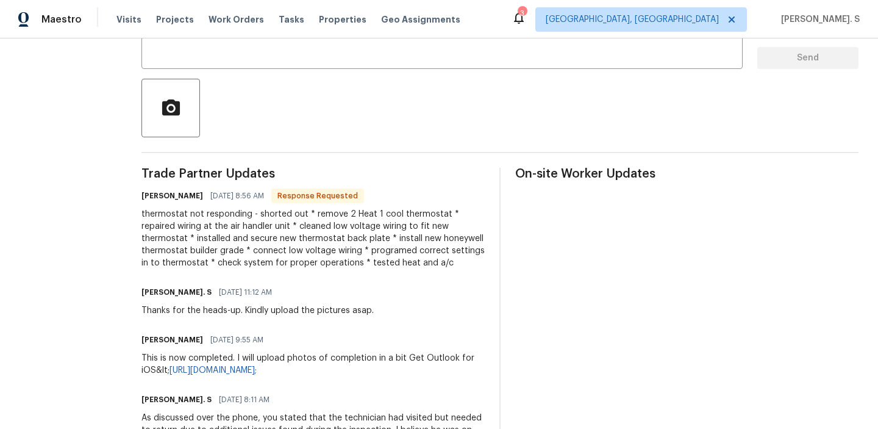
scroll to position [372, 0]
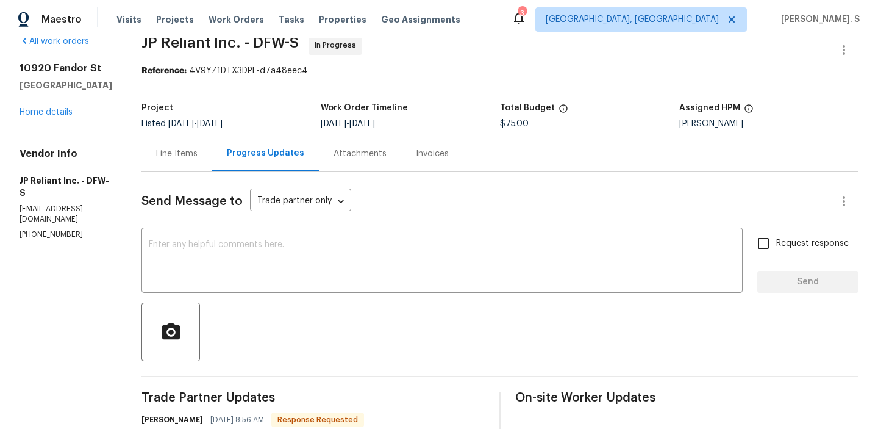
click at [179, 150] on div "Line Items" at bounding box center [176, 154] width 41 height 12
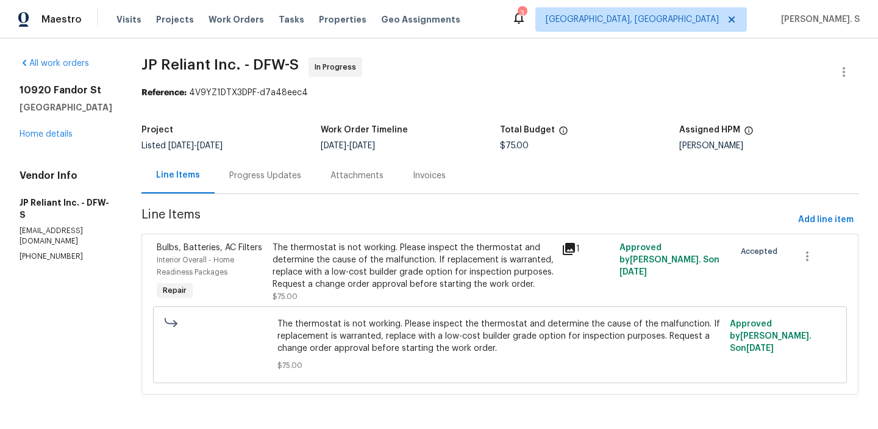
click at [392, 262] on div "The thermostat is not working. Please inspect the thermostat and determine the …" at bounding box center [414, 265] width 282 height 49
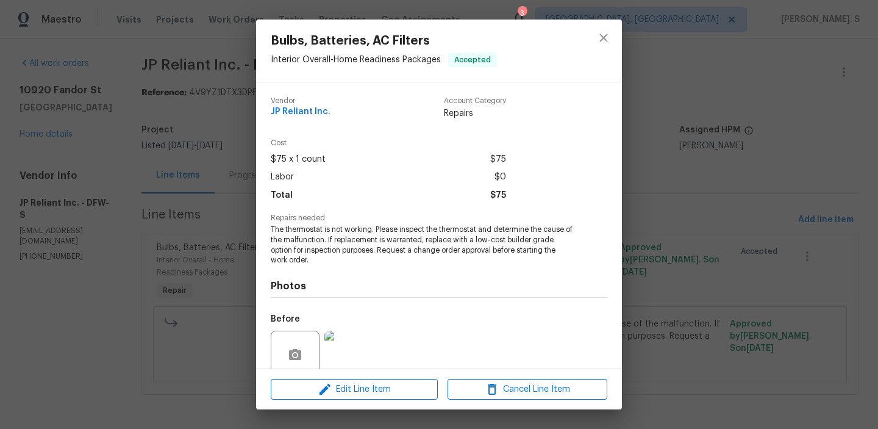
scroll to position [102, 0]
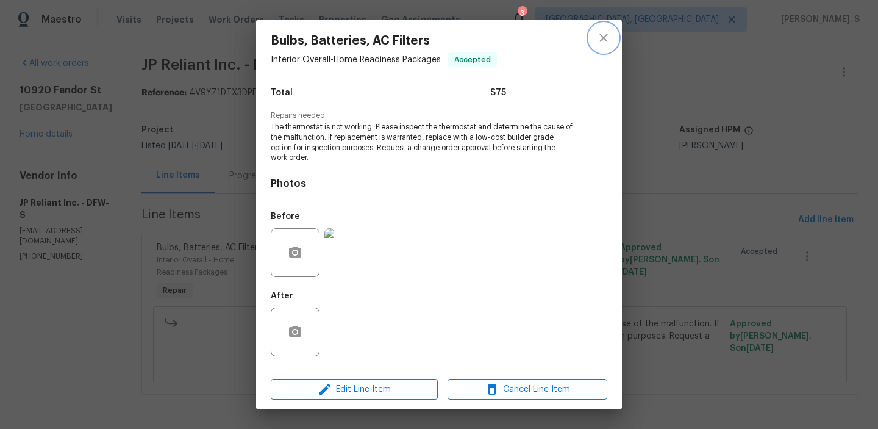
click at [612, 31] on button "close" at bounding box center [603, 37] width 29 height 29
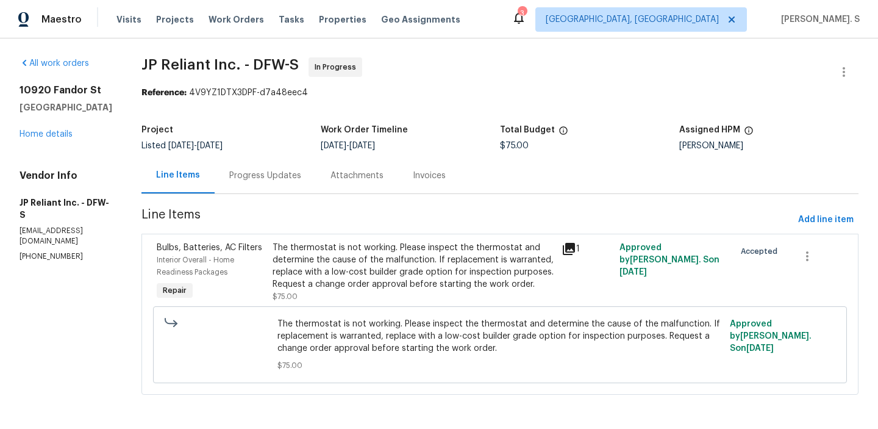
click at [300, 165] on div "Progress Updates" at bounding box center [265, 175] width 101 height 36
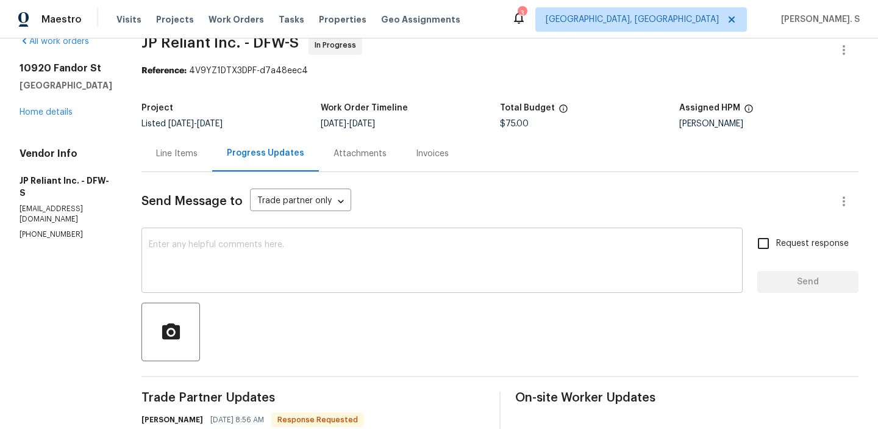
click at [241, 270] on textarea at bounding box center [442, 261] width 587 height 43
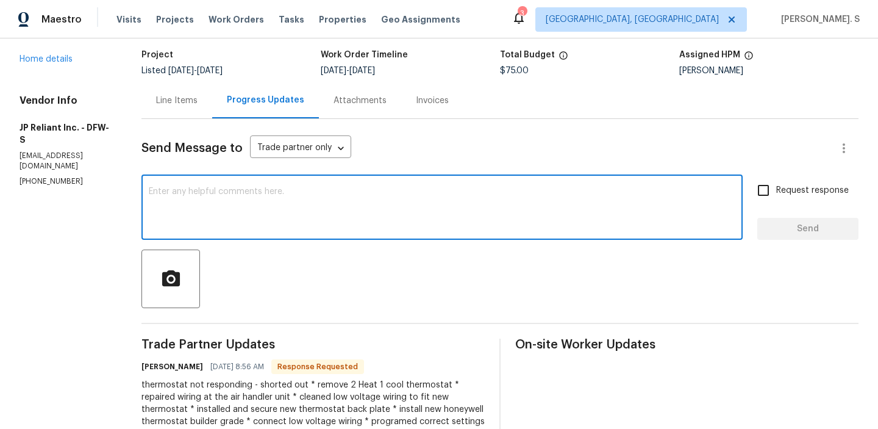
scroll to position [173, 0]
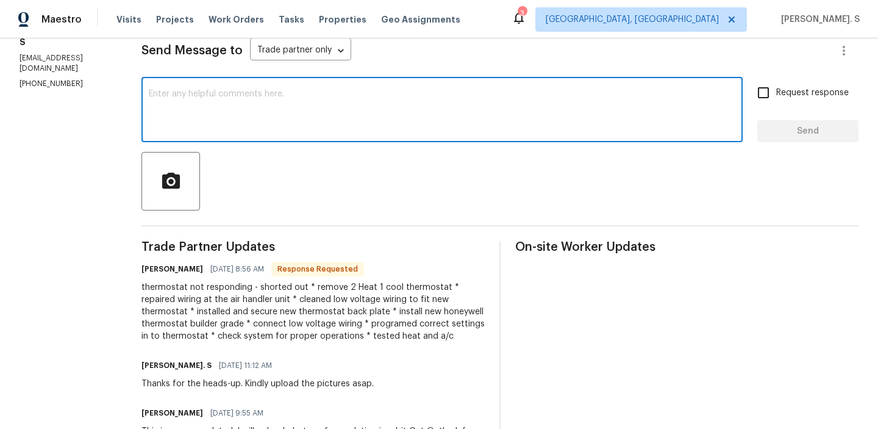
click at [227, 321] on div "thermostat not responding - shorted out * remove 2 Heat 1 cool thermostat * rep…" at bounding box center [312, 311] width 343 height 61
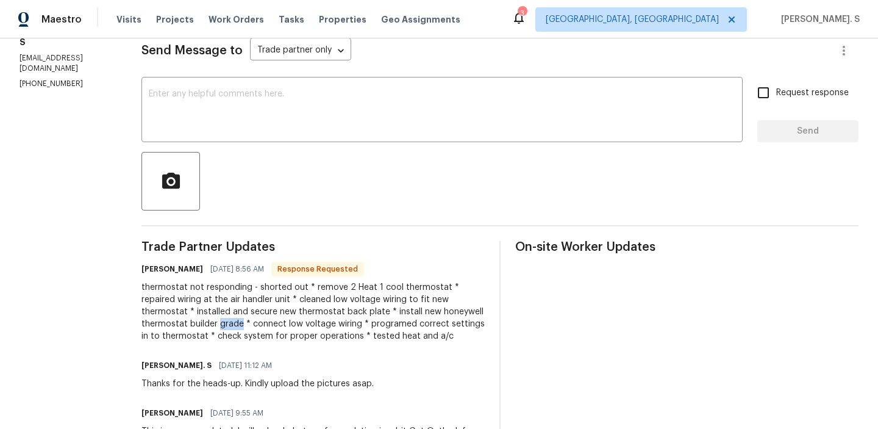
click at [227, 321] on div "thermostat not responding - shorted out * remove 2 Heat 1 cool thermostat * rep…" at bounding box center [312, 311] width 343 height 61
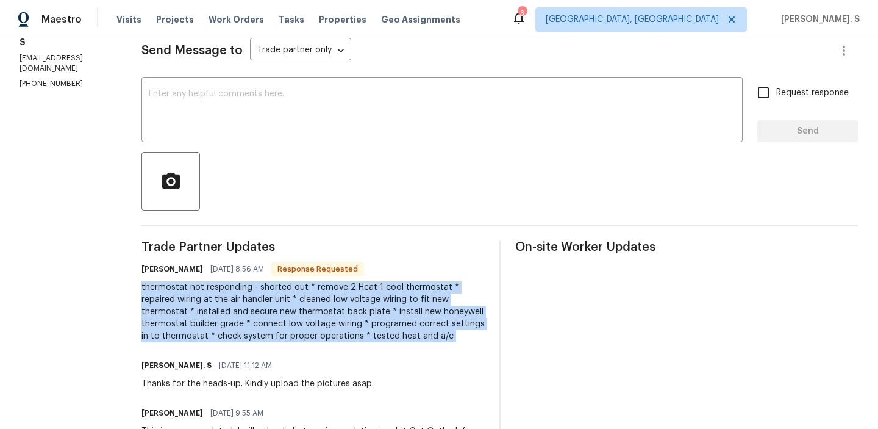
click at [227, 321] on div "thermostat not responding - shorted out * remove 2 Heat 1 cool thermostat * rep…" at bounding box center [312, 311] width 343 height 61
copy div "thermostat not responding - shorted out * remove 2 Heat 1 cool thermostat * rep…"
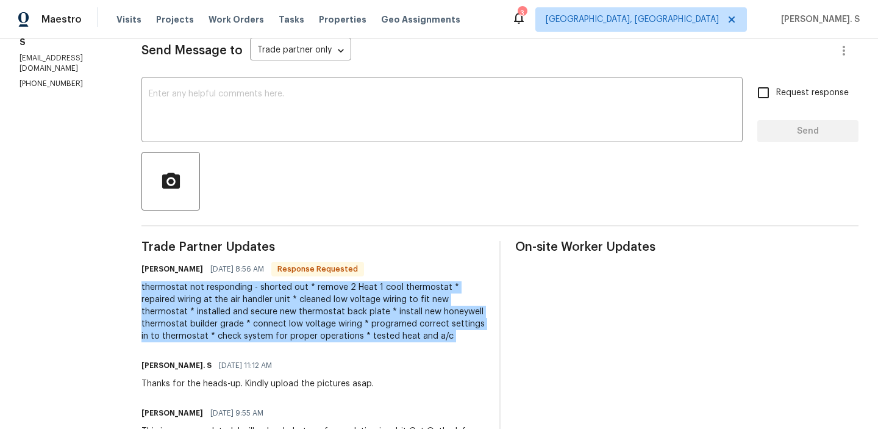
scroll to position [0, 0]
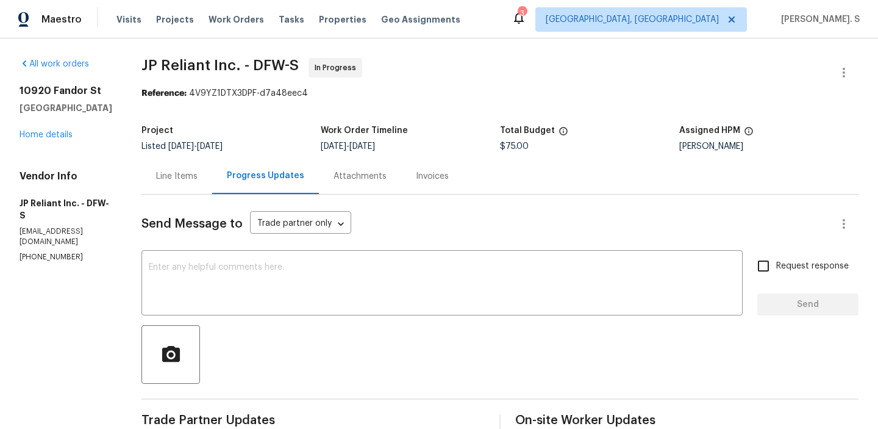
copy span "JP Reliant Inc. - DFW-S"
click at [174, 174] on div "Line Items" at bounding box center [176, 176] width 41 height 12
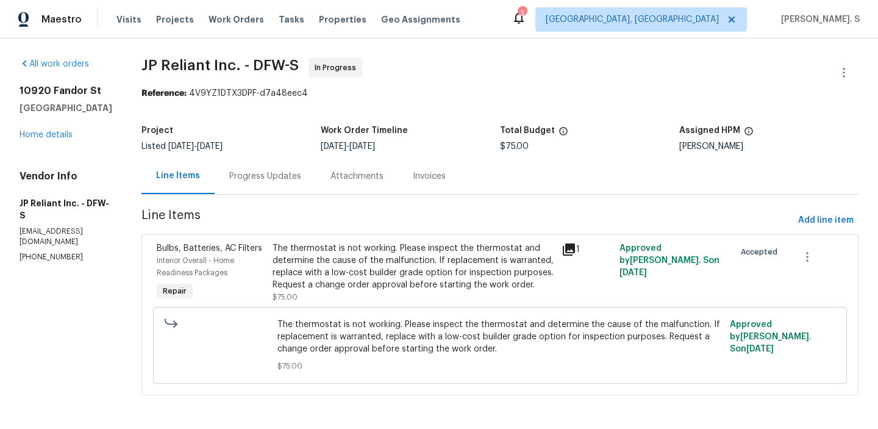
click at [471, 345] on span "The thermostat is not working. Please inspect the thermostat and determine the …" at bounding box center [499, 336] width 445 height 37
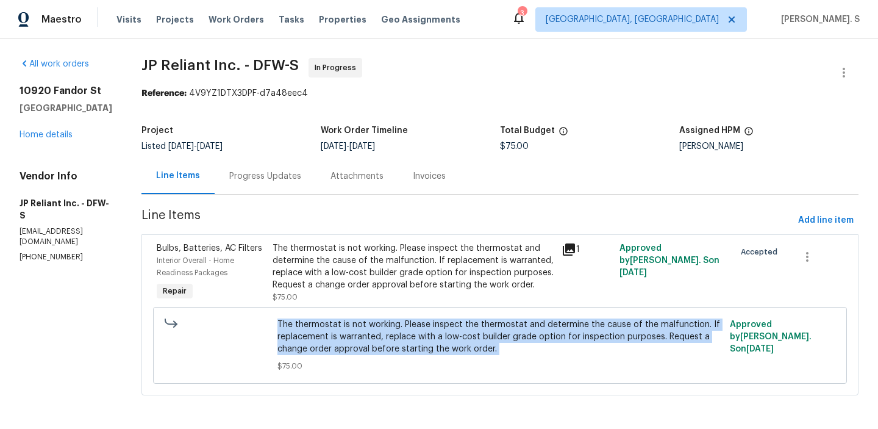
copy span "The thermostat is not working. Please inspect the thermostat and determine the …"
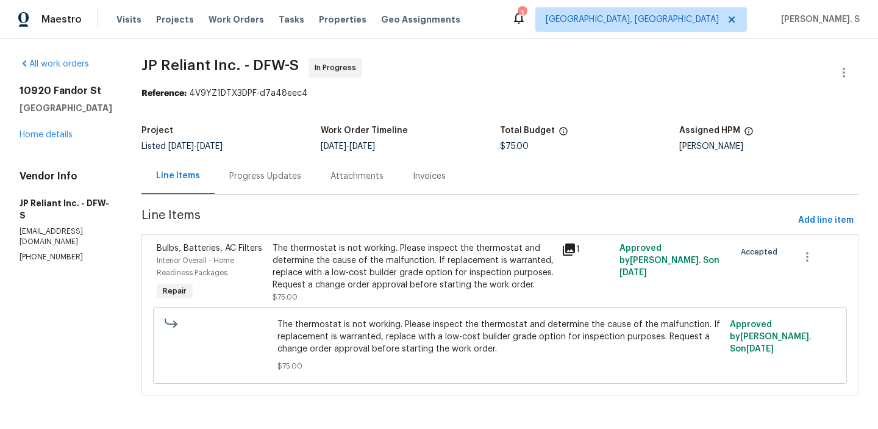
click at [255, 217] on span "Line Items" at bounding box center [467, 220] width 652 height 23
click at [261, 205] on section "JP Reliant Inc. - DFW-S In Progress Reference: 4V9YZ1DTX3DPF-d7a48eec4 Project …" at bounding box center [499, 234] width 717 height 352
click at [277, 161] on div "Progress Updates" at bounding box center [265, 176] width 101 height 36
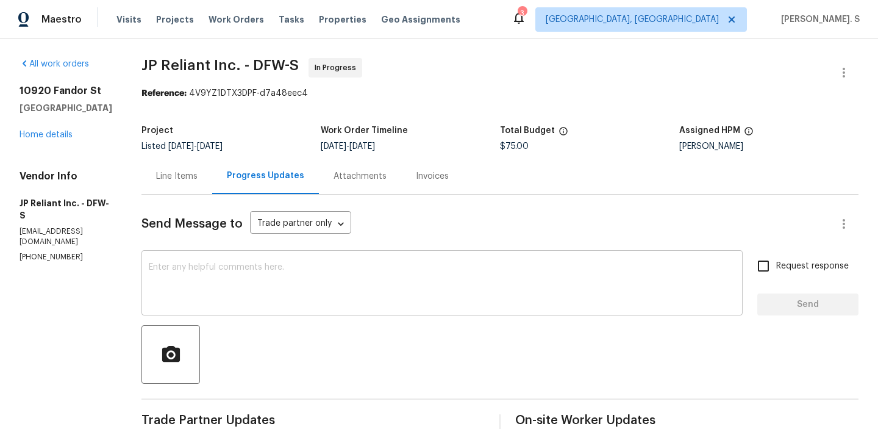
click at [388, 305] on textarea at bounding box center [442, 284] width 587 height 43
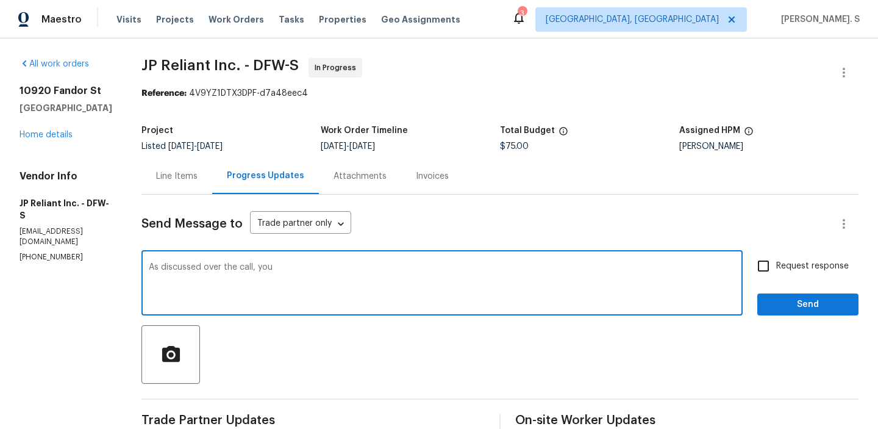
paste textarea "request was made for a breakdown of the $295 charge, which included various rep…"
click at [312, 266] on textarea "As discussed over the call, you request was made for a breakdown of the $295 ch…" at bounding box center [442, 284] width 587 height 43
click at [335, 271] on textarea "As discussed over the call, you requested was made for a breakdown of the $295 …" at bounding box center [442, 284] width 587 height 43
click at [339, 269] on textarea "As discussed over the call, you requested made for a breakdown of the $295 char…" at bounding box center [442, 284] width 587 height 43
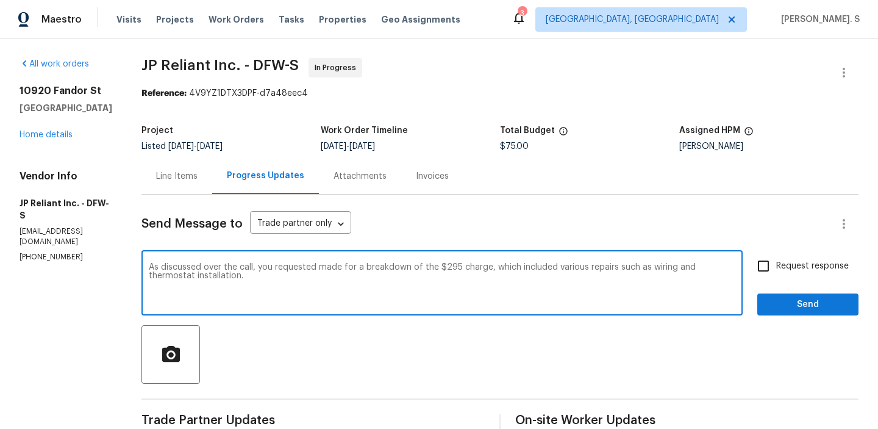
click at [339, 269] on textarea "As discussed over the call, you requested made for a breakdown of the $295 char…" at bounding box center [442, 284] width 587 height 43
click at [435, 279] on textarea "As discussed over the call, you requested for a breakdown of the $295 charge, w…" at bounding box center [442, 284] width 587 height 43
click at [0, 0] on div "Fix the preposition" at bounding box center [0, 0] width 0 height 0
click at [222, 270] on textarea "As discussed over the call, you requested a breakdown of the $295 charge, which…" at bounding box center [442, 284] width 587 height 43
click at [227, 285] on textarea "As discussed over the call, you requested a breakdown of the $295 charge, which…" at bounding box center [442, 284] width 587 height 43
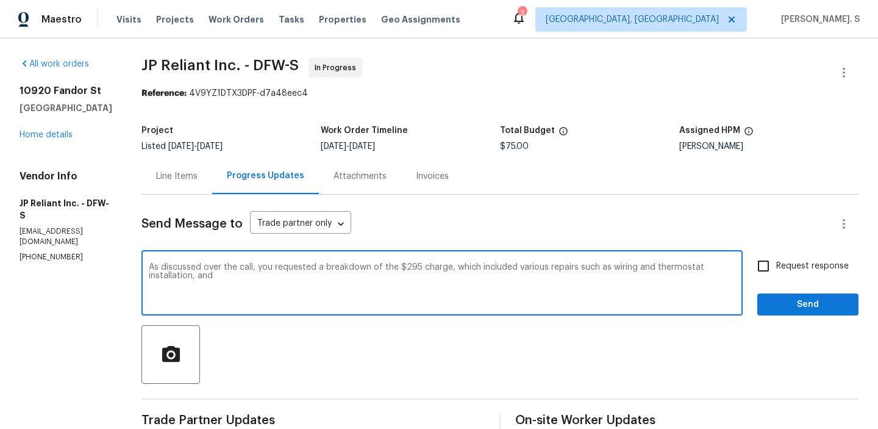
paste textarea "technician mentioned difficulties in uploading photos but agreed to send them v…"
click at [223, 274] on textarea "As discussed over the call, you requested a breakdown of the $295 charge, which…" at bounding box center [442, 284] width 587 height 43
drag, startPoint x: 223, startPoint y: 274, endPoint x: 255, endPoint y: 274, distance: 32.3
click at [255, 274] on textarea "As discussed over the call, you requested a breakdown of the $295 charge, which…" at bounding box center [442, 284] width 587 height 43
click at [638, 274] on textarea "As discussed over the call, you requested a breakdown of the $295 charge, which…" at bounding box center [442, 284] width 587 height 43
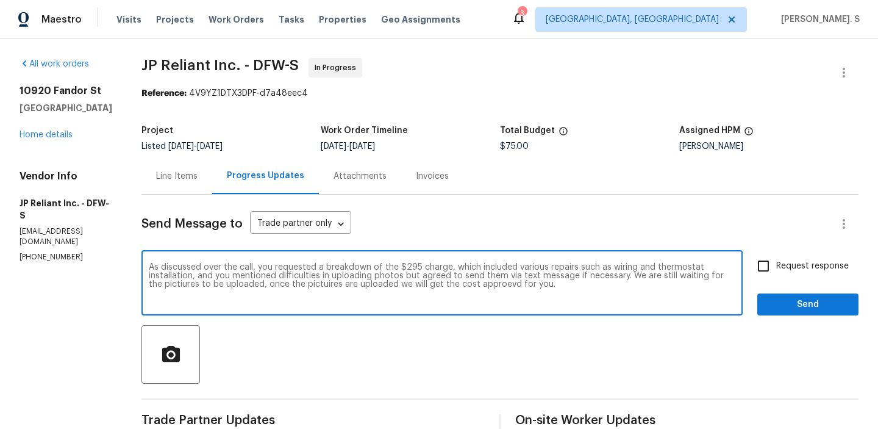
click at [515, 287] on textarea "As discussed over the call, you requested a breakdown of the $295 charge, which…" at bounding box center [442, 284] width 587 height 43
paste textarea "covered various repairs including wiring and thermostat installation. You also …"
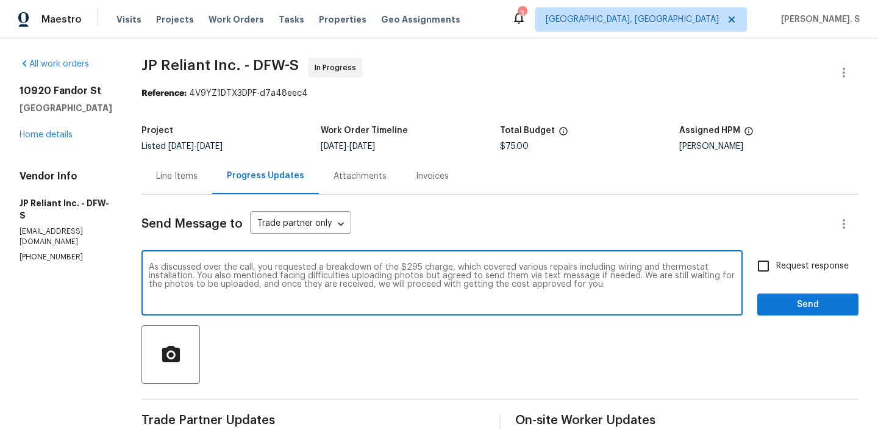
type textarea "As discussed over the call, you requested a breakdown of the $295 charge, which…"
click at [786, 29] on div "3 Albuquerque, NM Glory Joyce. S" at bounding box center [686, 19] width 348 height 24
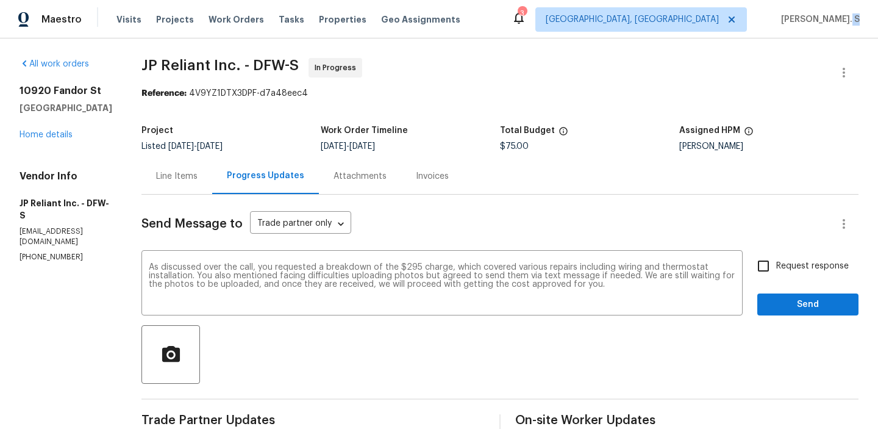
click at [786, 29] on div "3 Albuquerque, NM Glory Joyce. S" at bounding box center [686, 19] width 348 height 24
click at [540, 276] on textarea "As discussed over the call, you requested a breakdown of the $295 charge, which…" at bounding box center [442, 284] width 587 height 43
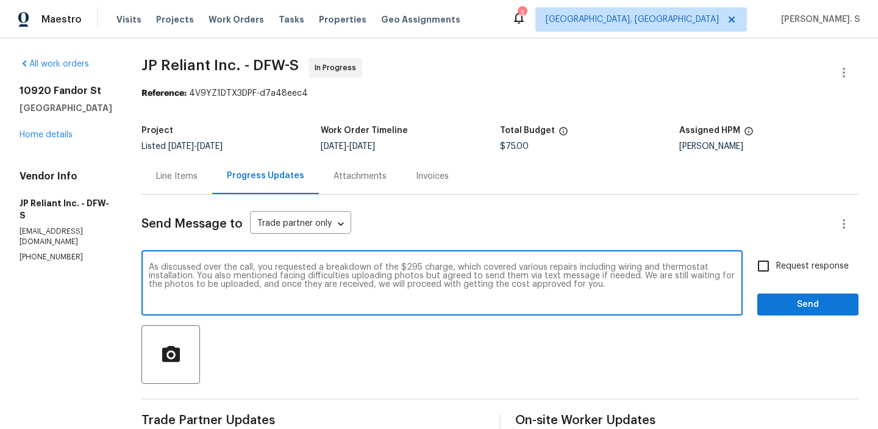
click at [540, 276] on textarea "As discussed over the call, you requested a breakdown of the $295 charge, which…" at bounding box center [442, 284] width 587 height 43
click at [781, 268] on span "Request response" at bounding box center [812, 266] width 73 height 13
click at [776, 268] on input "Request response" at bounding box center [764, 266] width 26 height 26
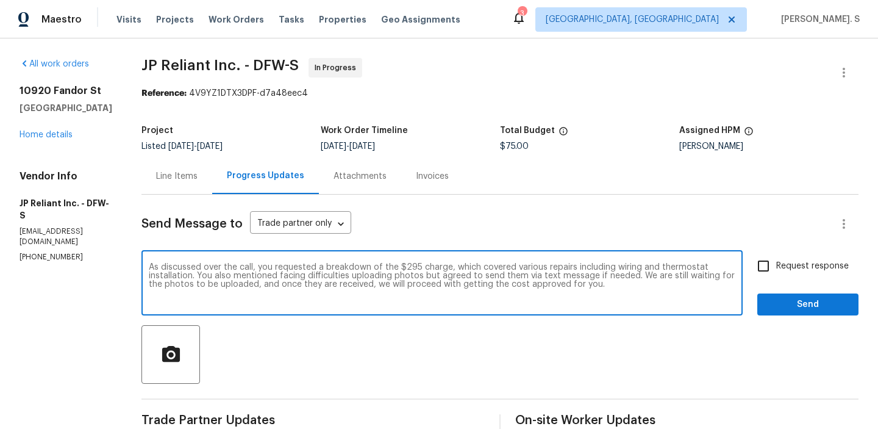
checkbox input "true"
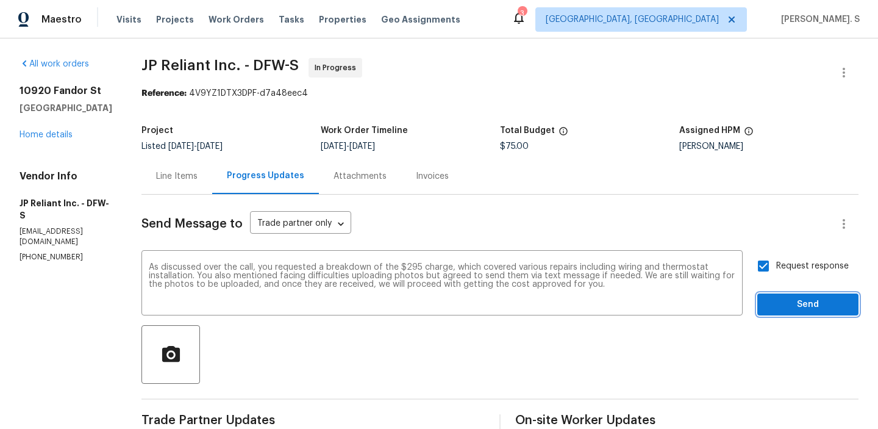
click at [778, 298] on span "Send" at bounding box center [808, 304] width 82 height 15
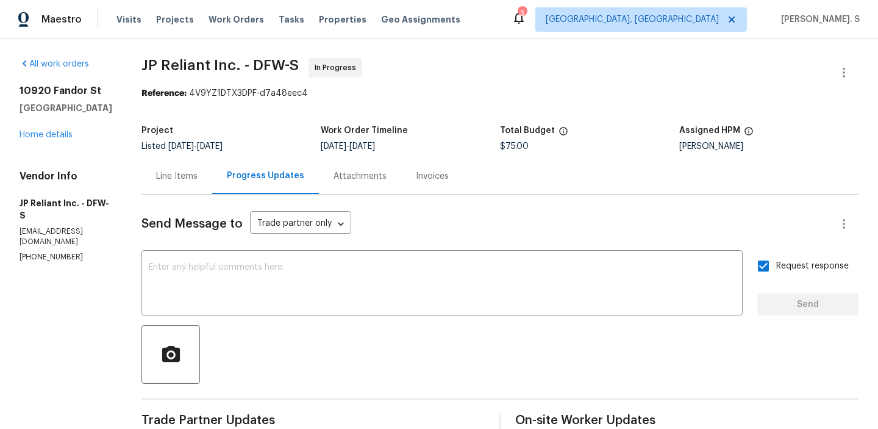
click at [173, 177] on div "Line Items" at bounding box center [176, 176] width 41 height 12
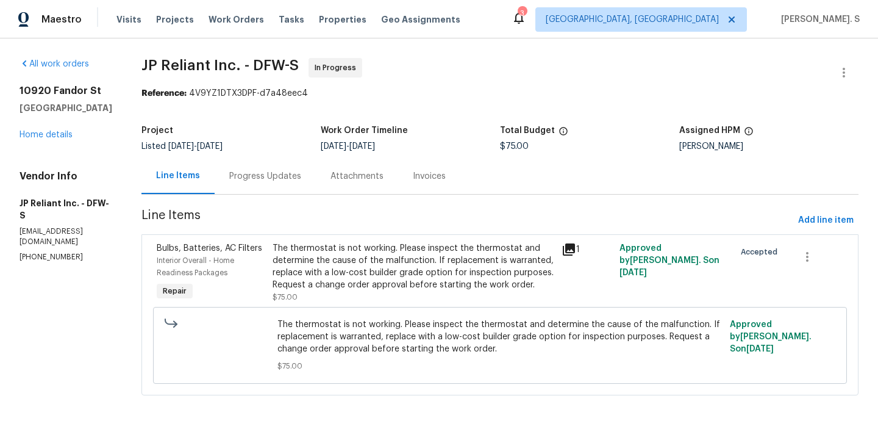
scroll to position [1, 0]
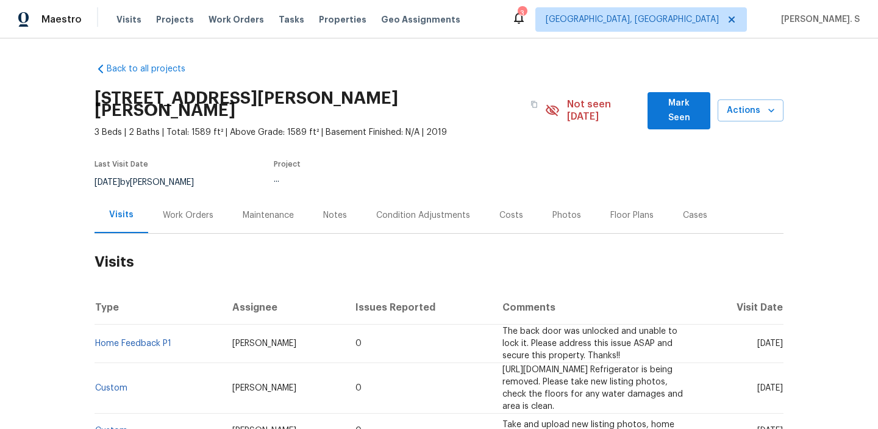
click at [190, 209] on div "Work Orders" at bounding box center [188, 215] width 51 height 12
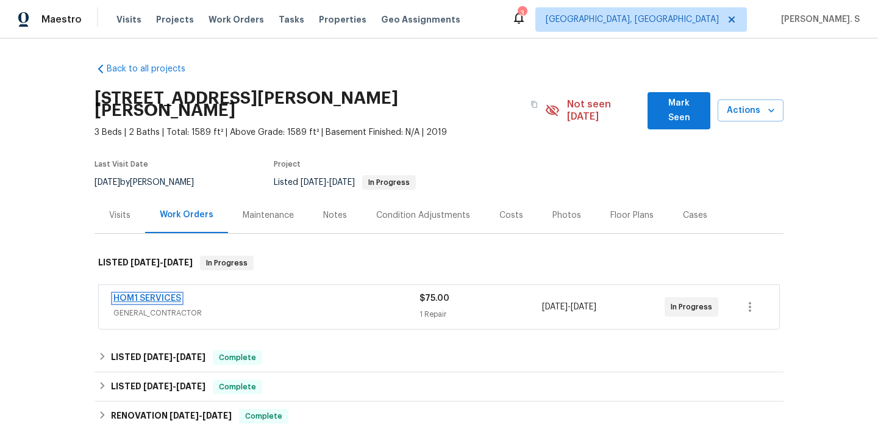
click at [174, 294] on link "HOM1 SERVICES" at bounding box center [147, 298] width 68 height 9
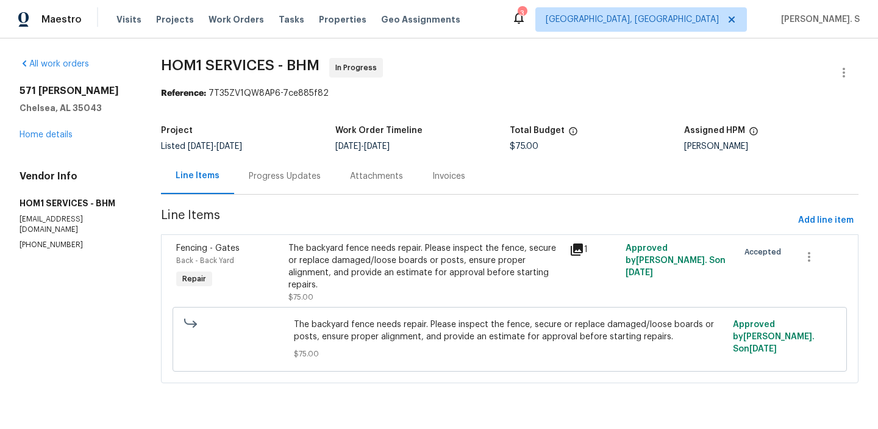
click at [289, 183] on div "Progress Updates" at bounding box center [284, 176] width 101 height 36
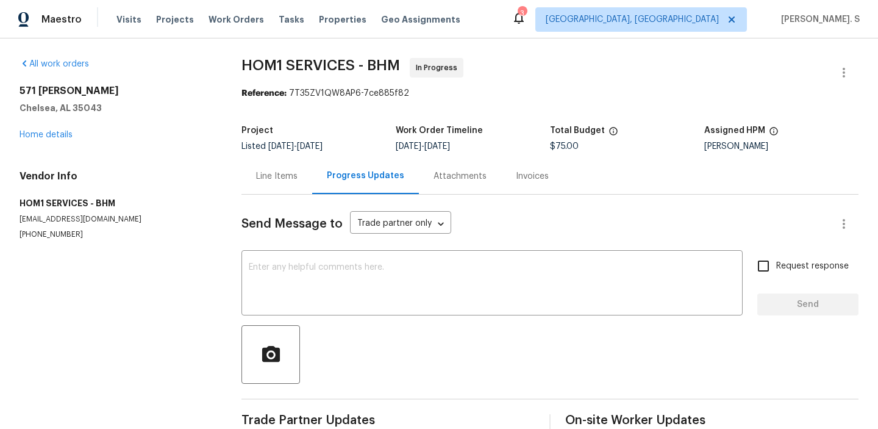
click at [328, 317] on div "Send Message to Trade partner only Trade partner only ​ x ​ Request response Se…" at bounding box center [549, 315] width 617 height 241
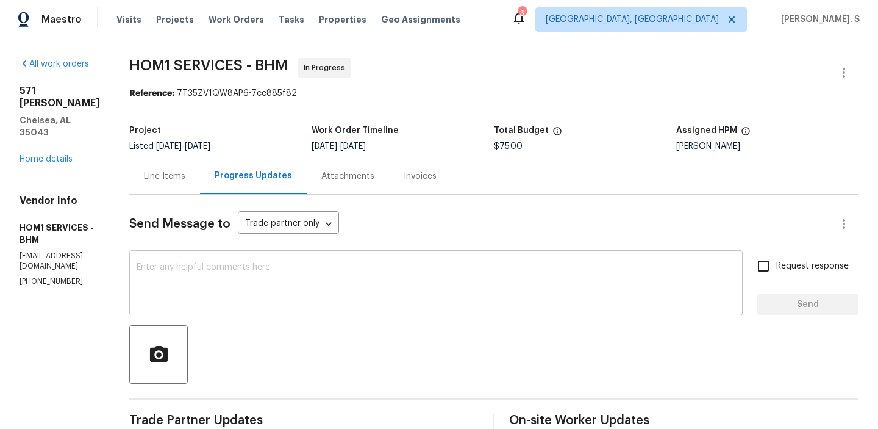
click at [320, 285] on textarea at bounding box center [436, 284] width 599 height 43
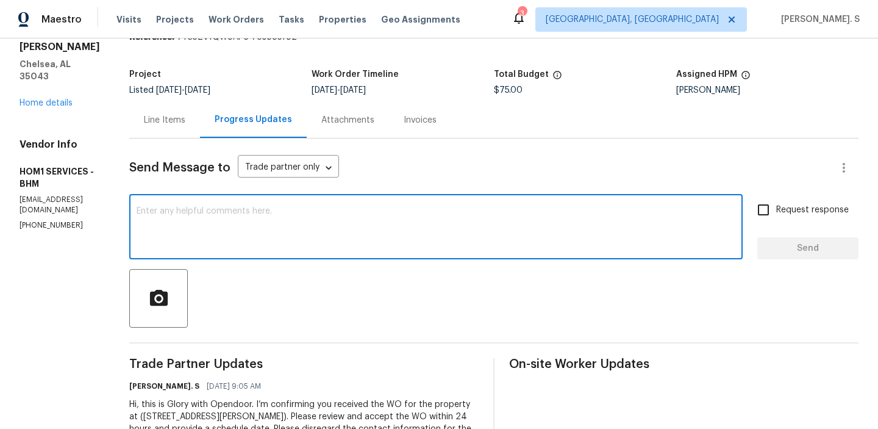
scroll to position [121, 0]
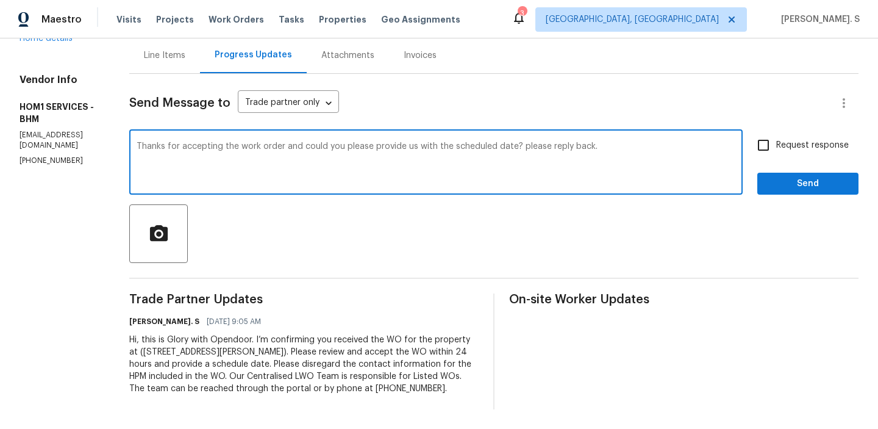
click at [519, 151] on textarea "Thanks for accepting the work order and could you please provide us with the sc…" at bounding box center [436, 163] width 599 height 43
click at [521, 145] on textarea "Thanks for accepting the work order and could you please provide us with the sc…" at bounding box center [436, 163] width 599 height 43
type textarea "Thanks for accepting the work order and could you please provide us with the sc…"
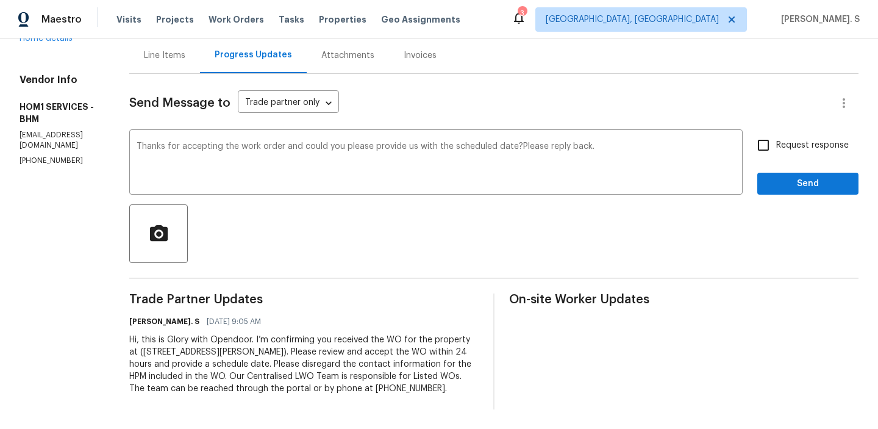
click at [796, 151] on span "Request response" at bounding box center [812, 145] width 73 height 13
click at [776, 151] on input "Request response" at bounding box center [764, 145] width 26 height 26
checkbox input "true"
click at [793, 170] on div "Request response Send" at bounding box center [807, 163] width 101 height 62
click at [791, 188] on span "Send" at bounding box center [808, 183] width 82 height 15
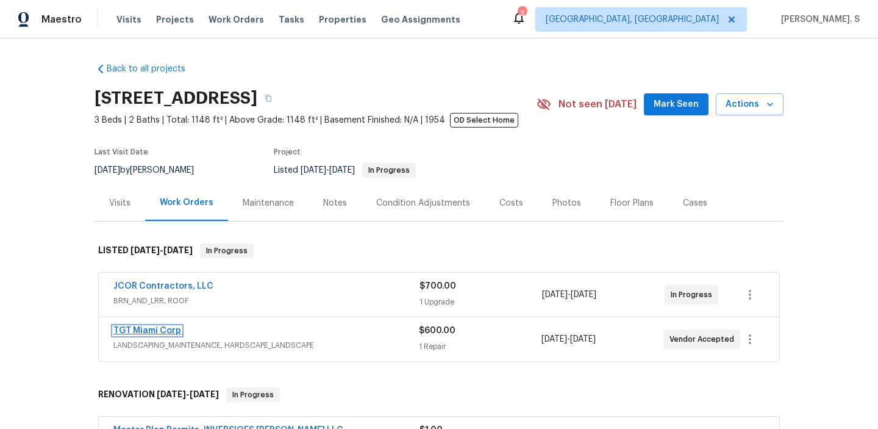
click at [161, 331] on link "TGT Miami Corp" at bounding box center [147, 330] width 68 height 9
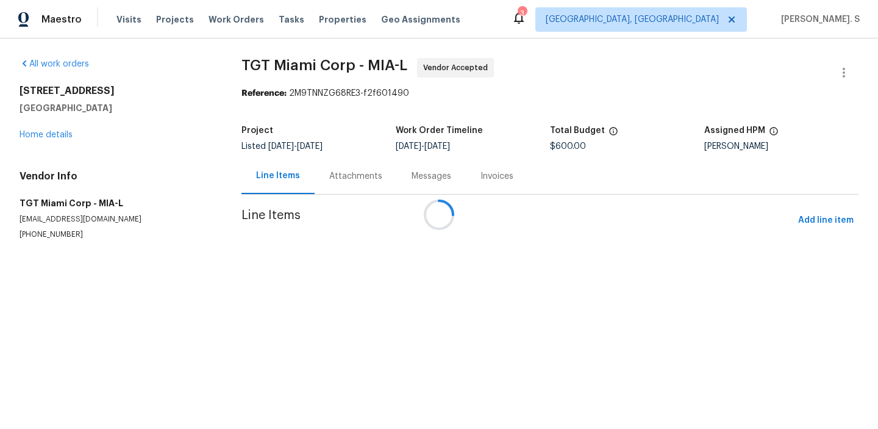
click at [351, 164] on div at bounding box center [439, 214] width 878 height 429
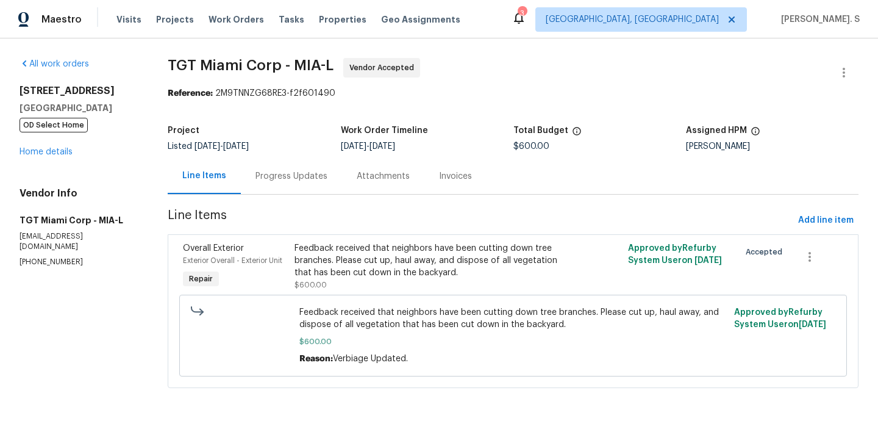
click at [351, 164] on div "Attachments" at bounding box center [383, 176] width 82 height 36
click at [342, 164] on div "Progress Updates" at bounding box center [291, 176] width 101 height 36
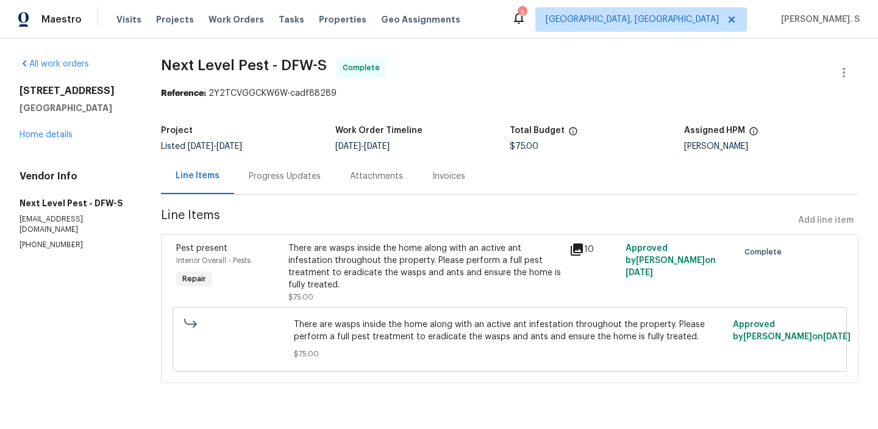
click at [45, 130] on div "[STREET_ADDRESS][PERSON_NAME] Home details" at bounding box center [76, 113] width 112 height 56
click at [45, 144] on div "All work orders [STREET_ADDRESS][PERSON_NAME] Home details Vendor Info Next Lev…" at bounding box center [76, 154] width 112 height 192
click at [42, 137] on link "Home details" at bounding box center [46, 134] width 53 height 9
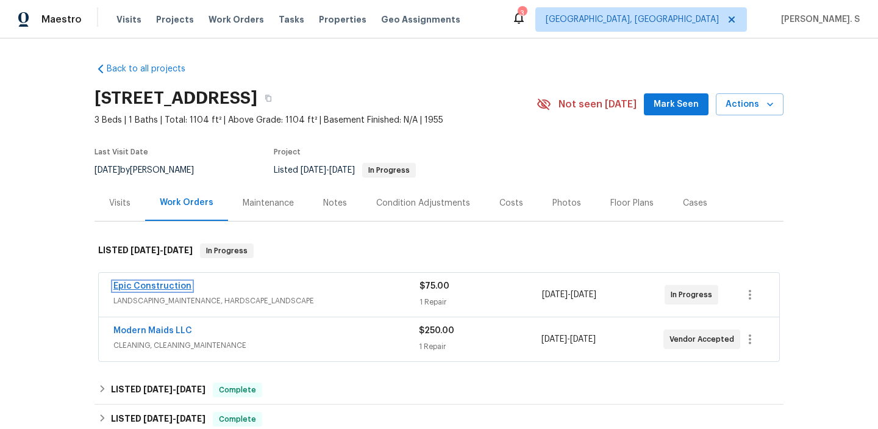
click at [172, 282] on link "Epic Construction" at bounding box center [152, 286] width 78 height 9
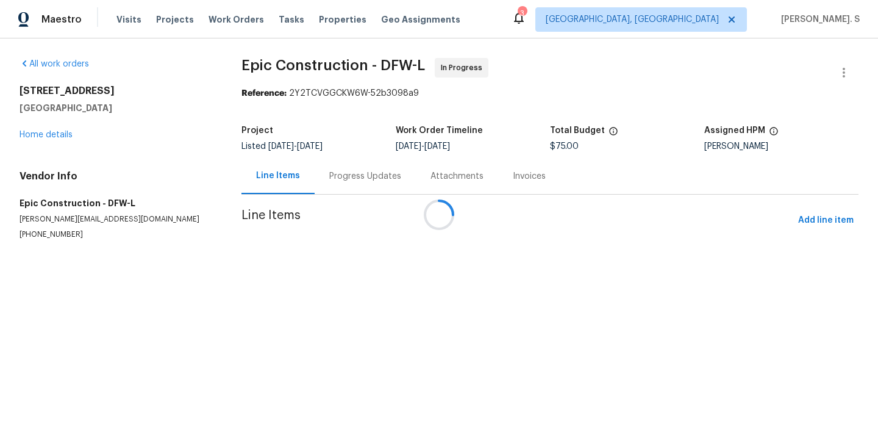
click at [352, 190] on div at bounding box center [439, 214] width 878 height 429
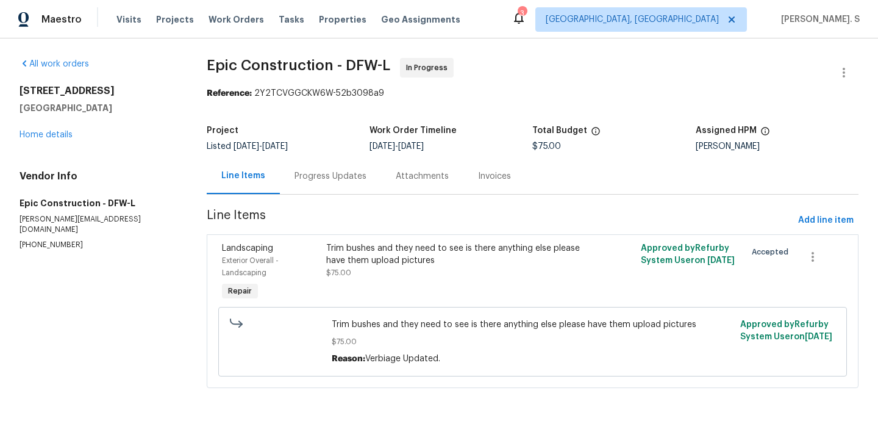
click at [352, 190] on div "Progress Updates" at bounding box center [330, 176] width 101 height 36
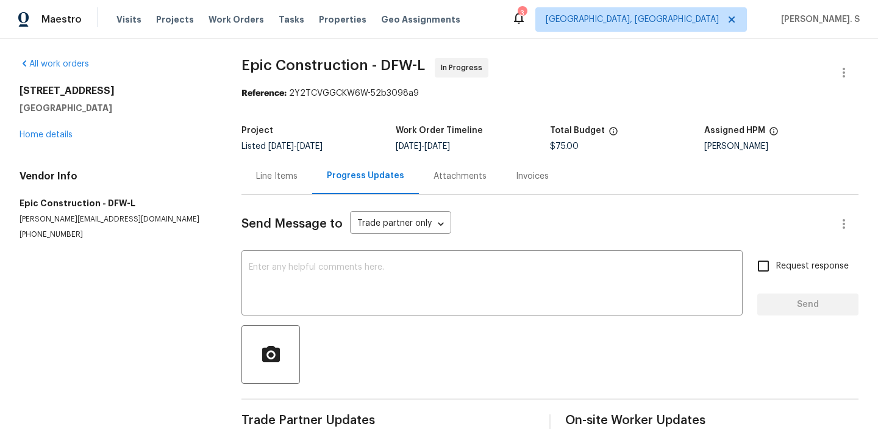
click at [352, 190] on div "Progress Updates" at bounding box center [365, 176] width 107 height 36
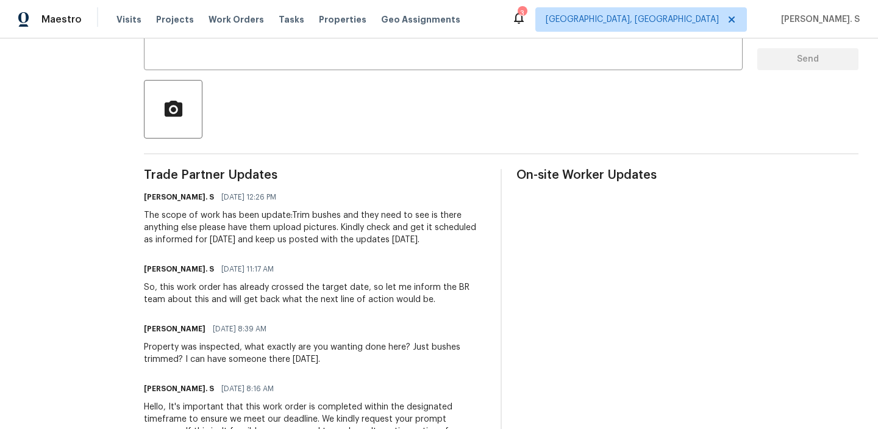
scroll to position [62, 0]
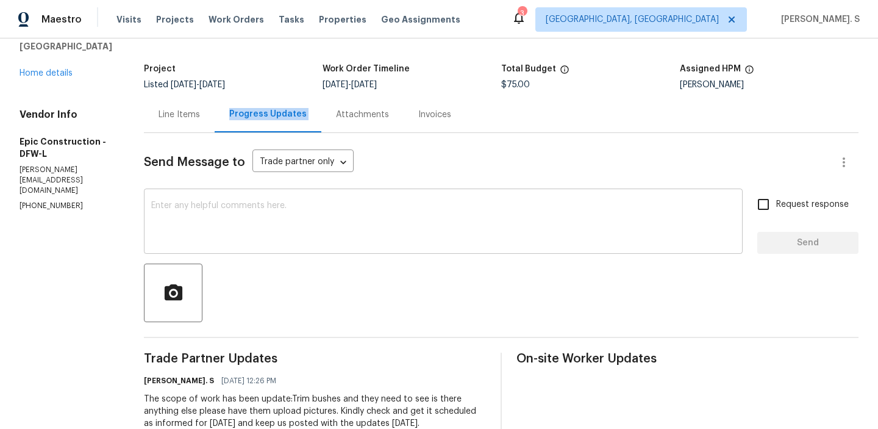
click at [204, 229] on textarea at bounding box center [443, 222] width 584 height 43
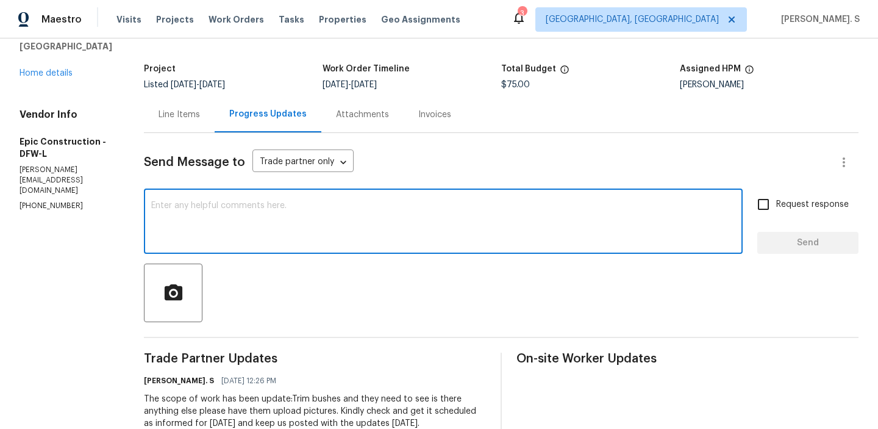
paste textarea "May we have an update on the progress of the work order?"
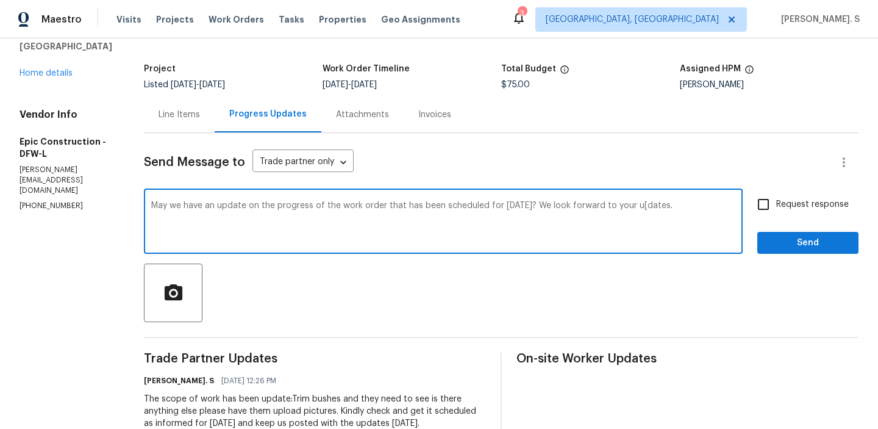
click at [615, 206] on textarea "May we have an update on the progress of the work order that has been scheduled…" at bounding box center [443, 222] width 584 height 43
type textarea "May we have an update on the progress of the work order that has been scheduled…"
click at [788, 205] on span "Request response" at bounding box center [812, 204] width 73 height 13
click at [776, 205] on input "Request response" at bounding box center [764, 204] width 26 height 26
checkbox input "true"
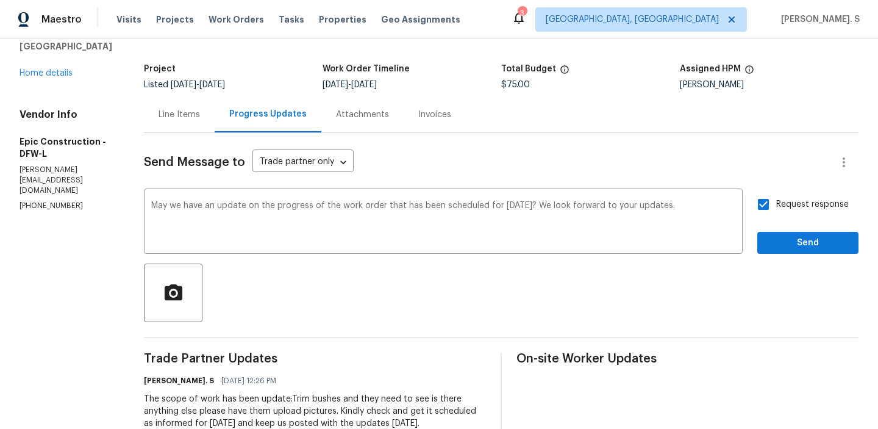
click at [774, 247] on span "Send" at bounding box center [808, 242] width 82 height 15
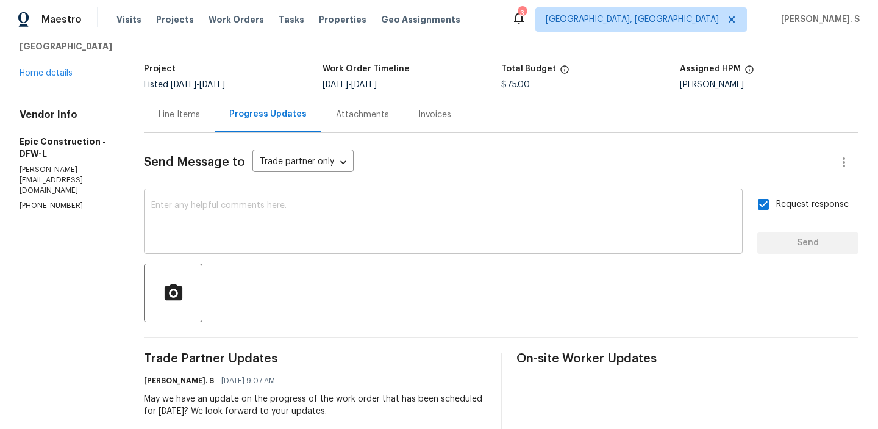
scroll to position [0, 0]
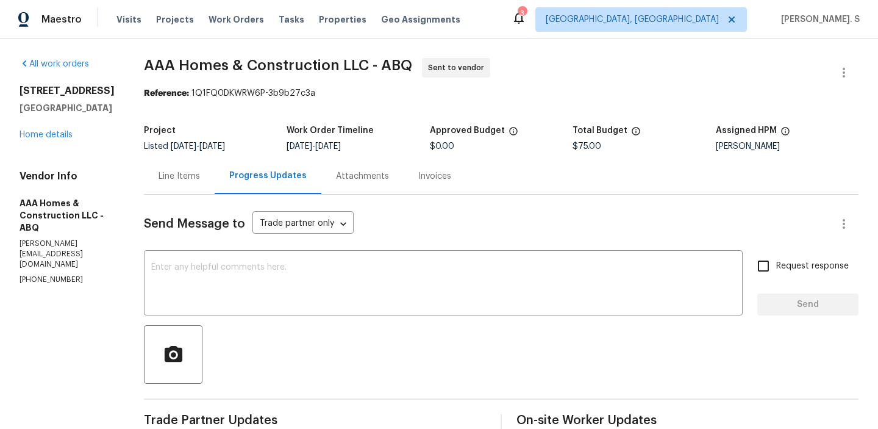
click at [63, 282] on p "[PHONE_NUMBER]" at bounding box center [67, 279] width 95 height 10
copy p "[PHONE_NUMBER]"
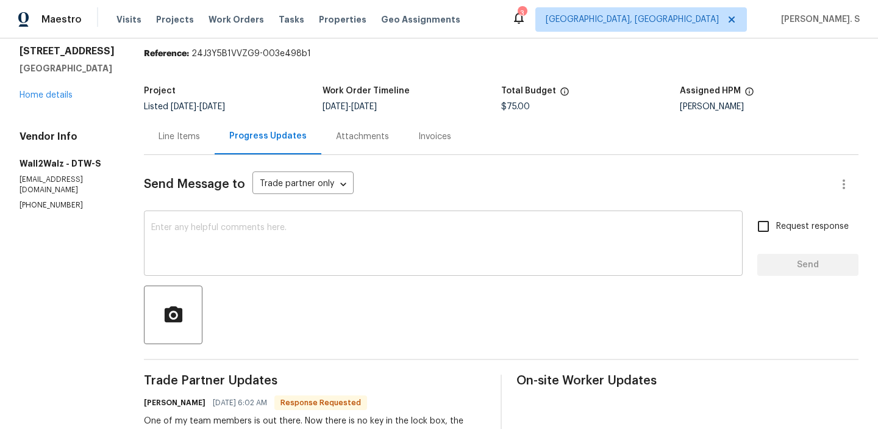
scroll to position [113, 0]
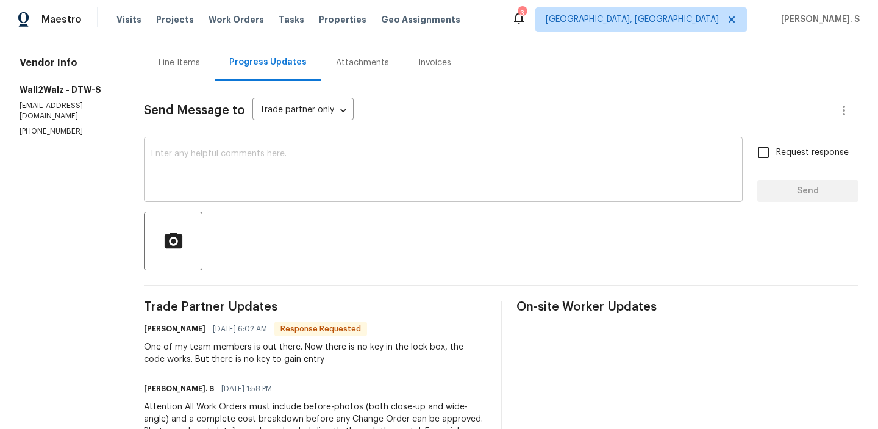
click at [243, 168] on textarea at bounding box center [443, 170] width 584 height 43
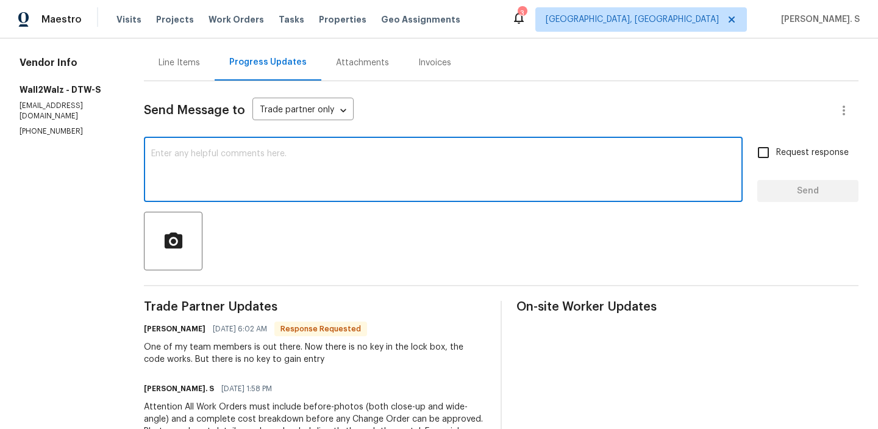
click at [277, 179] on textarea at bounding box center [443, 170] width 584 height 43
type textarea "Got it, we will inform the"
click at [40, 137] on p "[PHONE_NUMBER]" at bounding box center [67, 131] width 95 height 10
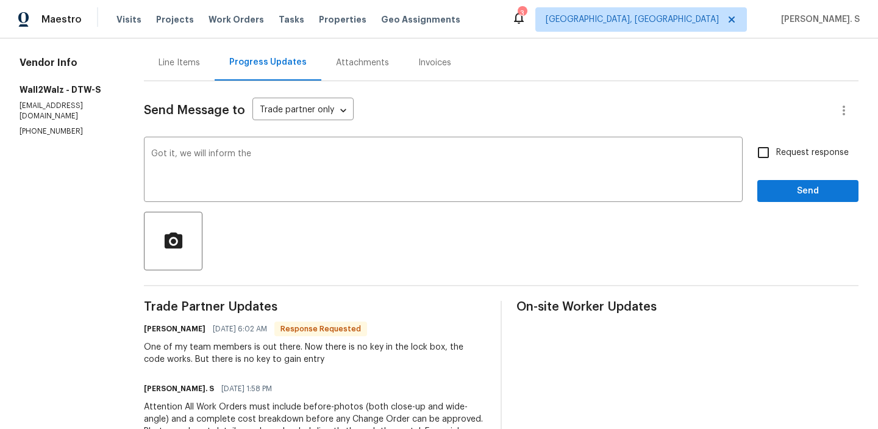
click at [40, 137] on p "[PHONE_NUMBER]" at bounding box center [67, 131] width 95 height 10
copy p "[PHONE_NUMBER]"
click at [263, 149] on div "Got it, we will inform the x ​" at bounding box center [443, 171] width 599 height 62
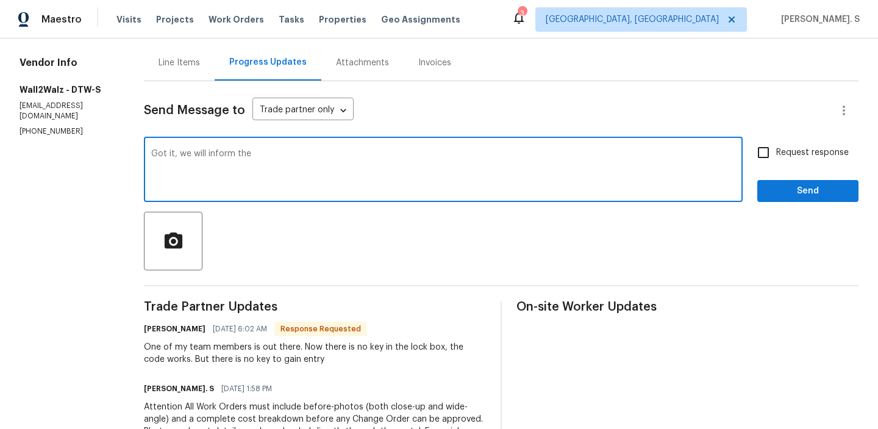
click at [132, 153] on div "All work orders [STREET_ADDRESS] Home details Vendor Info Wall2Walz - DTW-S [EM…" at bounding box center [439, 252] width 878 height 655
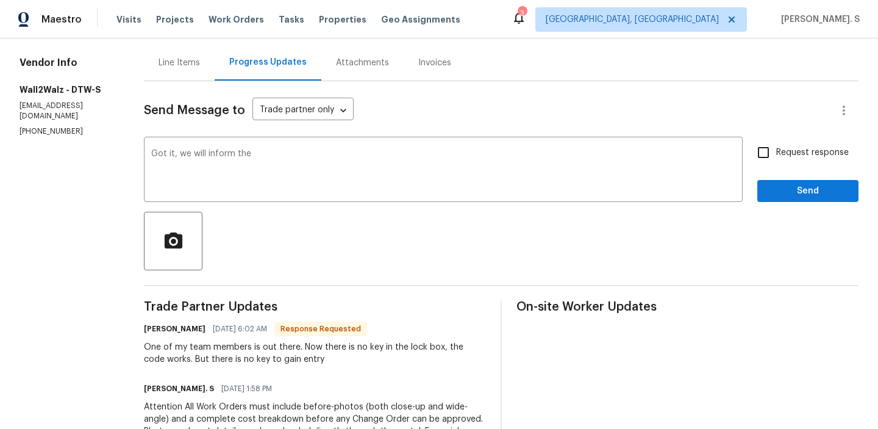
click at [132, 153] on div "All work orders [STREET_ADDRESS] Home details Vendor Info Wall2Walz - DTW-S [EM…" at bounding box center [439, 252] width 878 height 655
click at [182, 151] on textarea "Got it, we will inform the" at bounding box center [443, 170] width 584 height 43
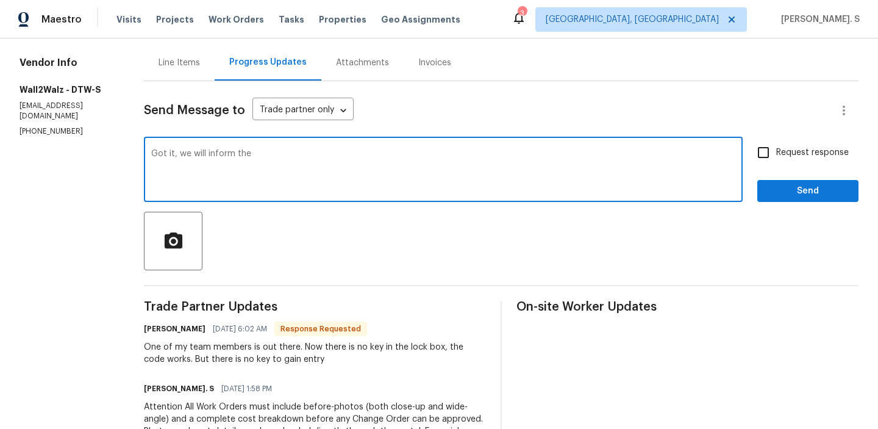
click at [182, 151] on textarea "Got it, we will inform the" at bounding box center [443, 170] width 584 height 43
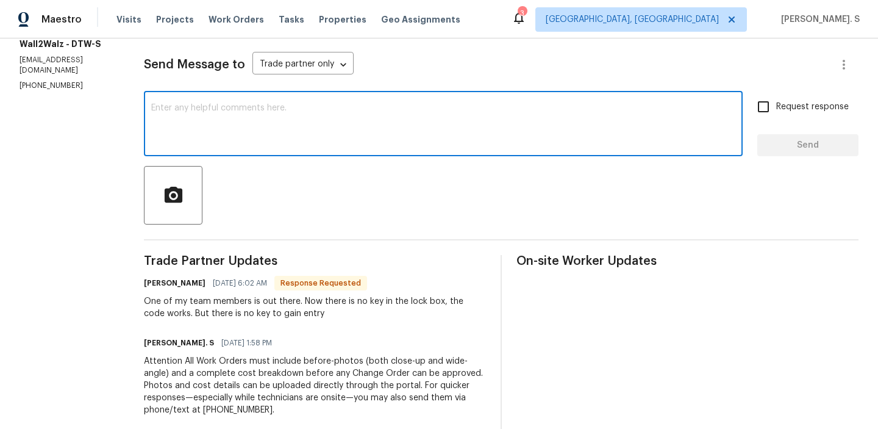
scroll to position [162, 0]
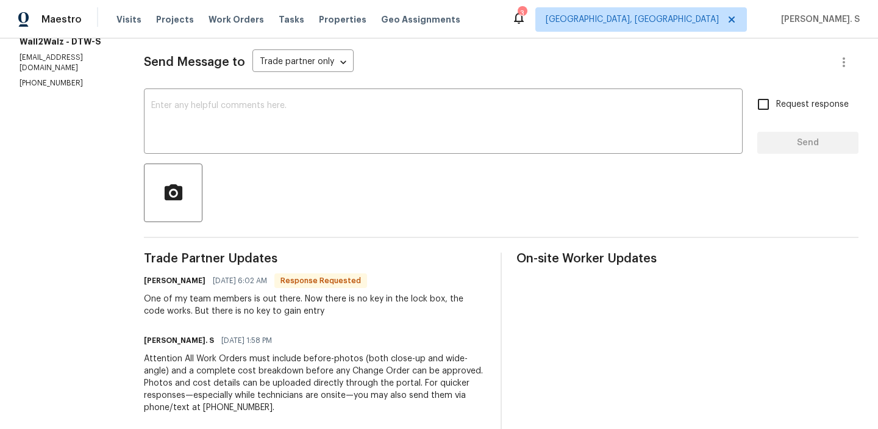
click at [248, 280] on span "09/04/2025 6:02 AM" at bounding box center [240, 280] width 54 height 12
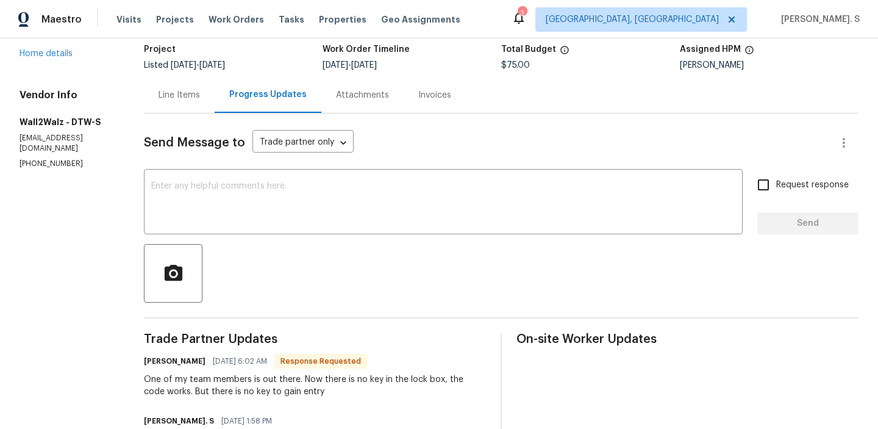
scroll to position [0, 0]
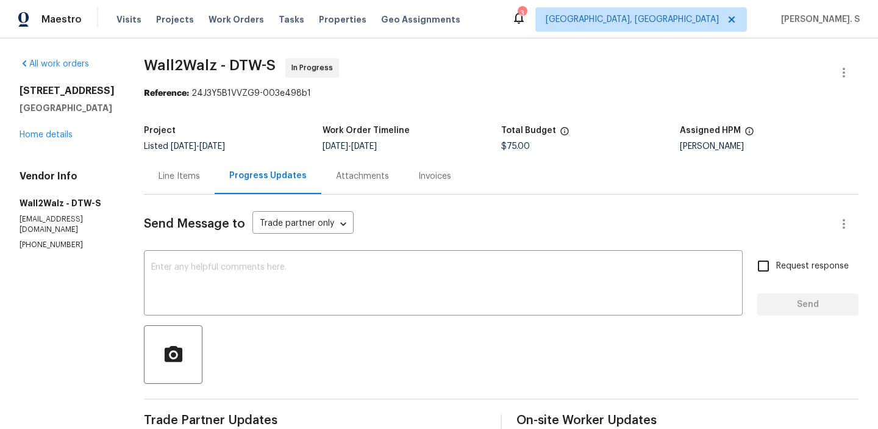
click at [169, 176] on div "Line Items" at bounding box center [179, 176] width 41 height 12
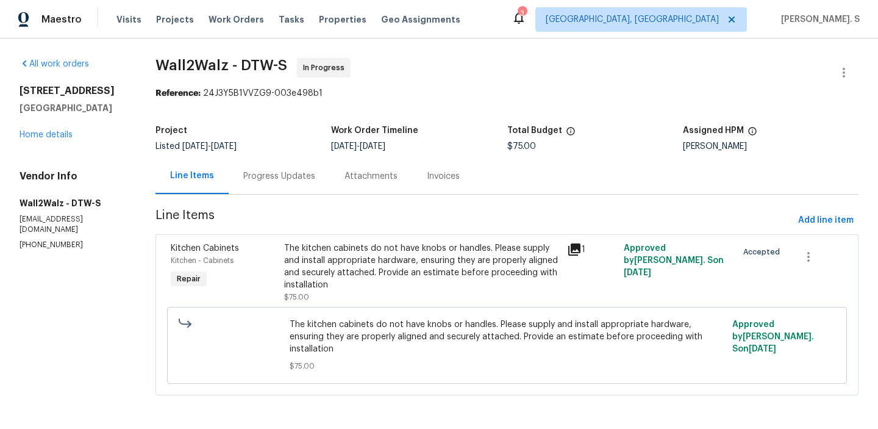
click at [267, 152] on div "Project Listed 1/25/2025 - 9/5/2025 Work Order Timeline 9/3/2025 - 9/5/2025 Tot…" at bounding box center [506, 138] width 703 height 39
click at [290, 159] on div "Progress Updates" at bounding box center [279, 176] width 101 height 36
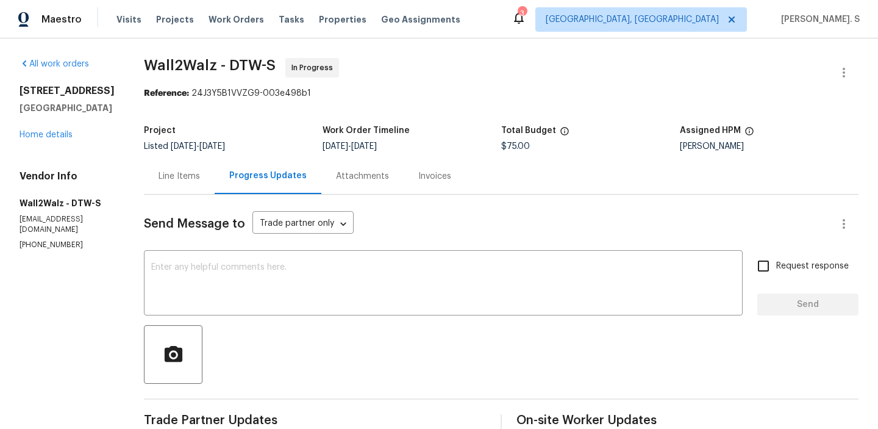
scroll to position [178, 0]
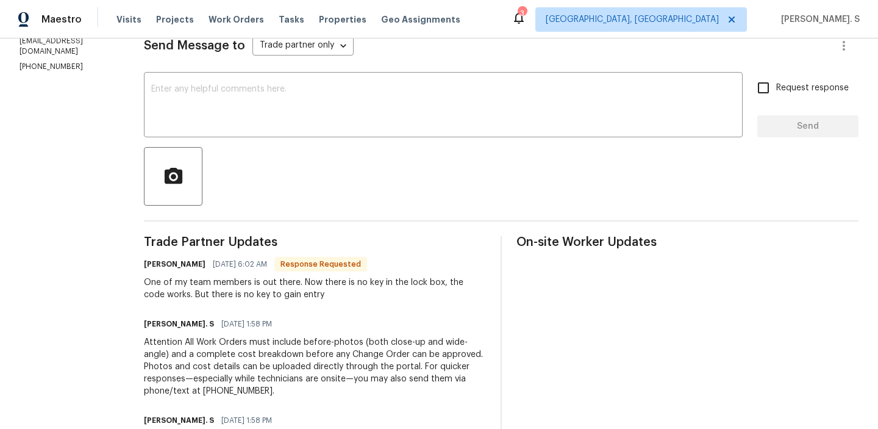
click at [239, 290] on div "One of my team members is out there. Now there is no key in the lock box, the c…" at bounding box center [315, 288] width 342 height 24
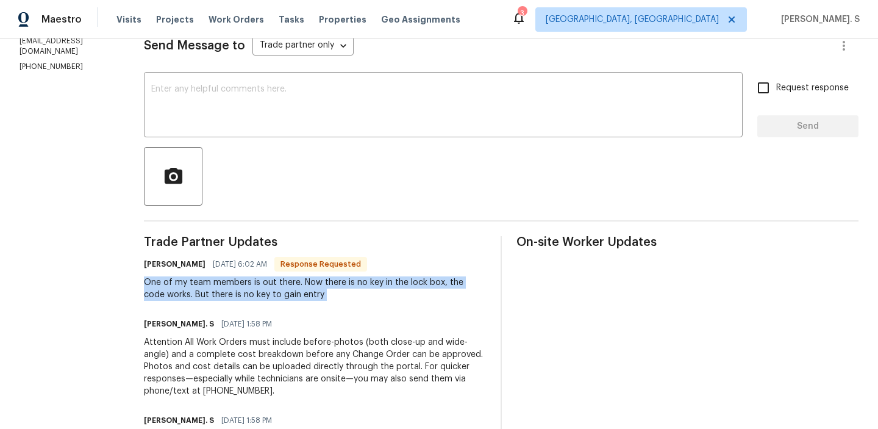
click at [239, 290] on div "One of my team members is out there. Now there is no key in the lock box, the c…" at bounding box center [315, 288] width 342 height 24
copy div "One of my team members is out there. Now there is no key in the lock box, the c…"
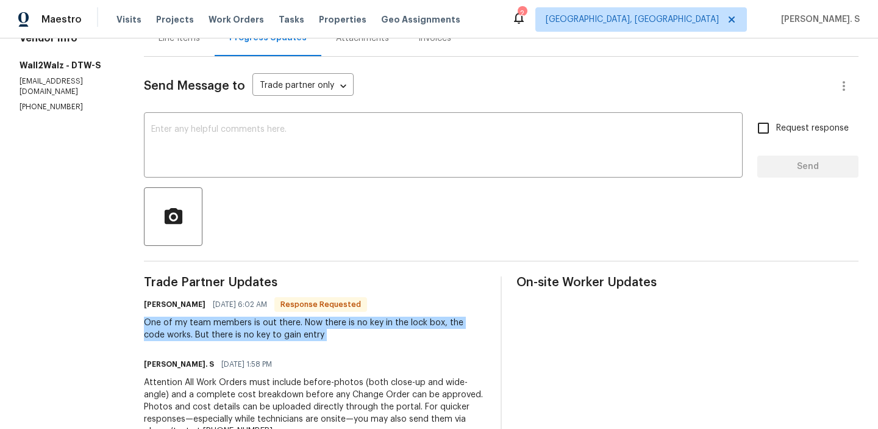
scroll to position [98, 0]
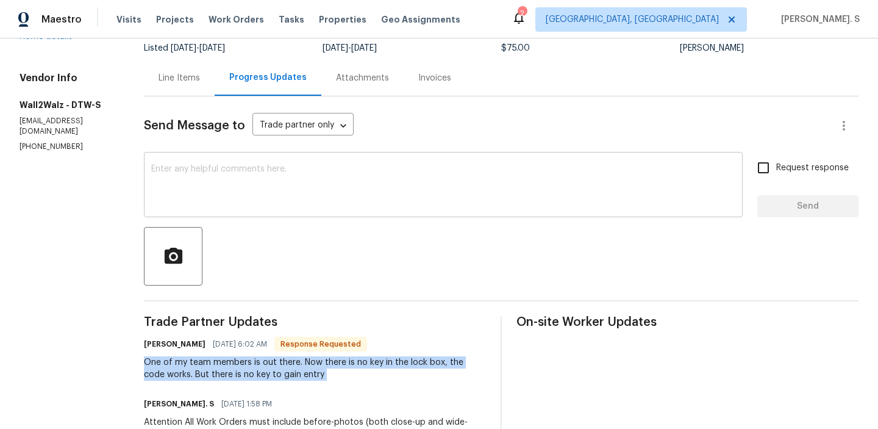
click at [235, 177] on textarea at bounding box center [443, 186] width 584 height 43
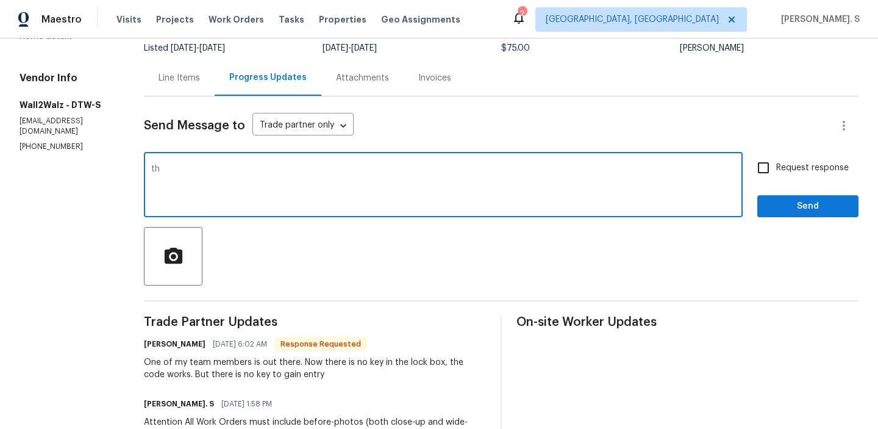
type textarea "t"
type textarea "Thanks for accepting the work order and for the update. Let me check with the B…"
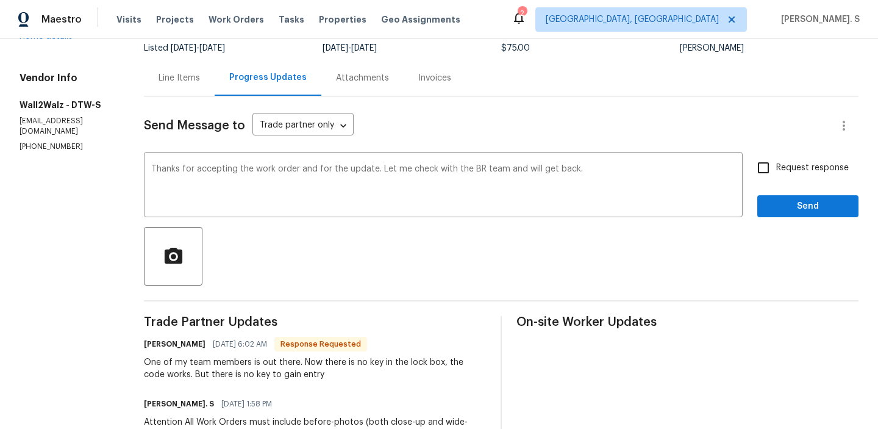
click at [284, 377] on div "One of my team members is out there. Now there is no key in the lock box, the c…" at bounding box center [315, 368] width 342 height 24
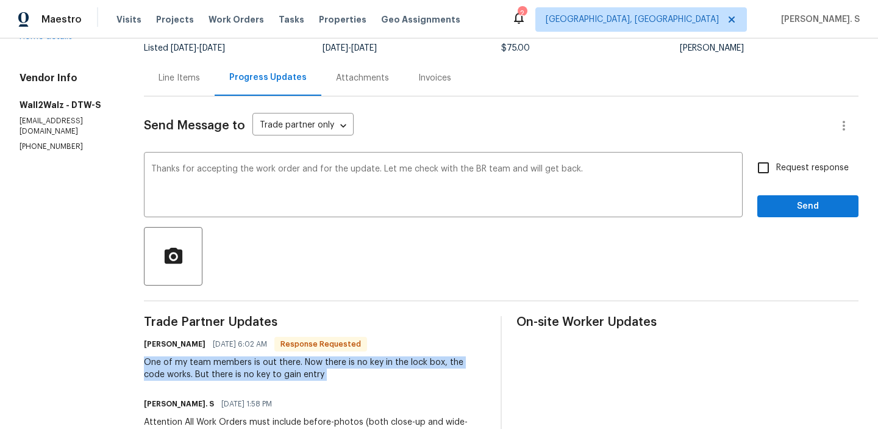
copy div "One of my team members is out there. Now there is no key in the lock box, the c…"
click at [766, 174] on input "Request response" at bounding box center [764, 168] width 26 height 26
checkbox input "true"
click at [768, 199] on span "Send" at bounding box center [808, 206] width 82 height 15
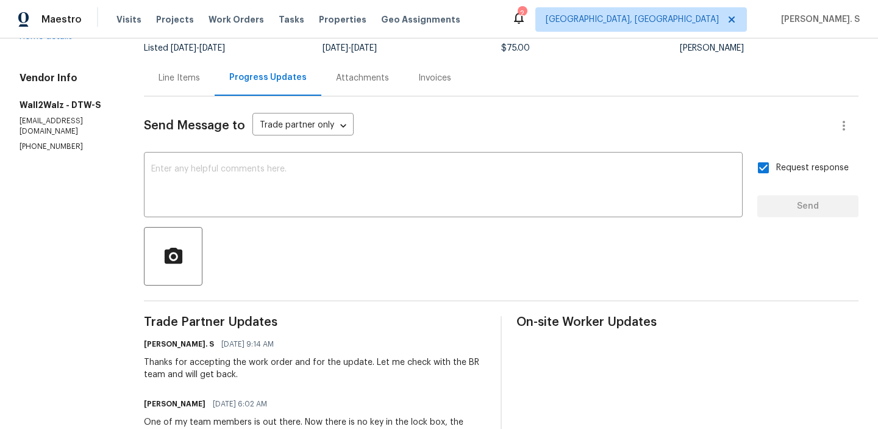
scroll to position [0, 0]
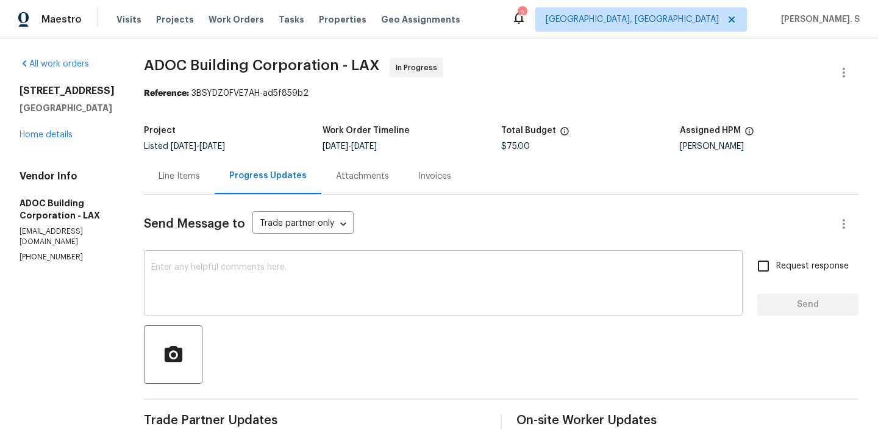
click at [229, 277] on textarea at bounding box center [443, 284] width 584 height 43
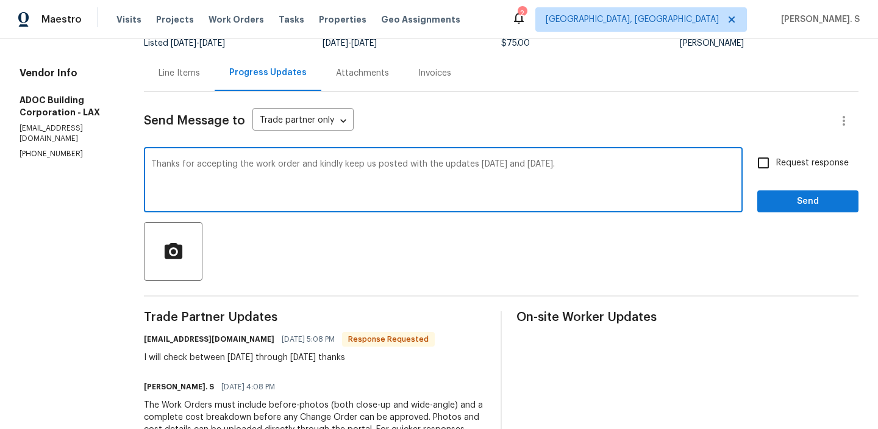
scroll to position [127, 0]
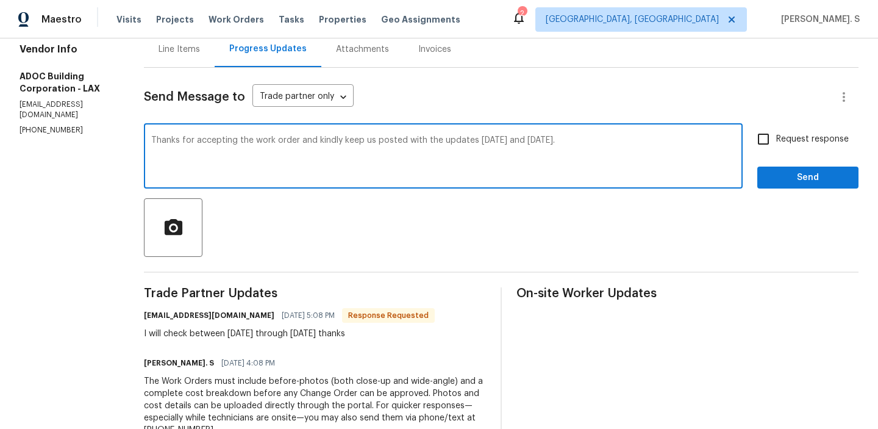
type textarea "Thanks for accepting the work order and kindly keep us posted with the updates …"
click at [315, 344] on div "Trade Partner Updates [EMAIL_ADDRESS][DOMAIN_NAME] [DATE] 5:08 PM Response Requ…" at bounding box center [315, 411] width 342 height 248
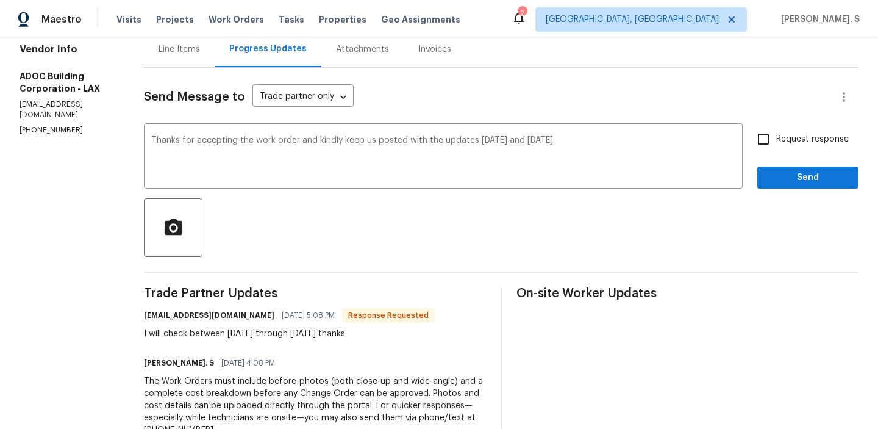
click at [315, 344] on div "Trade Partner Updates [EMAIL_ADDRESS][DOMAIN_NAME] [DATE] 5:08 PM Response Requ…" at bounding box center [315, 411] width 342 height 248
copy div "I will check between [DATE] through [DATE] thanks"
click at [788, 148] on label "Request response" at bounding box center [800, 139] width 98 height 26
click at [776, 148] on input "Request response" at bounding box center [764, 139] width 26 height 26
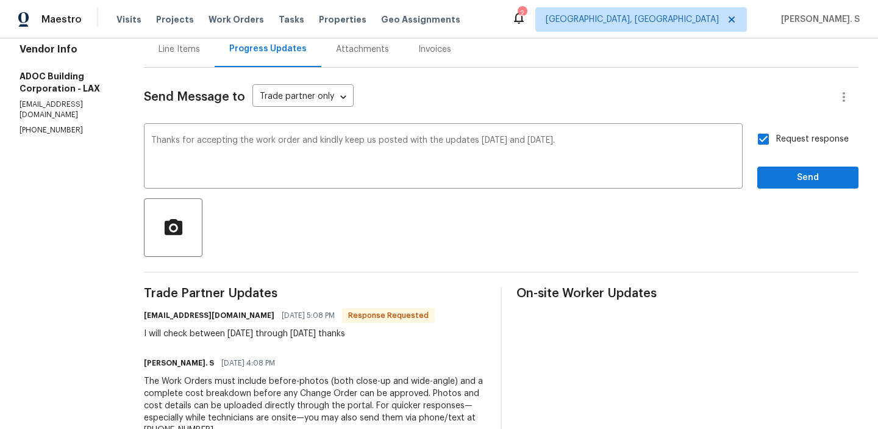
click at [788, 148] on label "Request response" at bounding box center [800, 139] width 98 height 26
click at [776, 148] on input "Request response" at bounding box center [764, 139] width 26 height 26
click at [785, 143] on span "Request response" at bounding box center [812, 139] width 73 height 13
click at [776, 143] on input "Request response" at bounding box center [764, 139] width 26 height 26
checkbox input "true"
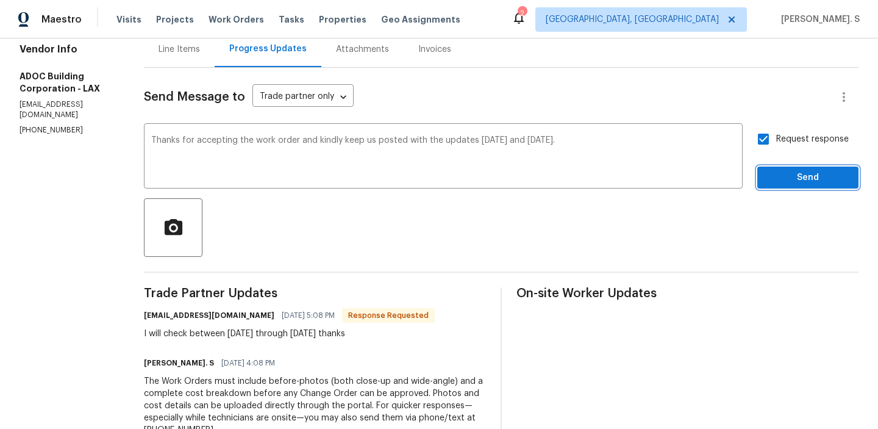
click at [785, 184] on span "Send" at bounding box center [808, 177] width 82 height 15
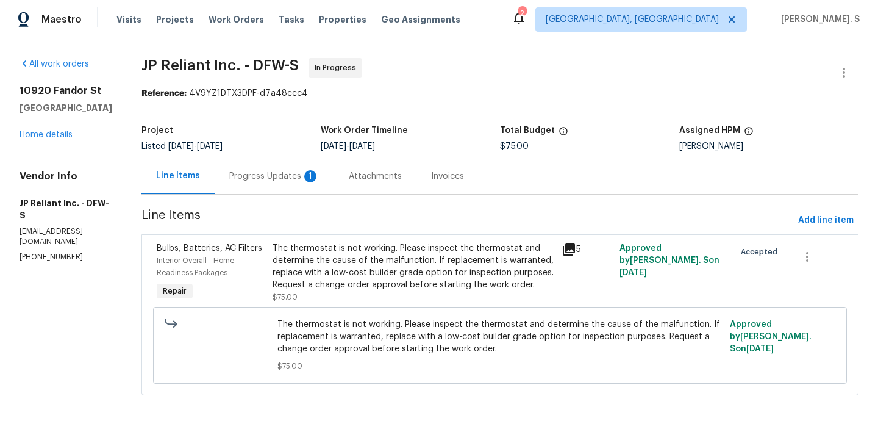
click at [287, 188] on div "Progress Updates 1" at bounding box center [275, 176] width 120 height 36
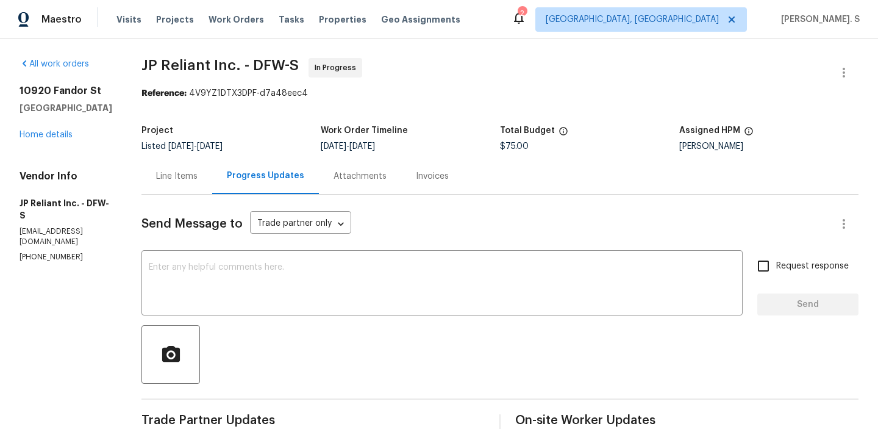
click at [198, 180] on div "Line Items" at bounding box center [176, 176] width 41 height 12
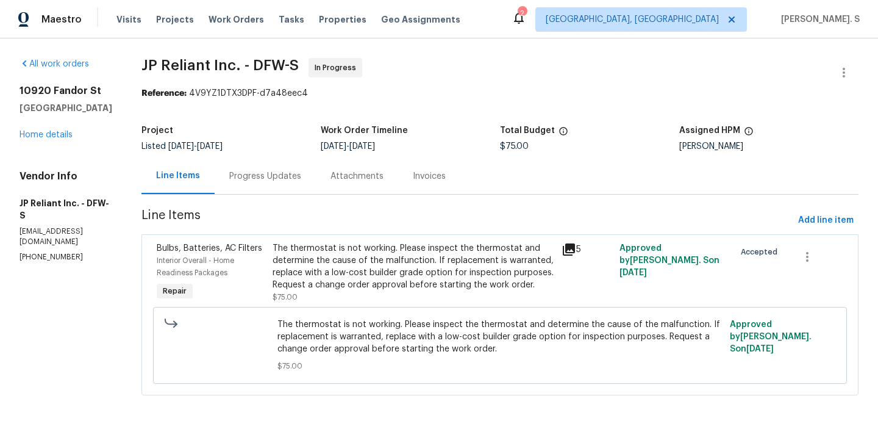
click at [454, 275] on div "The thermostat is not working. Please inspect the thermostat and determine the …" at bounding box center [414, 266] width 282 height 49
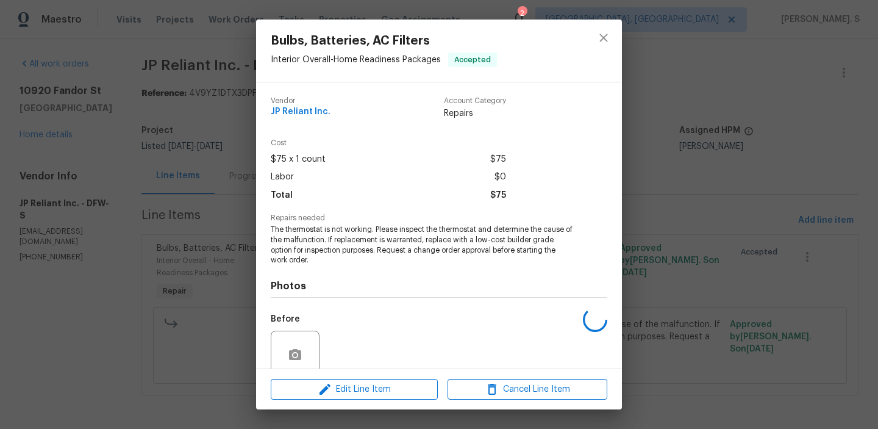
scroll to position [102, 0]
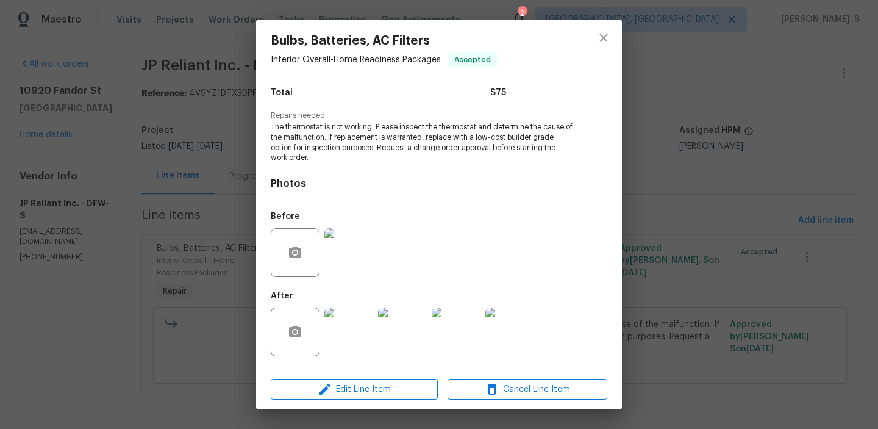
click at [723, 254] on div "Bulbs, Batteries, AC Filters Interior Overall - Home Readiness Packages Accepte…" at bounding box center [439, 214] width 878 height 429
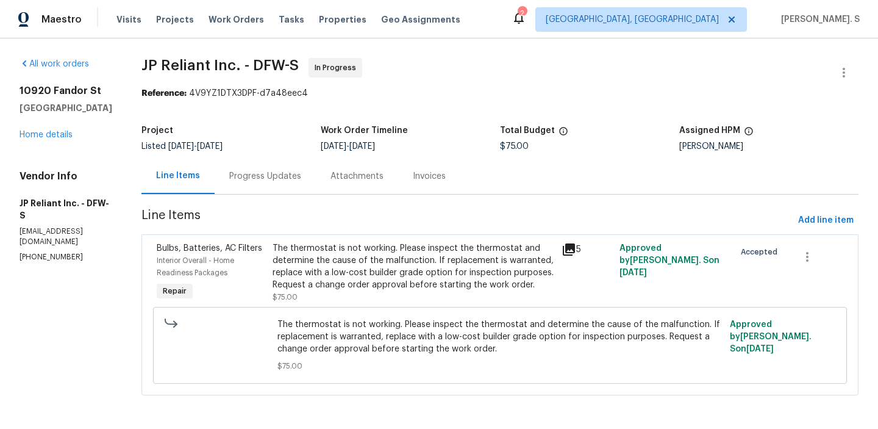
scroll to position [1, 0]
click at [271, 175] on div "Progress Updates" at bounding box center [265, 176] width 72 height 12
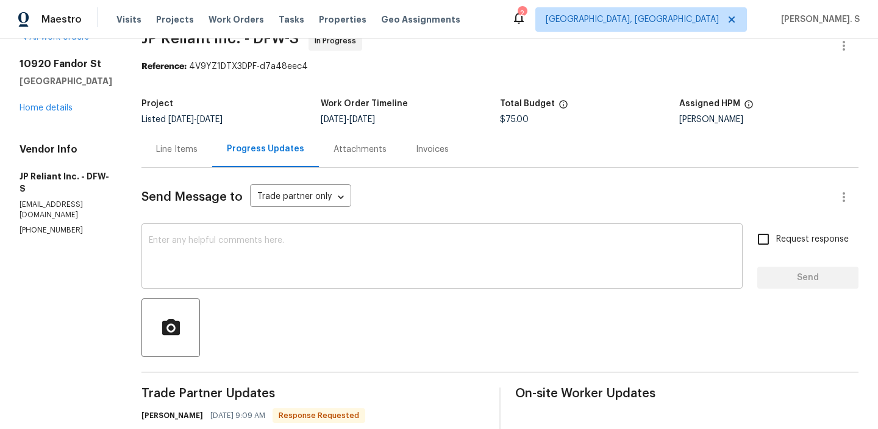
scroll to position [218, 0]
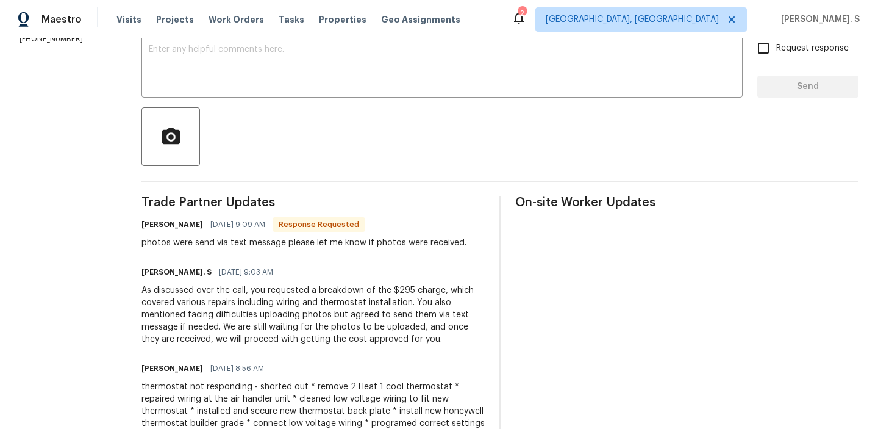
click at [261, 332] on div "As discussed over the call, you requested a breakdown of the $295 charge, which…" at bounding box center [312, 314] width 343 height 61
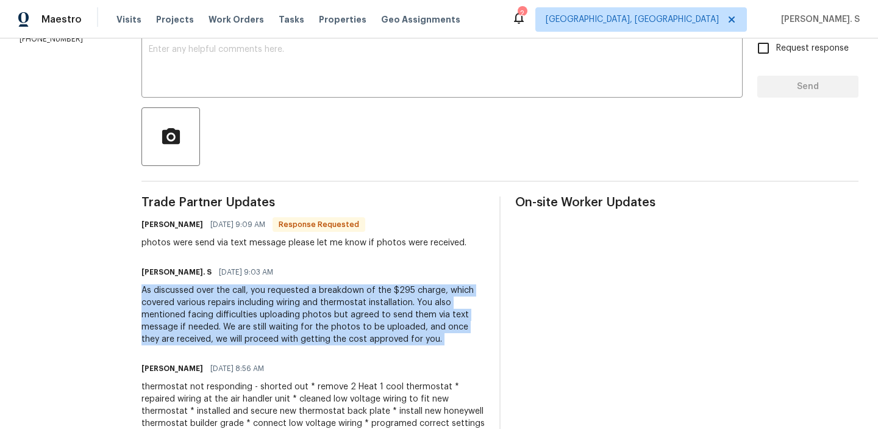
copy div "As discussed over the call, you requested a breakdown of the $295 charge, which…"
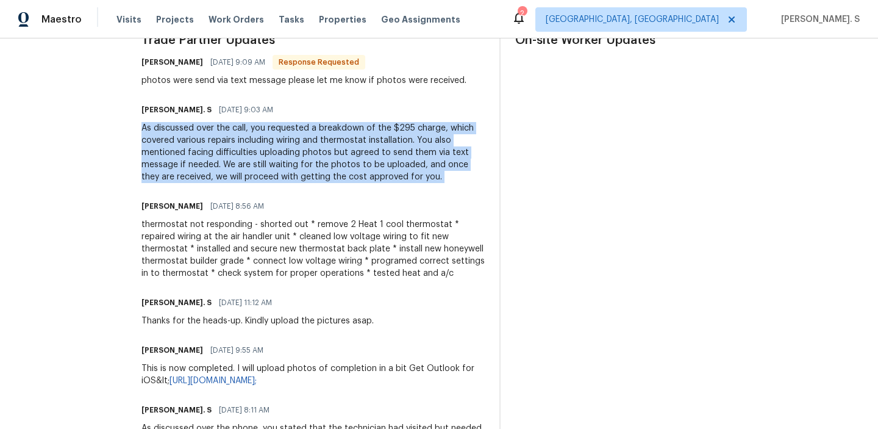
scroll to position [395, 0]
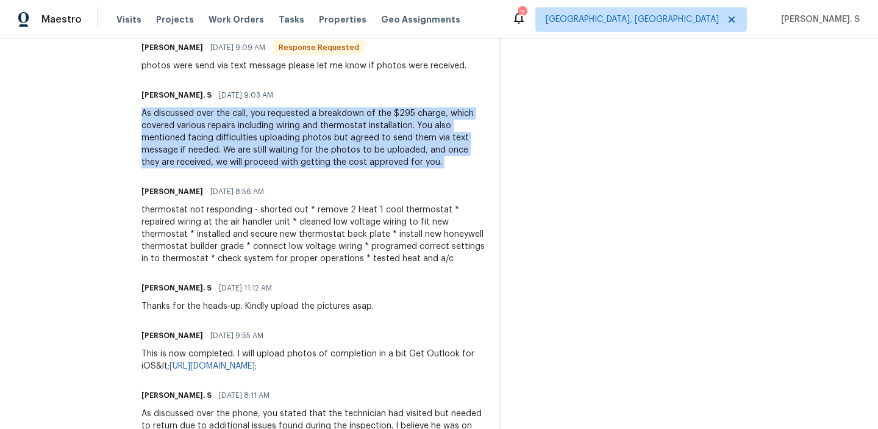
click at [234, 251] on div "thermostat not responding - shorted out * remove 2 Heat 1 cool thermostat * rep…" at bounding box center [312, 234] width 343 height 61
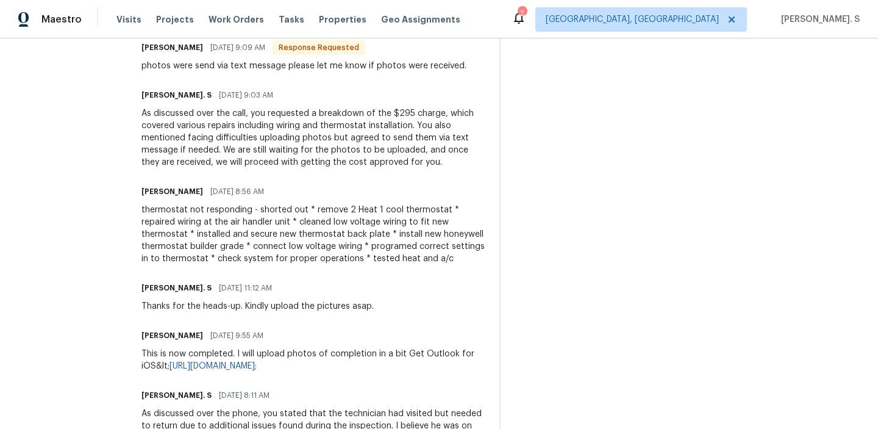
click at [234, 251] on div "thermostat not responding - shorted out * remove 2 Heat 1 cool thermostat * rep…" at bounding box center [312, 234] width 343 height 61
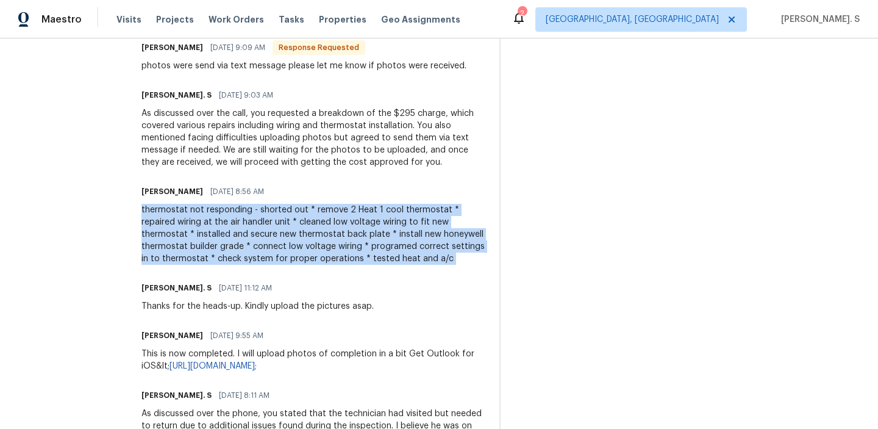
copy div "thermostat not responding - shorted out * remove 2 Heat 1 cool thermostat * rep…"
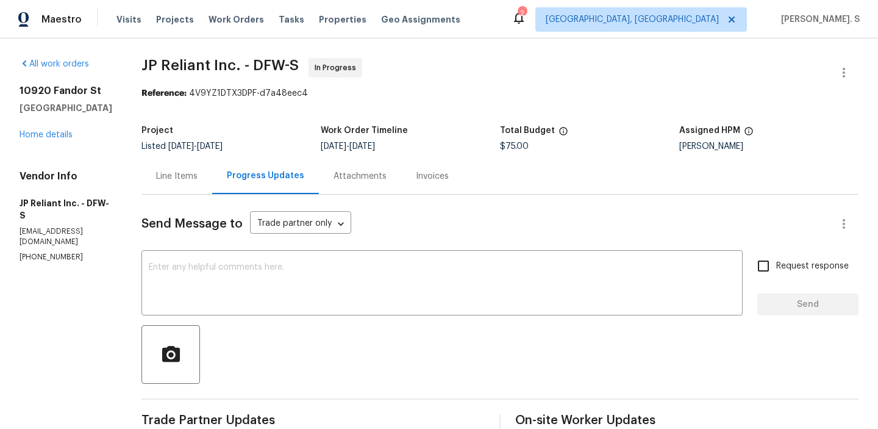
click at [226, 70] on span "JP Reliant Inc. - DFW-S" at bounding box center [219, 65] width 157 height 15
copy span "JP Reliant Inc. - DFW-S"
click at [179, 177] on div "Line Items" at bounding box center [176, 176] width 41 height 12
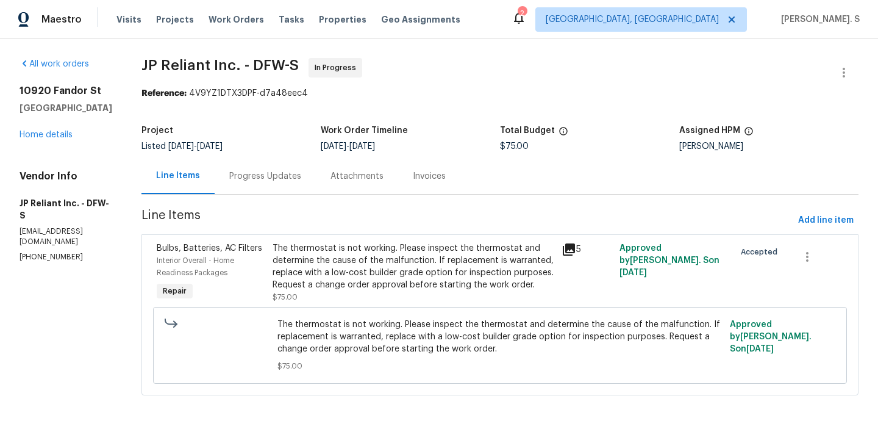
click at [349, 335] on span "The thermostat is not working. Please inspect the thermostat and determine the …" at bounding box center [499, 336] width 445 height 37
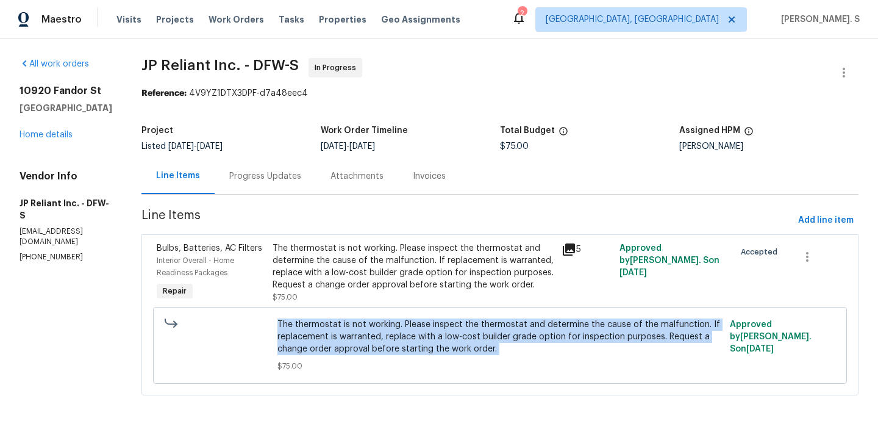
click at [349, 335] on span "The thermostat is not working. Please inspect the thermostat and determine the …" at bounding box center [499, 336] width 445 height 37
copy span "The thermostat is not working. Please inspect the thermostat and determine the …"
click at [250, 181] on div "Progress Updates" at bounding box center [265, 176] width 72 height 12
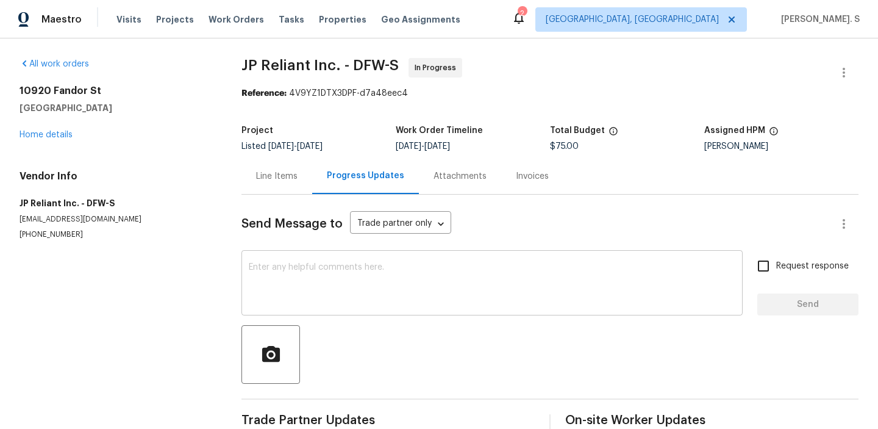
click at [265, 288] on textarea at bounding box center [492, 284] width 487 height 43
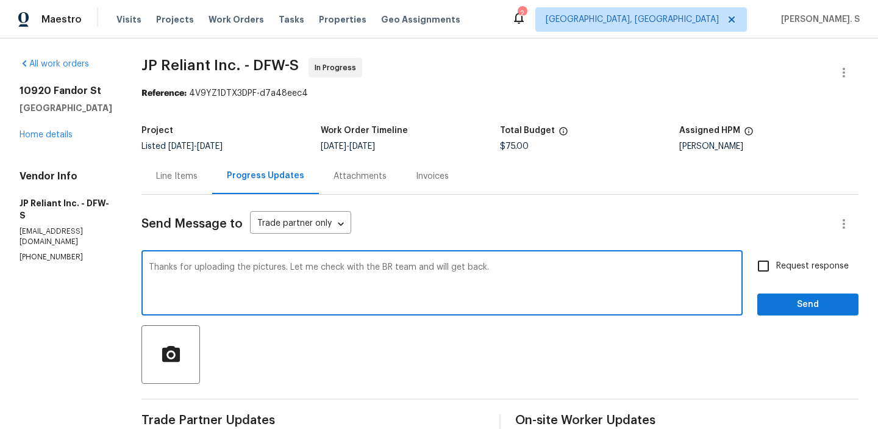
type textarea "Thanks for uploading the pictures. Let me check with the BR team and will get b…"
click at [803, 266] on span "Request response" at bounding box center [812, 266] width 73 height 13
click at [776, 266] on input "Request response" at bounding box center [764, 266] width 26 height 26
checkbox input "true"
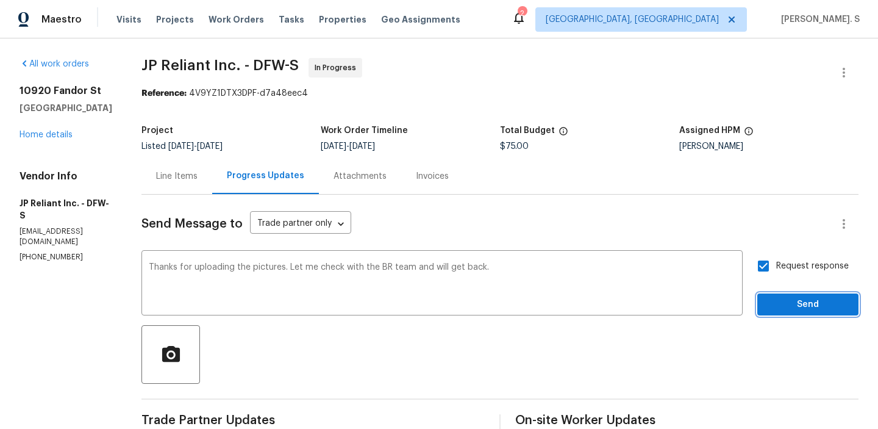
click at [801, 302] on span "Send" at bounding box center [808, 304] width 82 height 15
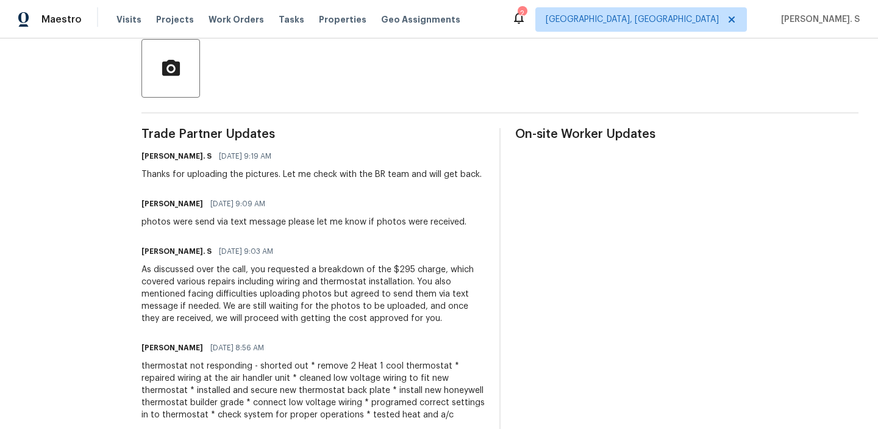
scroll to position [377, 0]
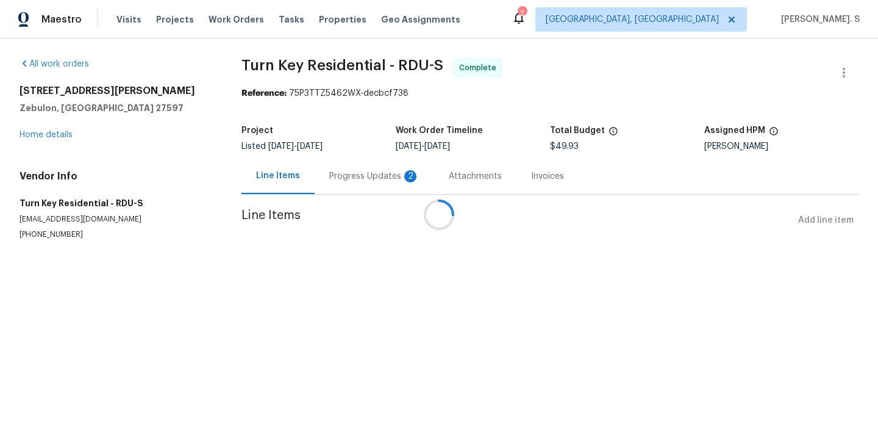
click at [327, 187] on div "Progress Updates 2" at bounding box center [375, 176] width 120 height 36
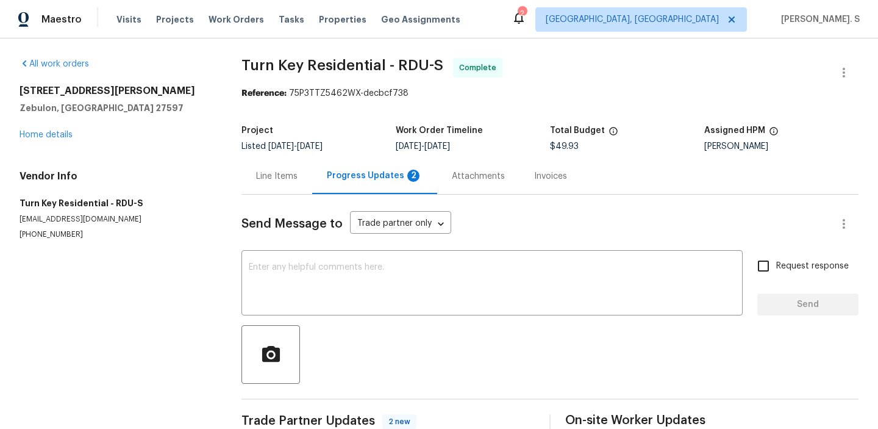
click at [327, 187] on div "Progress Updates 2" at bounding box center [374, 176] width 125 height 36
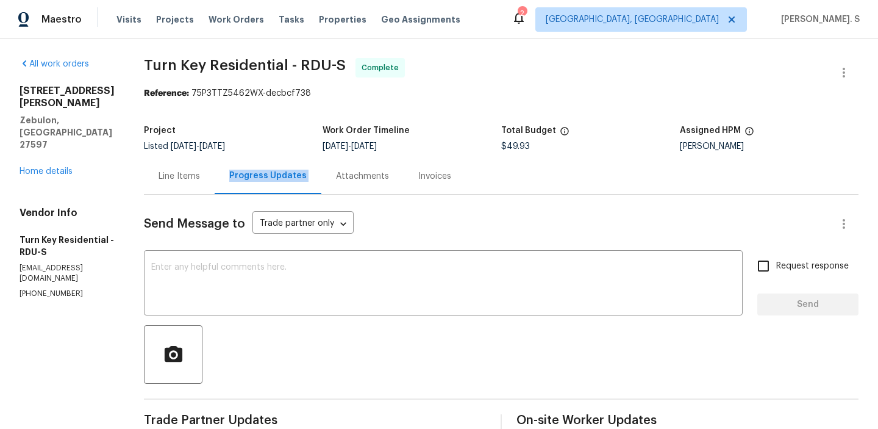
click at [194, 180] on div "Line Items" at bounding box center [179, 176] width 41 height 12
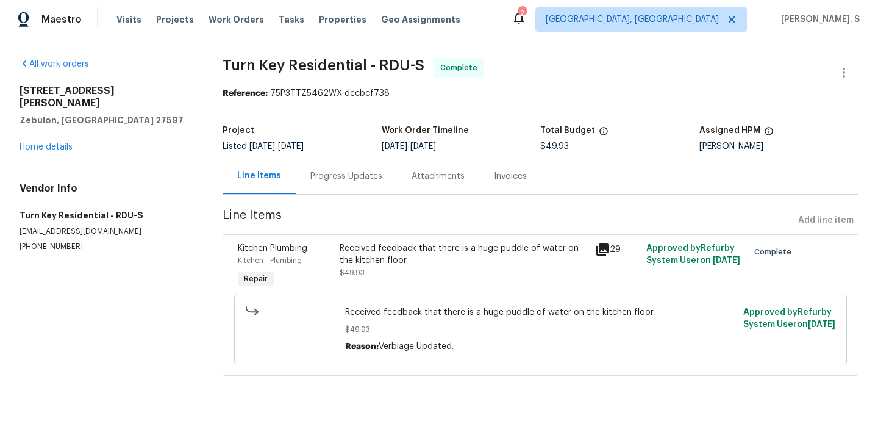
click at [312, 186] on div "Progress Updates" at bounding box center [346, 176] width 101 height 36
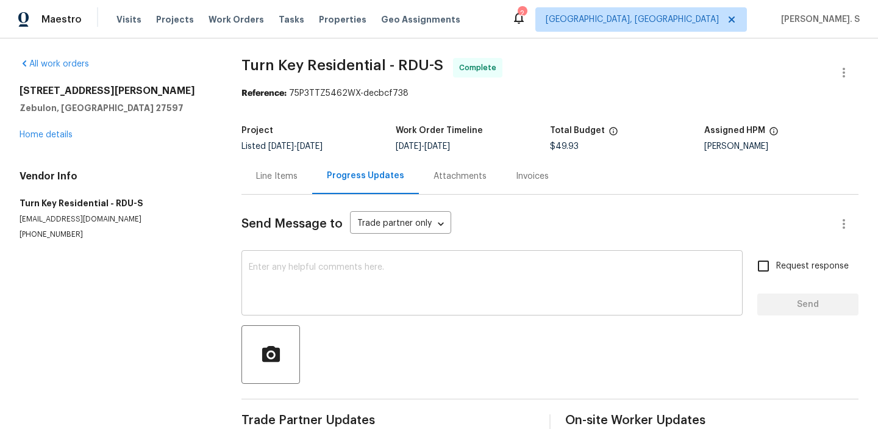
click at [292, 293] on textarea at bounding box center [492, 284] width 487 height 43
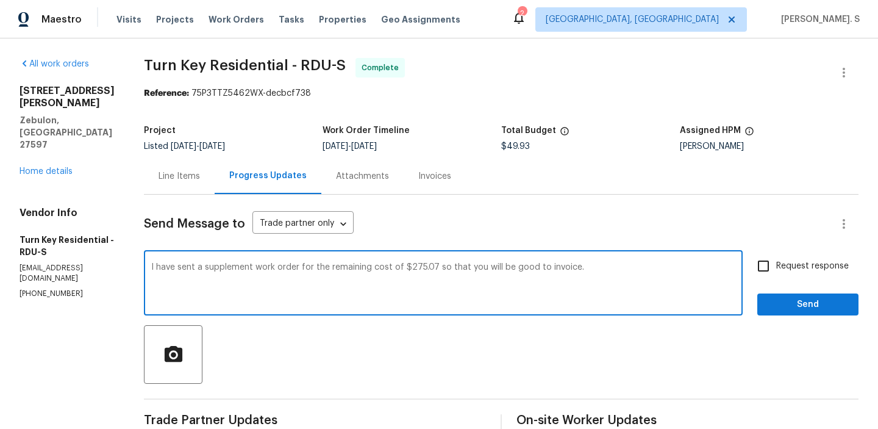
type textarea "I have sent a supplement work order for the remaining cost of $275.07 so that y…"
click at [803, 264] on span "Request response" at bounding box center [812, 266] width 73 height 13
click at [776, 264] on input "Request response" at bounding box center [764, 266] width 26 height 26
checkbox input "true"
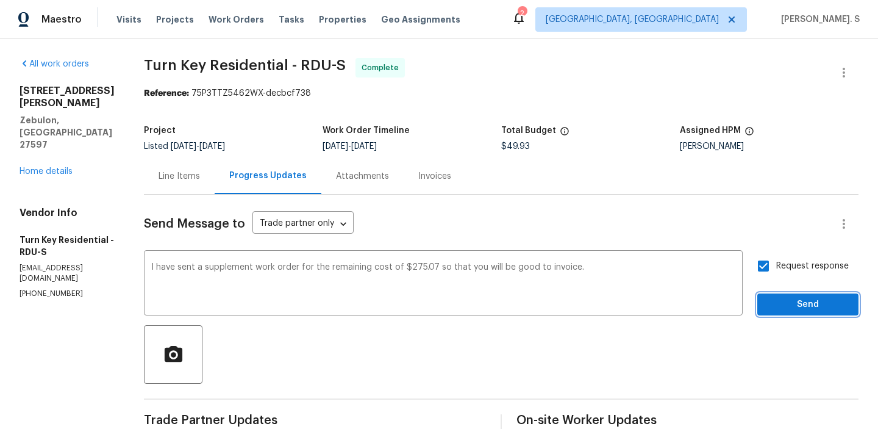
click at [773, 297] on span "Send" at bounding box center [808, 304] width 82 height 15
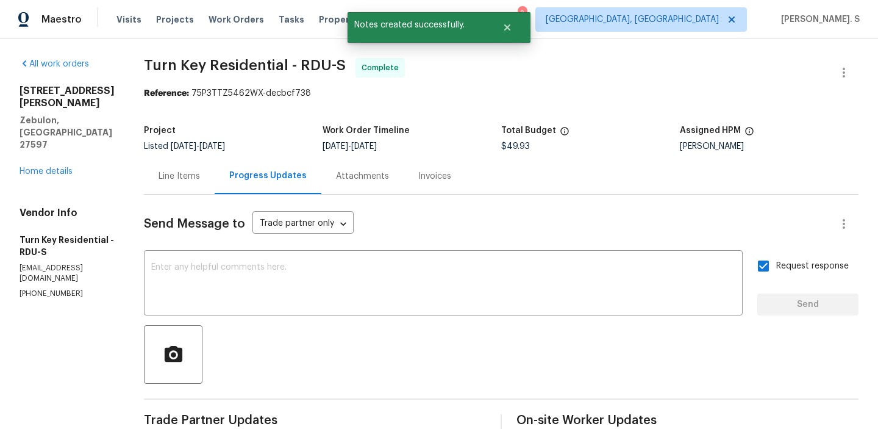
click at [238, 212] on div "Send Message to Trade partner only Trade partner only ​" at bounding box center [486, 223] width 685 height 29
click at [193, 143] on span "Listed 8/28/2025 - 9/3/2025" at bounding box center [184, 146] width 81 height 9
click at [203, 169] on div "Line Items" at bounding box center [179, 176] width 71 height 36
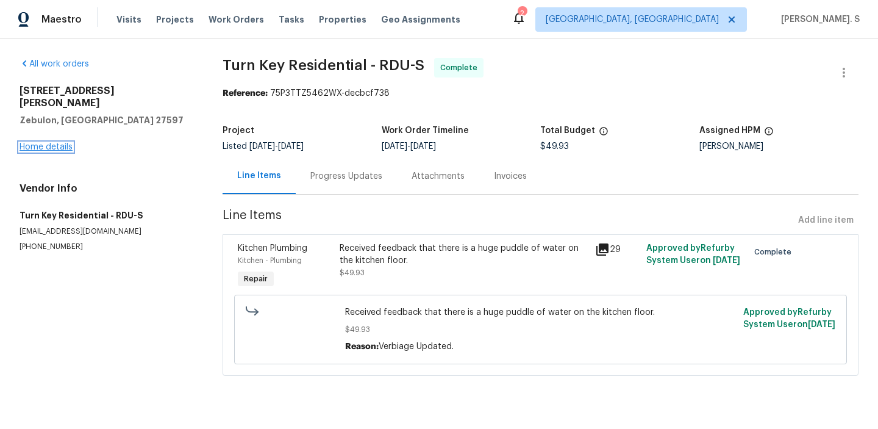
click at [47, 143] on link "Home details" at bounding box center [46, 147] width 53 height 9
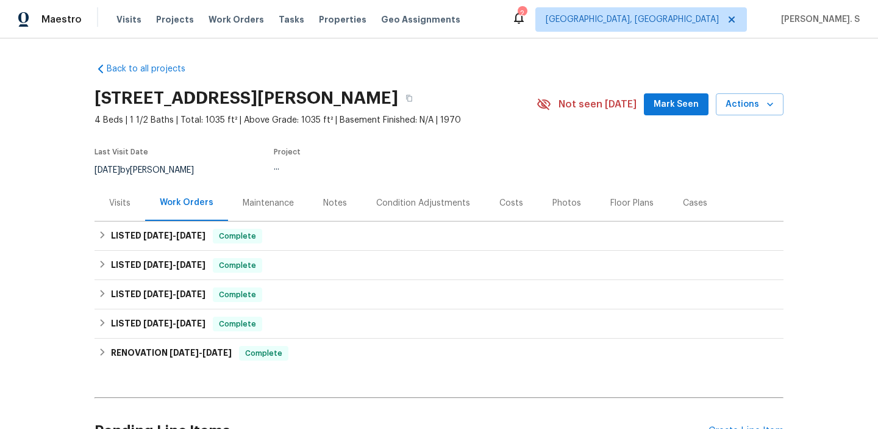
scroll to position [126, 0]
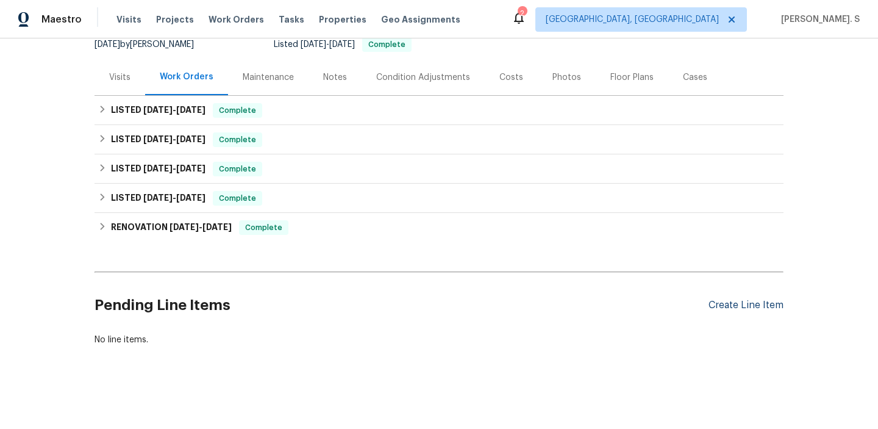
click at [713, 302] on div "Create Line Item" at bounding box center [746, 305] width 75 height 12
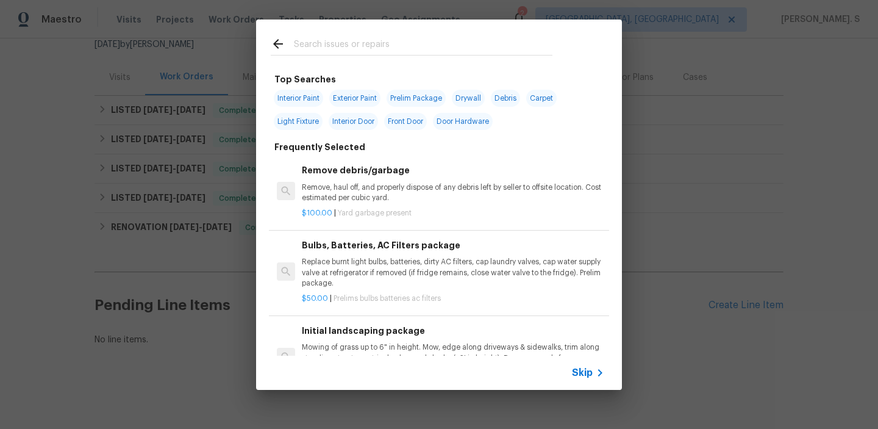
click at [257, 149] on div "Top Searches Interior Paint Exterior Paint Prelim Package Drywall Debris Carpet…" at bounding box center [439, 212] width 366 height 288
click at [350, 191] on p "Remove, haul off, and properly dispose of any debris left by seller to offsite …" at bounding box center [453, 192] width 302 height 21
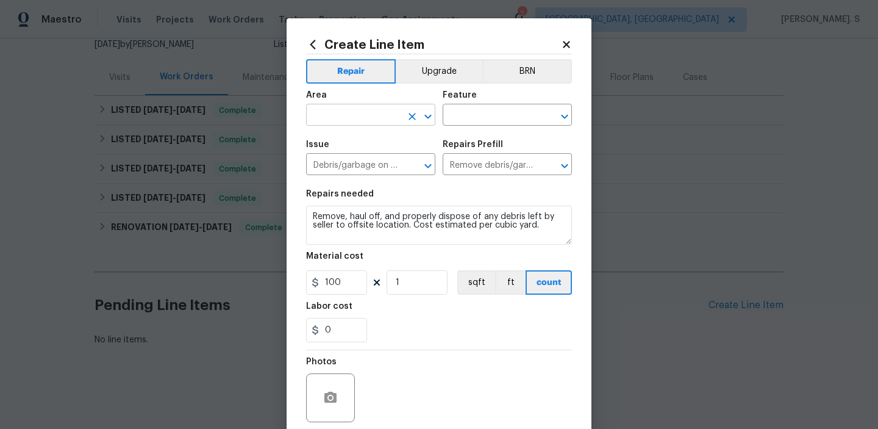
click at [425, 124] on button "Open" at bounding box center [428, 116] width 17 height 17
click at [372, 155] on ul "Kitchen" at bounding box center [370, 144] width 129 height 30
click at [379, 136] on li "Kitchen" at bounding box center [370, 144] width 129 height 20
click at [563, 115] on icon "Open" at bounding box center [564, 116] width 7 height 4
type input "Kitchen"
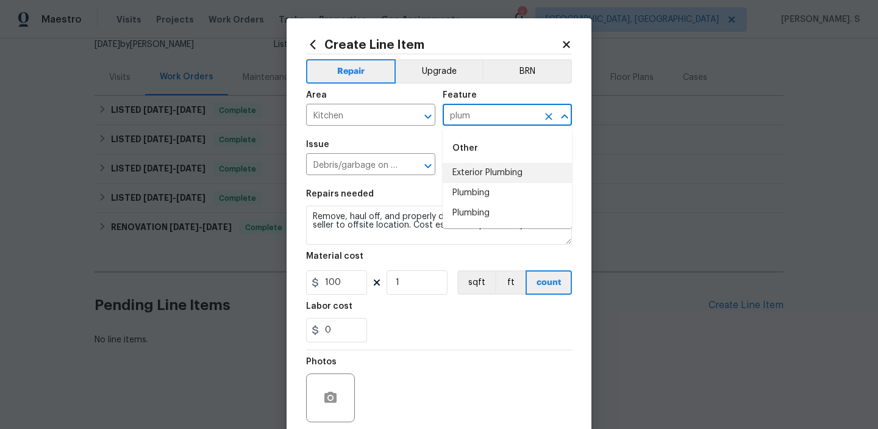
click at [495, 194] on li "Plumbing" at bounding box center [507, 193] width 129 height 20
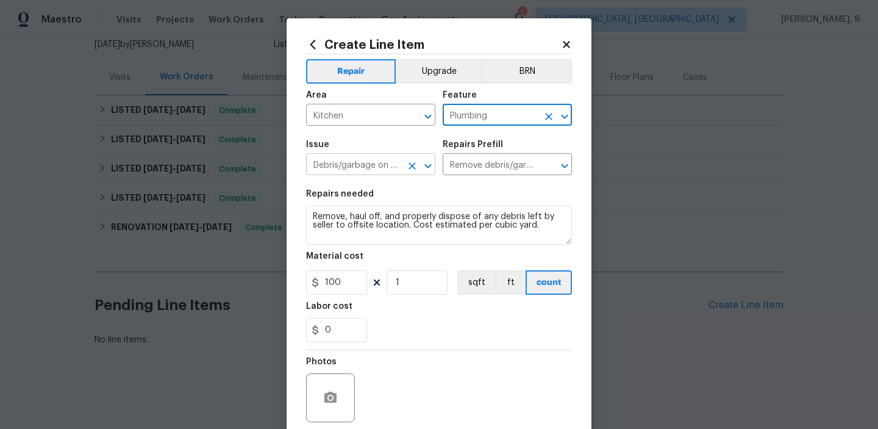
click at [431, 165] on icon "Open" at bounding box center [427, 165] width 7 height 4
type input "Plumbing"
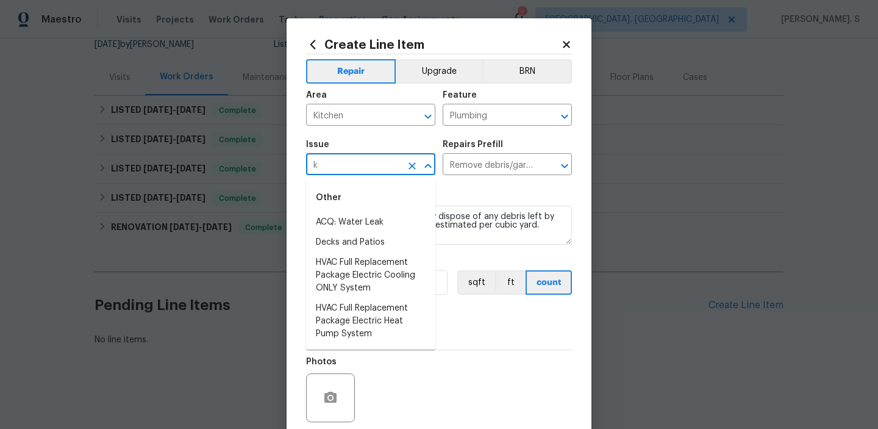
scroll to position [0, 0]
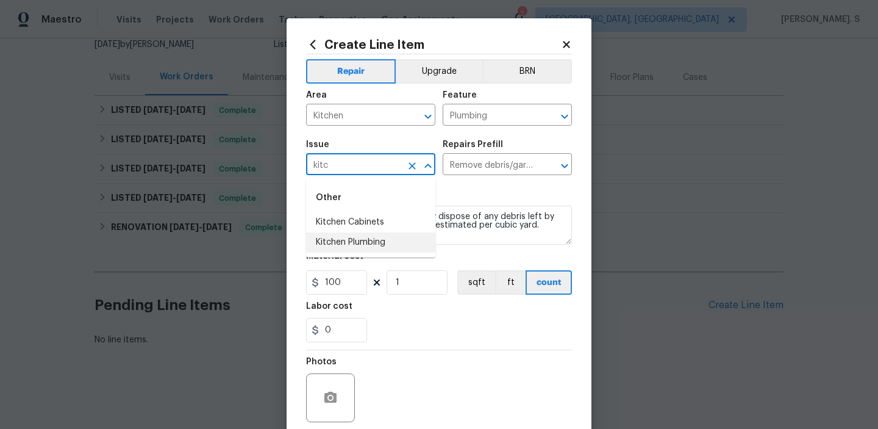
click at [388, 249] on li "Kitchen Plumbing" at bounding box center [370, 242] width 129 height 20
type input "Kitchen Plumbing"
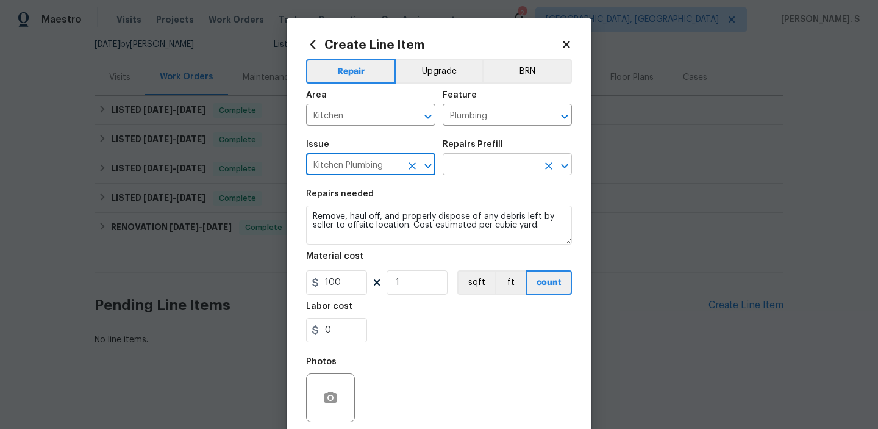
click at [561, 170] on icon "Open" at bounding box center [564, 166] width 15 height 15
type input "Kitchen Plumbing"
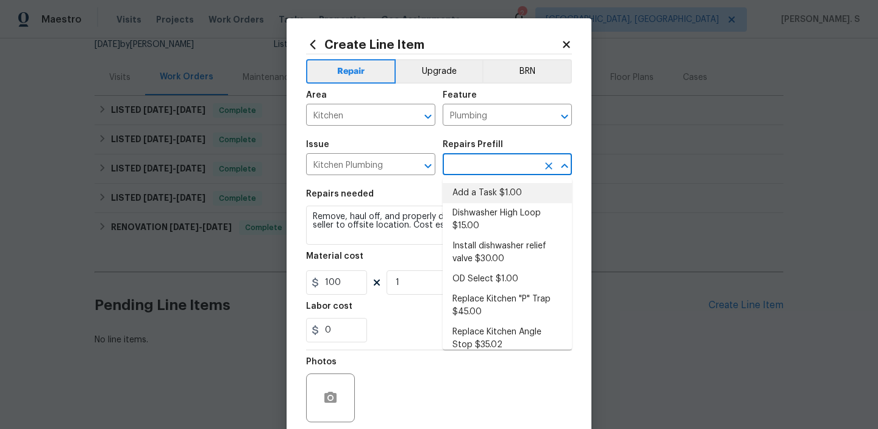
click at [490, 201] on li "Add a Task $1.00" at bounding box center [507, 193] width 129 height 20
type input "Add a Task $1.00"
type textarea "HPM to detail"
type input "1"
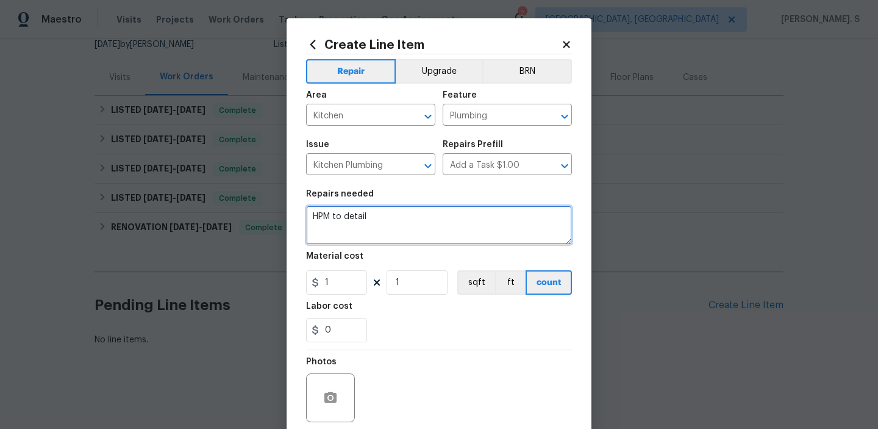
click at [399, 221] on textarea "HPM to detail" at bounding box center [439, 224] width 266 height 39
type textarea "Remaining cost of $297.07"
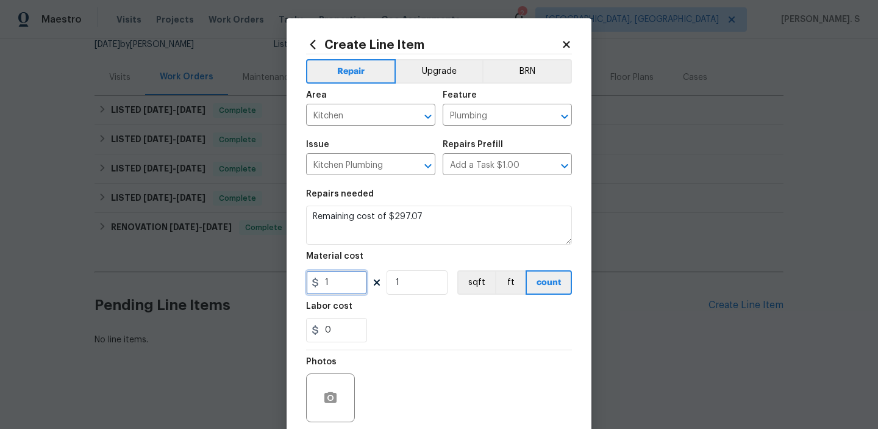
click at [347, 278] on input "1" at bounding box center [336, 282] width 61 height 24
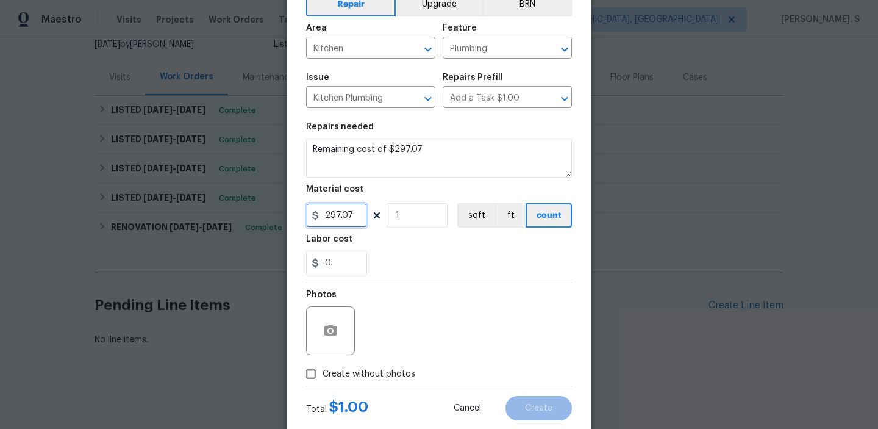
scroll to position [97, 0]
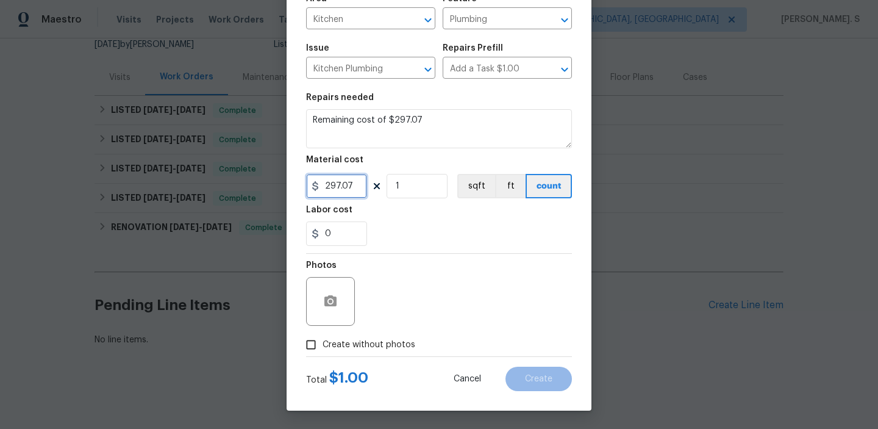
type input "297.07"
click at [355, 351] on label "Create without photos" at bounding box center [357, 344] width 116 height 23
click at [323, 351] on input "Create without photos" at bounding box center [310, 344] width 23 height 23
checkbox input "true"
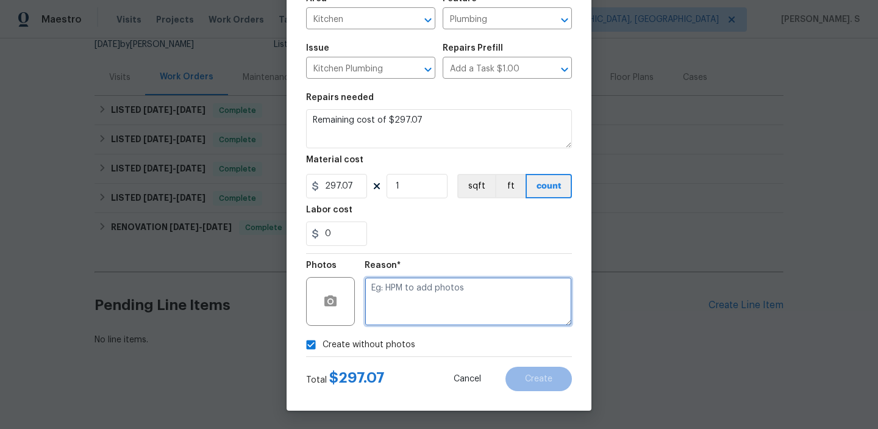
click at [405, 280] on textarea at bounding box center [468, 301] width 207 height 49
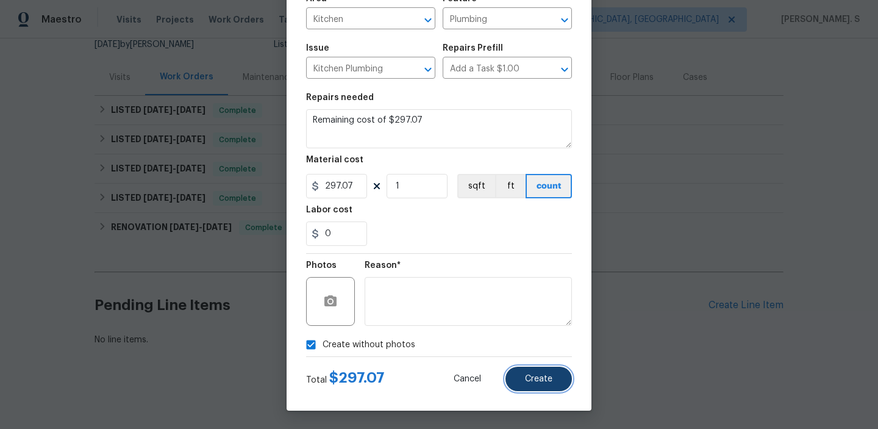
click at [532, 381] on span "Create" at bounding box center [538, 378] width 27 height 9
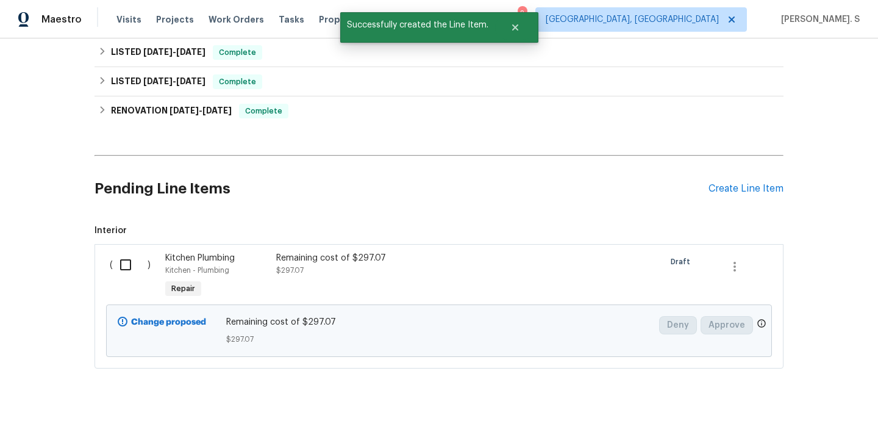
scroll to position [251, 0]
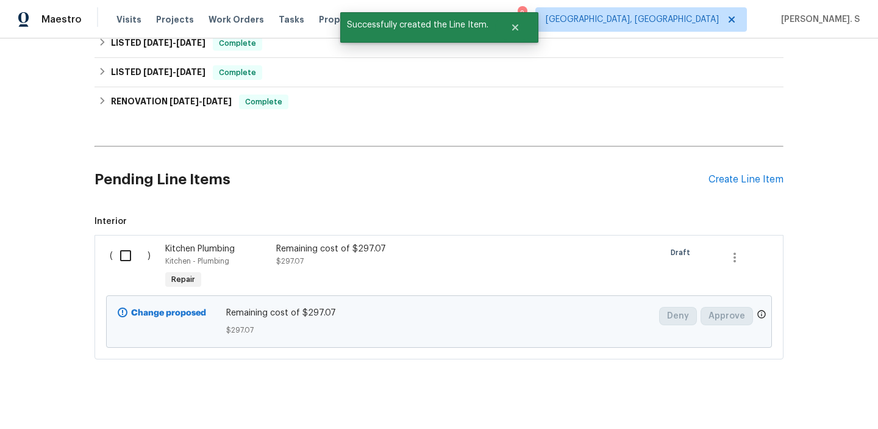
click at [135, 263] on input "checkbox" at bounding box center [130, 256] width 35 height 26
checkbox input "true"
click at [807, 388] on button "Create Work Order" at bounding box center [808, 398] width 101 height 23
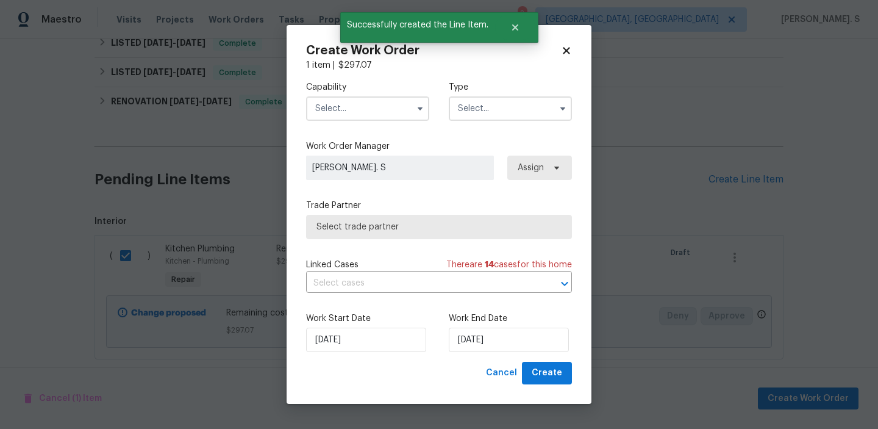
click at [366, 113] on input "text" at bounding box center [367, 108] width 123 height 24
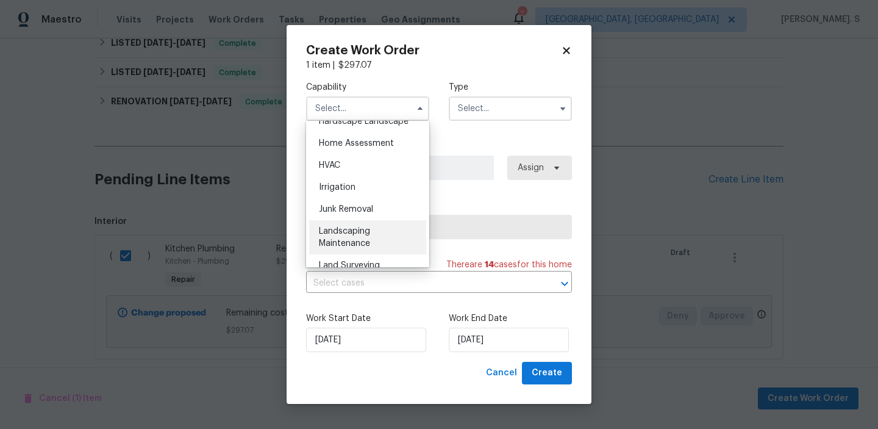
scroll to position [660, 0]
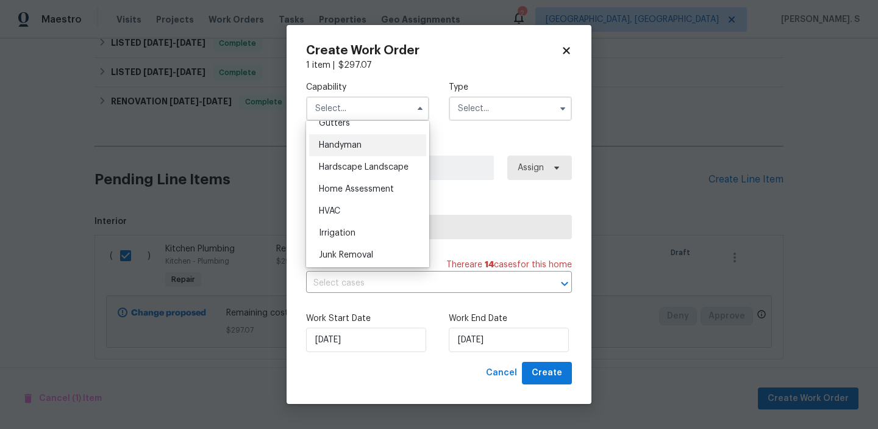
click at [346, 143] on span "Handyman" at bounding box center [340, 145] width 43 height 9
type input "Handyman"
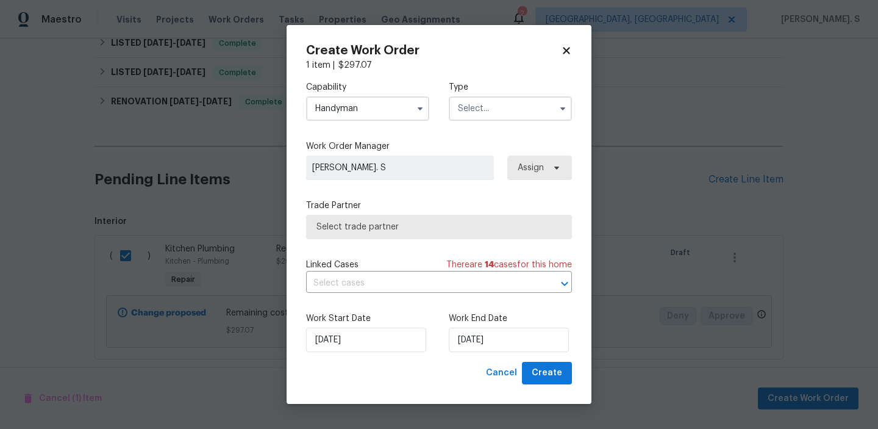
click at [519, 101] on input "text" at bounding box center [510, 108] width 123 height 24
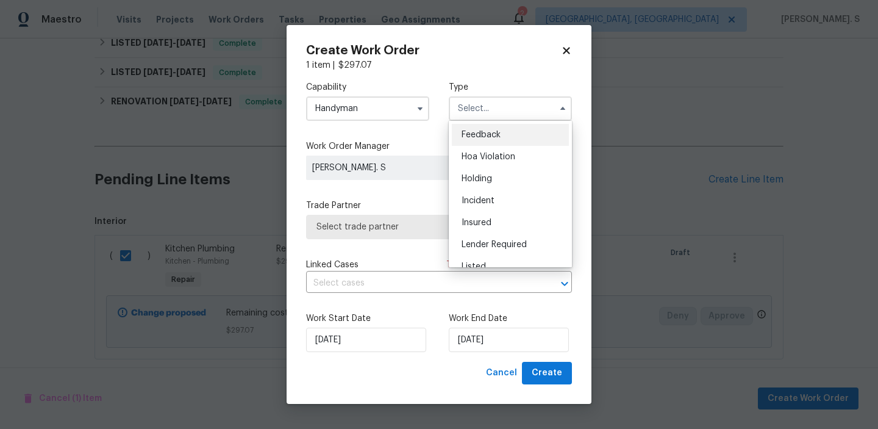
click at [509, 123] on ul "Feedback Hoa Violation Holding Incident Insured Lender Required Listed Lite Lwo…" at bounding box center [510, 194] width 123 height 146
click at [504, 130] on div "Feedback" at bounding box center [510, 135] width 117 height 22
type input "Feedback"
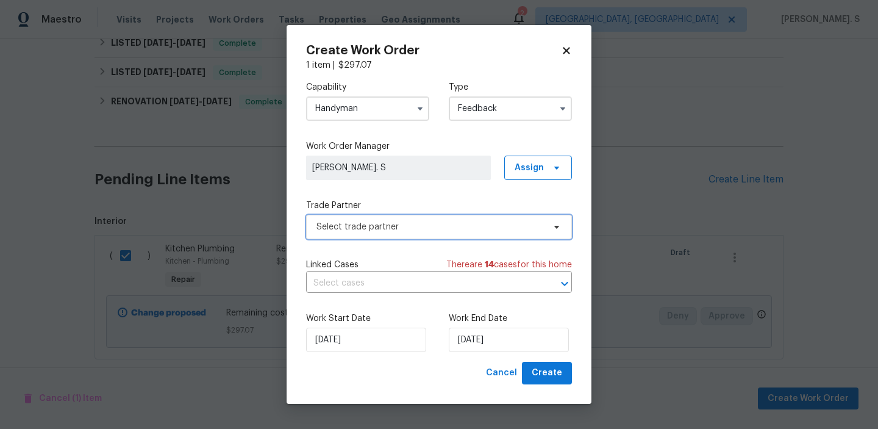
click at [434, 227] on span "Select trade partner" at bounding box center [429, 227] width 227 height 12
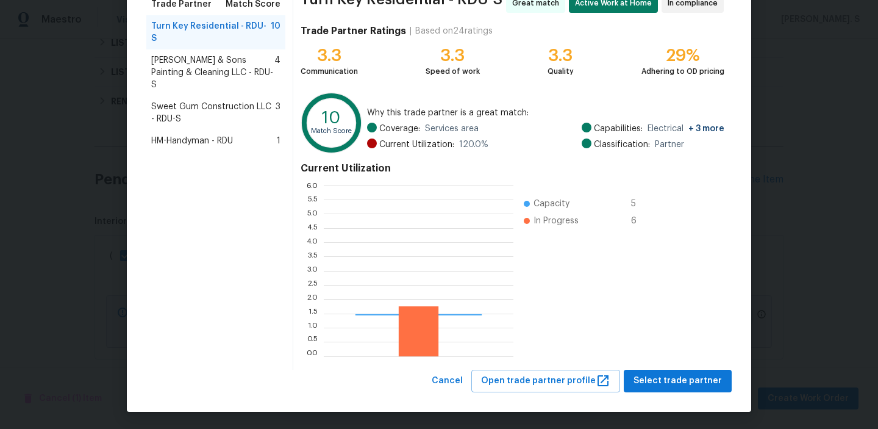
scroll to position [171, 190]
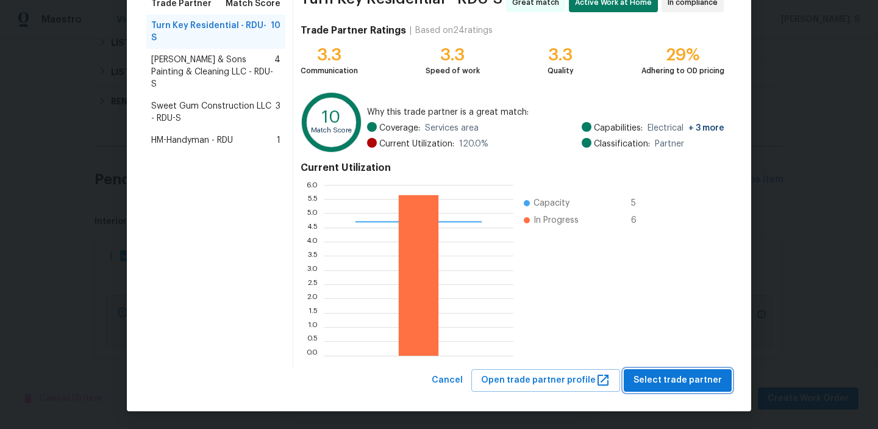
click at [663, 374] on span "Select trade partner" at bounding box center [678, 380] width 88 height 15
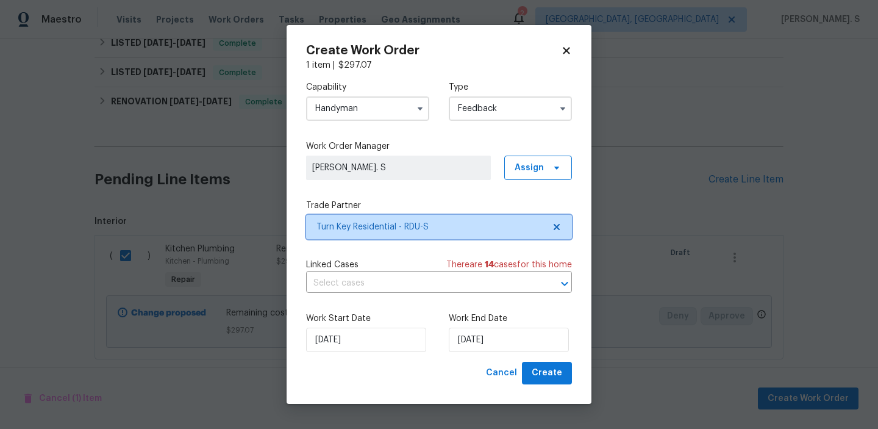
scroll to position [0, 0]
click at [484, 295] on div "Capability Handyman Type Feedback Work Order Manager Glory Joyce. S Assign Trad…" at bounding box center [439, 216] width 266 height 290
click at [484, 288] on input "text" at bounding box center [422, 283] width 232 height 19
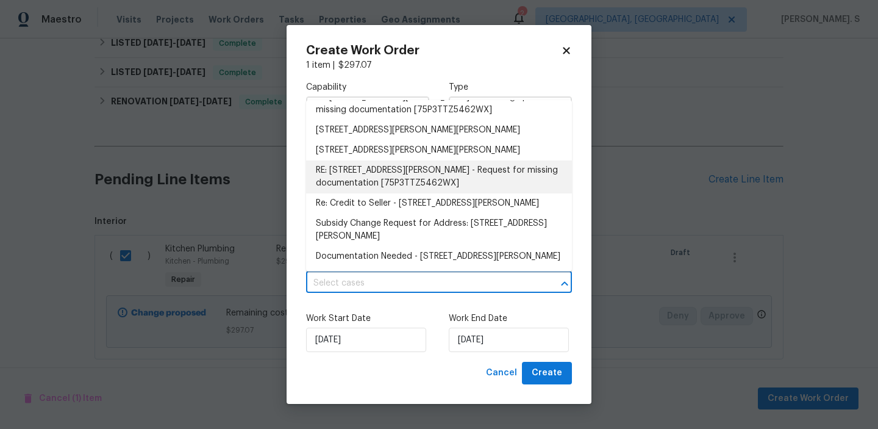
scroll to position [248, 0]
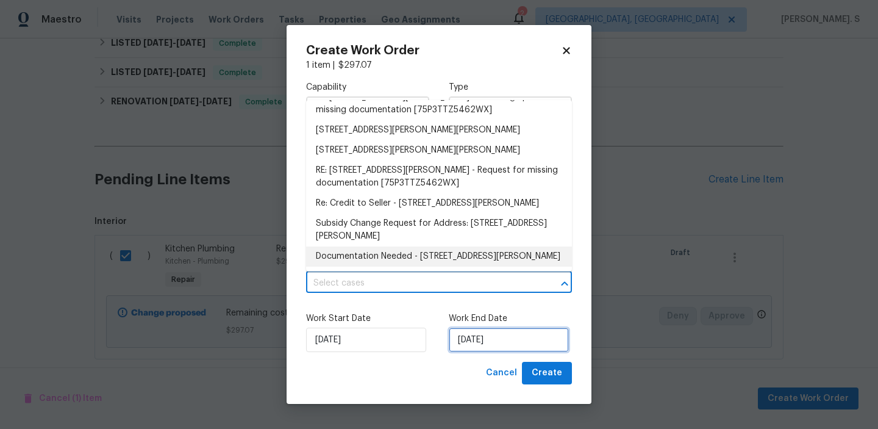
click at [485, 348] on input "[DATE]" at bounding box center [509, 339] width 120 height 24
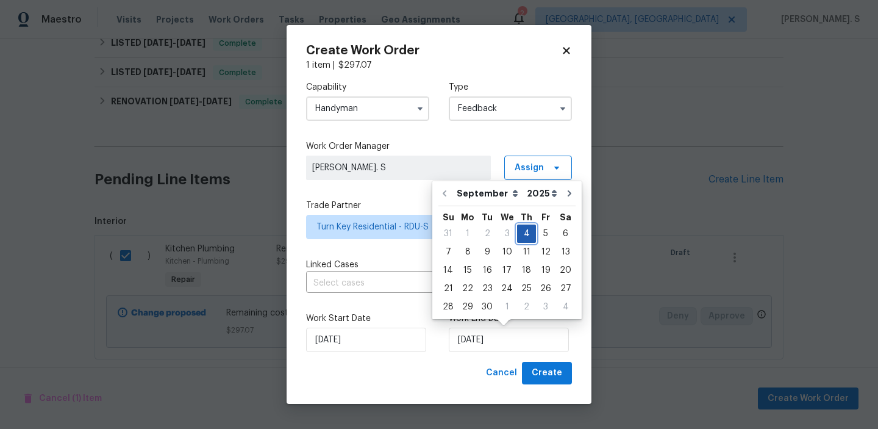
click at [520, 234] on div "4" at bounding box center [526, 233] width 19 height 17
click at [537, 376] on span "Create" at bounding box center [547, 372] width 30 height 15
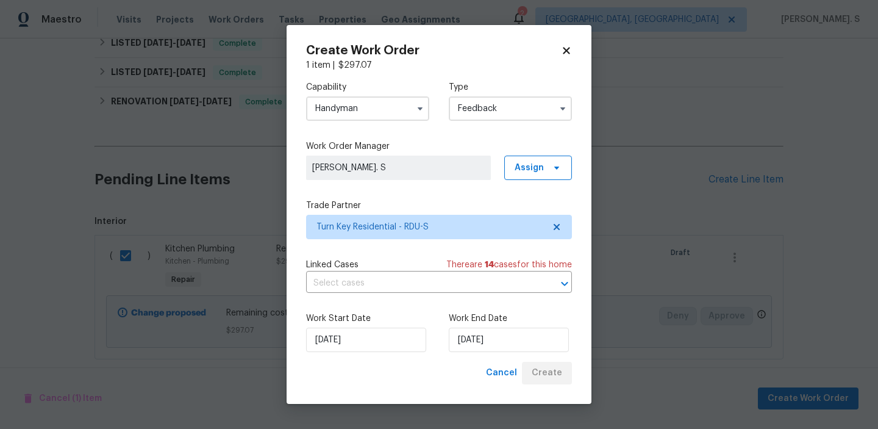
checkbox input "false"
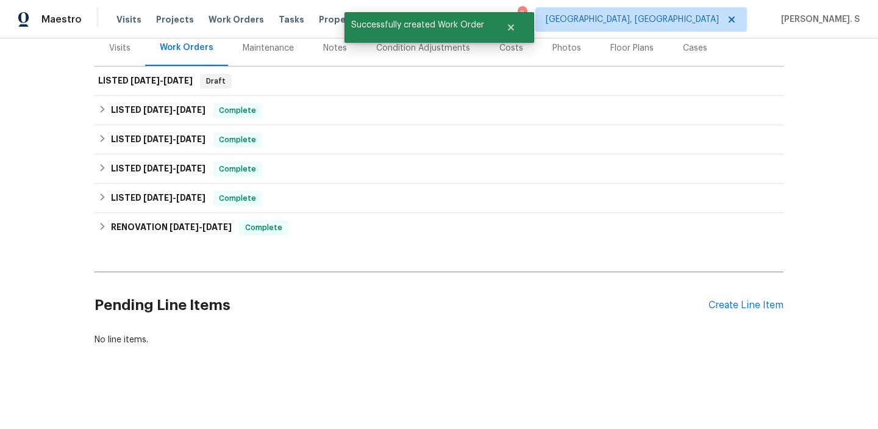
scroll to position [155, 0]
click at [162, 306] on h2 "Pending Line Items" at bounding box center [402, 305] width 614 height 57
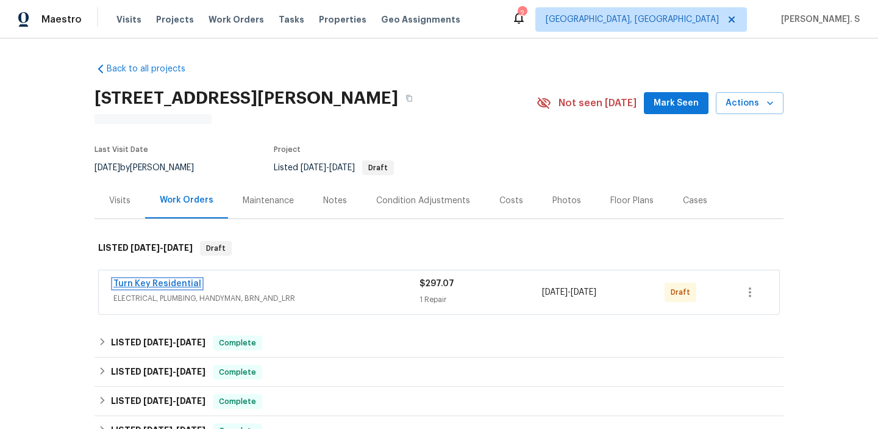
click at [154, 284] on link "Turn Key Residential" at bounding box center [157, 283] width 88 height 9
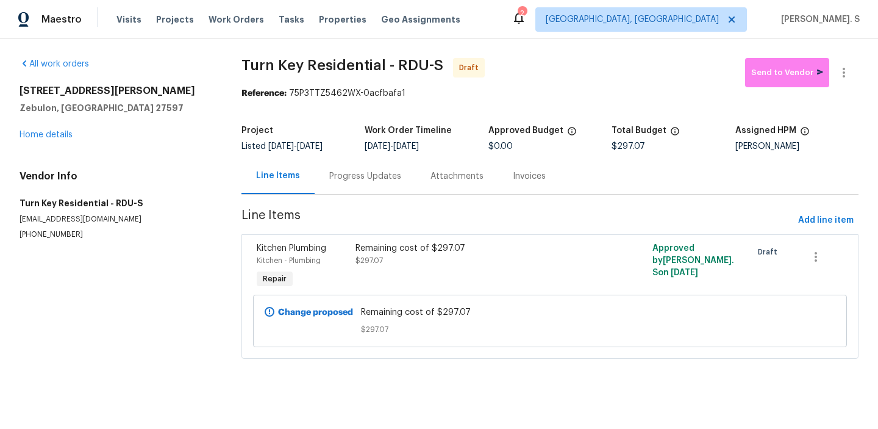
click at [337, 179] on div "Progress Updates" at bounding box center [365, 176] width 72 height 12
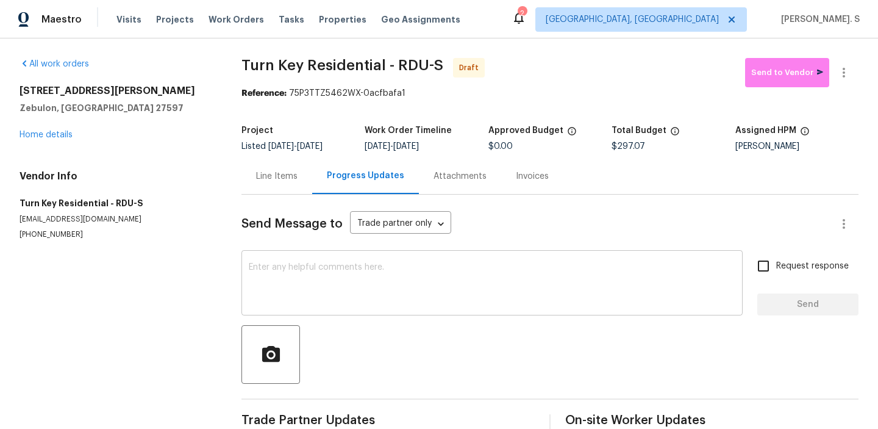
click at [337, 284] on textarea at bounding box center [492, 284] width 487 height 43
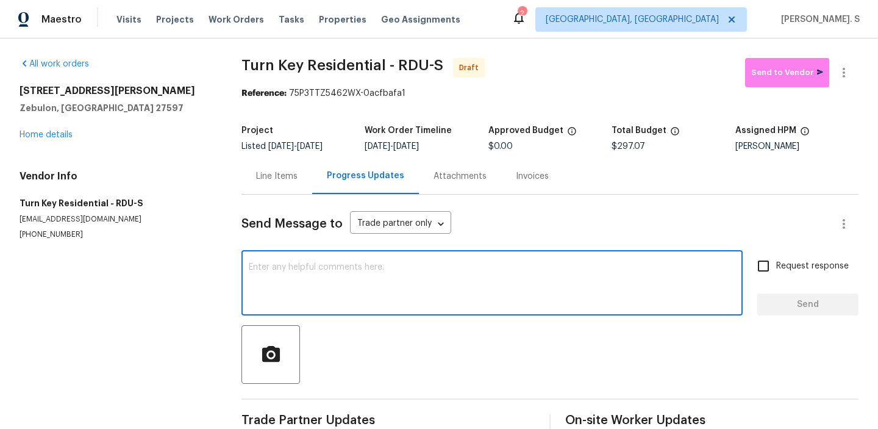
paste textarea "Hi this is Glory with Opendoor. I’m confirming you received the WO for the prop…"
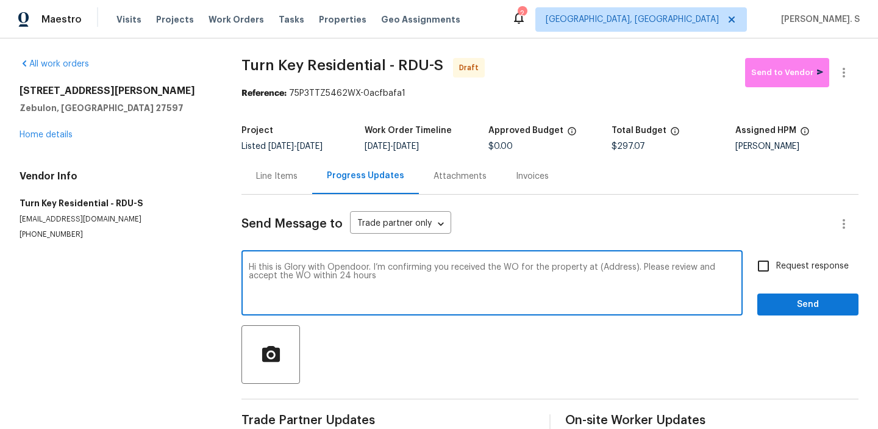
click at [612, 266] on textarea "Hi this is Glory with Opendoor. I’m confirming you received the WO for the prop…" at bounding box center [492, 284] width 487 height 43
paste textarea "[STREET_ADDRESS][PERSON_NAME]"
drag, startPoint x: 416, startPoint y: 276, endPoint x: 612, endPoint y: 276, distance: 196.3
click at [611, 276] on textarea "Hi this is Glory with Opendoor. I’m confirming you received the WO for the prop…" at bounding box center [492, 284] width 487 height 43
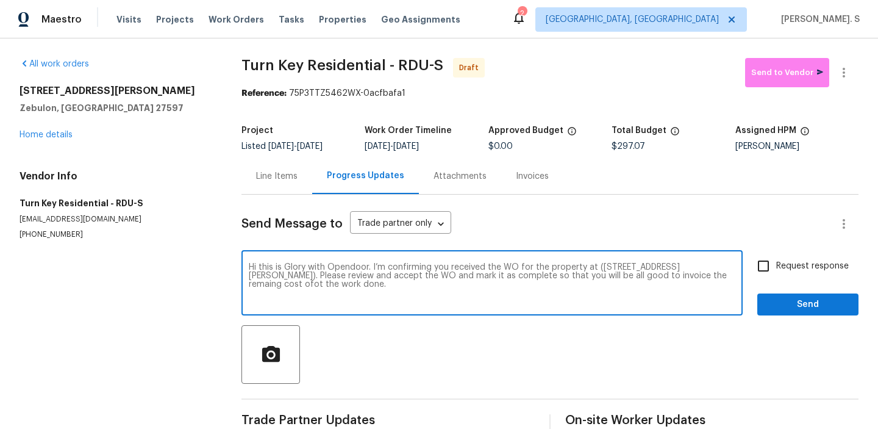
click at [0, 0] on div "of" at bounding box center [0, 0] width 0 height 0
click at [0, 0] on div "Correct the spelling error" at bounding box center [0, 0] width 0 height 0
type textarea "Hi this is Glory with Opendoor. I’m confirming you received the WO for the prop…"
click at [759, 264] on input "Request response" at bounding box center [764, 266] width 26 height 26
checkbox input "true"
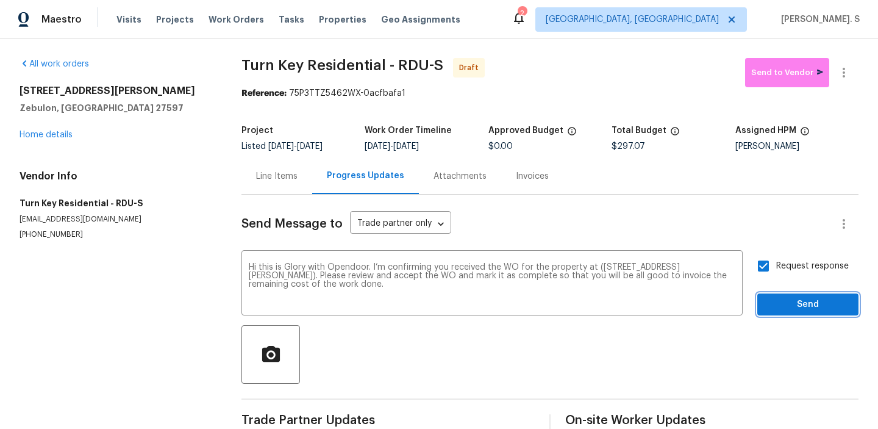
click at [784, 301] on span "Send" at bounding box center [808, 304] width 82 height 15
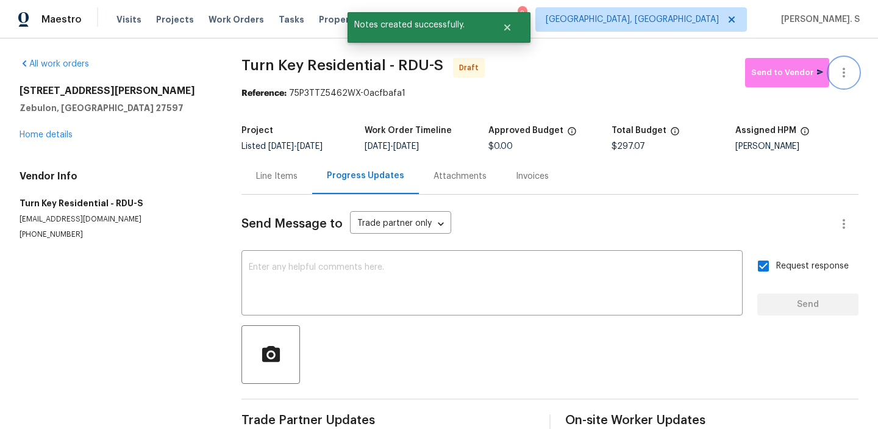
click at [833, 68] on button "button" at bounding box center [843, 72] width 29 height 29
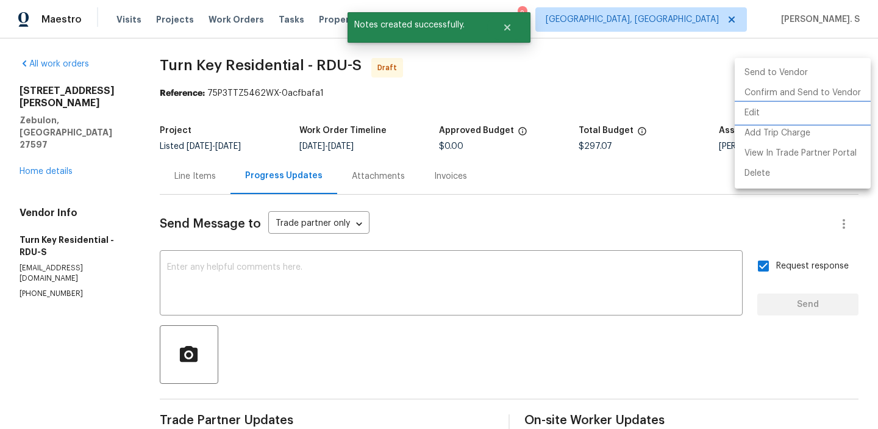
click at [764, 115] on li "Edit" at bounding box center [803, 113] width 136 height 20
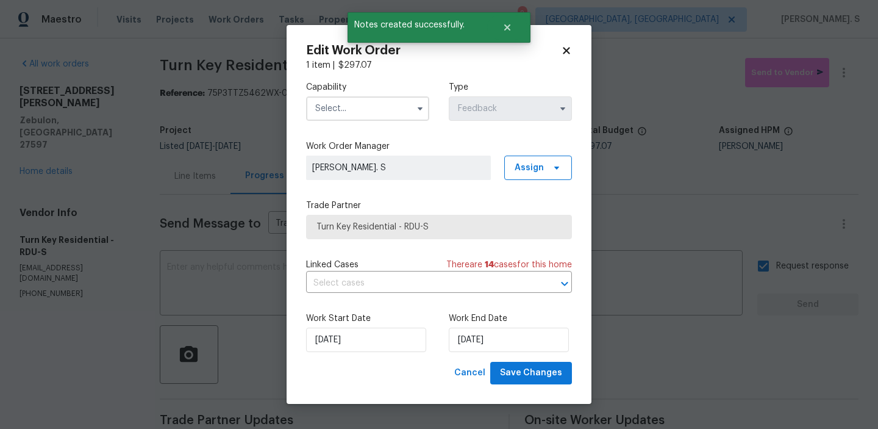
click at [381, 99] on input "text" at bounding box center [367, 108] width 123 height 24
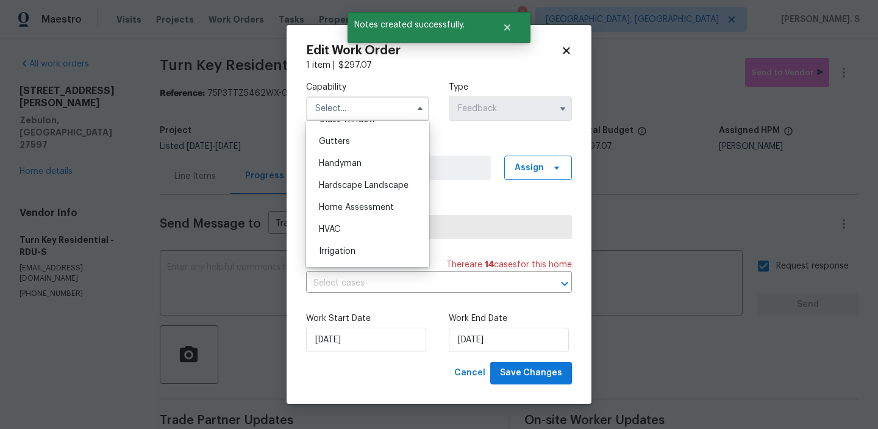
scroll to position [616, 0]
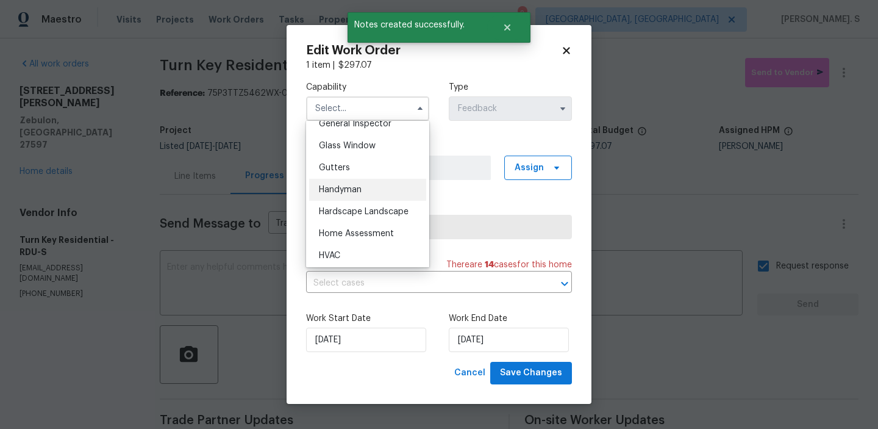
click at [354, 186] on span "Handyman" at bounding box center [340, 189] width 43 height 9
type input "Handyman"
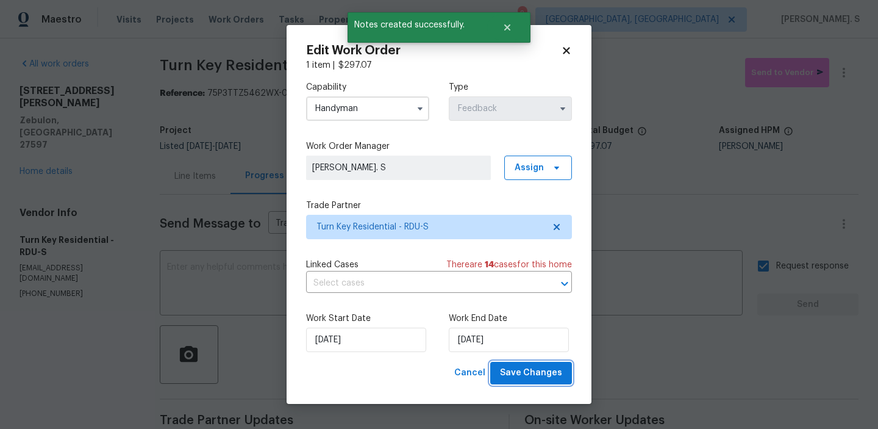
click at [551, 373] on span "Save Changes" at bounding box center [531, 372] width 62 height 15
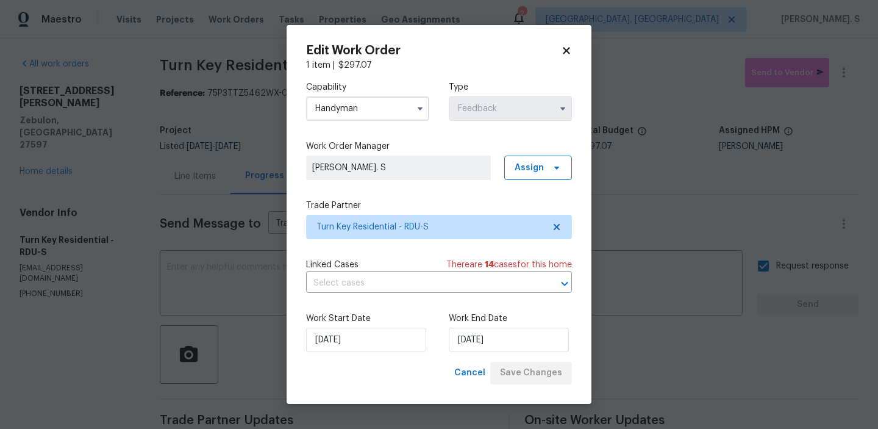
click at [853, 66] on body "Maestro Visits Projects Work Orders Tasks Properties Geo Assignments 2 [GEOGRAP…" at bounding box center [439, 214] width 878 height 429
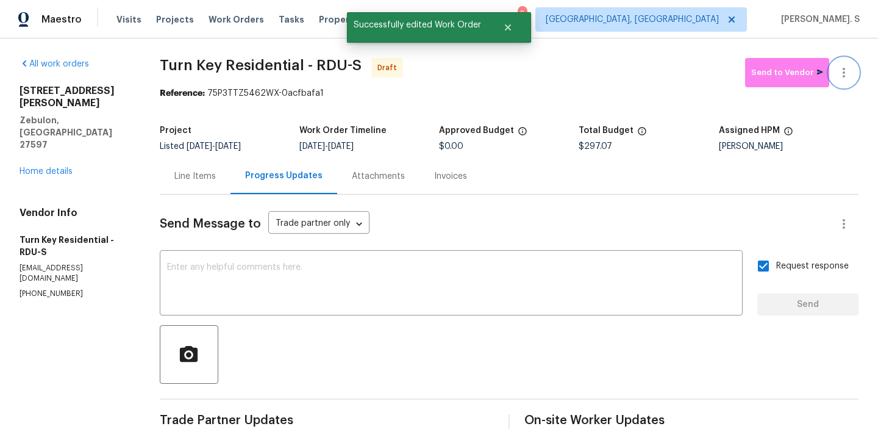
click at [853, 66] on button "button" at bounding box center [843, 72] width 29 height 29
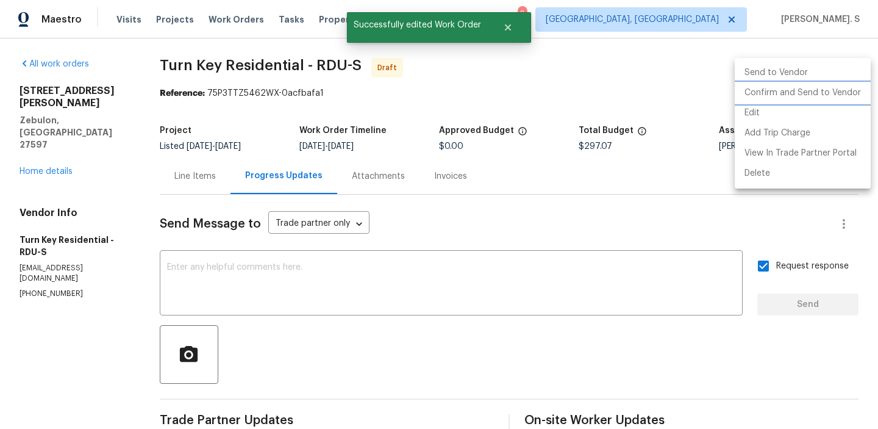
click at [835, 90] on li "Confirm and Send to Vendor" at bounding box center [803, 93] width 136 height 20
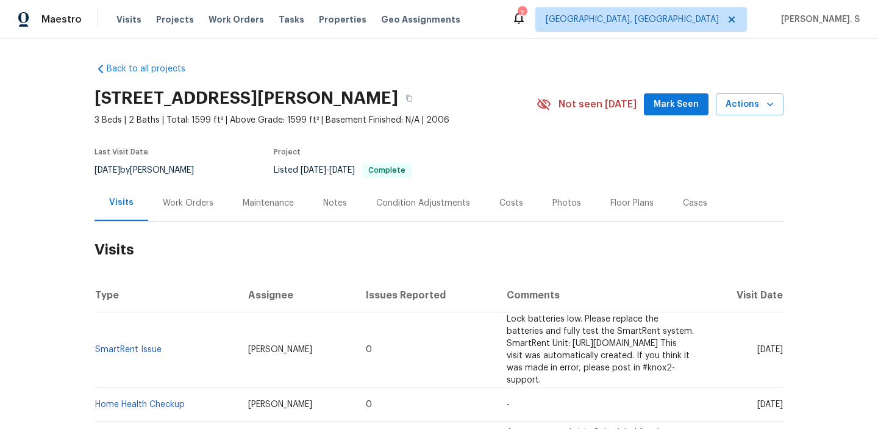
click at [185, 215] on div "Work Orders" at bounding box center [188, 203] width 80 height 36
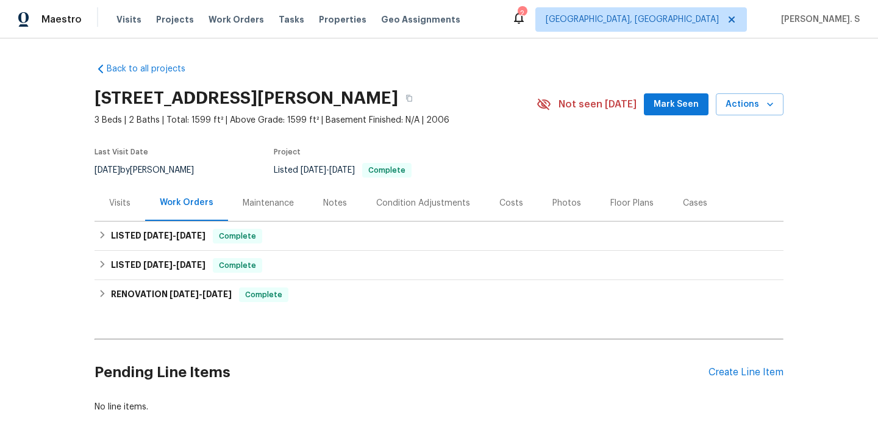
scroll to position [67, 0]
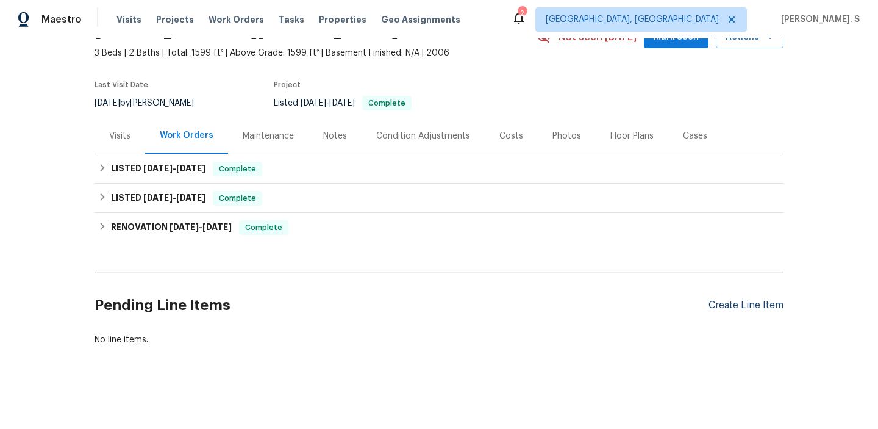
click at [734, 304] on div "Create Line Item" at bounding box center [746, 305] width 75 height 12
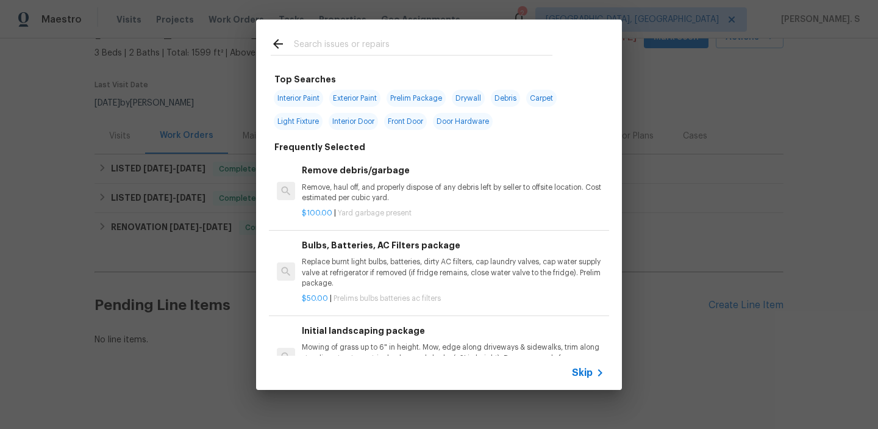
click at [353, 204] on div "$100.00 | Yard garbage present" at bounding box center [453, 210] width 302 height 15
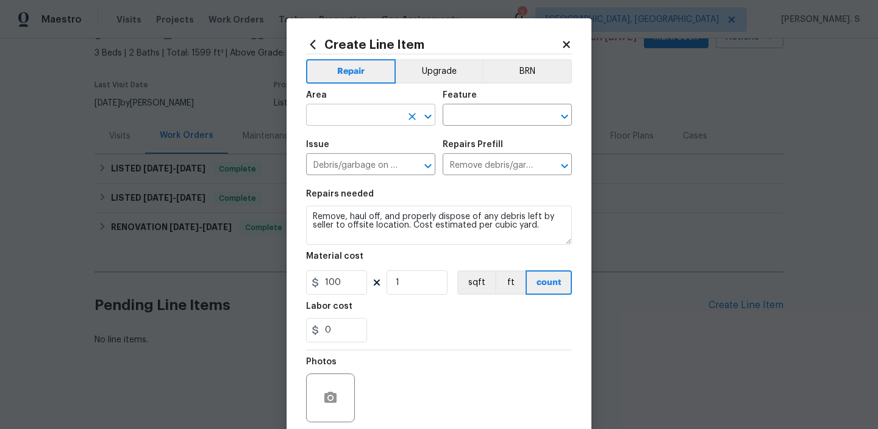
click at [427, 114] on icon "Open" at bounding box center [428, 116] width 15 height 15
type input "f"
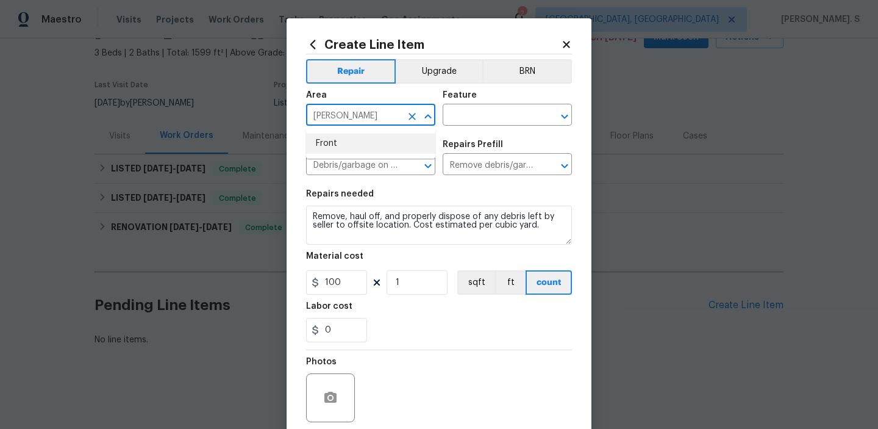
click at [385, 138] on li "Front" at bounding box center [370, 144] width 129 height 20
click at [566, 113] on icon "Open" at bounding box center [564, 116] width 15 height 15
type input "Front"
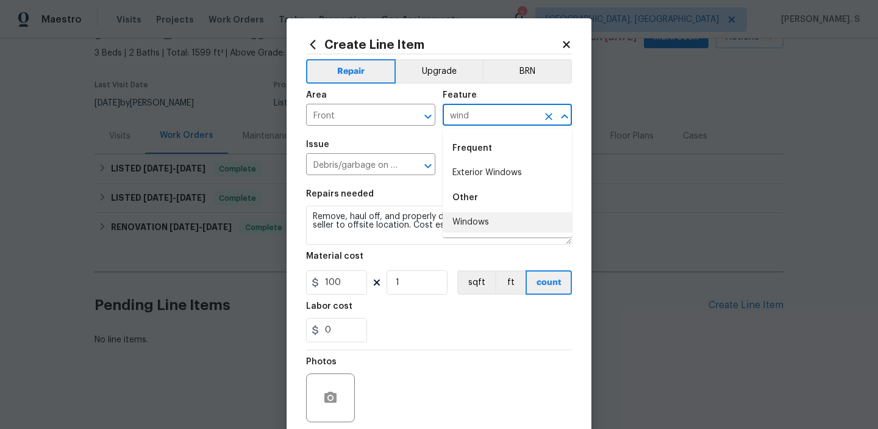
click at [503, 227] on li "Windows" at bounding box center [507, 222] width 129 height 20
type input "W"
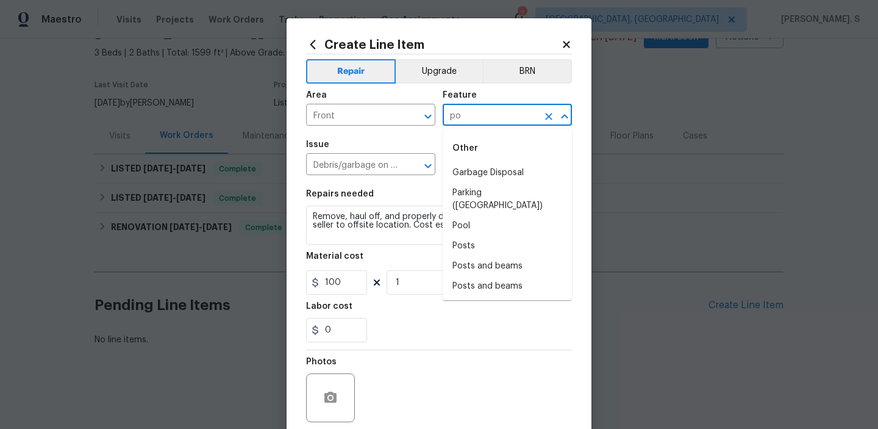
type input "p"
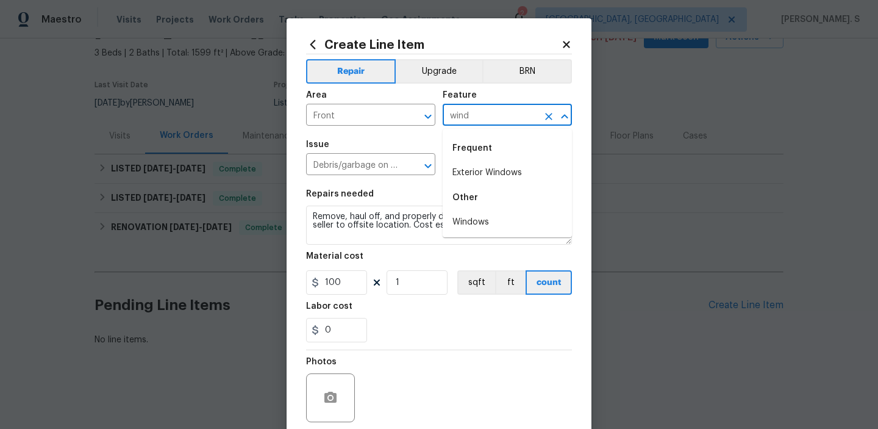
click at [489, 216] on li "Windows" at bounding box center [507, 222] width 129 height 20
click at [428, 168] on icon "Open" at bounding box center [427, 165] width 7 height 4
type input "Windows"
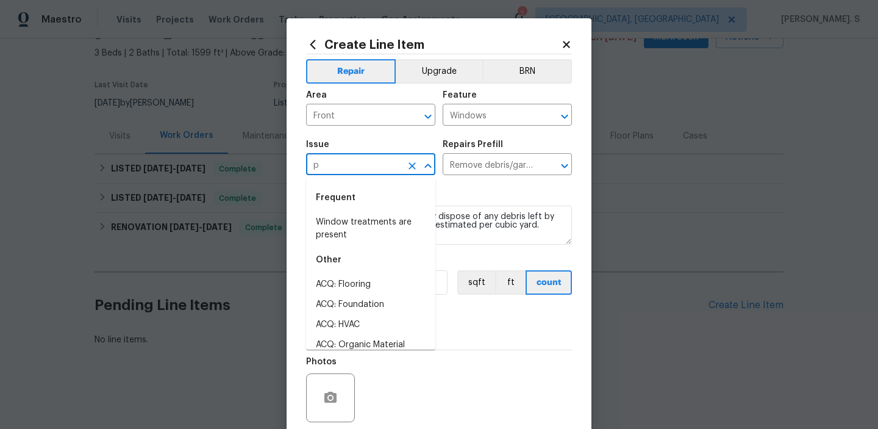
scroll to position [0, 0]
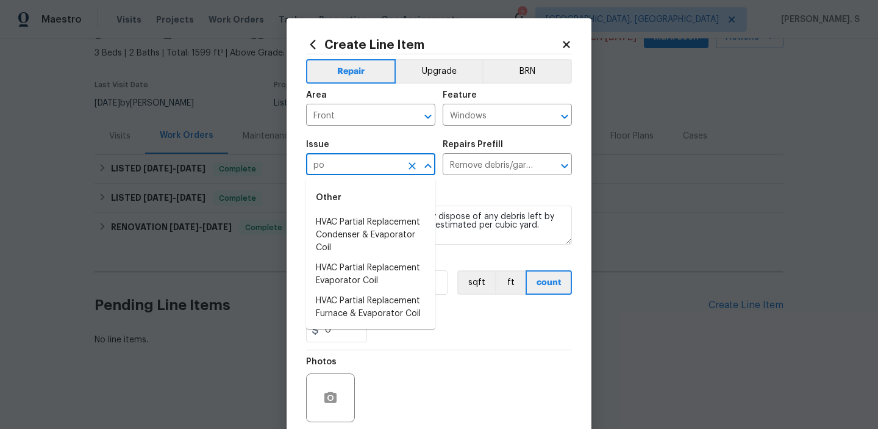
type input "p"
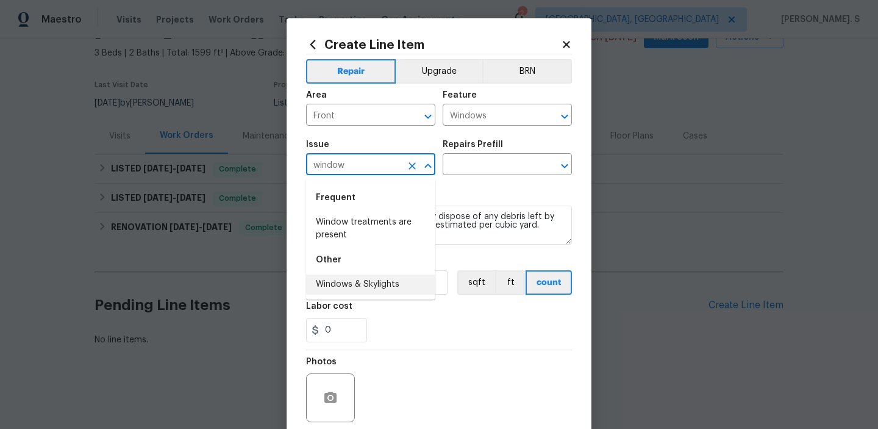
click at [362, 280] on li "Windows & Skylights" at bounding box center [370, 284] width 129 height 20
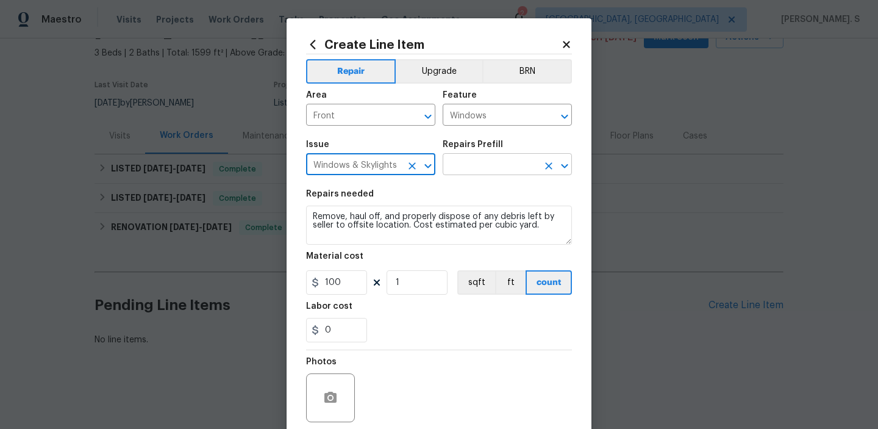
click at [567, 172] on icon "Open" at bounding box center [564, 166] width 15 height 15
type input "Windows & Skylights"
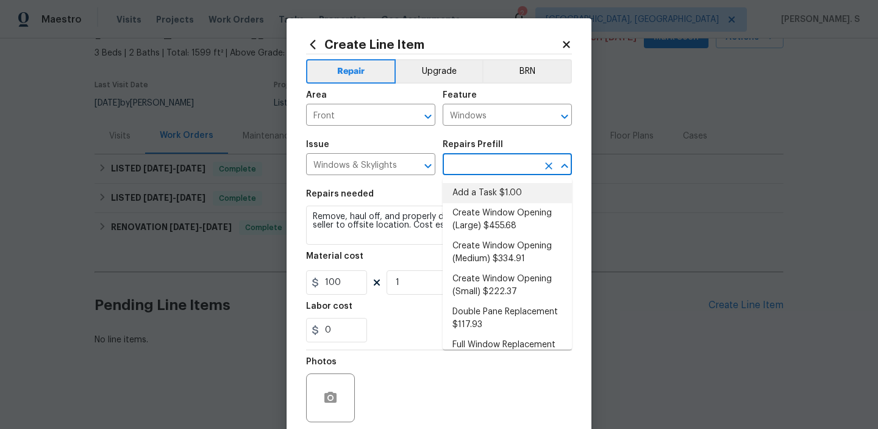
click at [477, 190] on li "Add a Task $1.00" at bounding box center [507, 193] width 129 height 20
type input "Add a Task $1.00"
type textarea "HPM to detail"
type input "1"
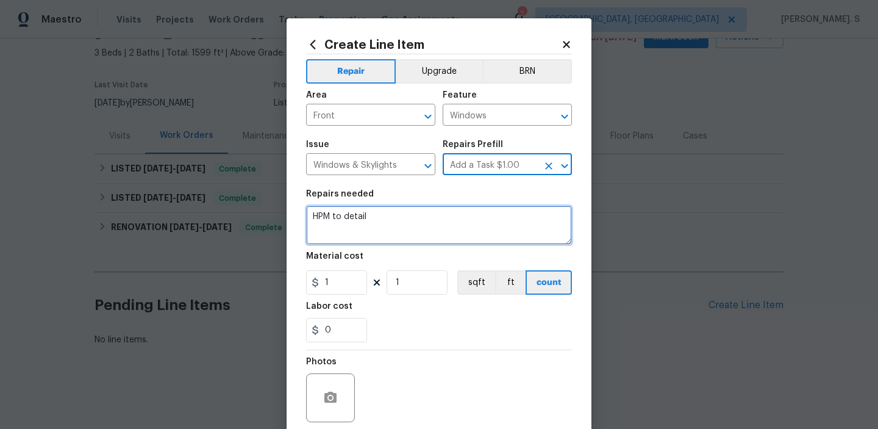
click at [417, 222] on textarea "HPM to detail" at bounding box center [439, 224] width 266 height 39
paste textarea "The front porch window does not close or latch. Please inspect and repair so th…"
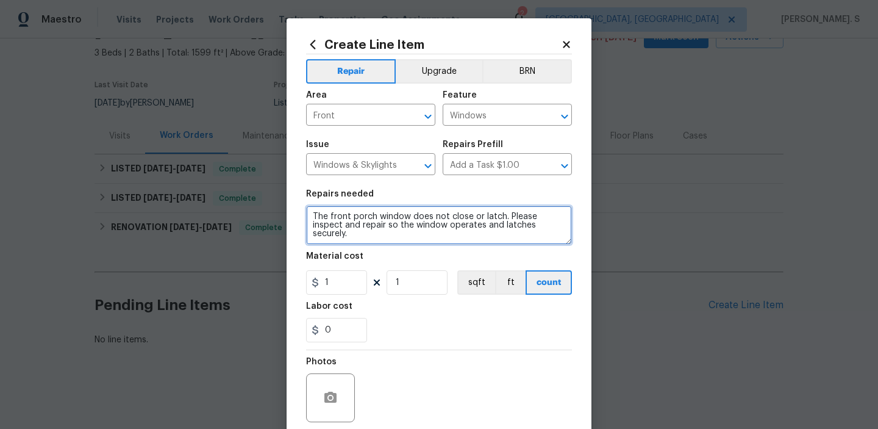
type textarea "The front porch window does not close or latch. Please inspect and repair so th…"
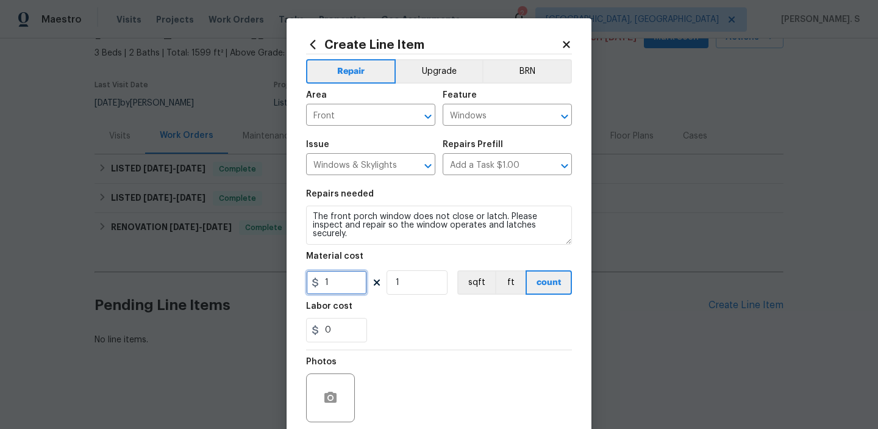
click at [357, 281] on input "1" at bounding box center [336, 282] width 61 height 24
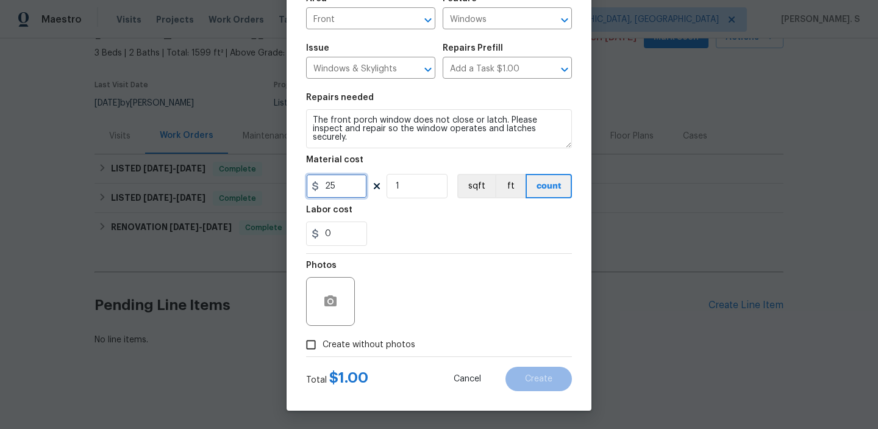
type input "25"
click at [344, 344] on span "Create without photos" at bounding box center [369, 344] width 93 height 13
click at [323, 344] on input "Create without photos" at bounding box center [310, 344] width 23 height 23
checkbox input "true"
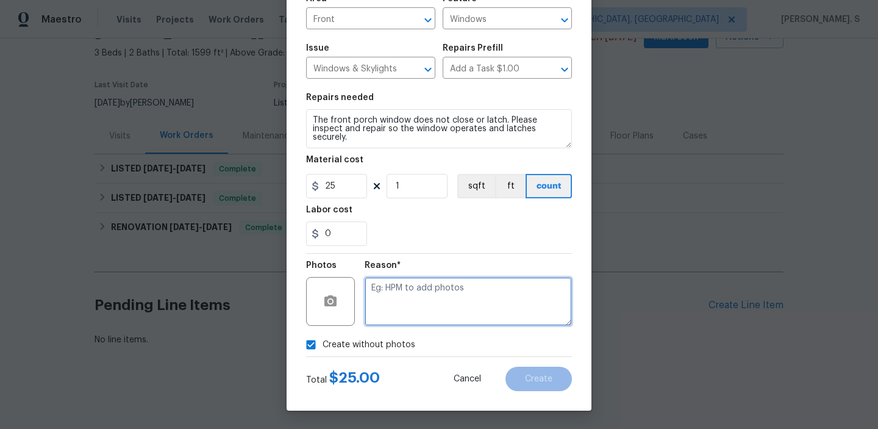
click at [482, 298] on textarea at bounding box center [468, 301] width 207 height 49
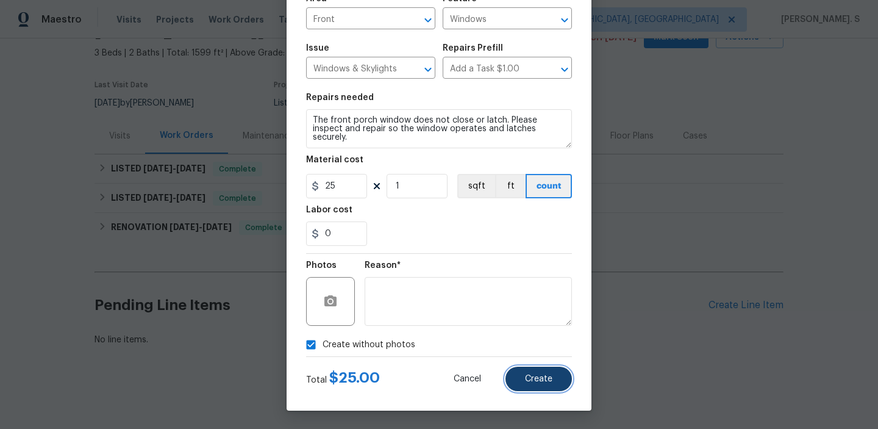
click at [532, 375] on span "Create" at bounding box center [538, 378] width 27 height 9
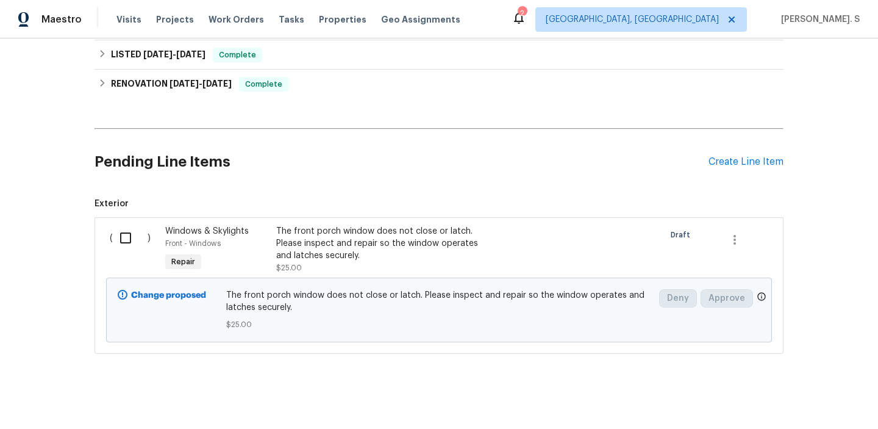
scroll to position [218, 0]
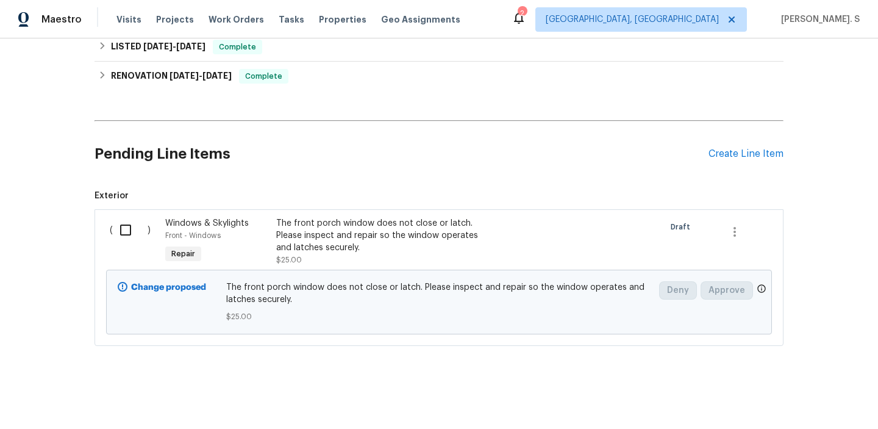
click at [129, 233] on input "checkbox" at bounding box center [130, 230] width 35 height 26
checkbox input "true"
click at [784, 387] on button "Create Work Order" at bounding box center [808, 398] width 101 height 23
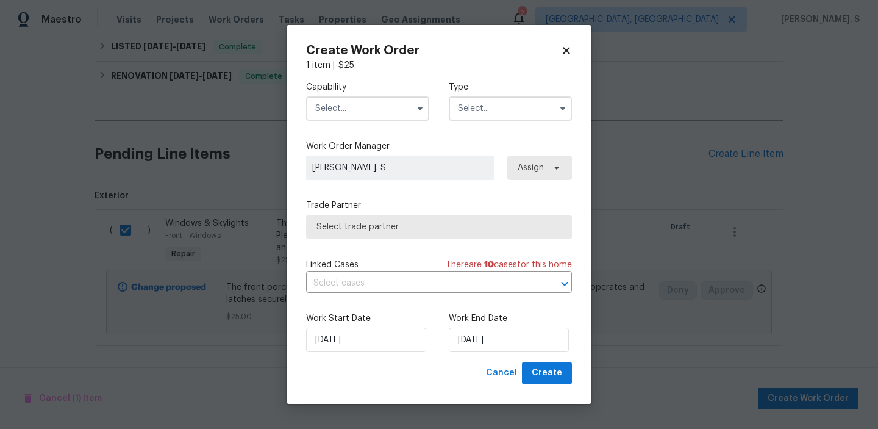
click at [371, 105] on input "text" at bounding box center [367, 108] width 123 height 24
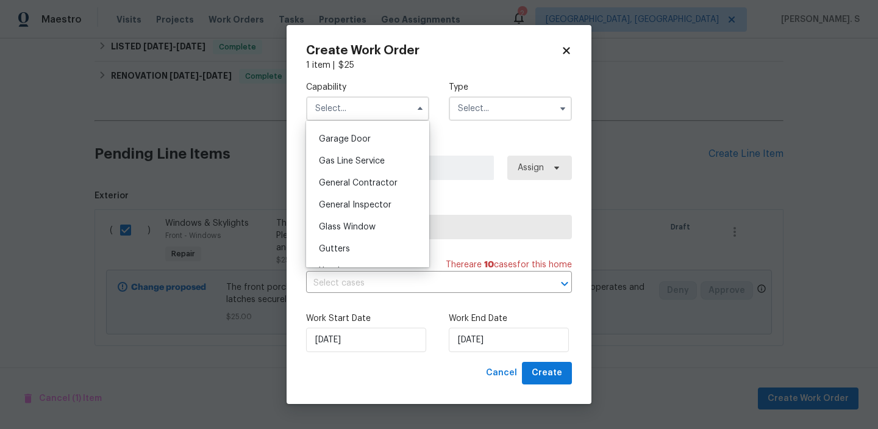
scroll to position [560, 0]
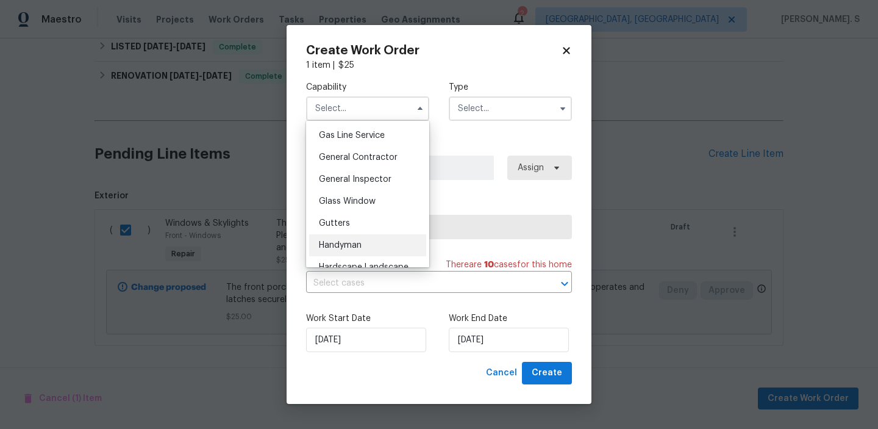
click at [354, 243] on span "Handyman" at bounding box center [340, 245] width 43 height 9
type input "Handyman"
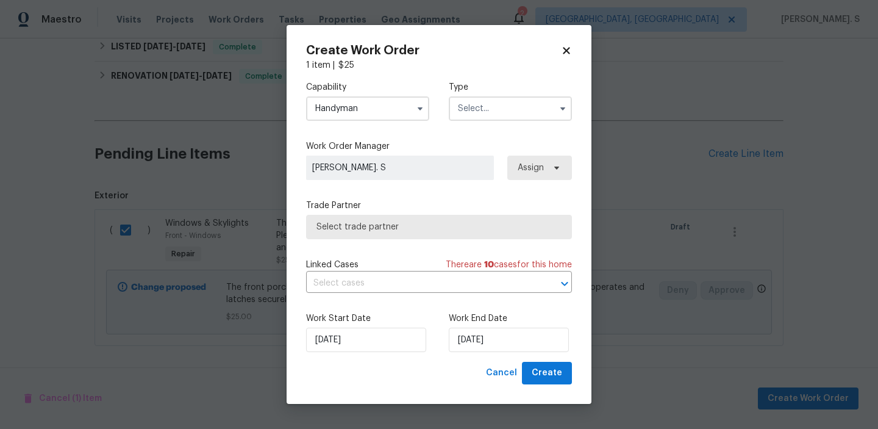
click at [483, 115] on input "text" at bounding box center [510, 108] width 123 height 24
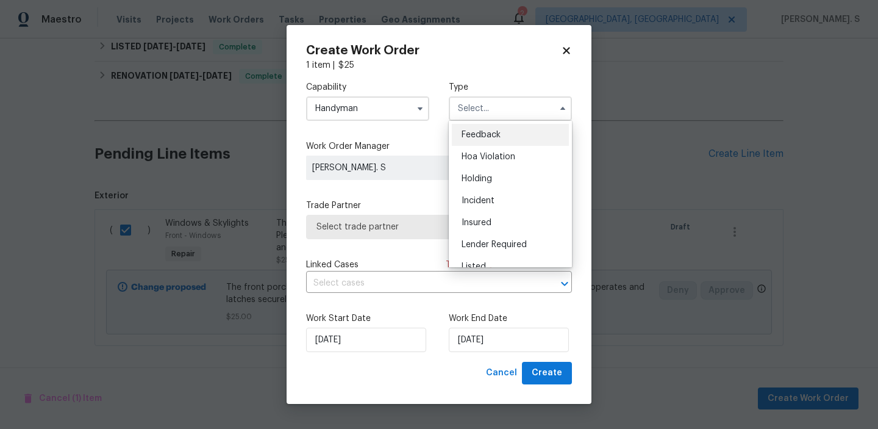
click at [483, 127] on div "Feedback" at bounding box center [510, 135] width 117 height 22
type input "Feedback"
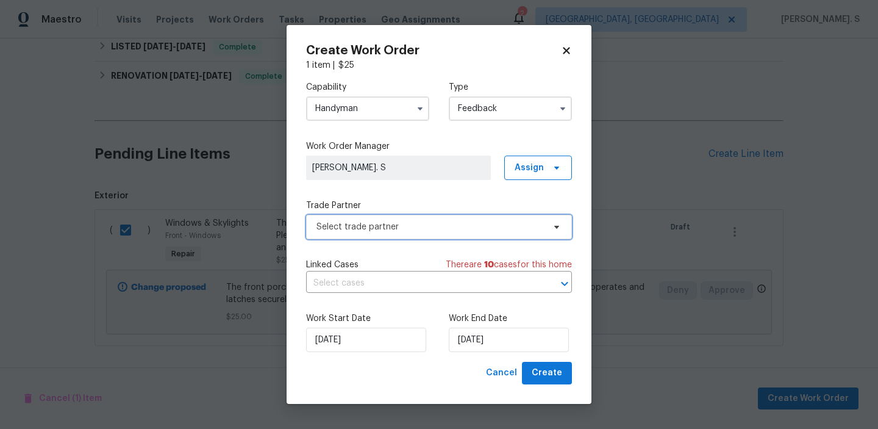
click at [393, 234] on span "Select trade partner" at bounding box center [439, 227] width 266 height 24
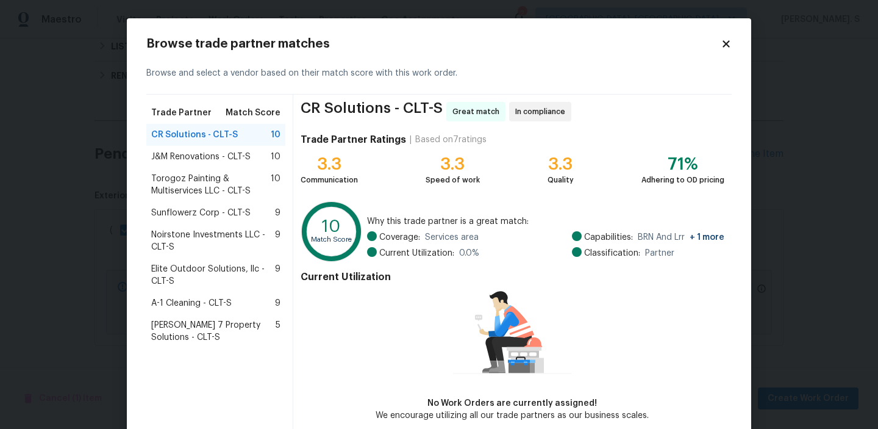
click at [219, 155] on span "J&M Renovations - CLT-S" at bounding box center [200, 157] width 99 height 12
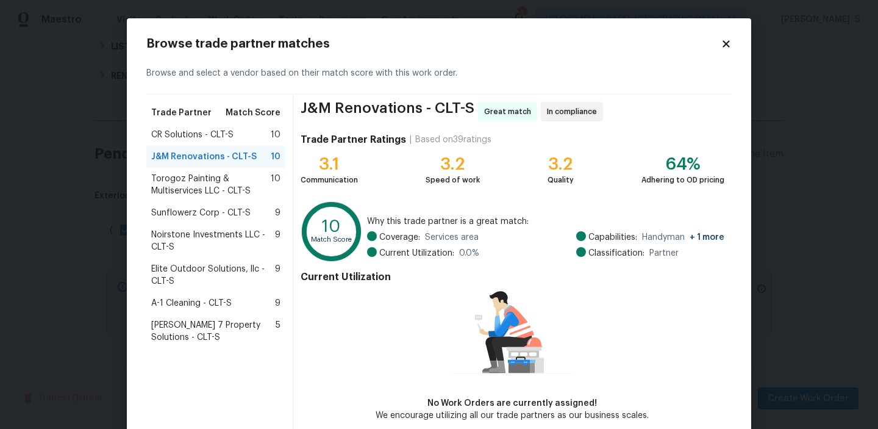
click at [217, 171] on div "Torogoz Painting & Multiservices LLC - CLT-S 10" at bounding box center [215, 185] width 139 height 34
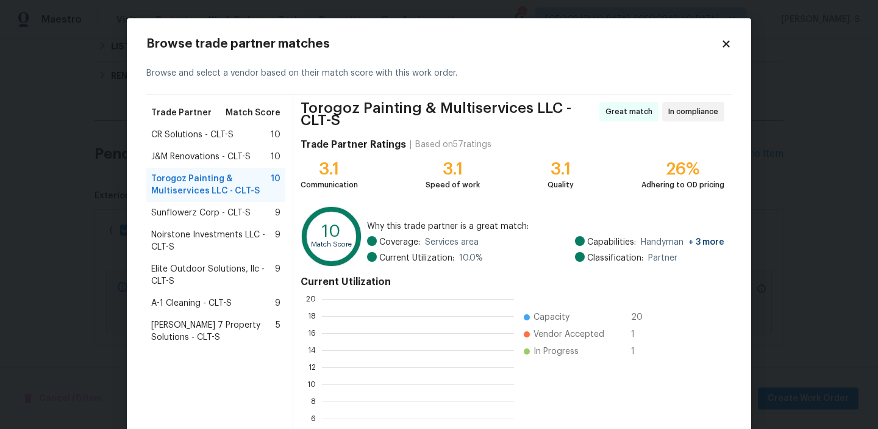
scroll to position [171, 192]
click at [216, 198] on div "Torogoz Painting & Multiservices LLC - CLT-S 10" at bounding box center [215, 185] width 139 height 34
click at [205, 221] on div "Sunflowerz Corp - CLT-S 9" at bounding box center [215, 213] width 139 height 22
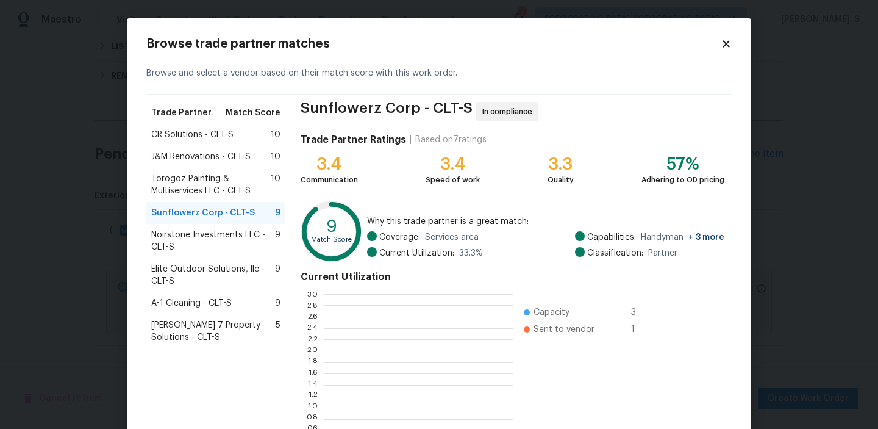
scroll to position [171, 190]
click at [201, 240] on span "Noirstone Investments LLC - CLT-S" at bounding box center [213, 241] width 124 height 24
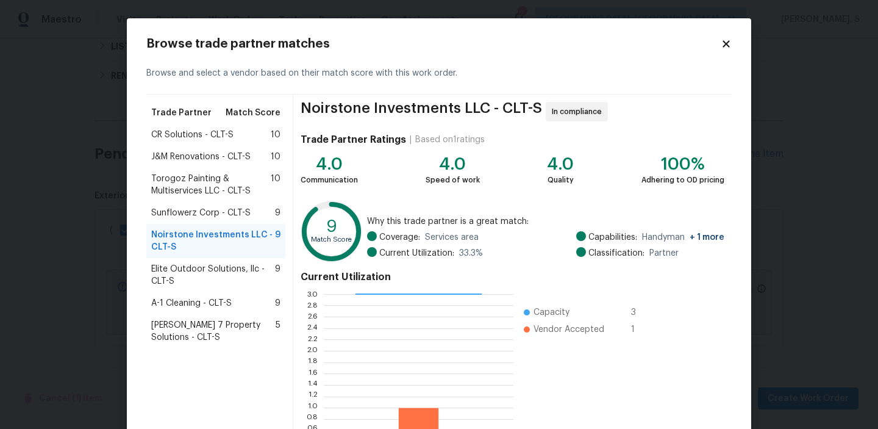
scroll to position [20, 0]
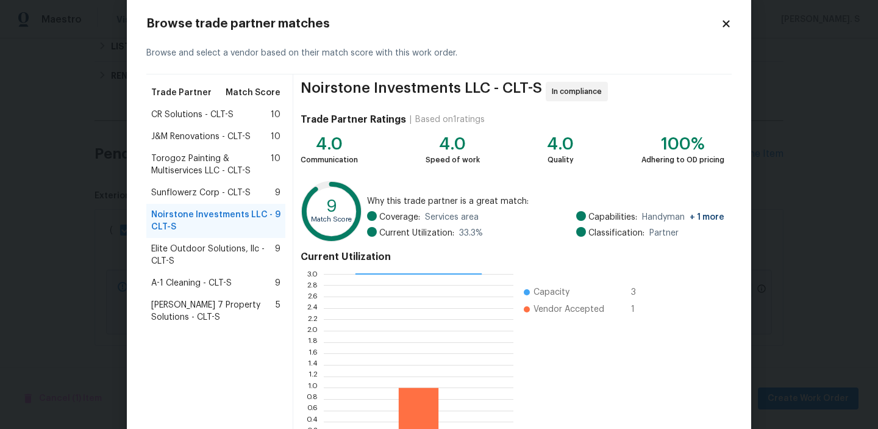
click at [215, 246] on span "Elite Outdoor Solutions, llc - CLT-S" at bounding box center [213, 255] width 124 height 24
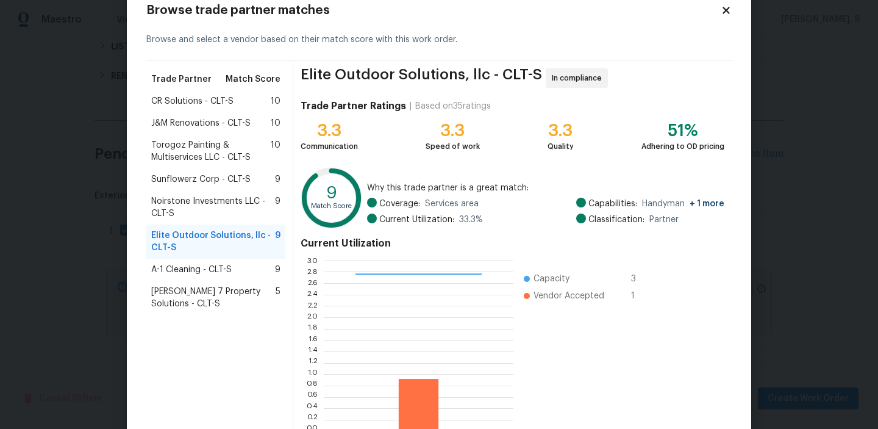
scroll to position [109, 0]
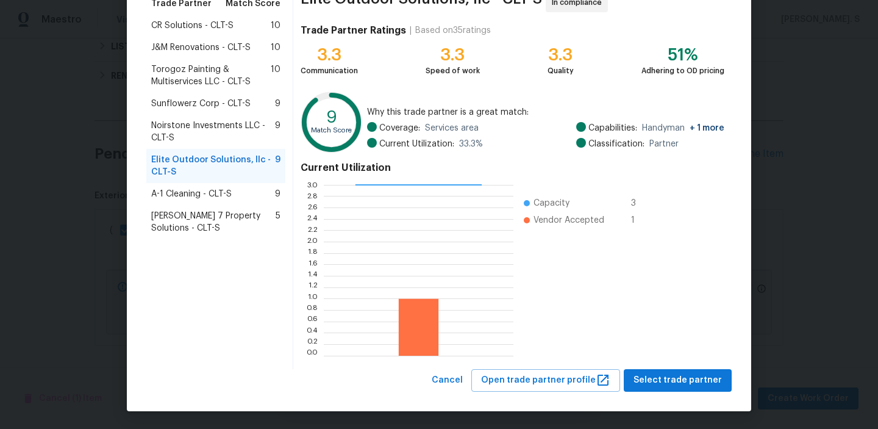
click at [223, 201] on div "A-1 Cleaning - CLT-S 9" at bounding box center [215, 194] width 139 height 22
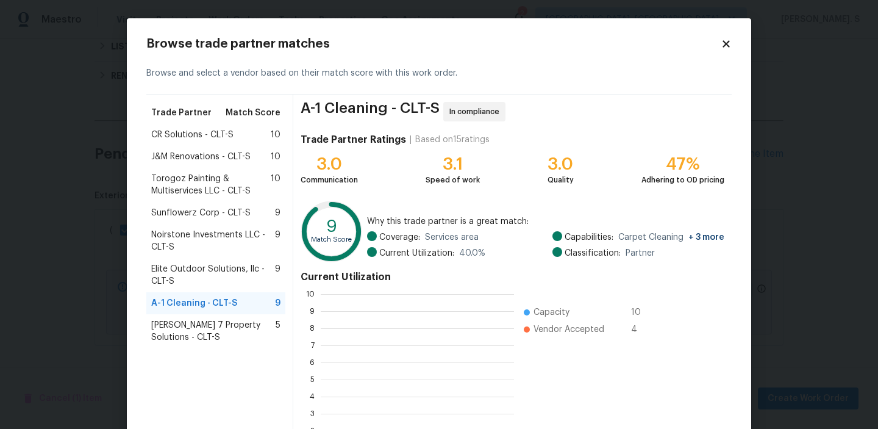
scroll to position [171, 193]
click at [213, 139] on span "CR Solutions - CLT-S" at bounding box center [192, 135] width 82 height 12
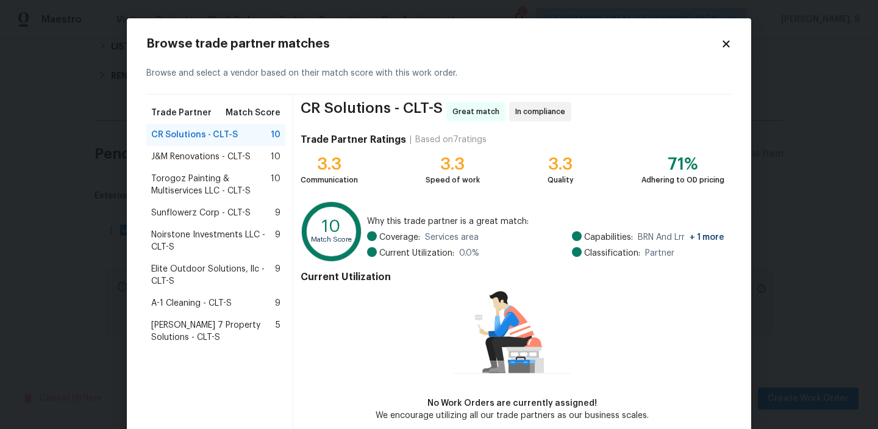
click at [229, 151] on span "J&M Renovations - CLT-S" at bounding box center [200, 157] width 99 height 12
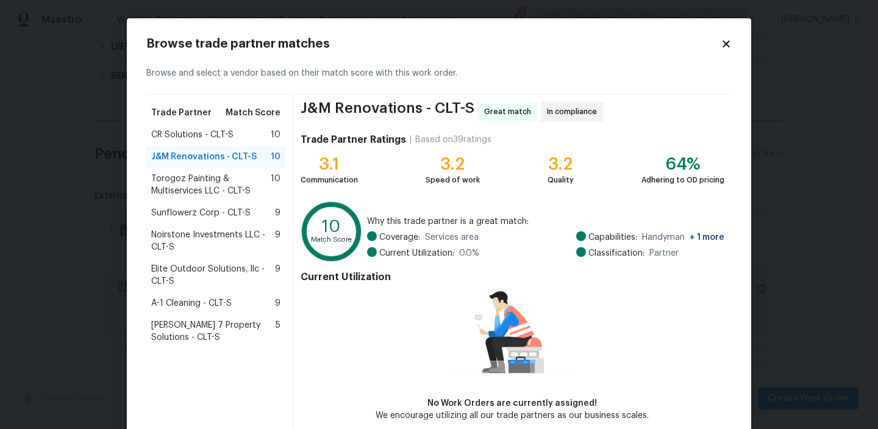
click at [235, 174] on span "Torogoz Painting & Multiservices LLC - CLT-S" at bounding box center [211, 185] width 120 height 24
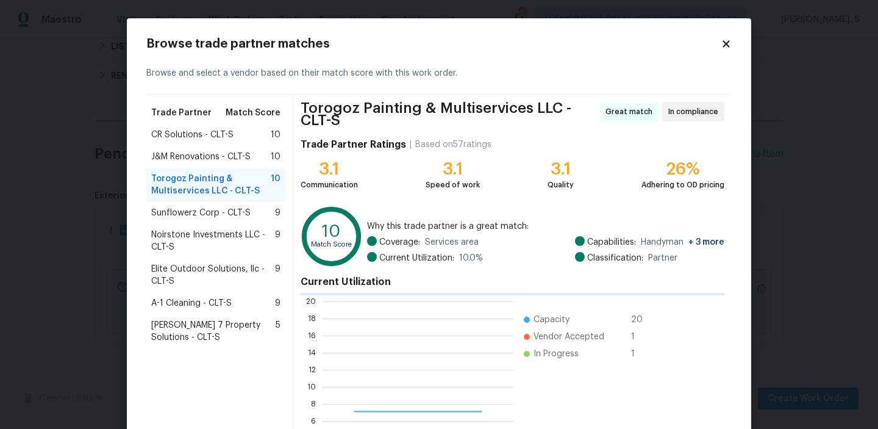
scroll to position [1, 1]
click at [244, 210] on span "Sunflowerz Corp - CLT-S" at bounding box center [200, 213] width 99 height 12
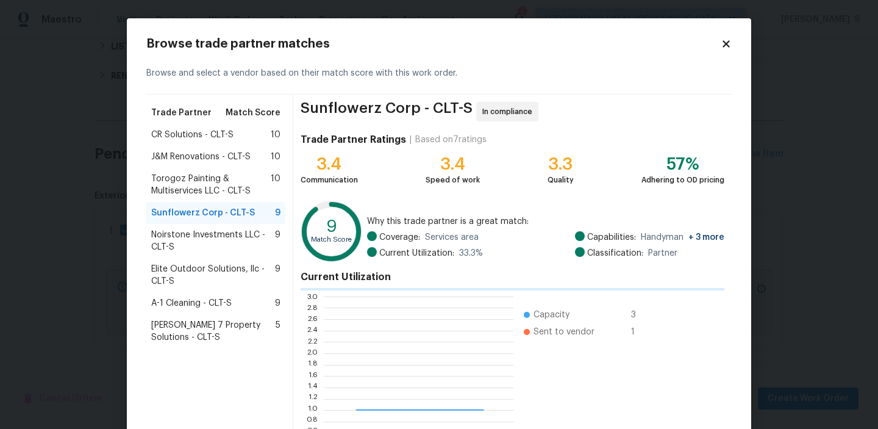
click at [244, 210] on span "Sunflowerz Corp - CLT-S" at bounding box center [203, 213] width 104 height 12
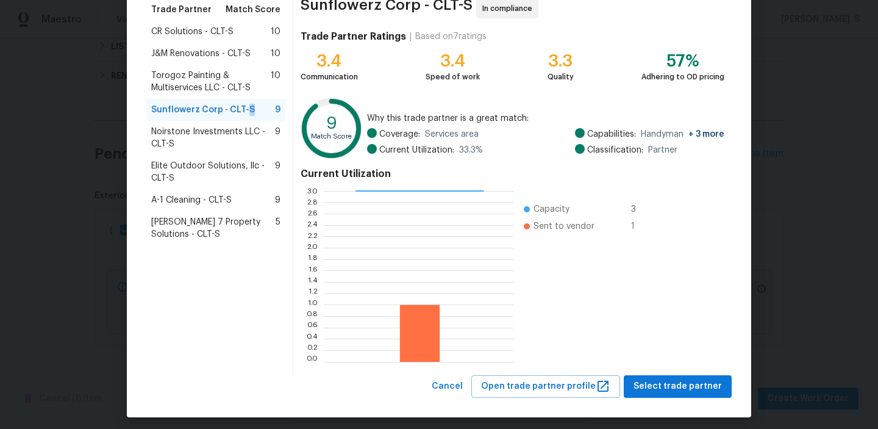
scroll to position [104, 0]
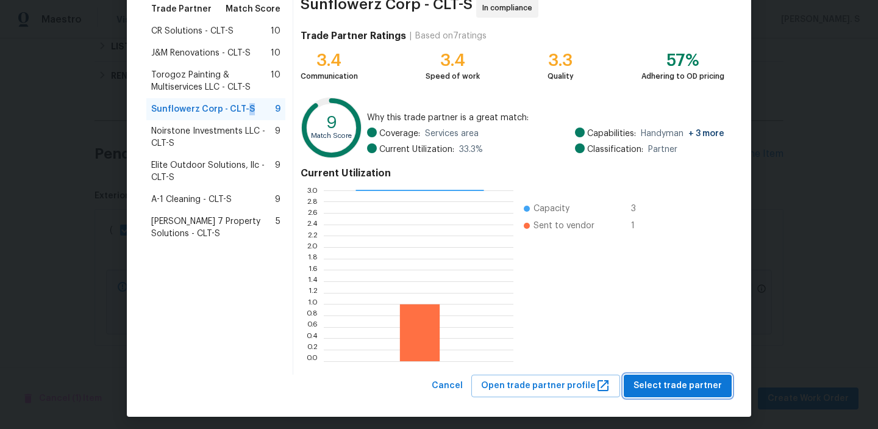
click at [671, 385] on span "Select trade partner" at bounding box center [678, 385] width 88 height 15
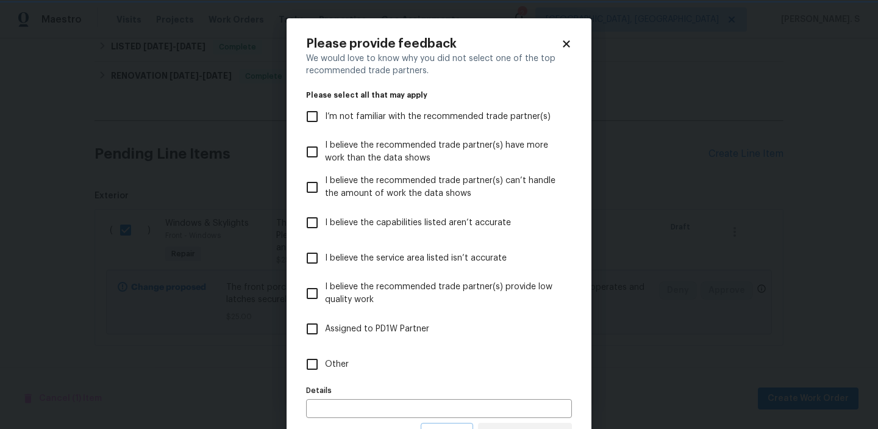
scroll to position [0, 0]
click at [382, 356] on label "Other" at bounding box center [430, 363] width 263 height 35
click at [325, 356] on input "Other" at bounding box center [312, 364] width 26 height 26
checkbox input "true"
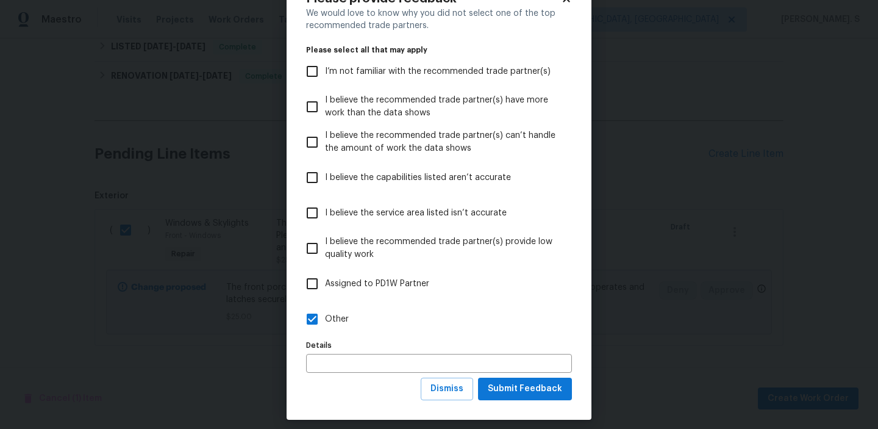
scroll to position [54, 0]
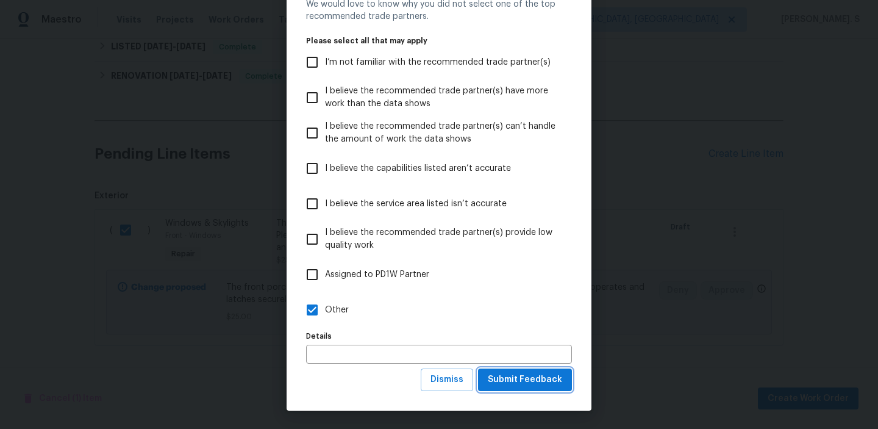
click at [498, 388] on button "Submit Feedback" at bounding box center [525, 379] width 94 height 23
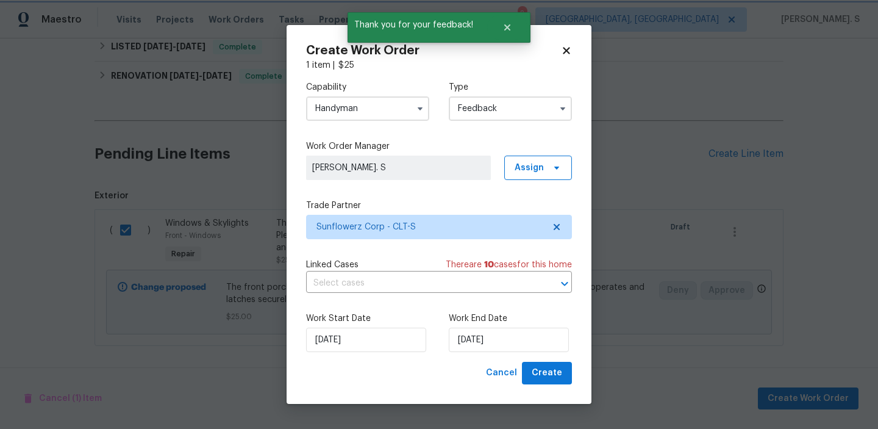
scroll to position [0, 0]
click at [346, 284] on input "text" at bounding box center [422, 283] width 232 height 19
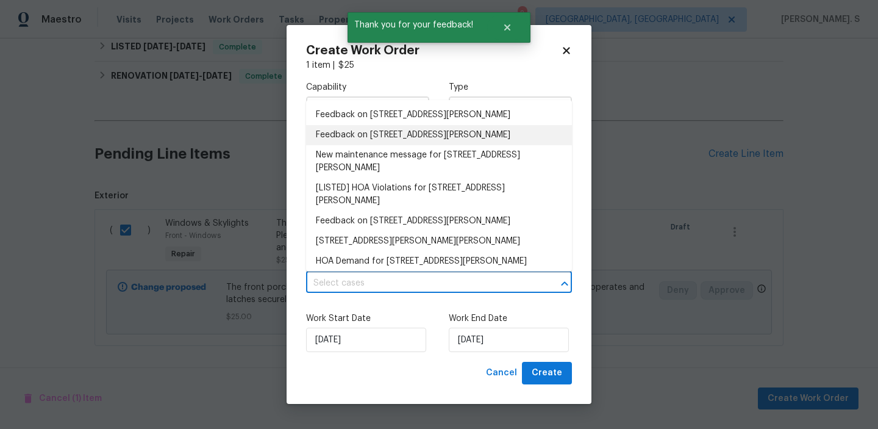
click at [382, 123] on li "Feedback on [STREET_ADDRESS][PERSON_NAME]" at bounding box center [439, 115] width 266 height 20
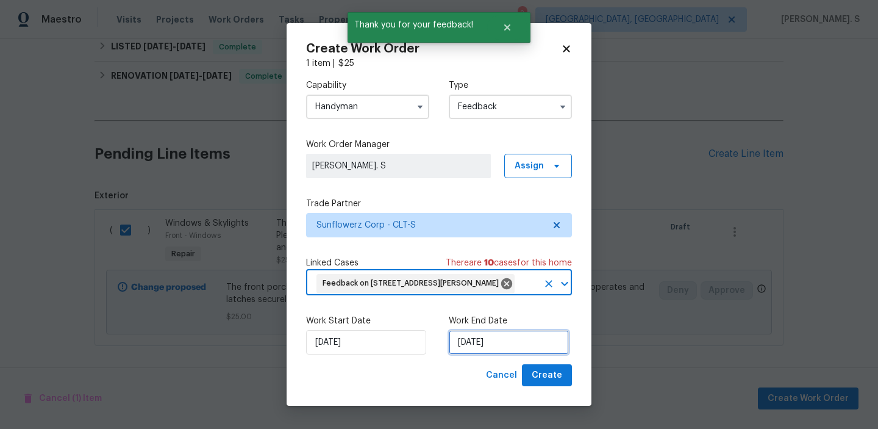
click at [473, 348] on input "[DATE]" at bounding box center [509, 342] width 120 height 24
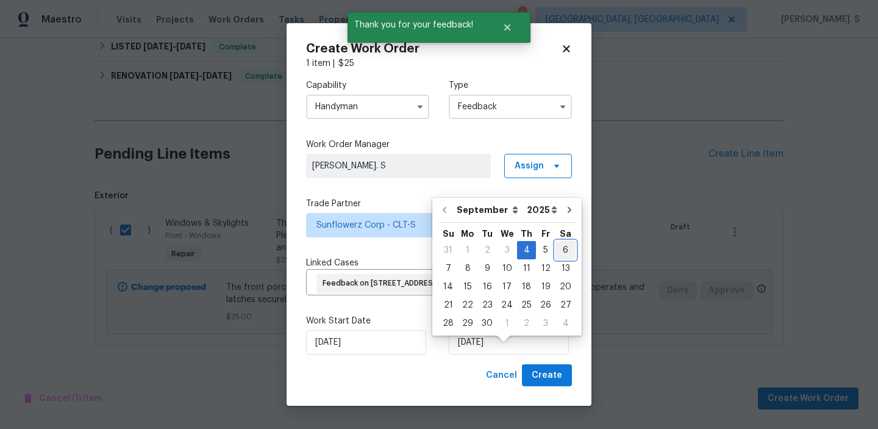
click at [559, 253] on div "6" at bounding box center [566, 249] width 20 height 17
type input "[DATE]"
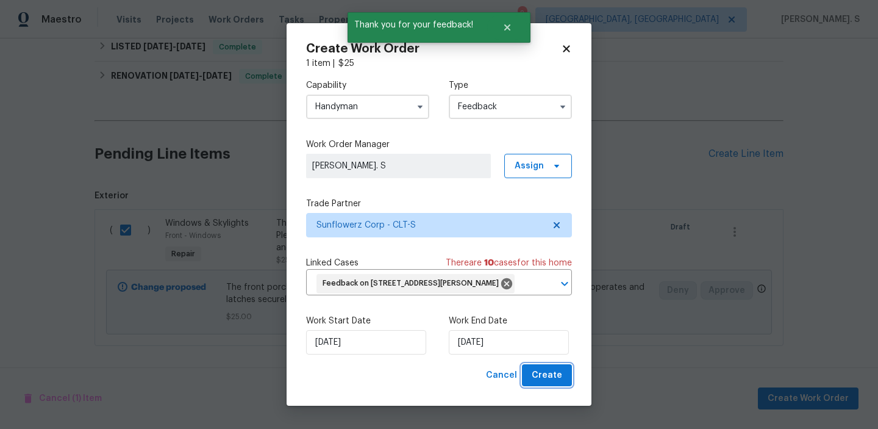
click at [557, 387] on button "Create" at bounding box center [547, 375] width 50 height 23
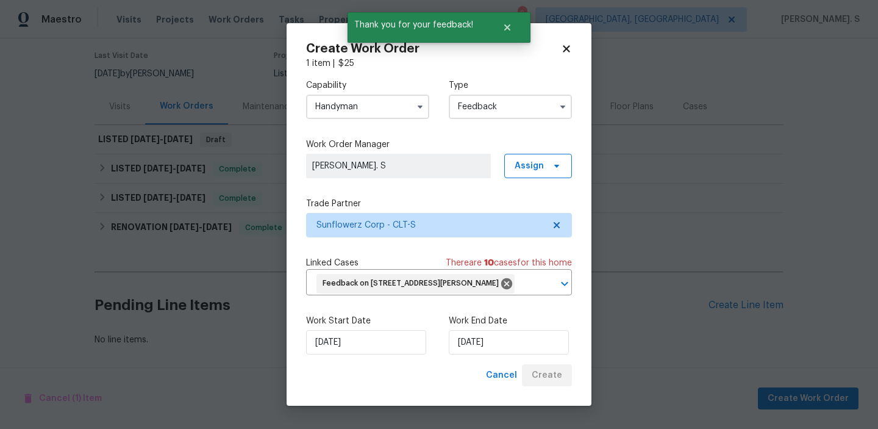
scroll to position [96, 0]
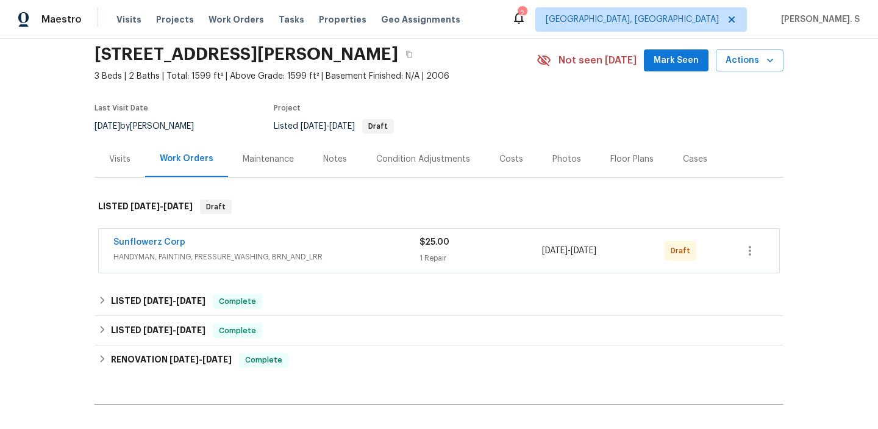
scroll to position [47, 0]
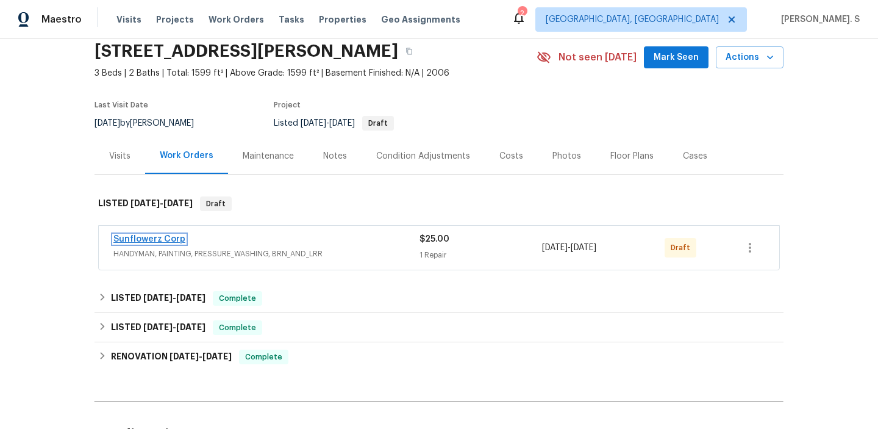
click at [169, 241] on link "Sunflowerz Corp" at bounding box center [149, 239] width 72 height 9
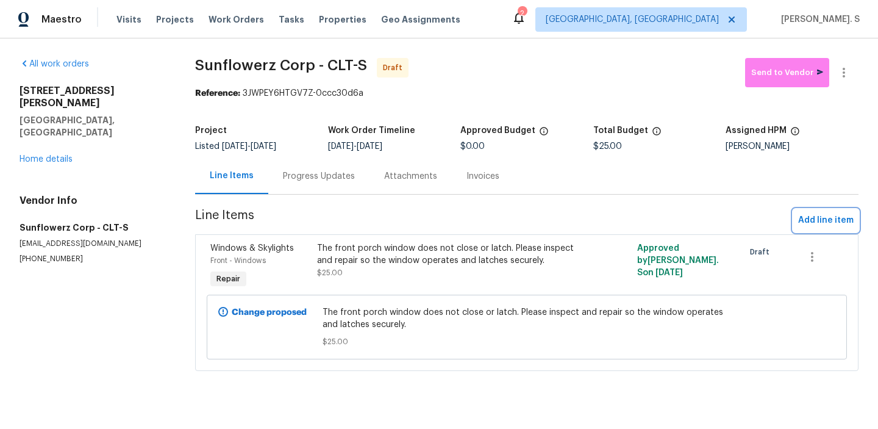
click at [840, 226] on span "Add line item" at bounding box center [825, 220] width 55 height 15
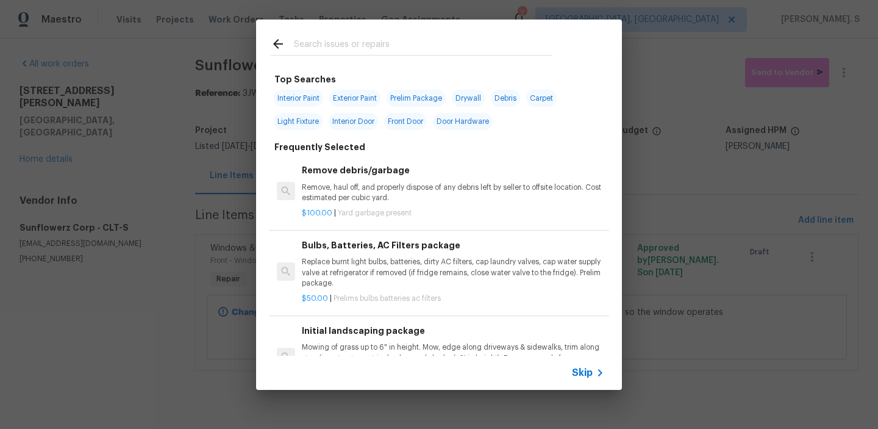
click at [440, 201] on p "Remove, haul off, and properly dispose of any debris left by seller to offsite …" at bounding box center [453, 192] width 302 height 21
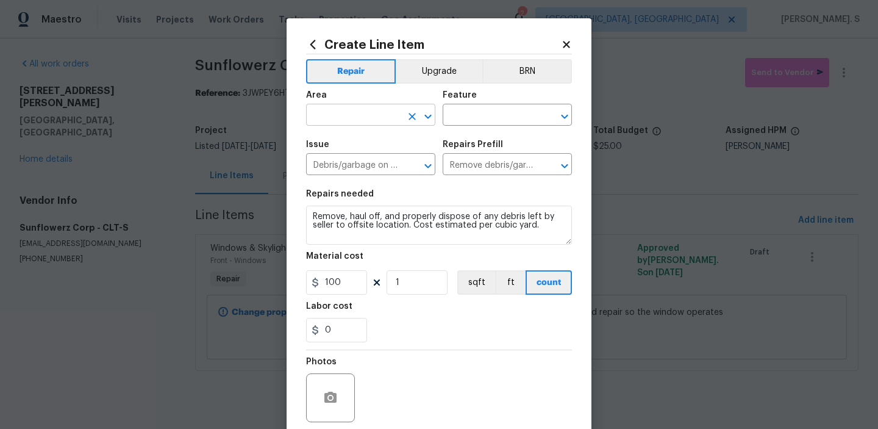
click at [432, 113] on icon "Open" at bounding box center [428, 116] width 15 height 15
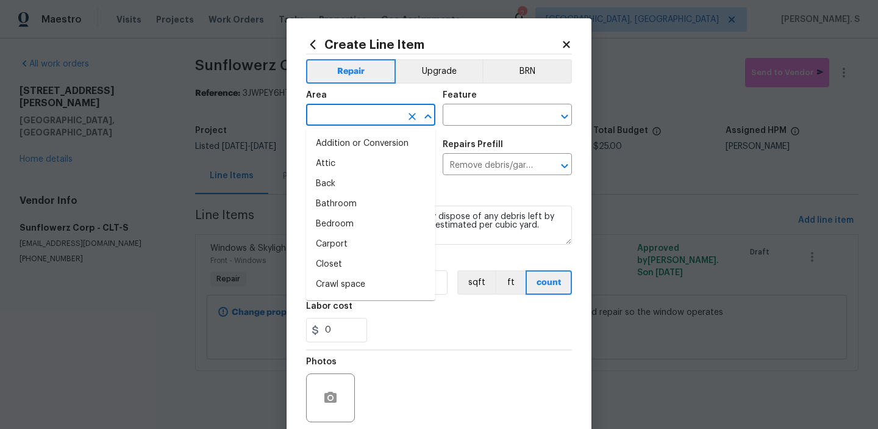
type input "k"
click at [370, 217] on li "Utilities" at bounding box center [370, 224] width 129 height 20
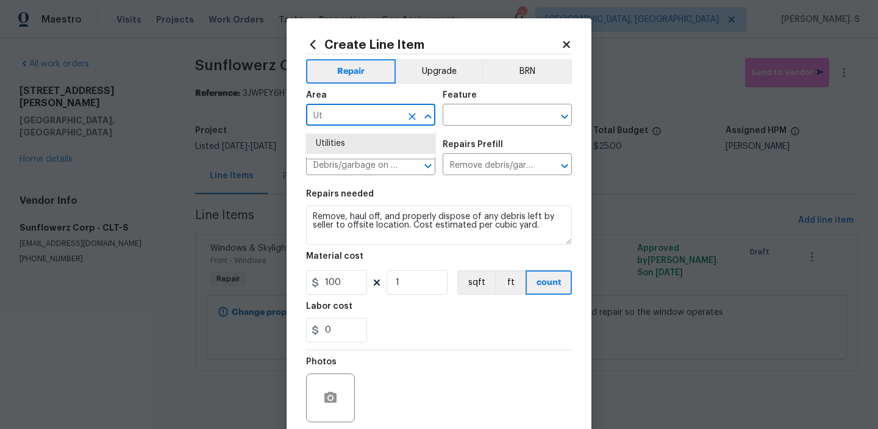
type input "U"
click at [368, 145] on li "Kitchen" at bounding box center [370, 144] width 129 height 20
click at [560, 120] on icon "Open" at bounding box center [564, 116] width 15 height 15
type input "Kitchen"
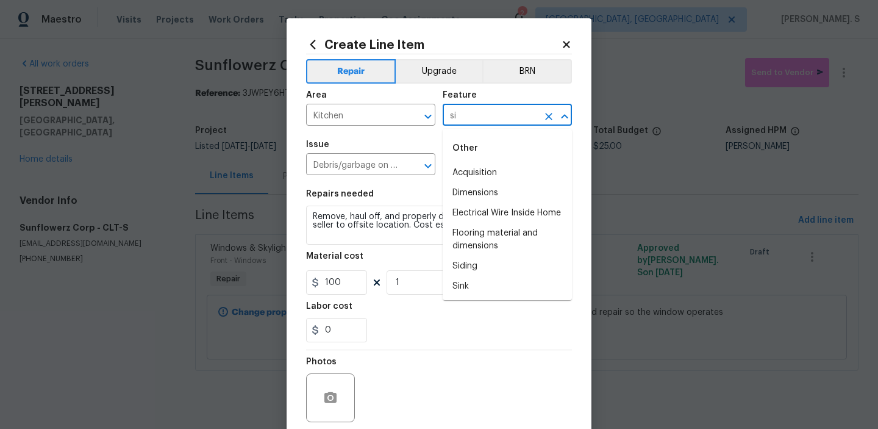
type input "s"
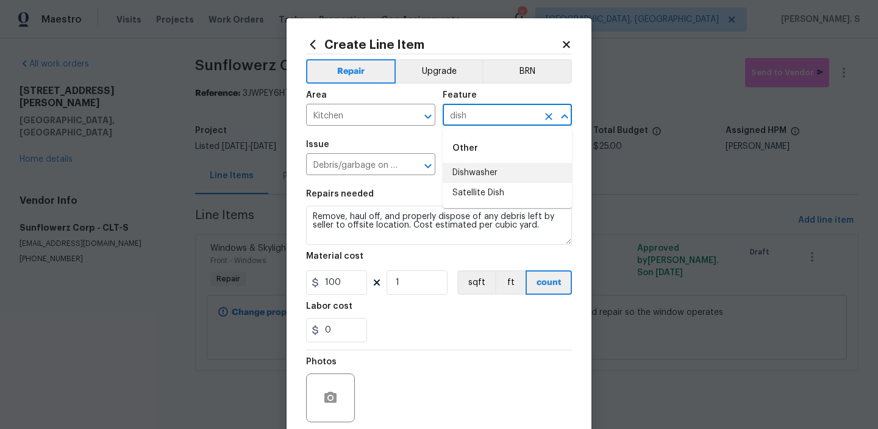
click at [535, 171] on li "Dishwasher" at bounding box center [507, 173] width 129 height 20
click at [432, 170] on icon "Open" at bounding box center [428, 166] width 15 height 15
type input "Dishwasher"
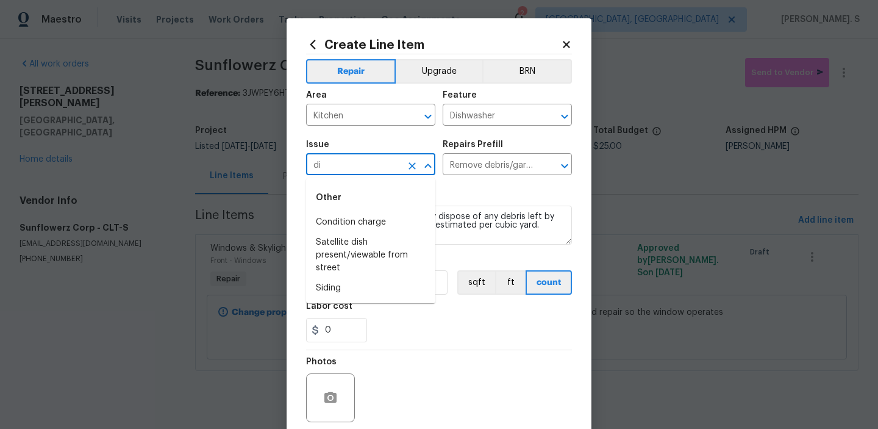
type input "d"
type input "k"
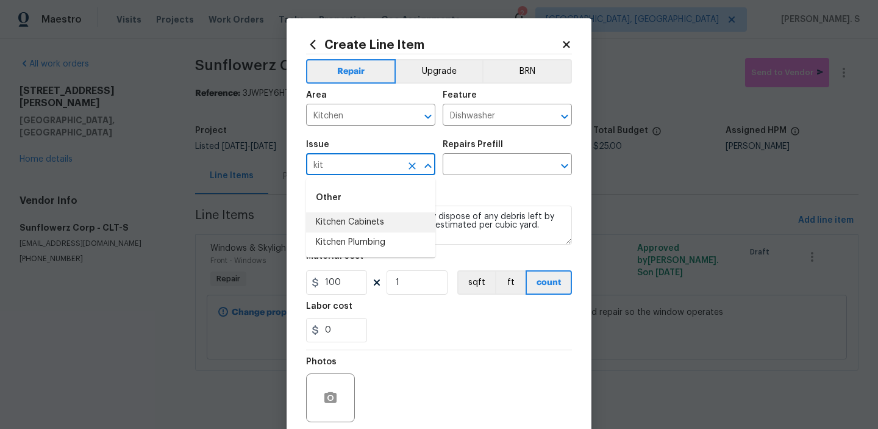
click at [373, 218] on li "Kitchen Cabinets" at bounding box center [370, 222] width 129 height 20
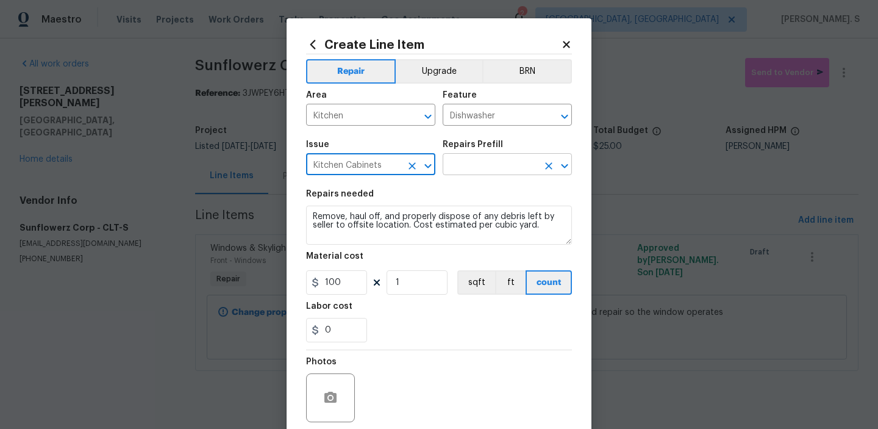
click at [558, 169] on icon "Open" at bounding box center [564, 166] width 15 height 15
type input "Kitchen Cabinets"
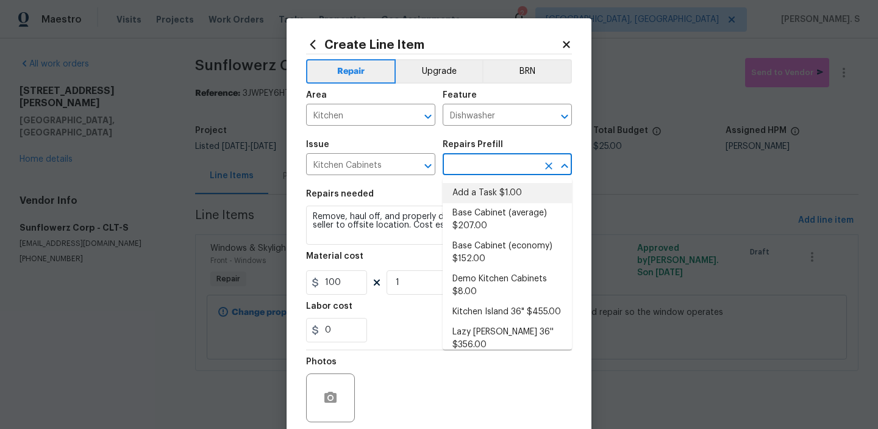
click at [499, 194] on li "Add a Task $1.00" at bounding box center [507, 193] width 129 height 20
type input "Cabinets"
type input "Add a Task $1.00"
type textarea "HPM to detail"
type input "1"
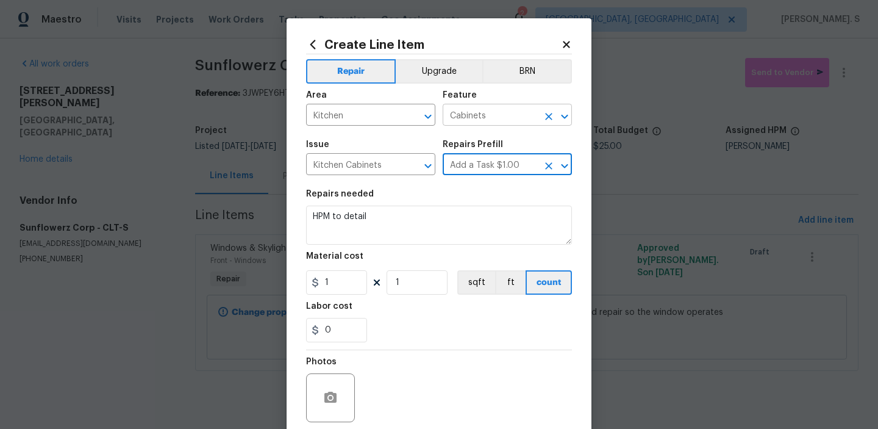
click at [560, 110] on icon "Open" at bounding box center [564, 116] width 15 height 15
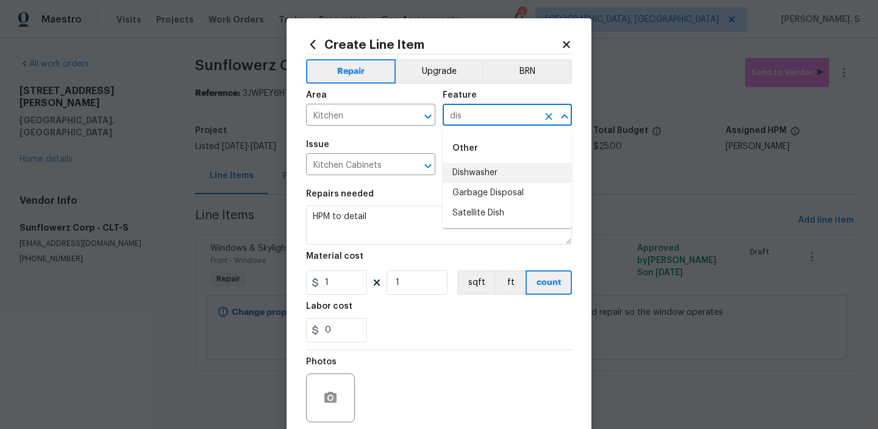
click at [502, 168] on li "Dishwasher" at bounding box center [507, 173] width 129 height 20
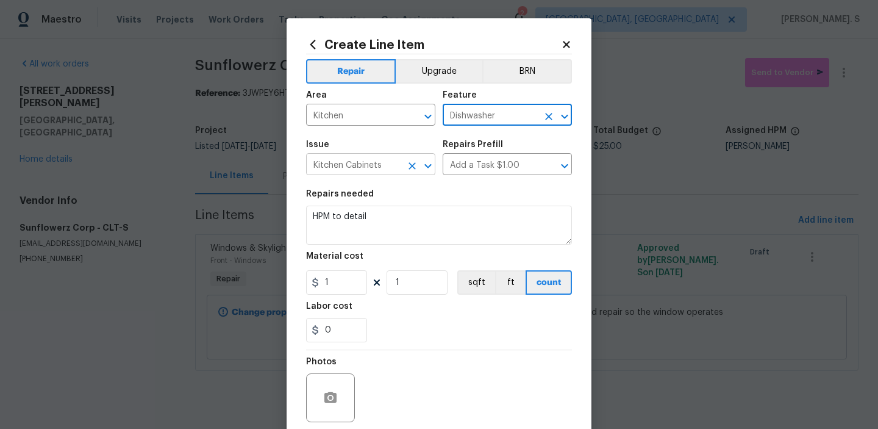
click at [422, 165] on icon "Open" at bounding box center [428, 166] width 15 height 15
type input "Dishwasher"
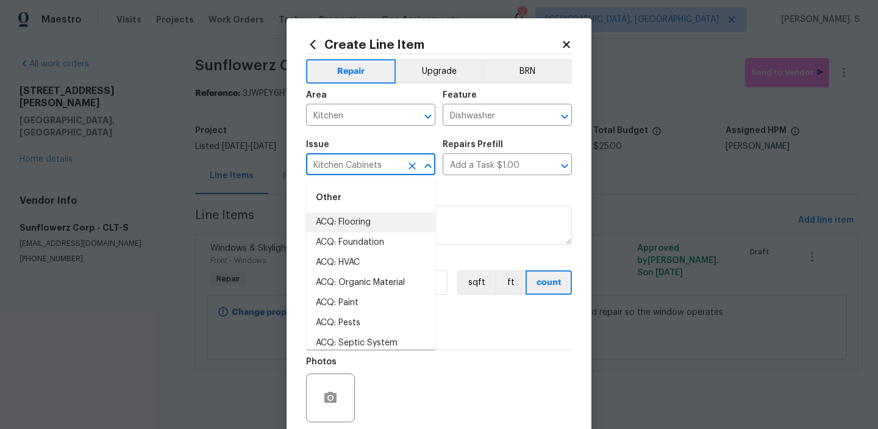
type input "p"
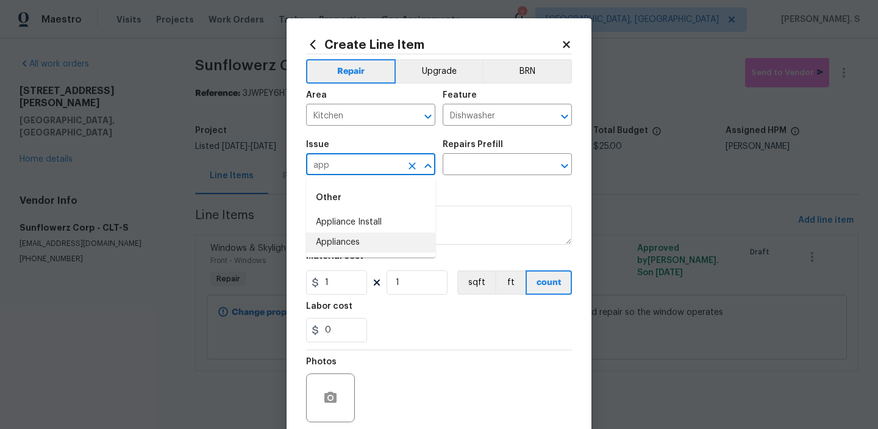
click at [372, 244] on li "Appliances" at bounding box center [370, 242] width 129 height 20
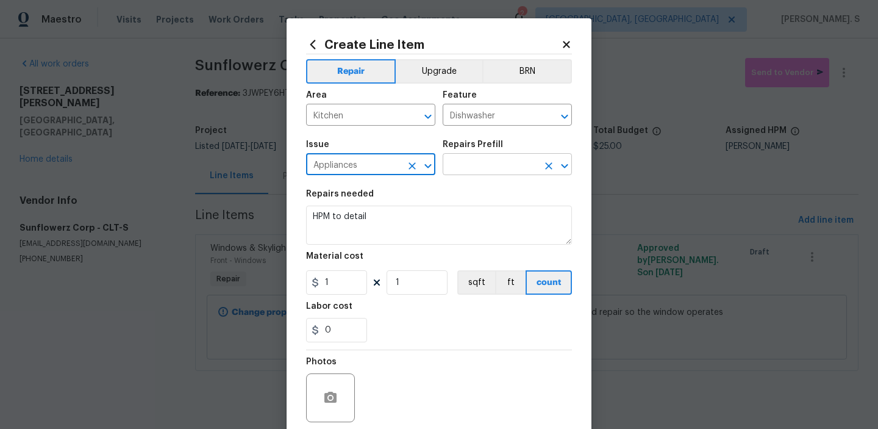
click at [562, 166] on icon "Open" at bounding box center [564, 166] width 15 height 15
type input "Appliances"
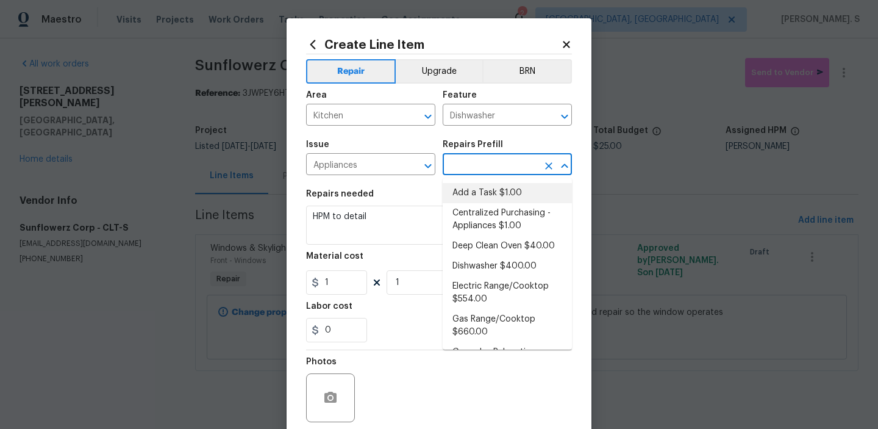
click at [514, 193] on li "Add a Task $1.00" at bounding box center [507, 193] width 129 height 20
type input "Appliances"
type input "Add a Task $1.00"
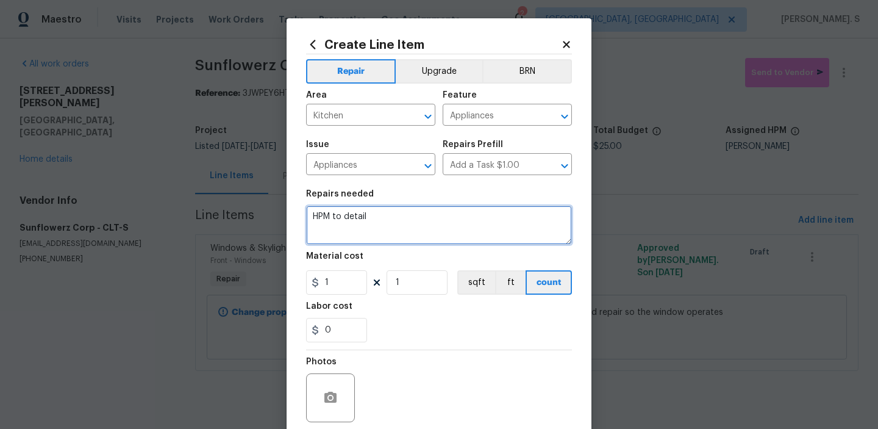
click at [411, 216] on textarea "HPM to detail" at bounding box center [439, 224] width 266 height 39
paste textarea "The dishwasher is not secured to the counter. Please inspect and fasten the dis…"
type textarea "The dishwasher is not secured to the counter. Please inspect and fasten the dis…"
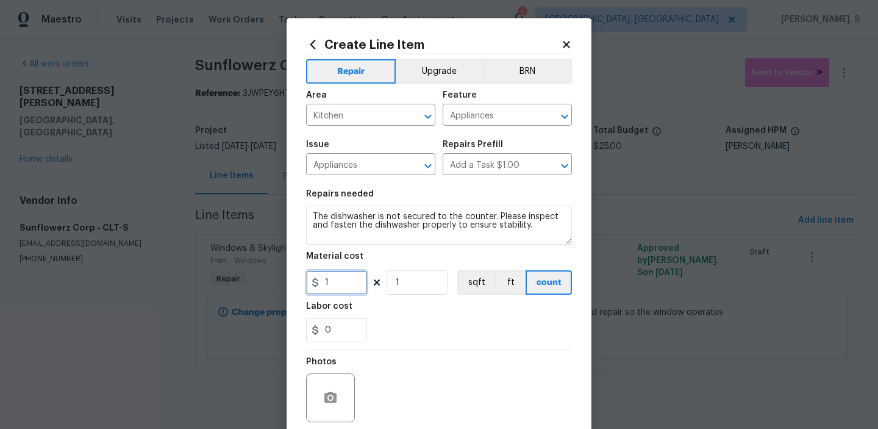
click at [352, 286] on input "1" at bounding box center [336, 282] width 61 height 24
type input "55"
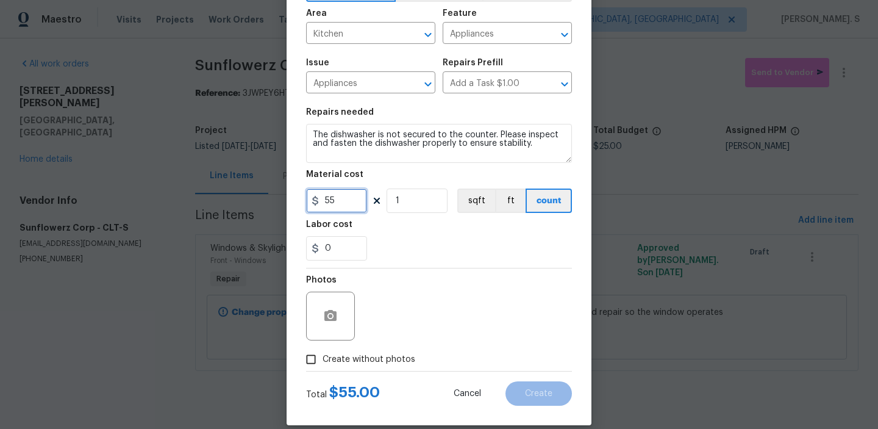
scroll to position [97, 0]
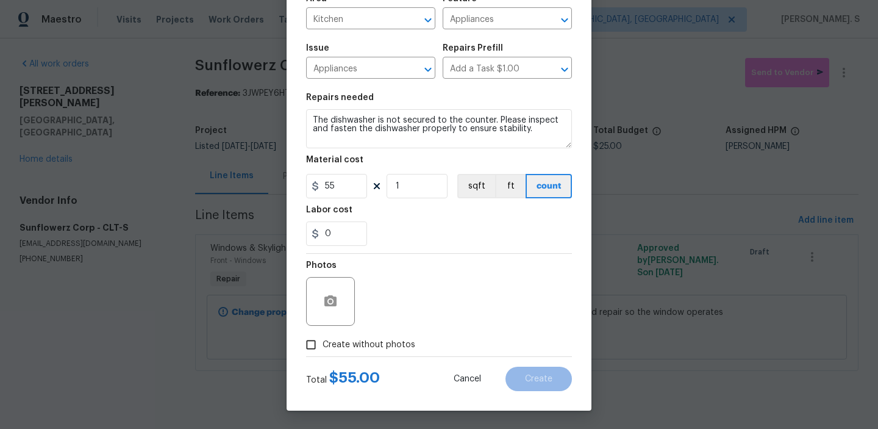
click at [360, 349] on span "Create without photos" at bounding box center [369, 344] width 93 height 13
click at [323, 349] on input "Create without photos" at bounding box center [310, 344] width 23 height 23
checkbox input "true"
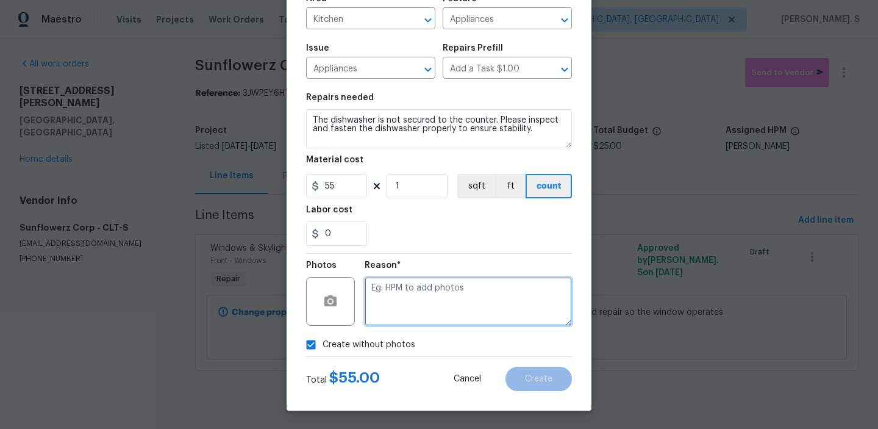
click at [426, 324] on textarea at bounding box center [468, 301] width 207 height 49
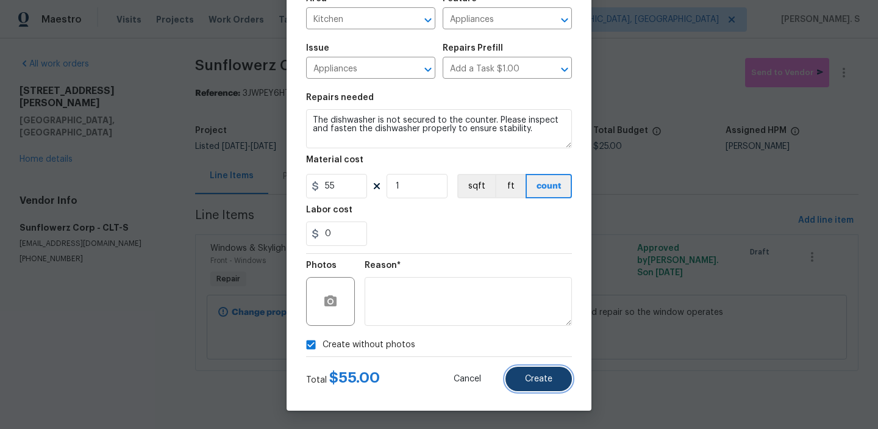
click at [554, 378] on button "Create" at bounding box center [539, 378] width 66 height 24
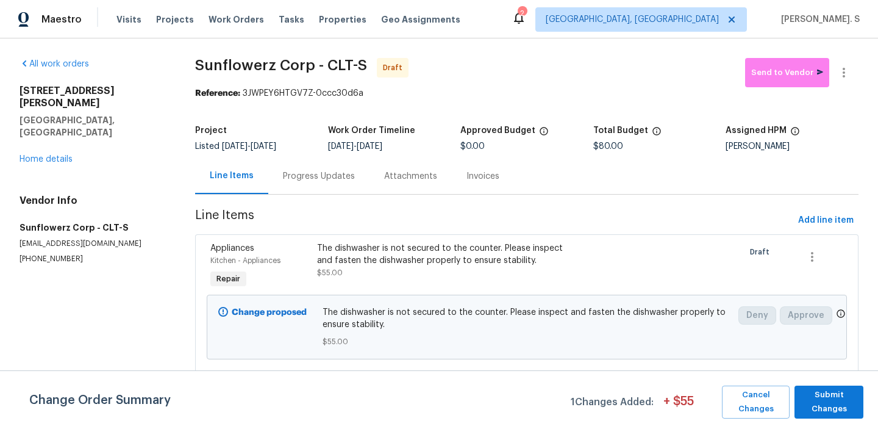
click at [871, 210] on div "All work orders [STREET_ADDRESS][PERSON_NAME] Home details Vendor Info Sunflowe…" at bounding box center [439, 289] width 878 height 502
click at [821, 221] on span "Add line item" at bounding box center [825, 220] width 55 height 15
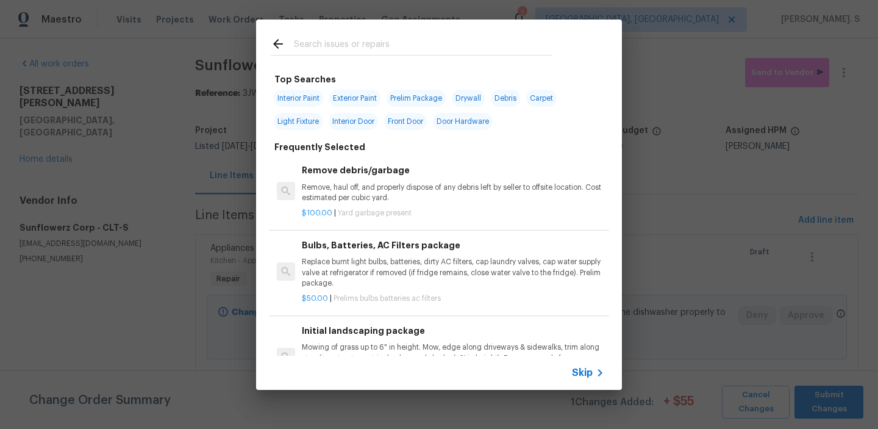
click at [432, 174] on h6 "Remove debris/garbage" at bounding box center [453, 169] width 302 height 13
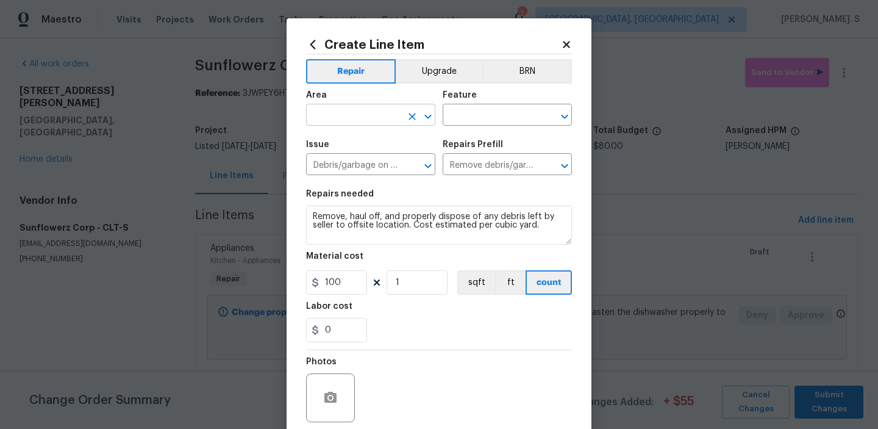
click at [430, 112] on icon "Open" at bounding box center [428, 116] width 15 height 15
click at [372, 145] on li "Kitchen" at bounding box center [370, 144] width 129 height 20
click at [570, 115] on icon "Open" at bounding box center [564, 116] width 15 height 15
type input "Kitchen"
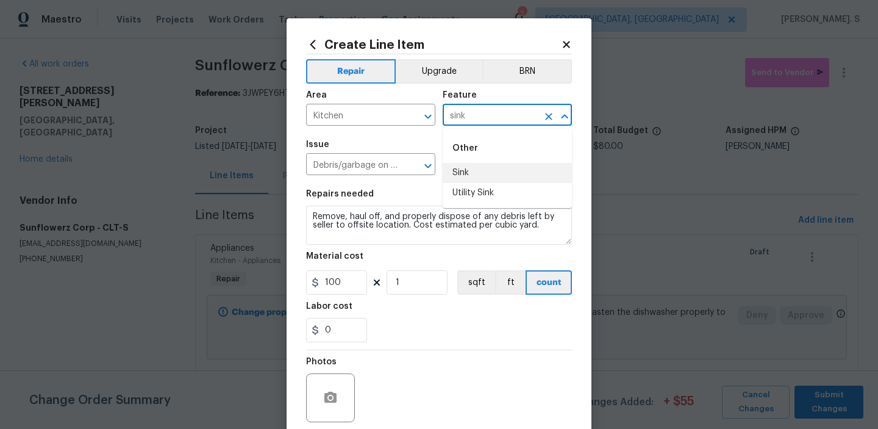
click at [484, 174] on li "Sink" at bounding box center [507, 173] width 129 height 20
click at [432, 163] on icon "Open" at bounding box center [428, 166] width 15 height 15
type input "Sink"
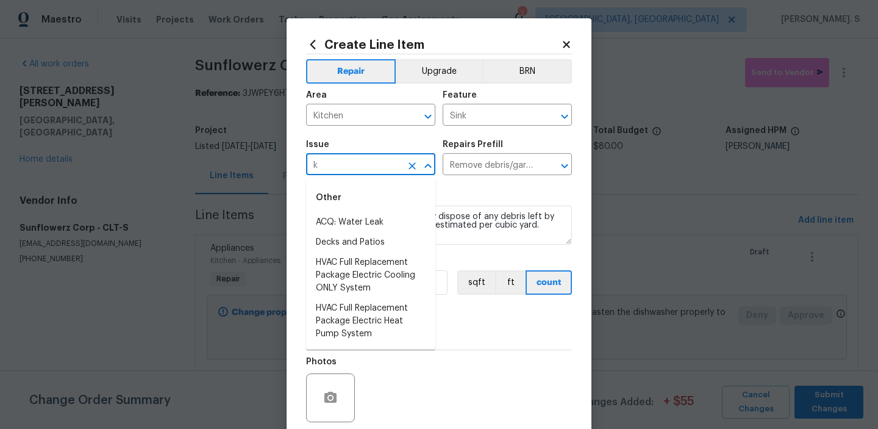
scroll to position [0, 0]
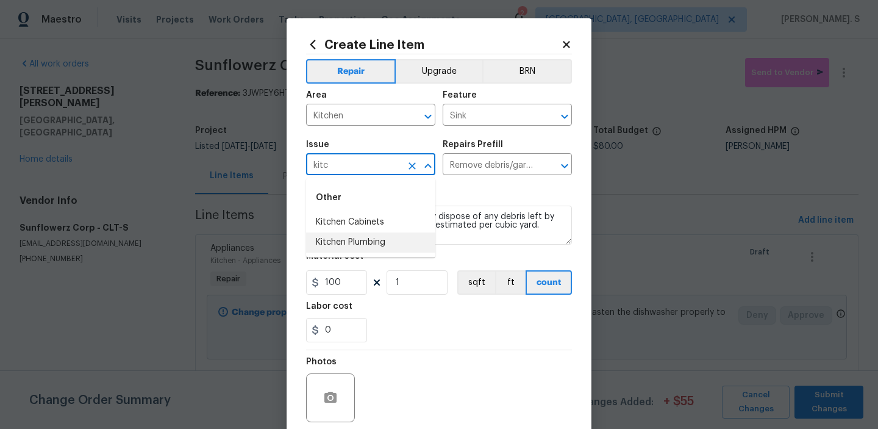
click at [376, 243] on li "Kitchen Plumbing" at bounding box center [370, 242] width 129 height 20
type input "Kitchen Plumbing"
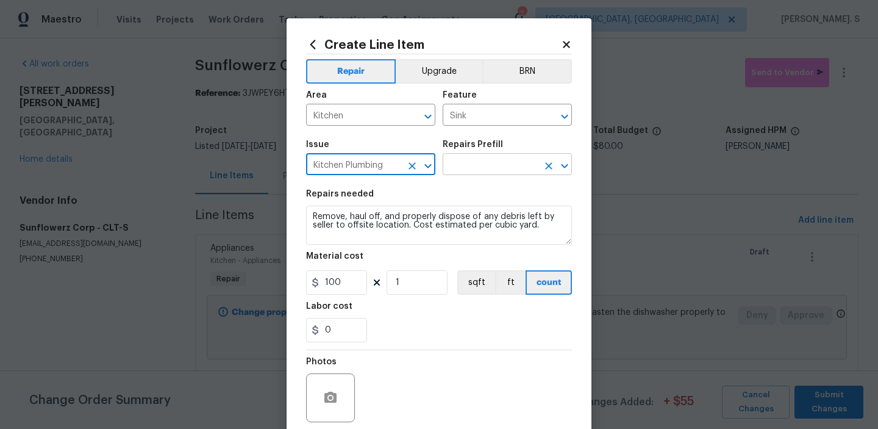
click at [560, 165] on icon "Open" at bounding box center [564, 166] width 15 height 15
type input "Kitchen Plumbing"
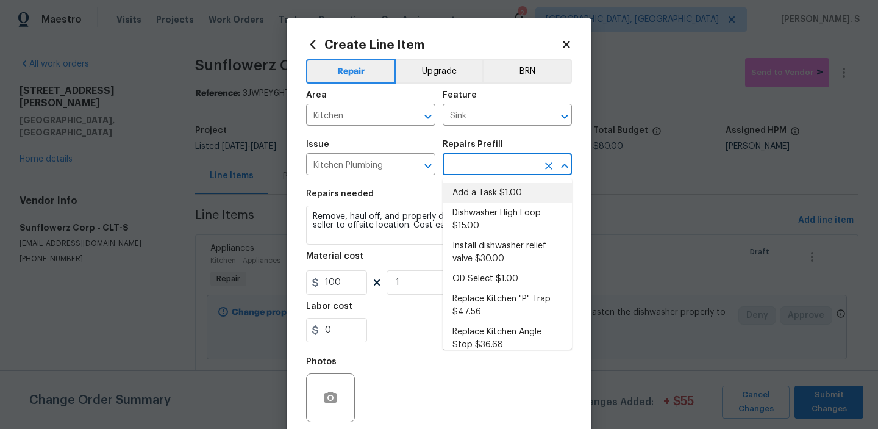
click at [509, 184] on li "Add a Task $1.00" at bounding box center [507, 193] width 129 height 20
type input "Plumbing"
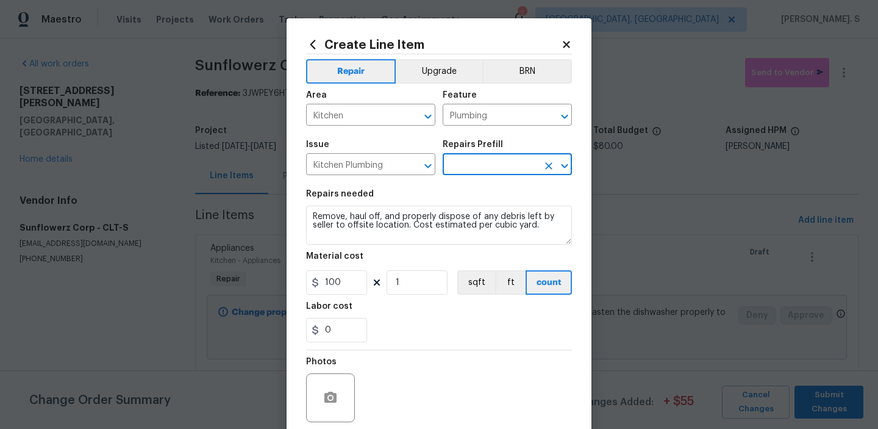
type input "Add a Task $1.00"
type textarea "HPM to detail"
type input "1"
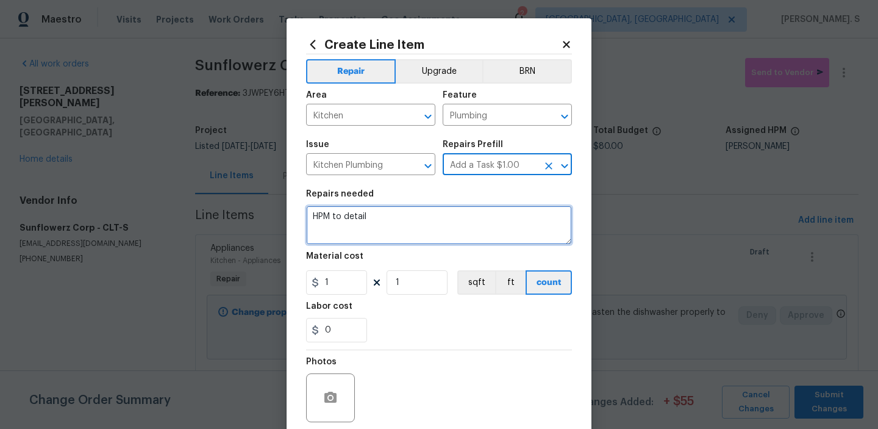
click at [402, 214] on textarea "HPM to detail" at bounding box center [439, 224] width 266 height 39
paste textarea "hat there is no hot water at the kitchen sink. Please inspect, identify the cau…"
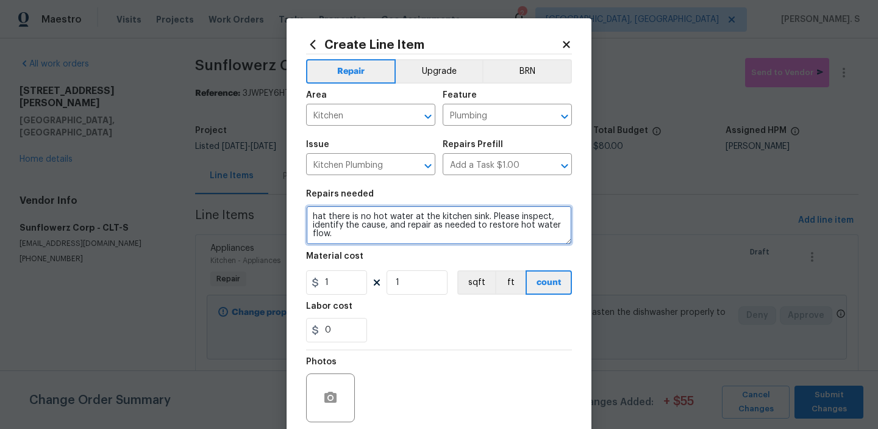
click at [312, 218] on textarea "hat there is no hot water at the kitchen sink. Please inspect, identify the cau…" at bounding box center [439, 224] width 266 height 39
click at [327, 214] on textarea "hat there is no hot water at the kitchen sink. Please inspect, identify the cau…" at bounding box center [439, 224] width 266 height 39
type textarea "there is no hot water at the kitchen sink. Please inspect, identify the cause, …"
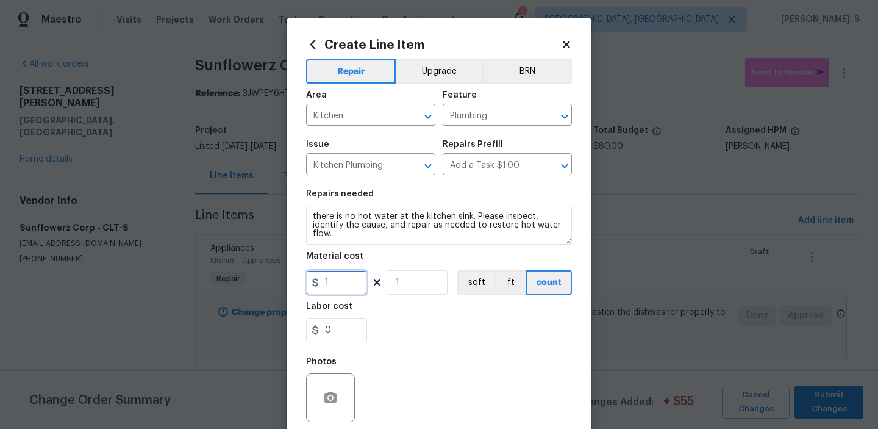
click at [331, 293] on input "1" at bounding box center [336, 282] width 61 height 24
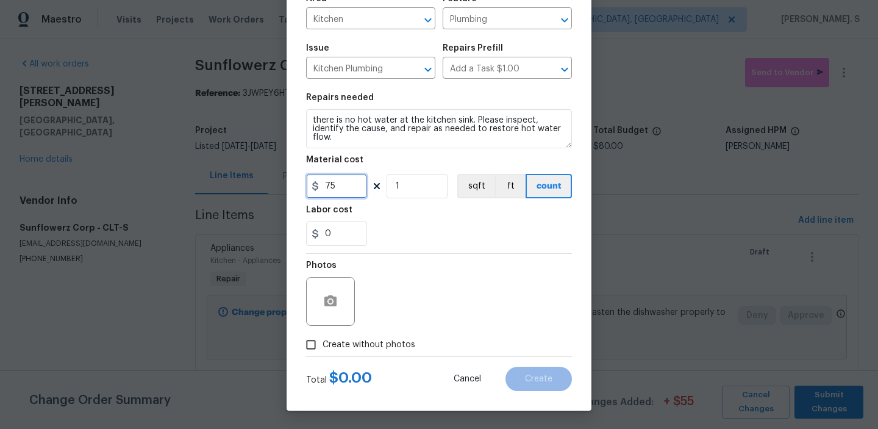
type input "75"
click at [321, 342] on input "Create without photos" at bounding box center [310, 344] width 23 height 23
checkbox input "true"
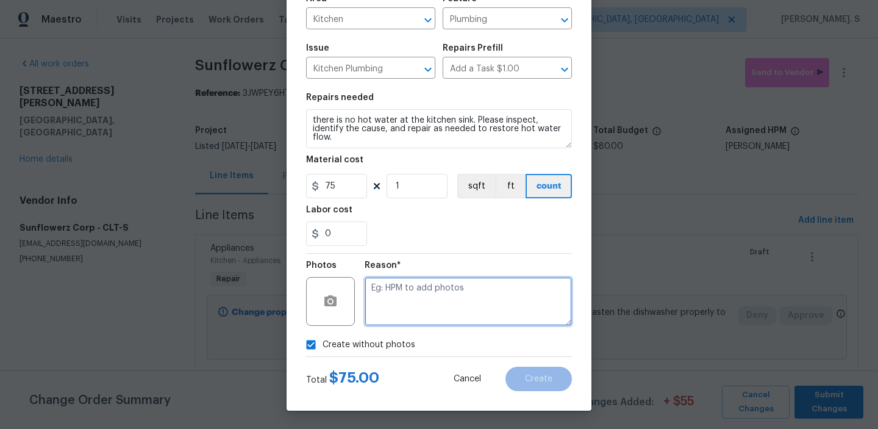
click at [429, 283] on textarea at bounding box center [468, 301] width 207 height 49
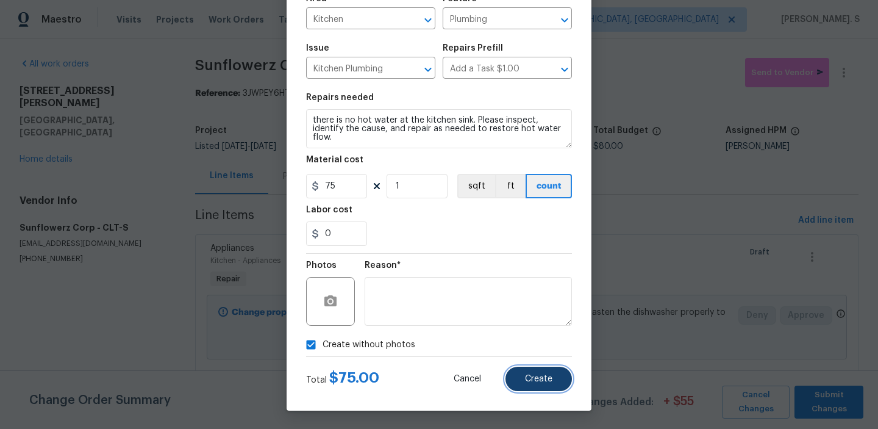
click at [521, 376] on button "Create" at bounding box center [539, 378] width 66 height 24
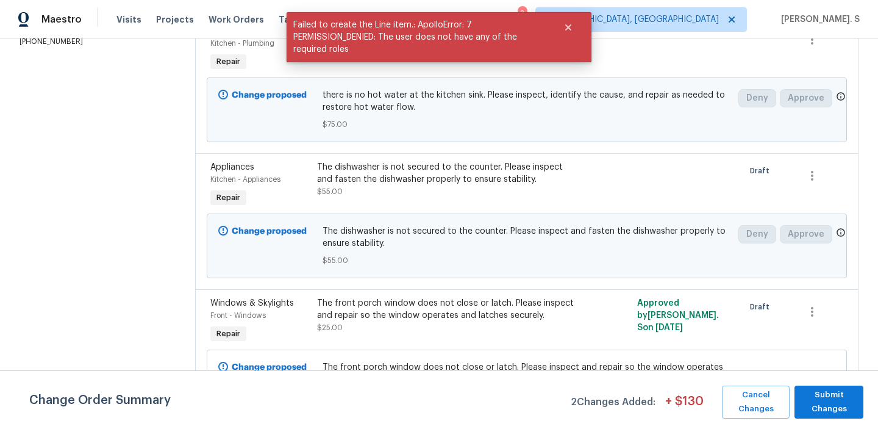
scroll to position [249, 0]
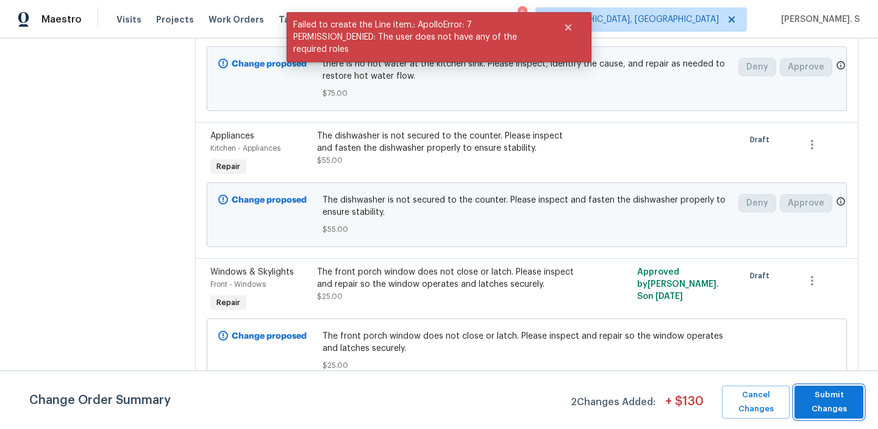
click at [813, 390] on span "Submit Changes" at bounding box center [829, 402] width 57 height 28
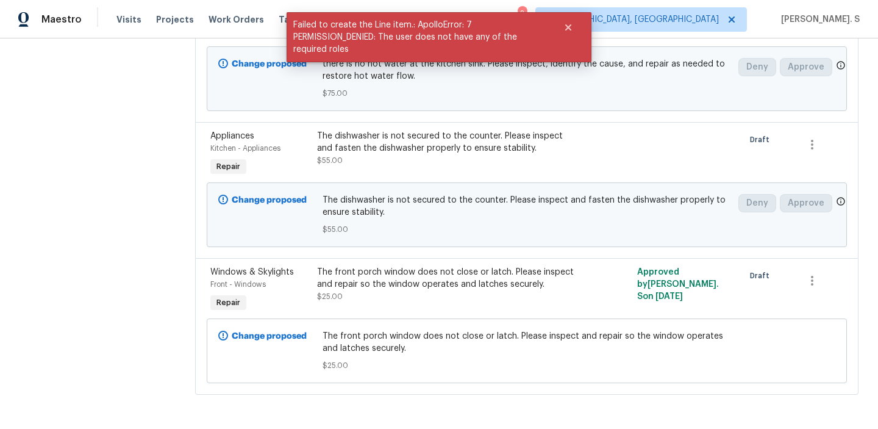
scroll to position [0, 0]
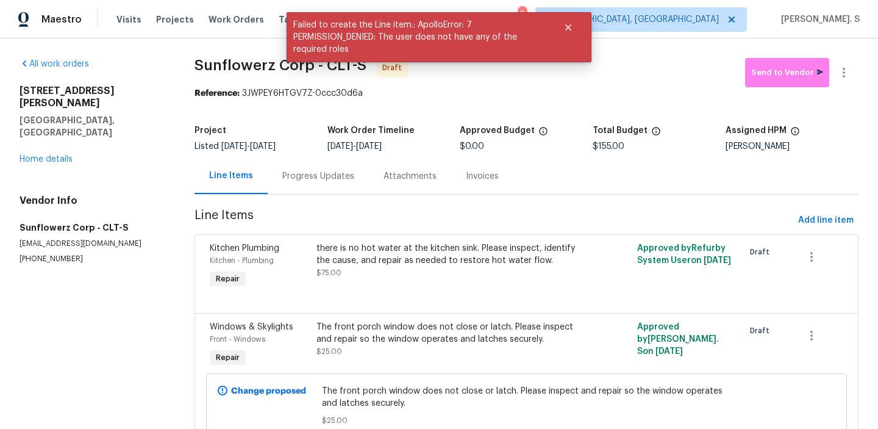
click at [304, 171] on div "Progress Updates" at bounding box center [318, 176] width 72 height 12
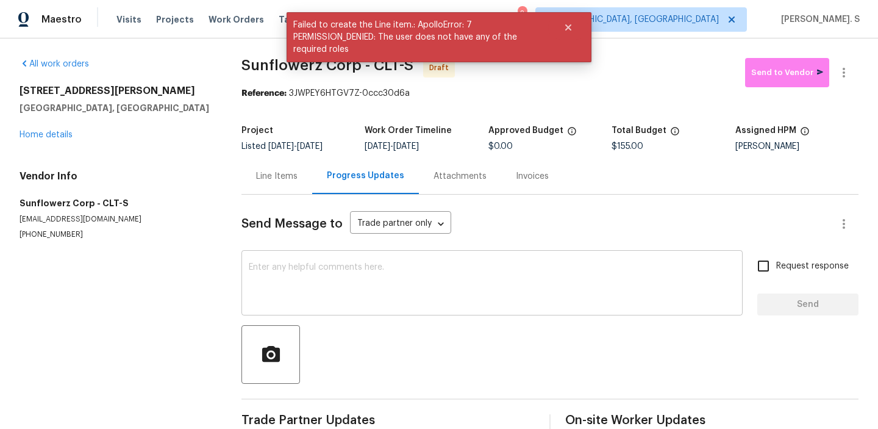
click at [308, 254] on div "x ​" at bounding box center [491, 284] width 501 height 62
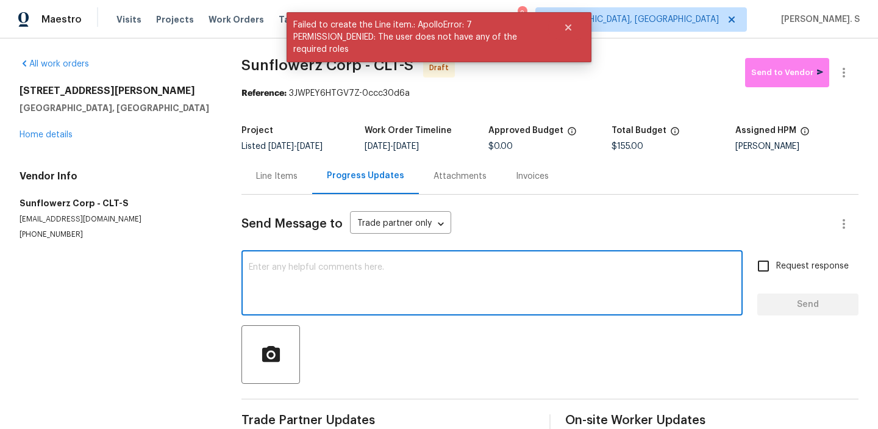
paste textarea "Hi this is Glory with Opendoor. I’m confirming you received the WO for the prop…"
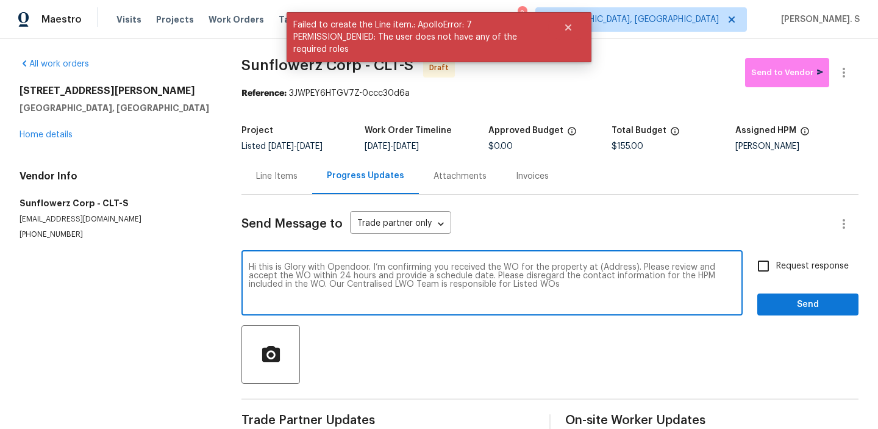
click at [605, 266] on textarea "Hi this is Glory with Opendoor. I’m confirming you received the WO for the prop…" at bounding box center [492, 284] width 487 height 43
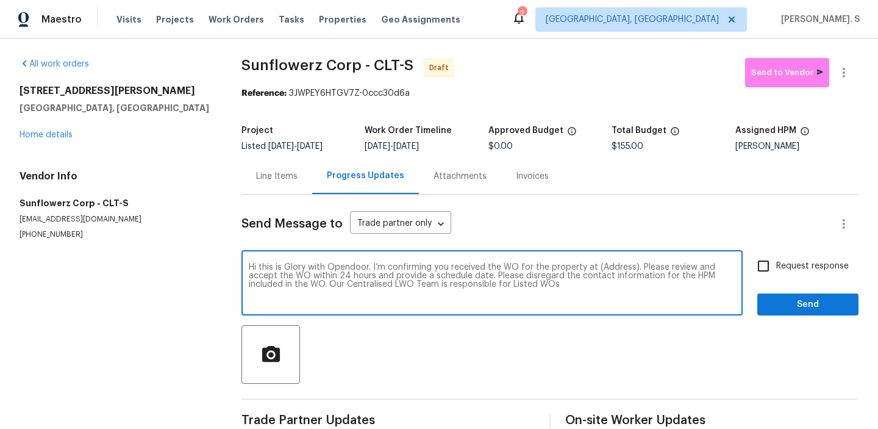
paste textarea "[STREET_ADDRESS][PERSON_NAME]"
type textarea "Hi this is Glory with Opendoor. I’m confirming you received the WO for the prop…"
click at [842, 82] on button "button" at bounding box center [843, 72] width 29 height 29
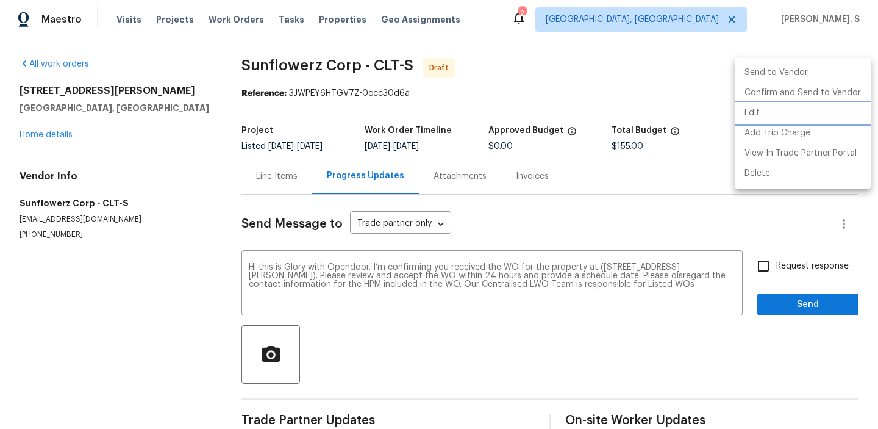
click at [770, 105] on li "Edit" at bounding box center [803, 113] width 136 height 20
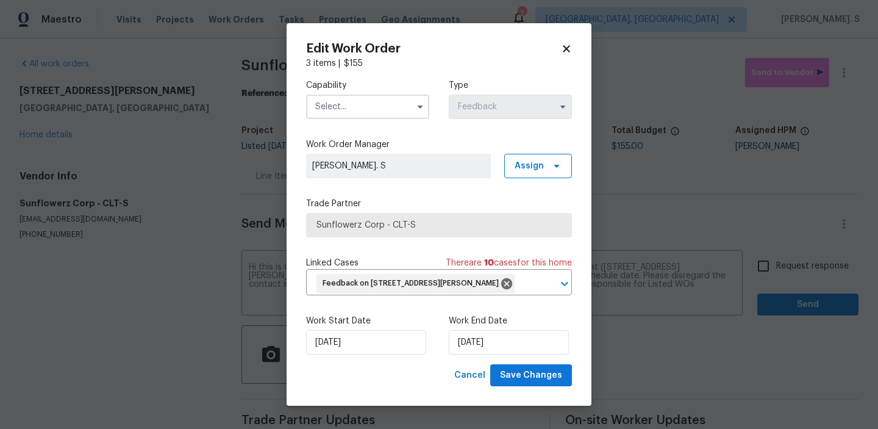
click at [395, 101] on input "text" at bounding box center [367, 107] width 123 height 24
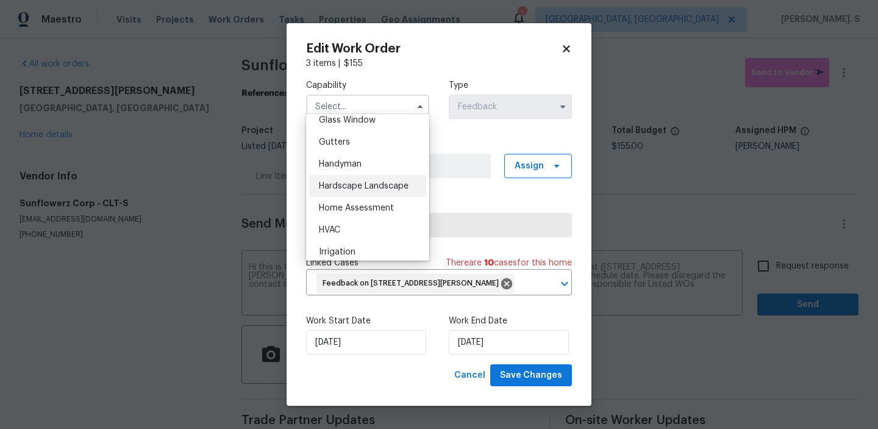
scroll to position [638, 0]
click at [360, 160] on span "Handyman" at bounding box center [340, 161] width 43 height 9
type input "Handyman"
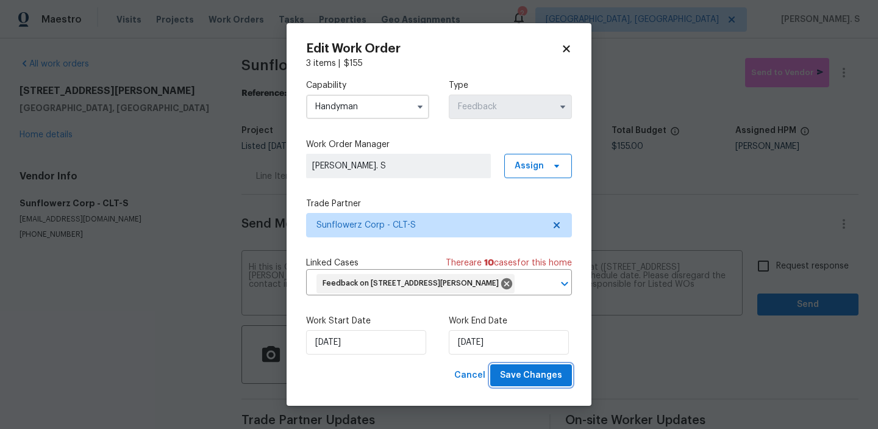
click at [532, 383] on span "Save Changes" at bounding box center [531, 375] width 62 height 15
click at [795, 260] on body "Maestro Visits Projects Work Orders Tasks Properties Geo Assignments 2 [GEOGRAP…" at bounding box center [439, 214] width 878 height 429
click at [795, 260] on span "Request response" at bounding box center [812, 266] width 73 height 13
click at [776, 260] on input "Request response" at bounding box center [764, 266] width 26 height 26
checkbox input "true"
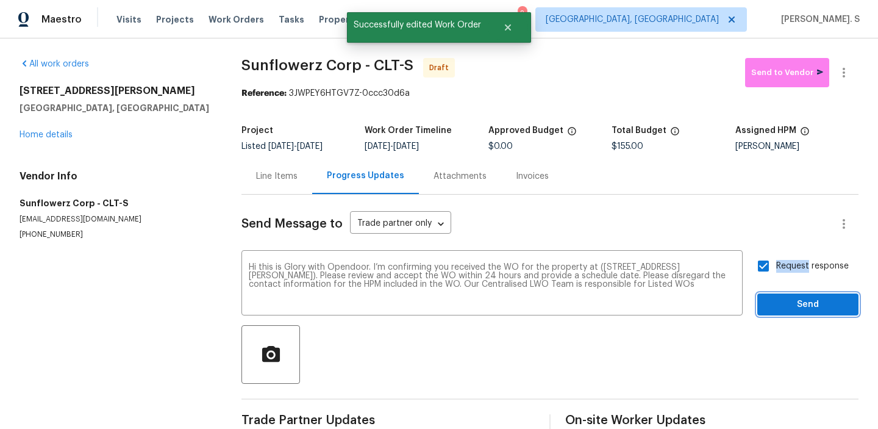
click at [786, 302] on span "Send" at bounding box center [808, 304] width 82 height 15
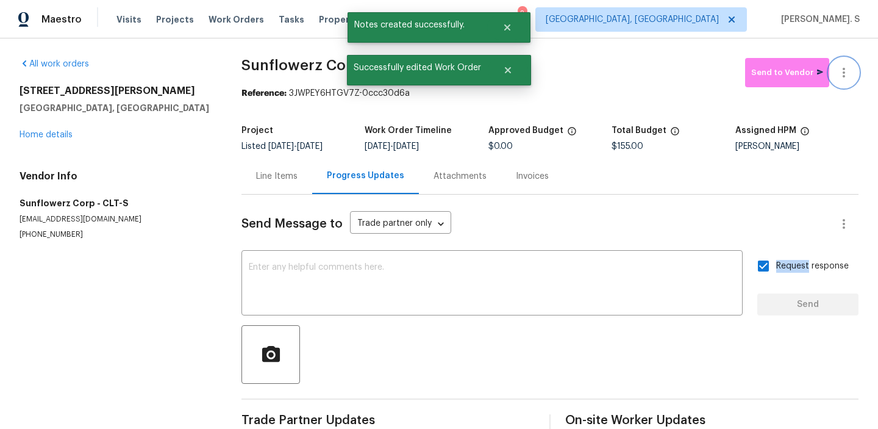
click at [840, 73] on icon "button" at bounding box center [844, 72] width 15 height 15
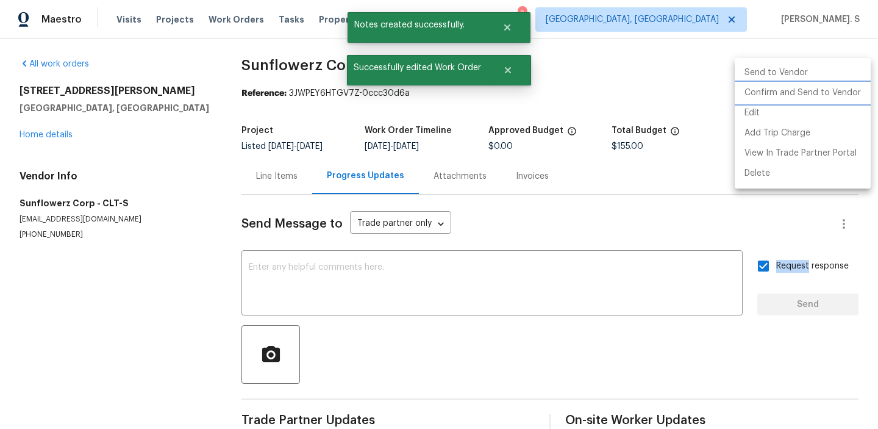
click at [809, 96] on li "Confirm and Send to Vendor" at bounding box center [803, 93] width 136 height 20
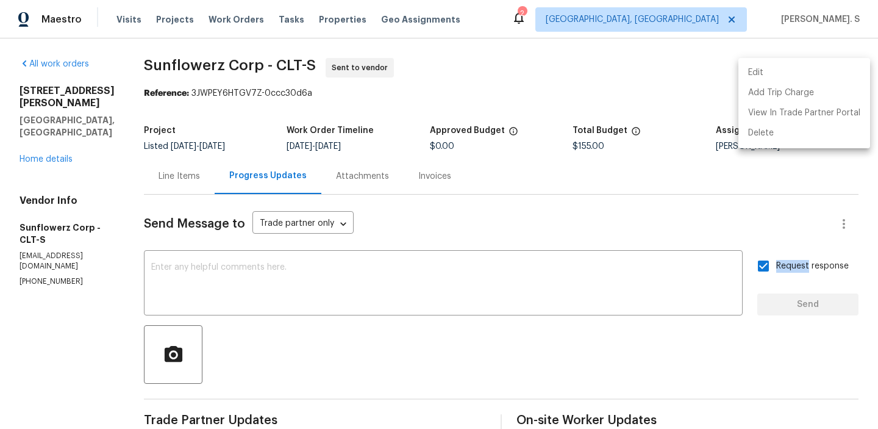
click at [270, 268] on div at bounding box center [439, 214] width 878 height 429
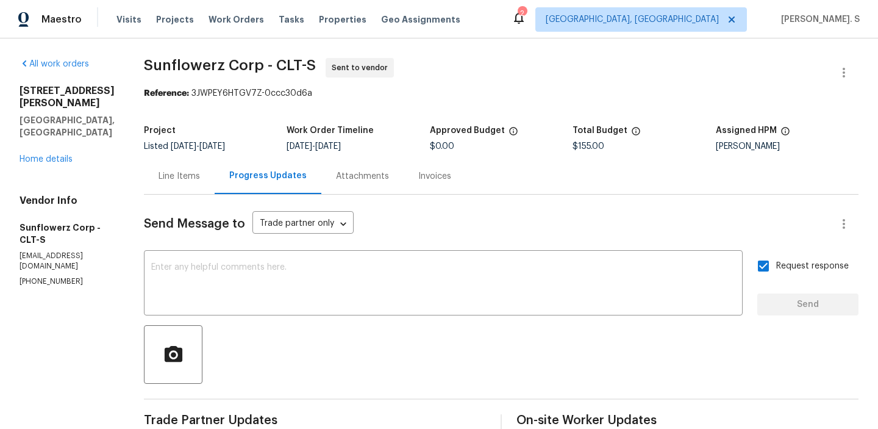
click at [270, 268] on textarea at bounding box center [443, 284] width 584 height 43
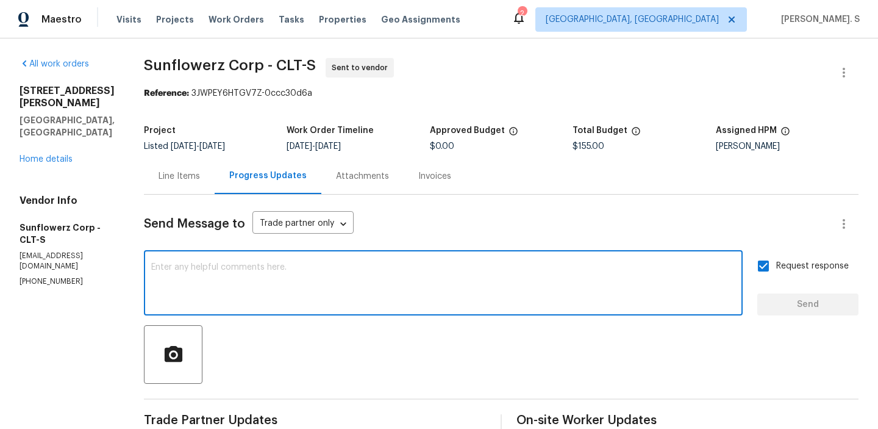
click at [270, 268] on textarea at bounding box center [443, 284] width 584 height 43
paste textarea "Work Orders must include before-photos (both close-up and wide-angle) and a com…"
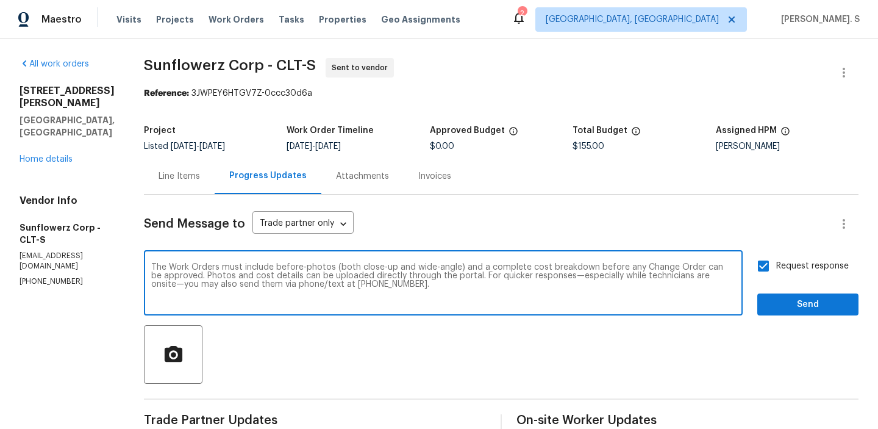
type textarea "The Work Orders must include before-photos (both close-up and wide-angle) and a…"
click at [790, 300] on span "Send" at bounding box center [808, 304] width 82 height 15
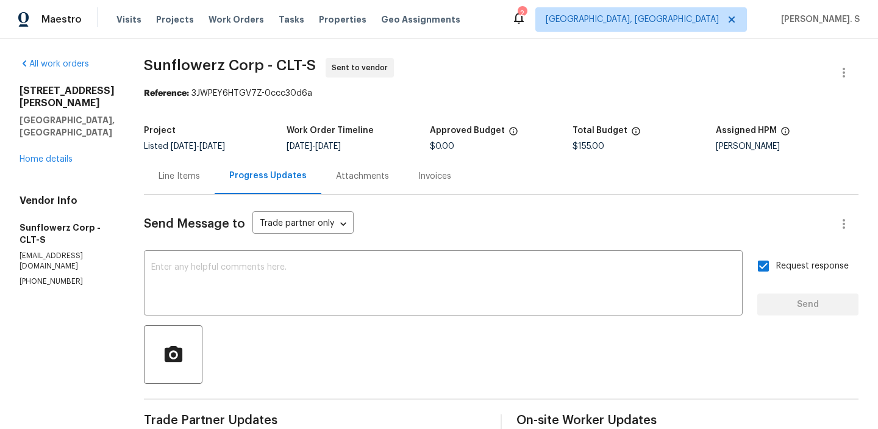
click at [234, 54] on div "All work orders [STREET_ADDRESS][PERSON_NAME] Home details Vendor Info Sunflowe…" at bounding box center [439, 335] width 878 height 595
copy span "Sunflowerz Corp - CLT-S"
drag, startPoint x: 193, startPoint y: 91, endPoint x: 384, endPoint y: 91, distance: 190.9
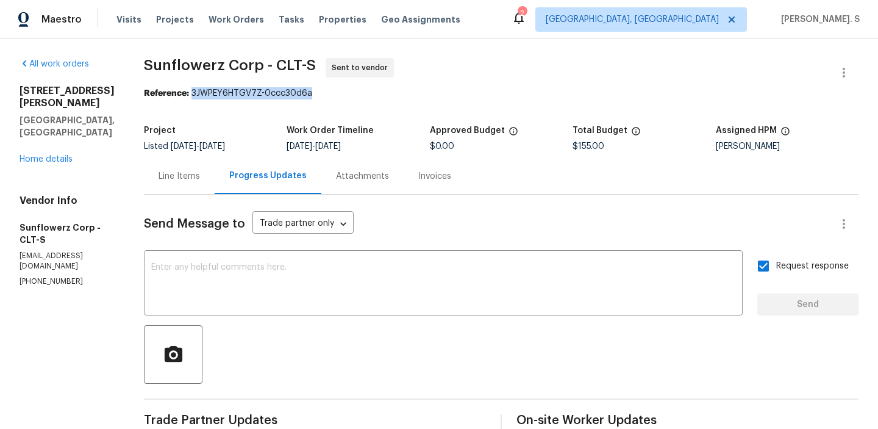
click at [384, 91] on div "Reference: 3JWPEY6HTGV7Z-0ccc30d6a" at bounding box center [501, 93] width 715 height 12
copy div "3JWPEY6HTGV7Z-0ccc30d6a"
